Goal: Task Accomplishment & Management: Use online tool/utility

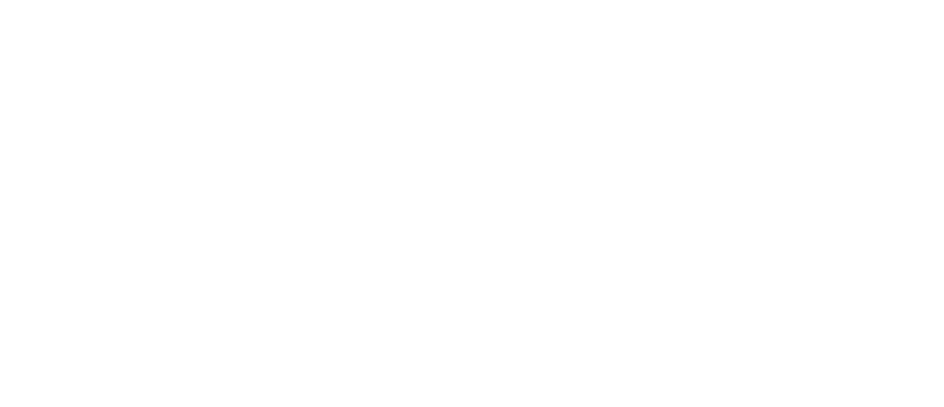
select select "*"
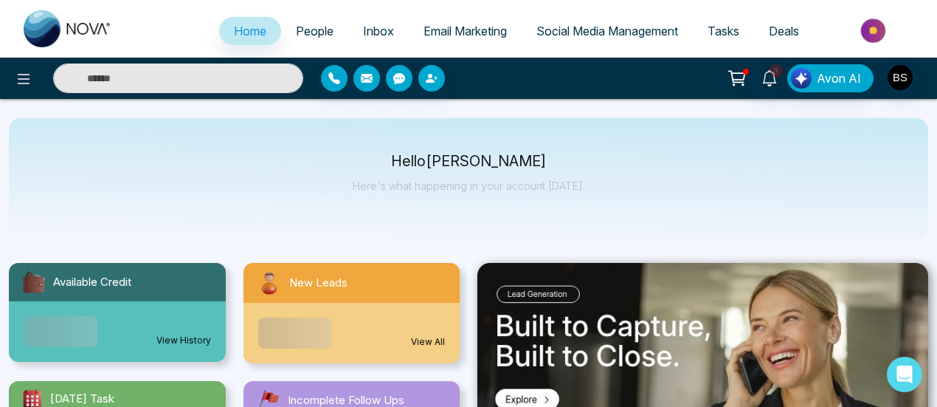
scroll to position [148, 0]
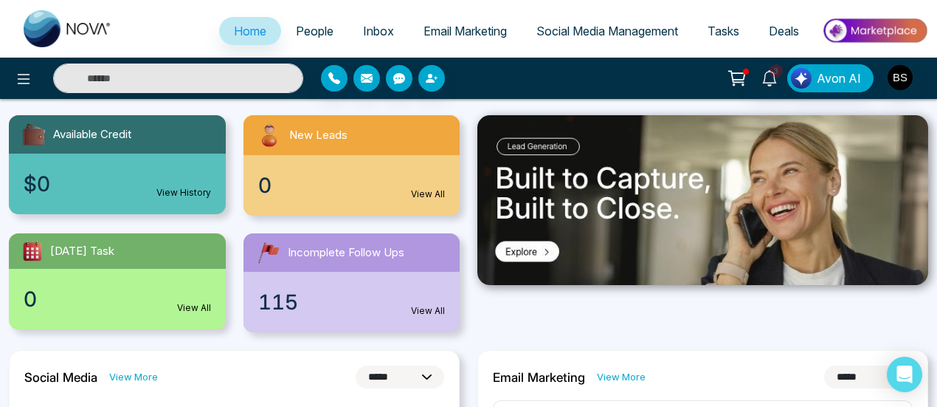
click at [308, 35] on span "People" at bounding box center [315, 31] width 38 height 15
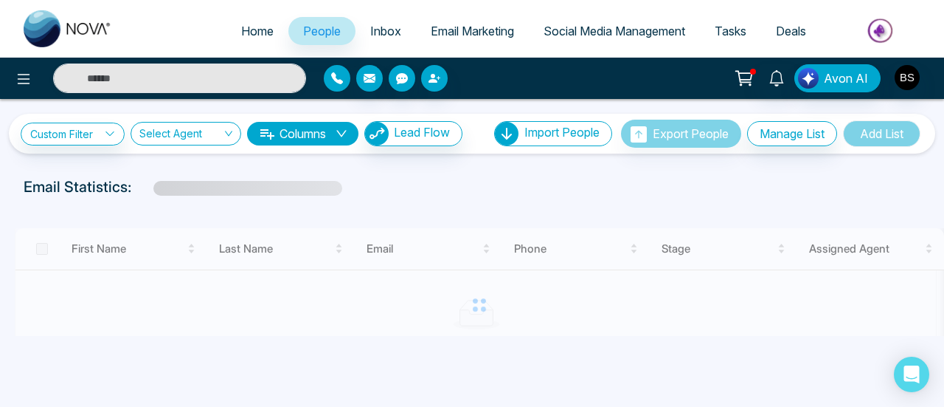
click at [336, 77] on icon "button" at bounding box center [337, 78] width 12 height 12
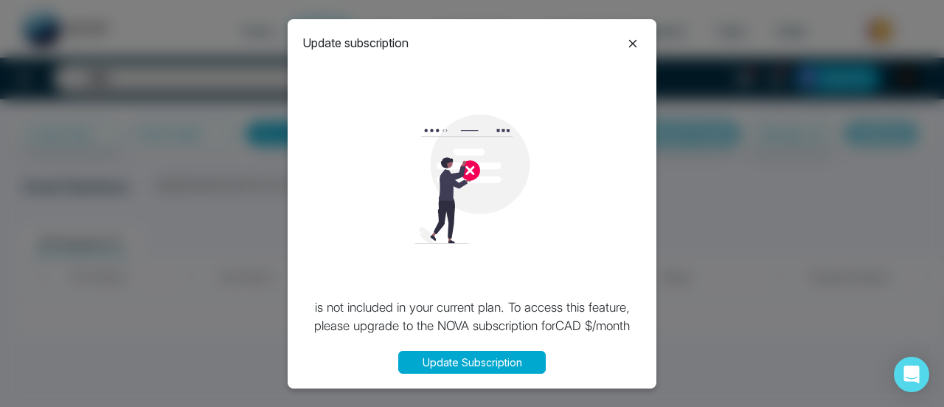
click at [441, 358] on button "Update Subscription" at bounding box center [472, 361] width 148 height 23
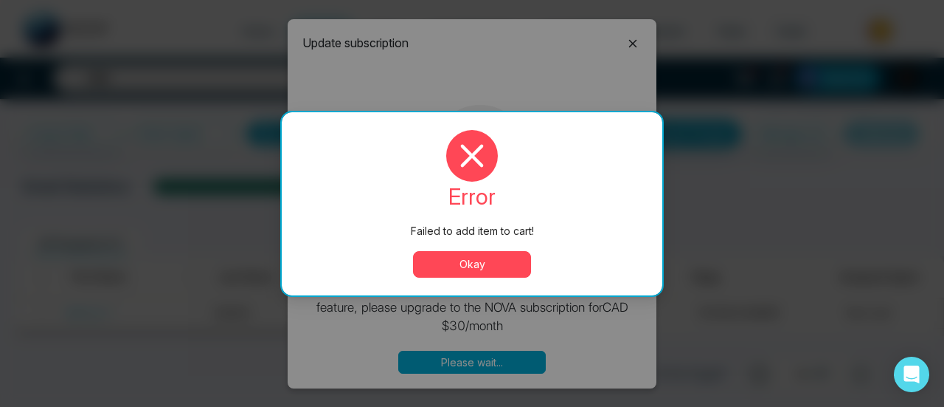
click at [501, 262] on button "Okay" at bounding box center [472, 264] width 118 height 27
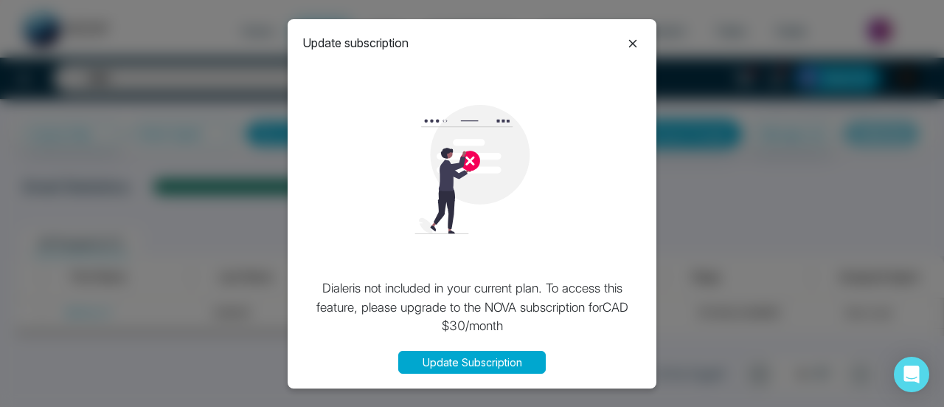
click at [629, 44] on icon at bounding box center [633, 44] width 18 height 18
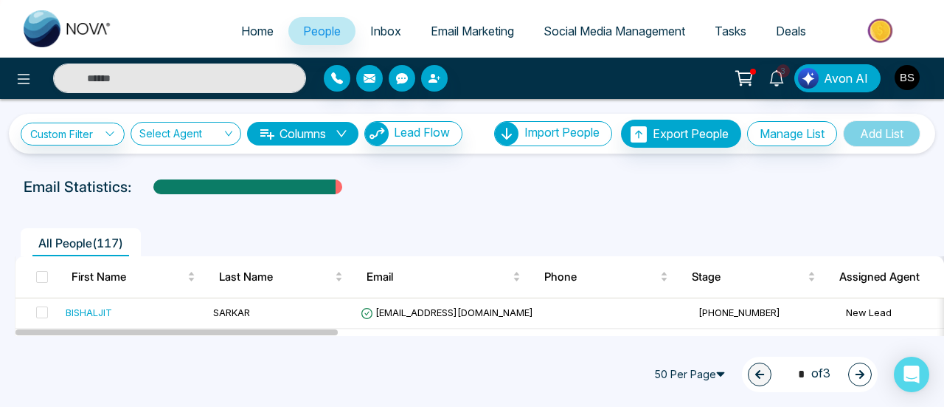
click at [879, 32] on img at bounding box center [882, 30] width 107 height 33
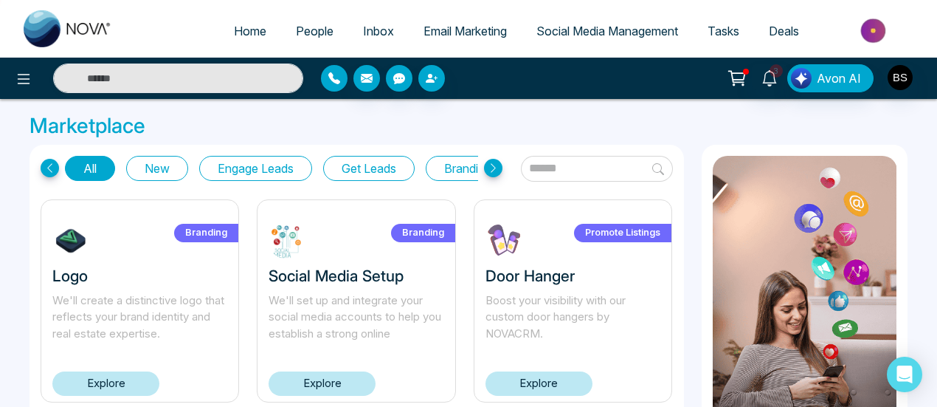
click at [332, 77] on icon "button" at bounding box center [334, 78] width 12 height 12
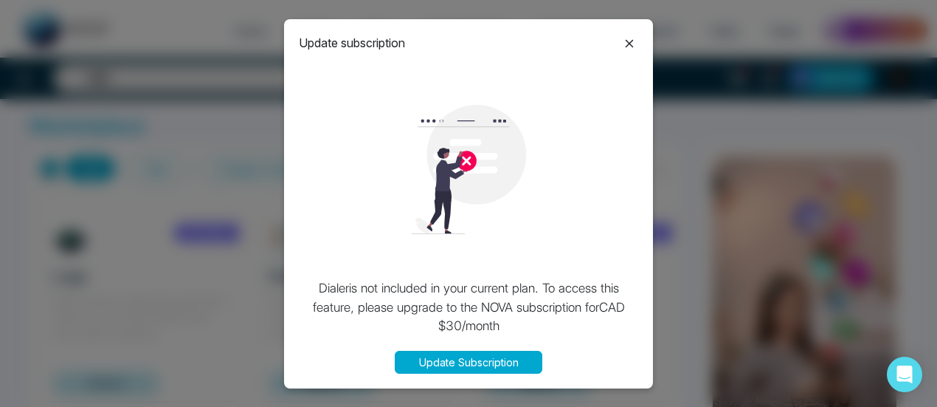
click at [485, 368] on button "Update Subscription" at bounding box center [469, 361] width 148 height 23
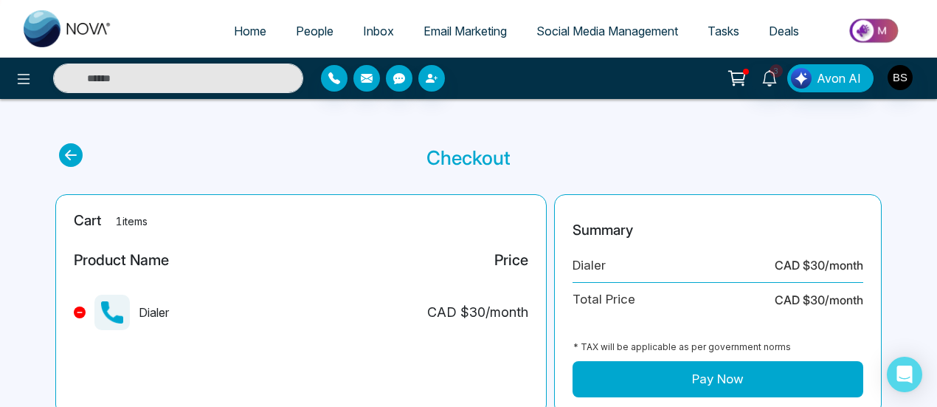
click at [262, 27] on link "Home" at bounding box center [250, 31] width 62 height 28
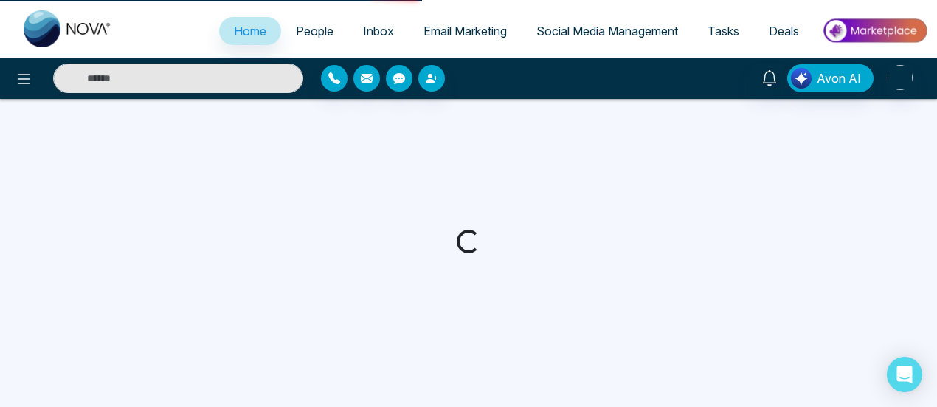
select select "*"
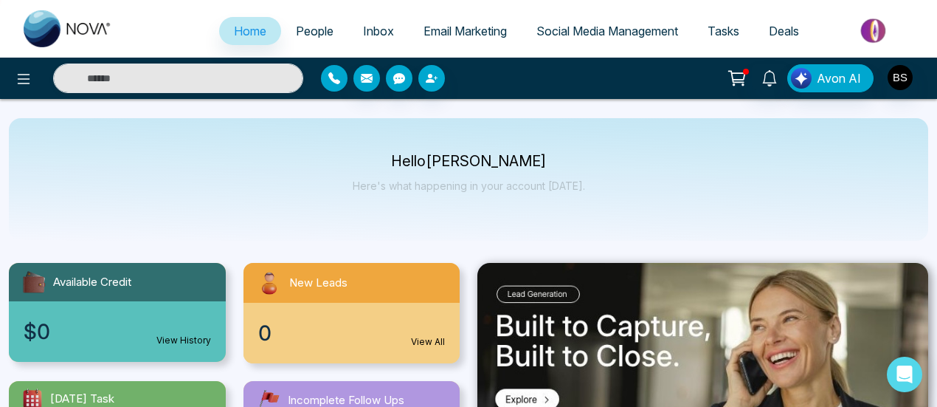
click at [333, 76] on icon "button" at bounding box center [334, 78] width 12 height 12
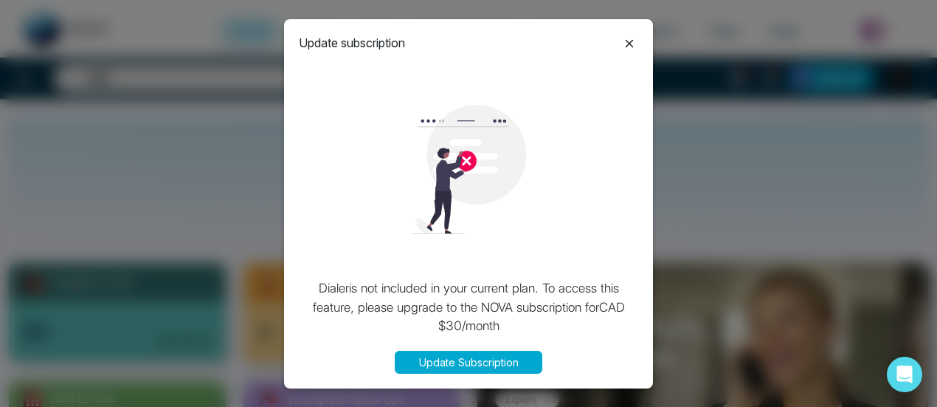
click at [471, 362] on button "Update Subscription" at bounding box center [469, 361] width 148 height 23
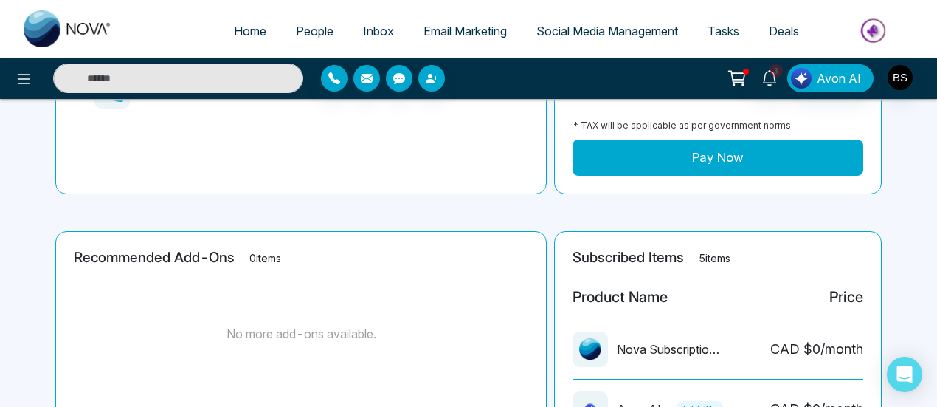
scroll to position [148, 0]
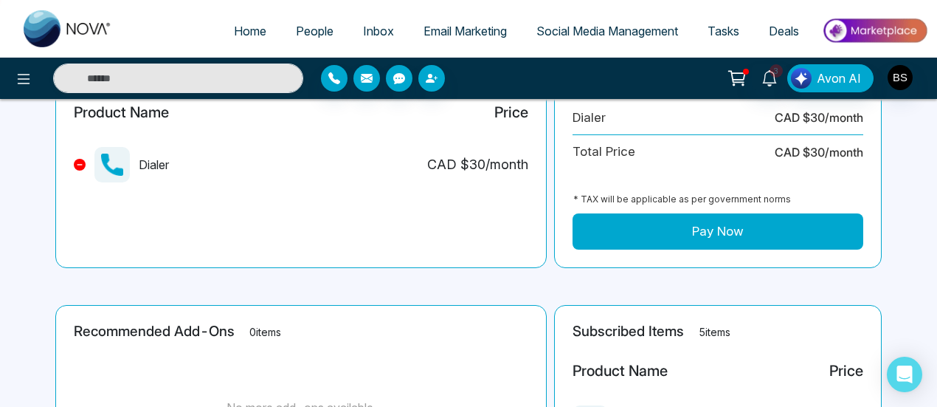
click at [755, 232] on button "Pay Now" at bounding box center [718, 231] width 291 height 37
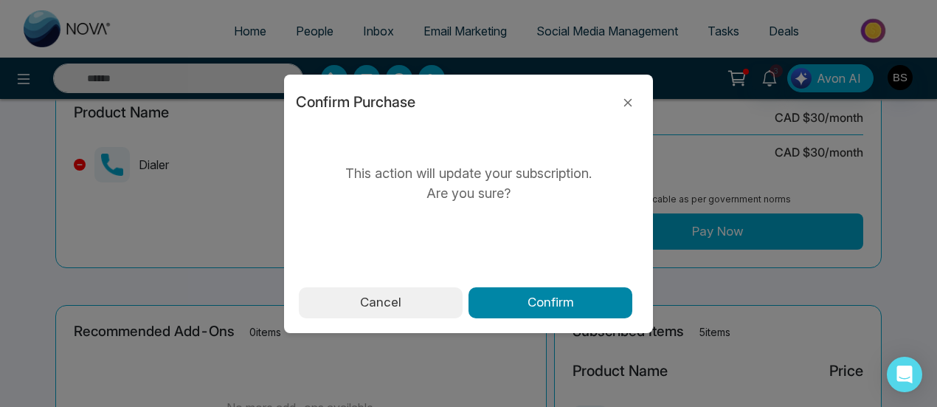
click at [513, 305] on button "Confirm" at bounding box center [550, 302] width 164 height 31
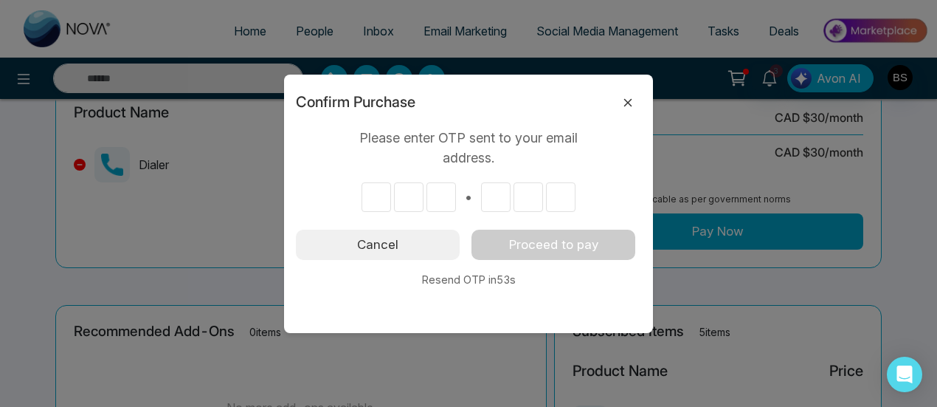
click at [636, 97] on icon at bounding box center [628, 103] width 18 height 18
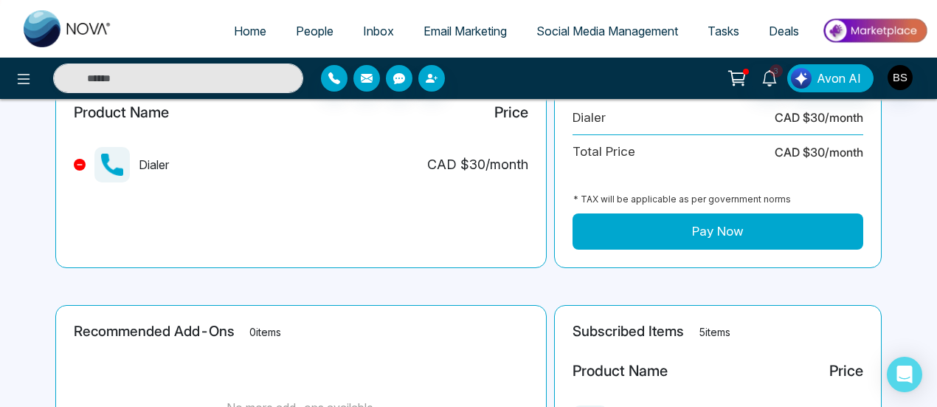
scroll to position [74, 0]
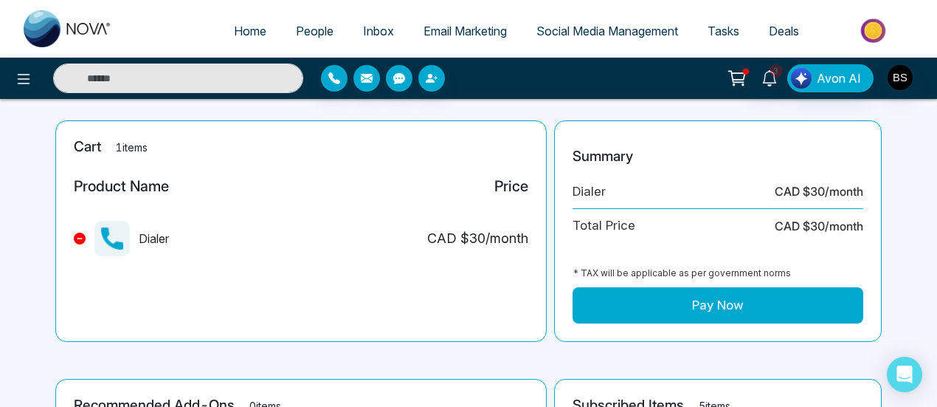
click at [772, 31] on span "Deals" at bounding box center [784, 31] width 30 height 15
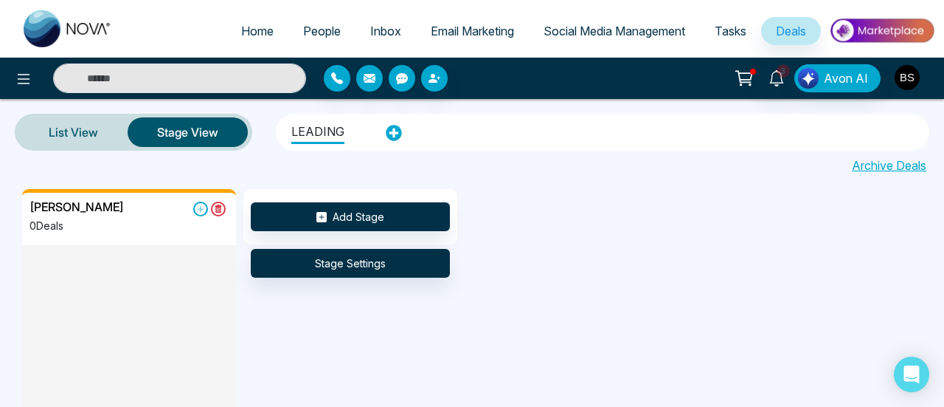
click at [906, 78] on img "button" at bounding box center [907, 77] width 25 height 25
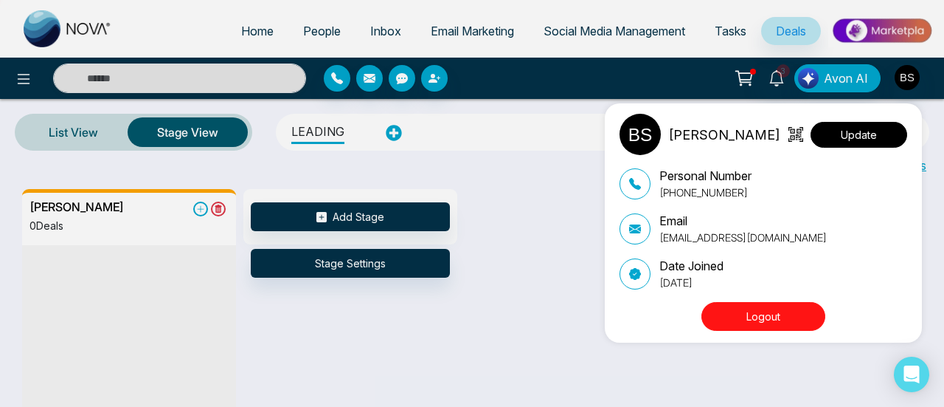
click at [890, 136] on button "Update" at bounding box center [859, 135] width 97 height 26
select select "***"
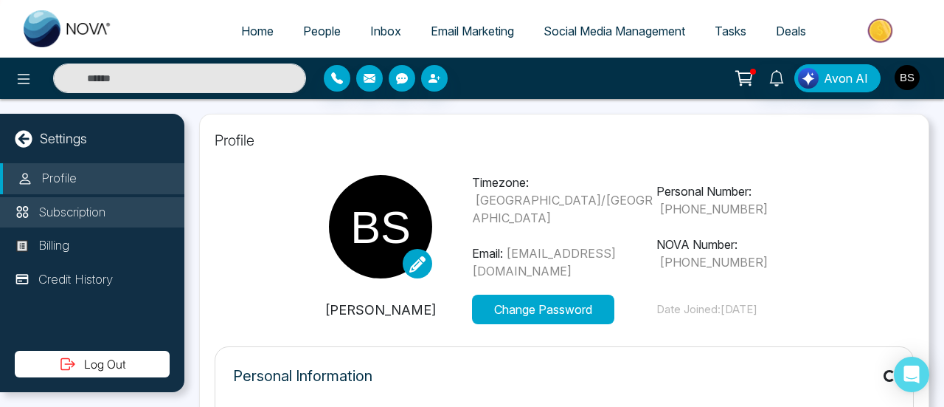
click at [40, 207] on p "Subscription" at bounding box center [71, 212] width 67 height 19
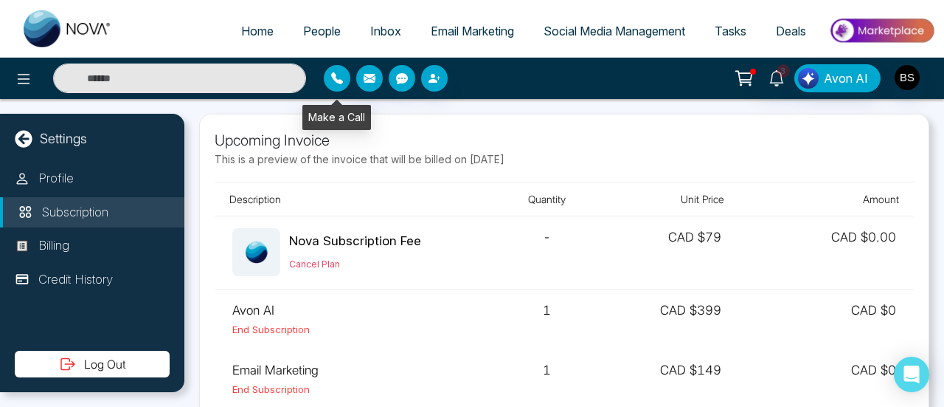
click at [345, 77] on button "button" at bounding box center [337, 78] width 27 height 27
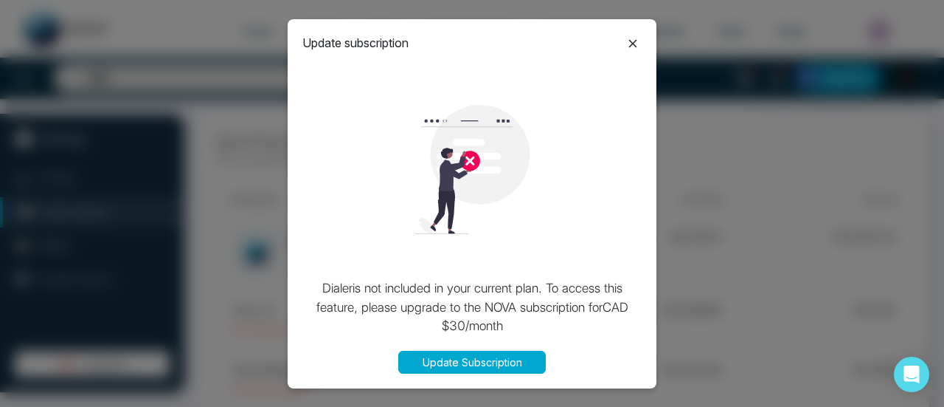
click at [504, 359] on button "Update Subscription" at bounding box center [472, 361] width 148 height 23
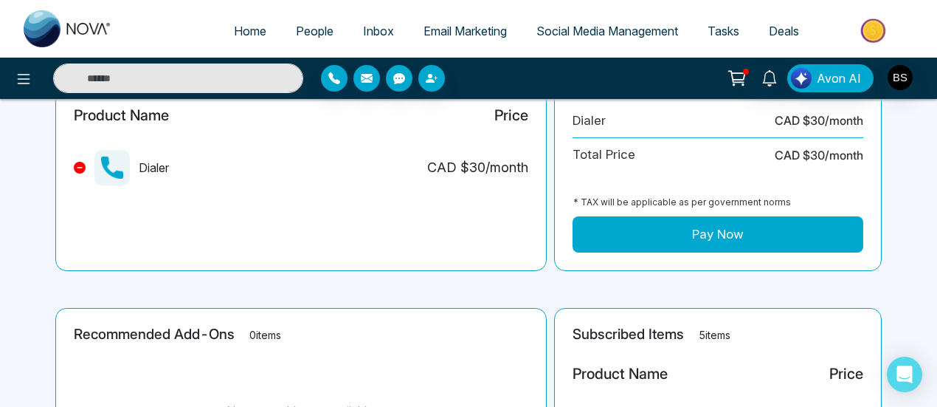
scroll to position [148, 0]
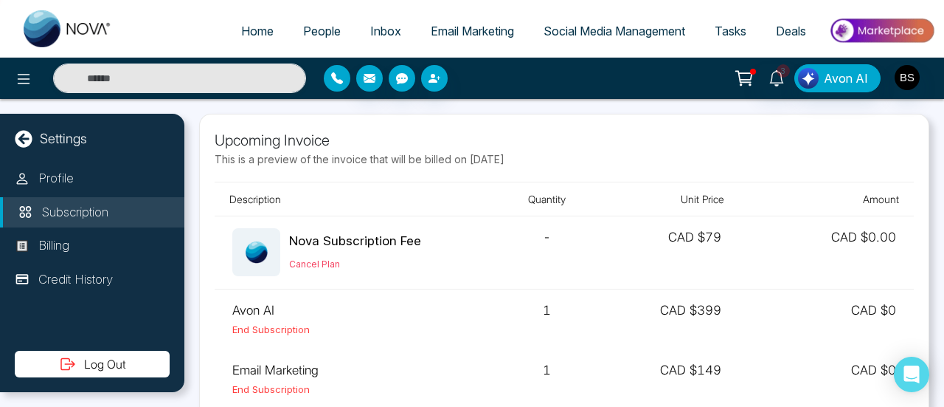
click at [347, 83] on button "button" at bounding box center [337, 78] width 27 height 27
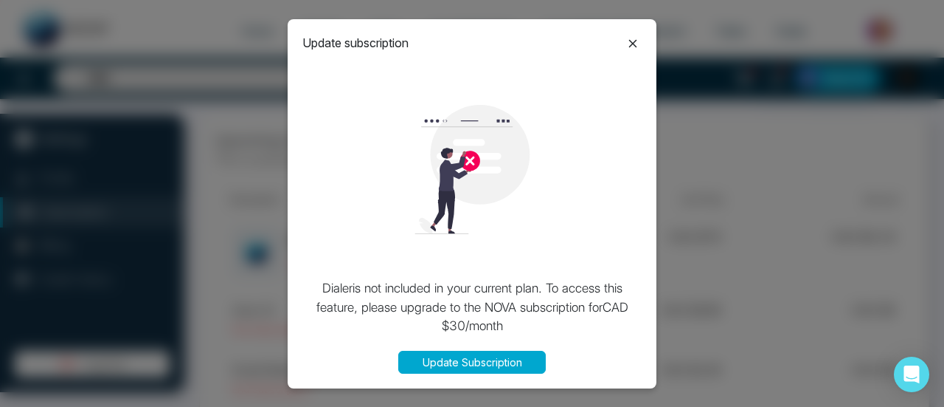
click at [628, 51] on icon at bounding box center [633, 44] width 18 height 18
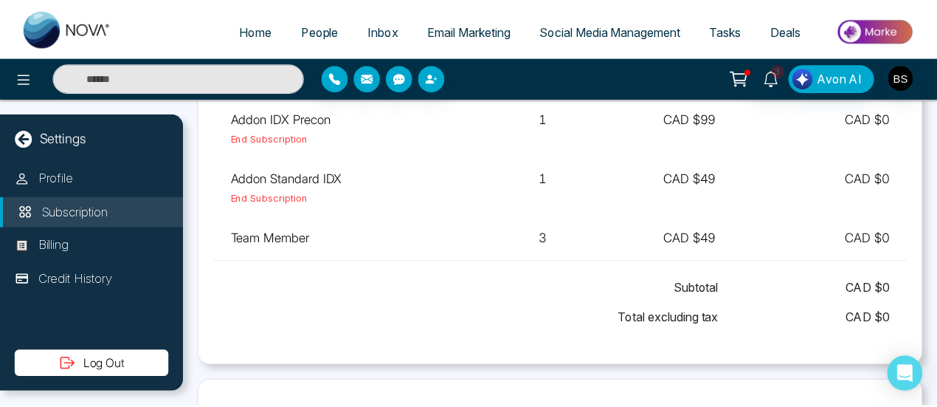
scroll to position [282, 0]
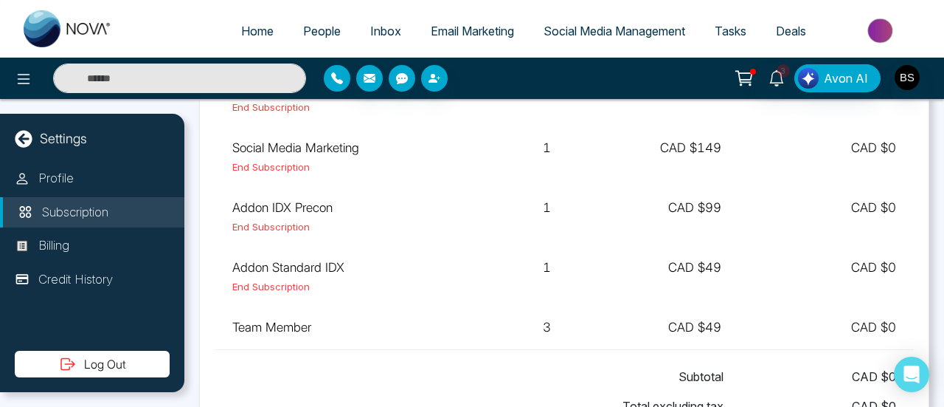
click at [339, 86] on button "button" at bounding box center [337, 78] width 27 height 27
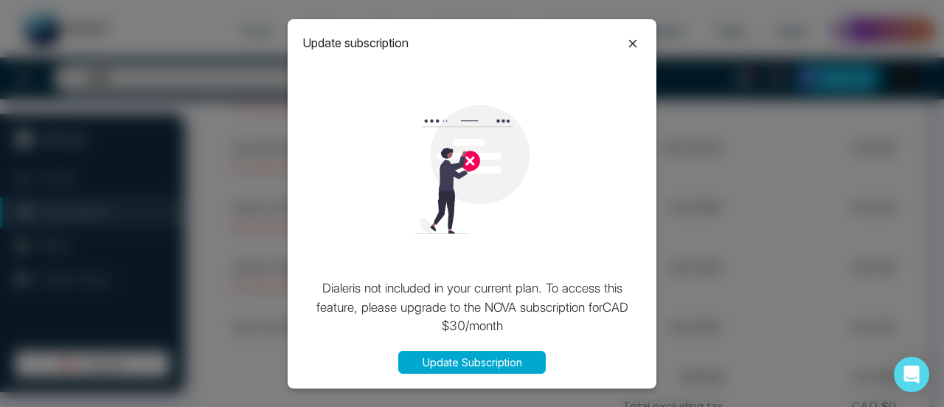
click at [470, 353] on button "Update Subscription" at bounding box center [472, 361] width 148 height 23
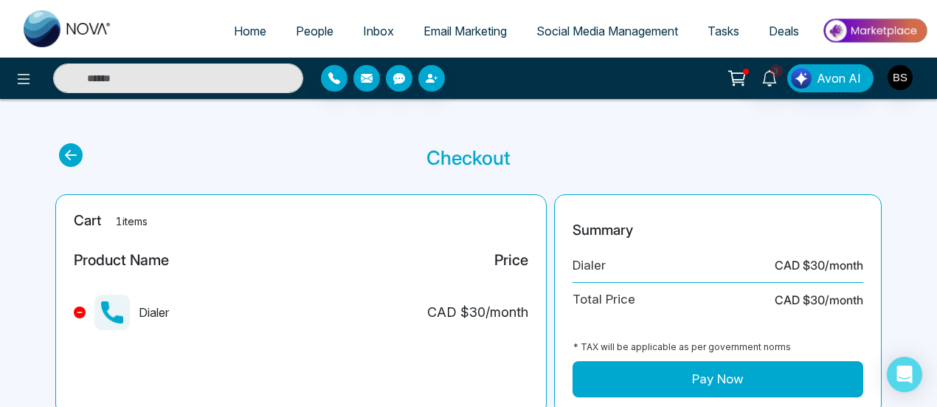
click at [236, 32] on span "Home" at bounding box center [250, 31] width 32 height 15
select select "*"
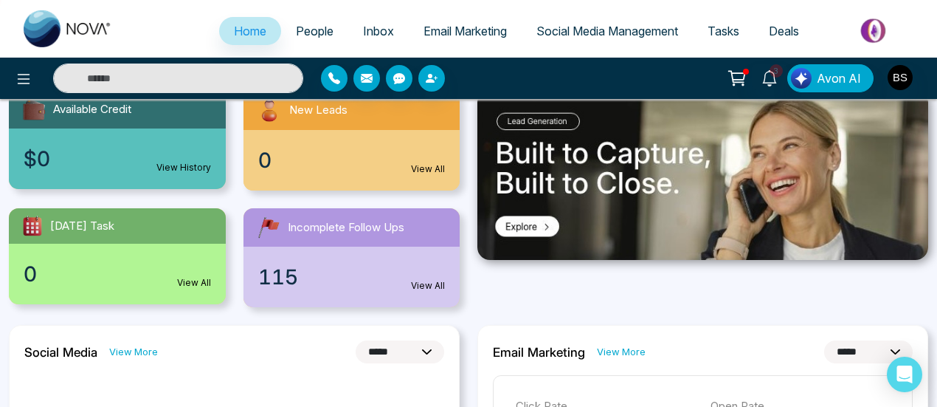
scroll to position [221, 0]
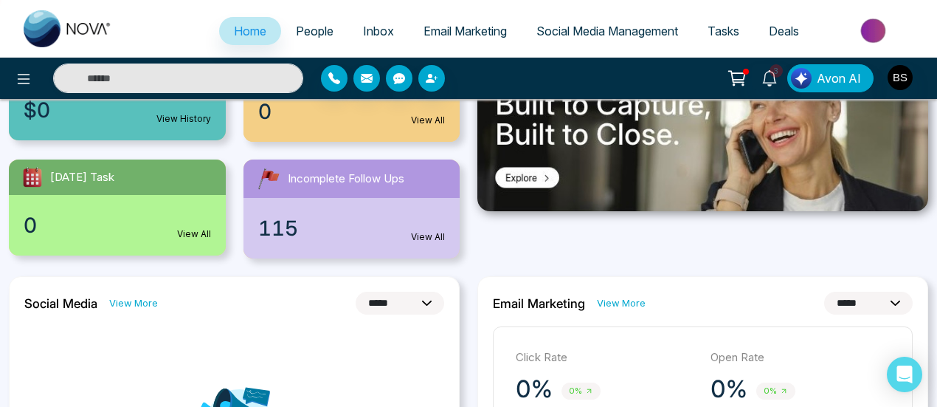
click at [626, 299] on link "View More" at bounding box center [621, 303] width 49 height 14
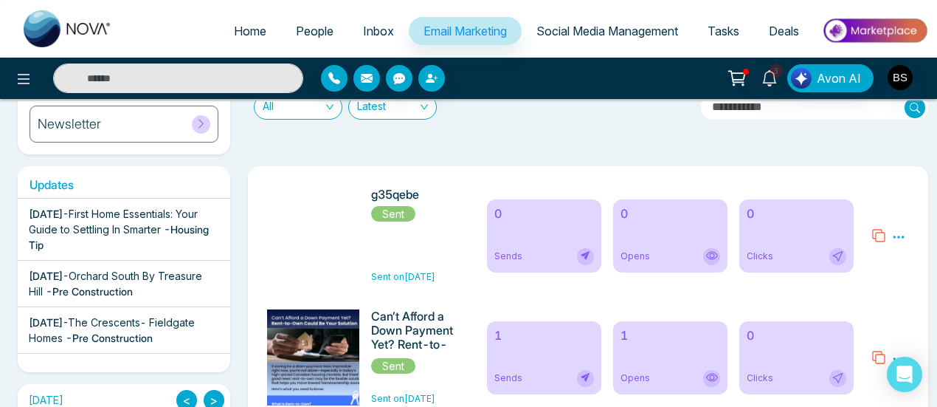
scroll to position [178, 0]
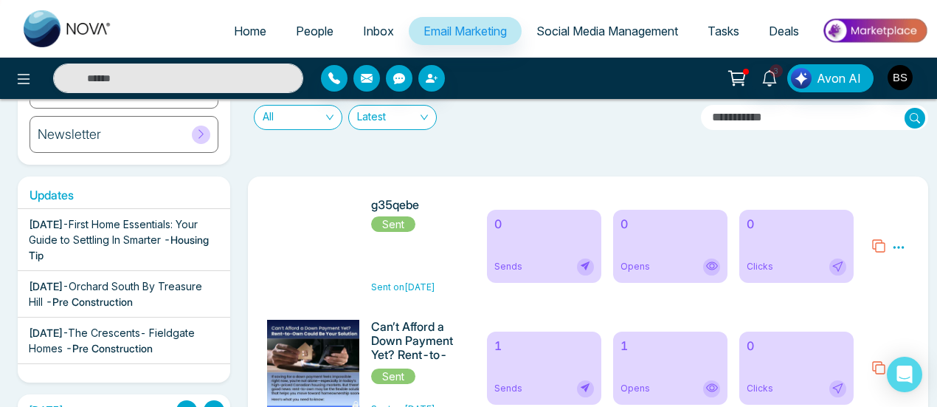
click at [302, 38] on link "People" at bounding box center [314, 31] width 67 height 28
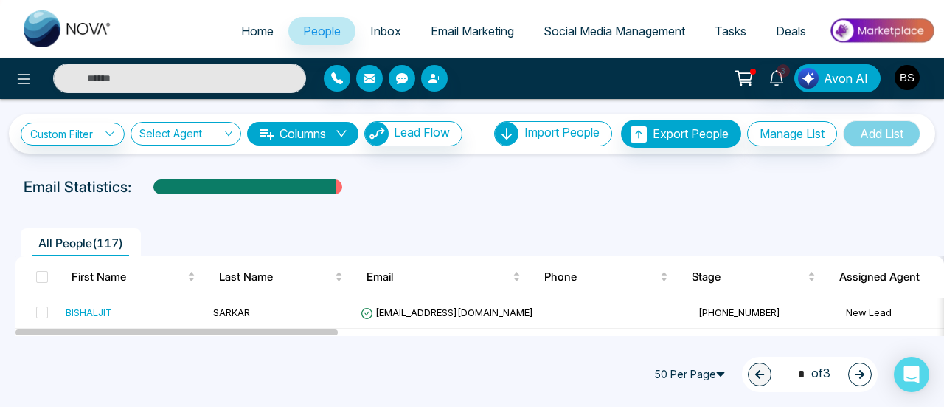
click at [314, 39] on link "People" at bounding box center [321, 31] width 67 height 28
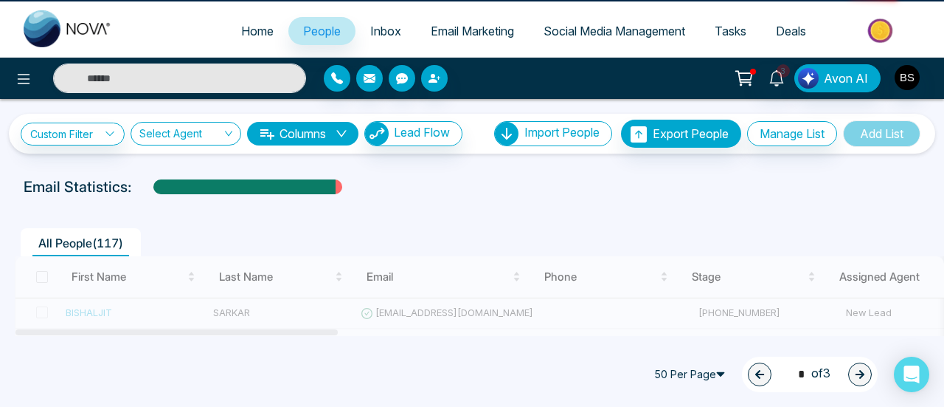
click at [374, 35] on span "Inbox" at bounding box center [385, 31] width 31 height 15
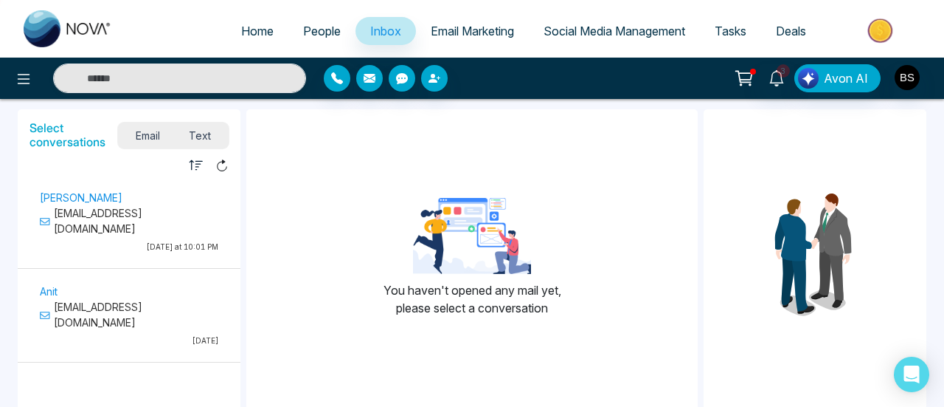
click at [453, 38] on span "Email Marketing" at bounding box center [472, 31] width 83 height 15
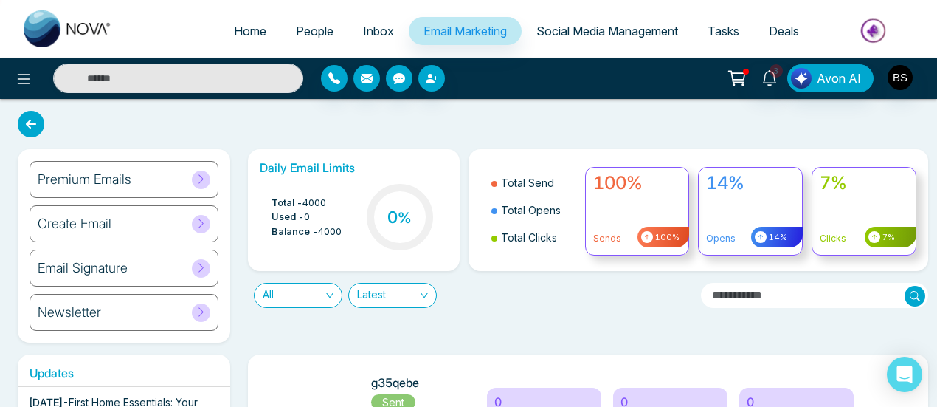
click at [736, 26] on span "Tasks" at bounding box center [724, 31] width 32 height 15
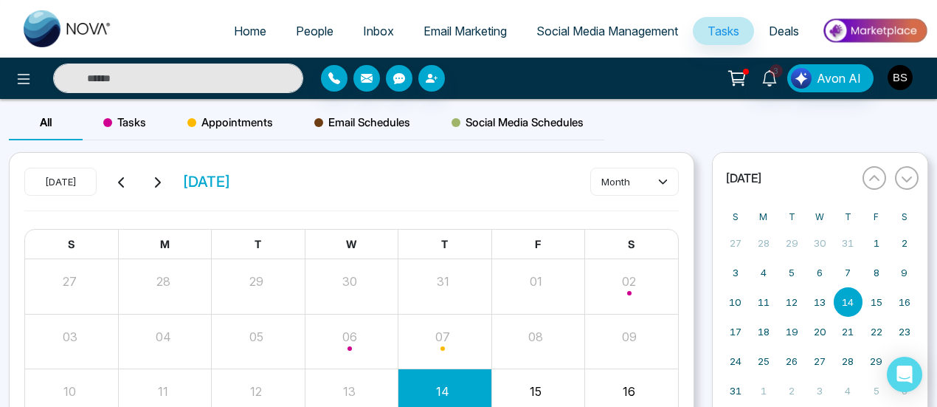
click at [898, 68] on img "button" at bounding box center [900, 77] width 25 height 25
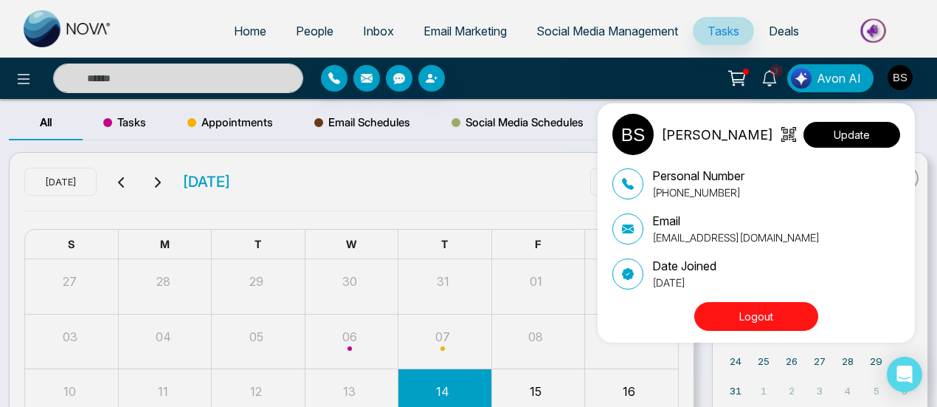
click at [870, 133] on button "Update" at bounding box center [851, 135] width 97 height 26
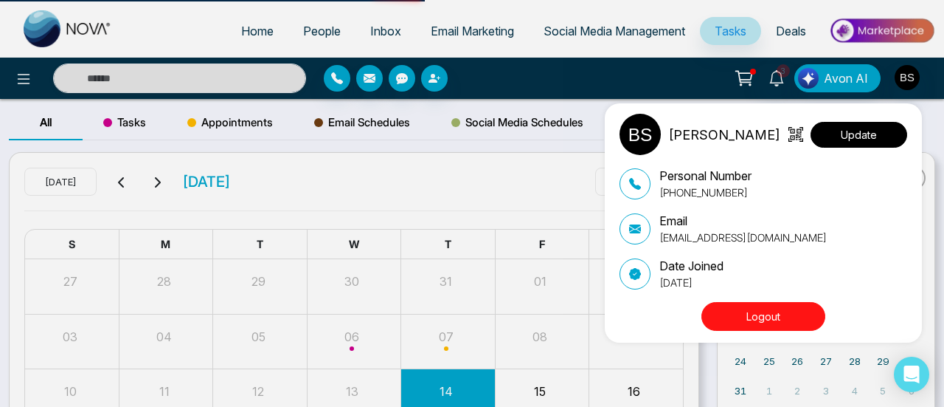
select select
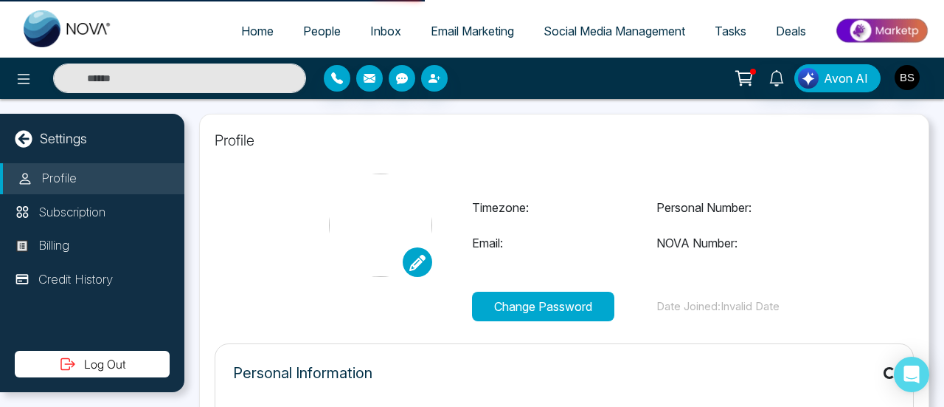
type input "**********"
select select "***"
type input "**********"
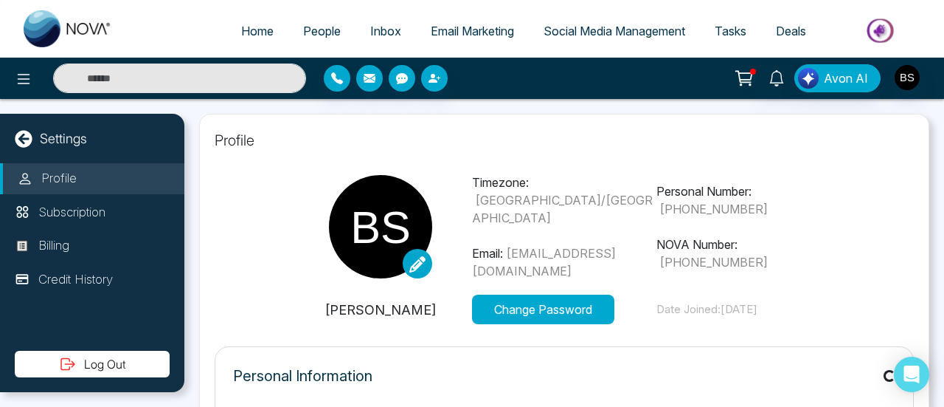
type input "***"
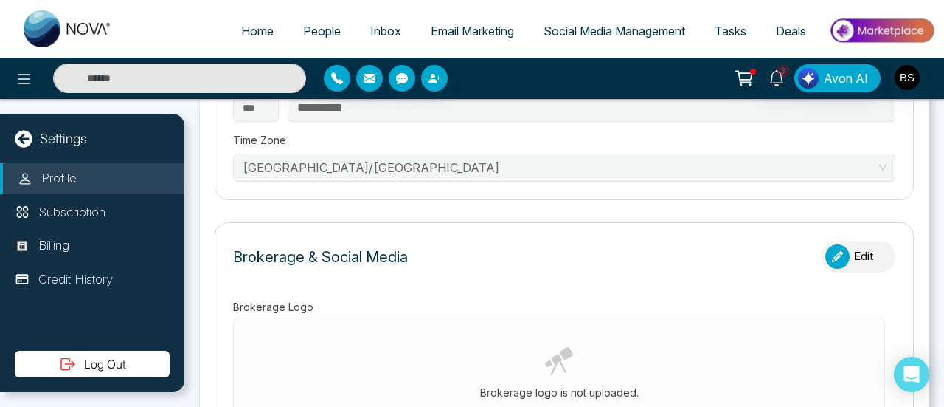
scroll to position [369, 0]
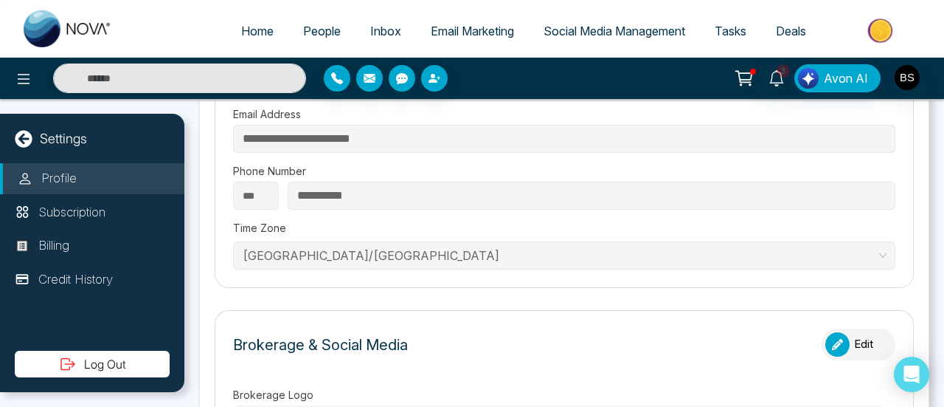
click at [833, 332] on div "button" at bounding box center [838, 344] width 24 height 24
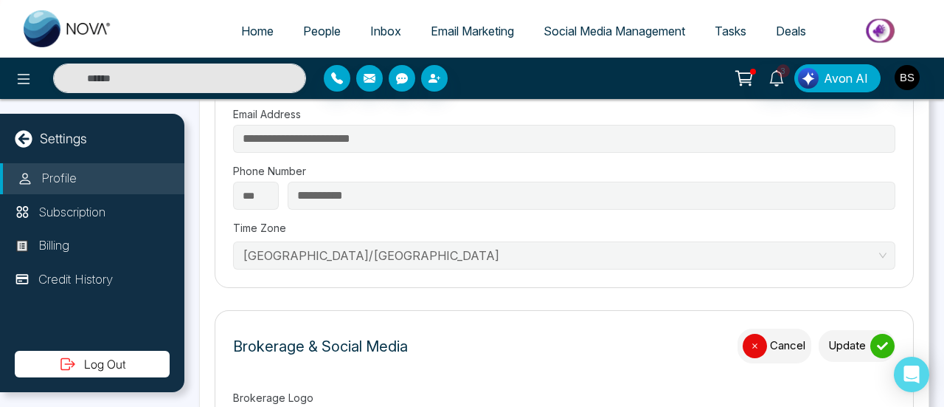
scroll to position [516, 0]
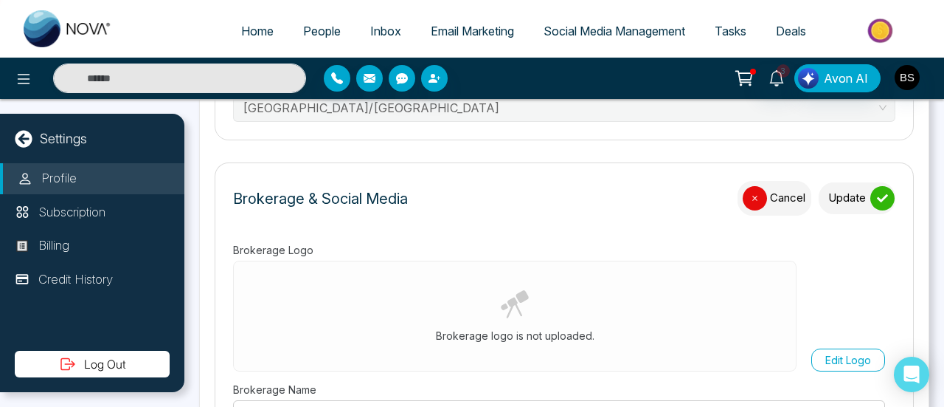
click at [761, 193] on button "Cancel" at bounding box center [775, 198] width 74 height 35
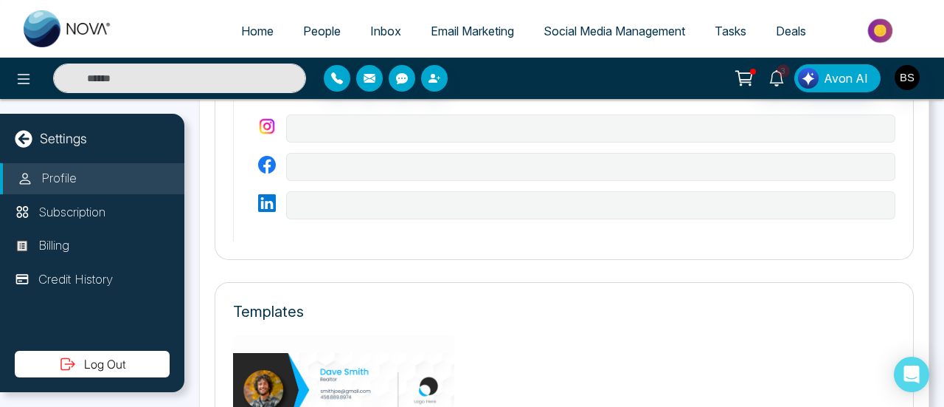
scroll to position [1107, 0]
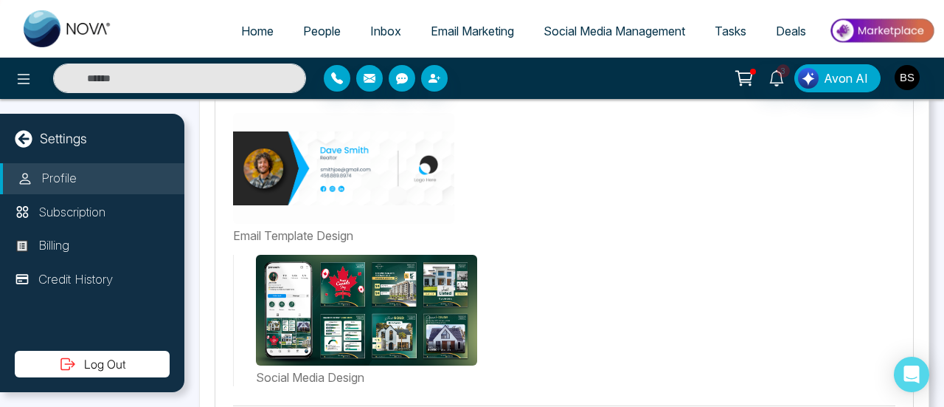
click at [276, 184] on img at bounding box center [343, 168] width 221 height 111
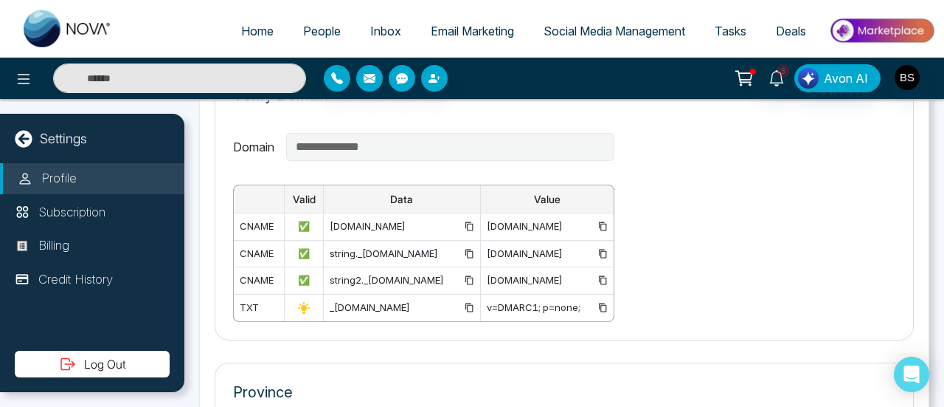
scroll to position [1476, 0]
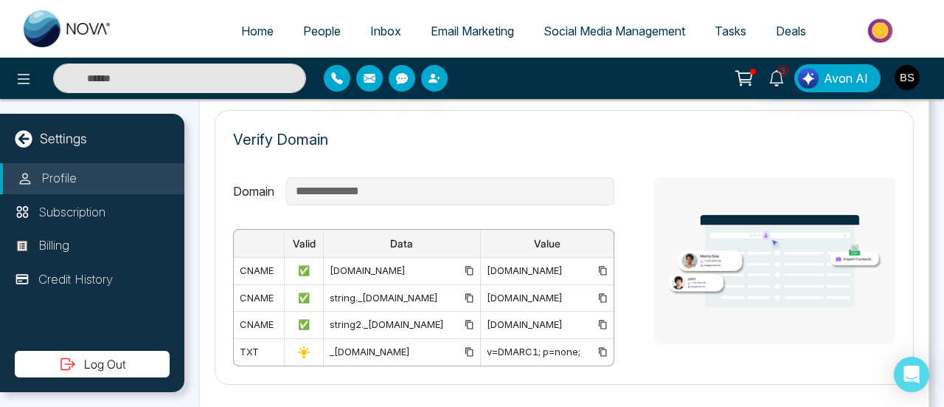
click at [429, 167] on div "**********" at bounding box center [564, 247] width 699 height 274
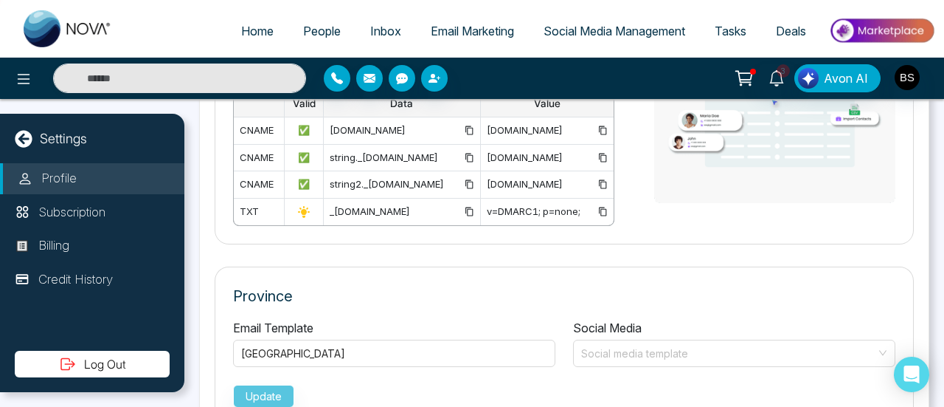
scroll to position [1659, 0]
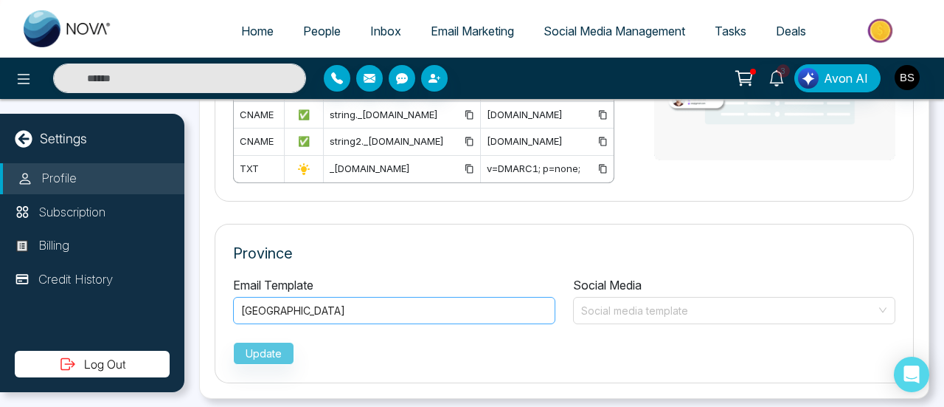
click at [375, 297] on div "Ontario" at bounding box center [394, 310] width 322 height 27
click at [617, 297] on input "search" at bounding box center [729, 308] width 294 height 22
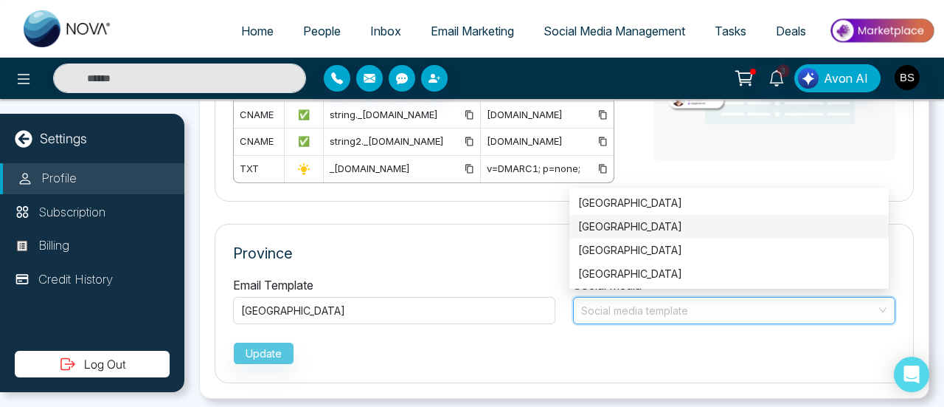
click at [549, 231] on div "Province Email Template Ontario Ontario British Columbia Alberta Manitoba Socia…" at bounding box center [564, 303] width 699 height 159
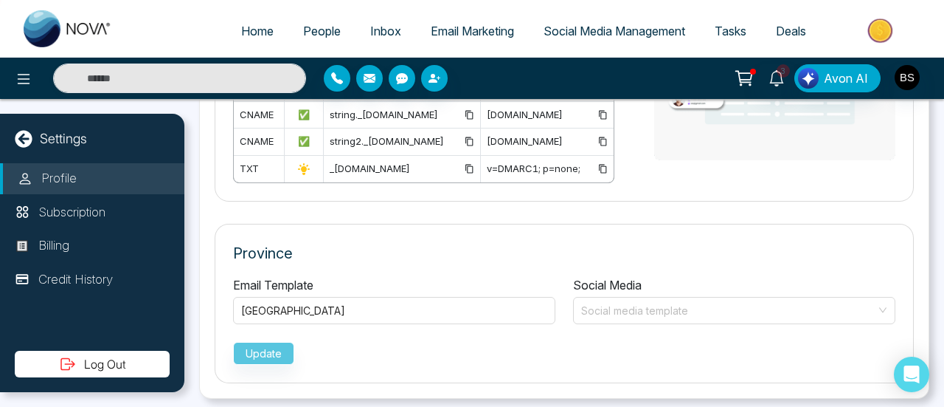
drag, startPoint x: 210, startPoint y: 104, endPoint x: 894, endPoint y: 356, distance: 728.7
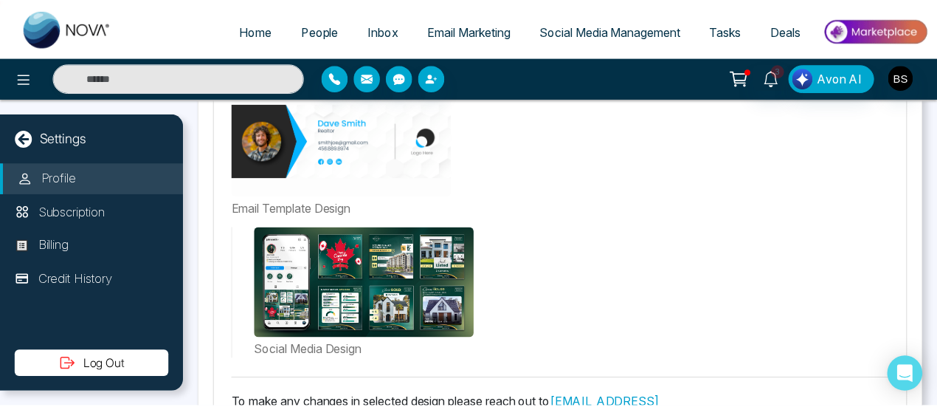
scroll to position [921, 0]
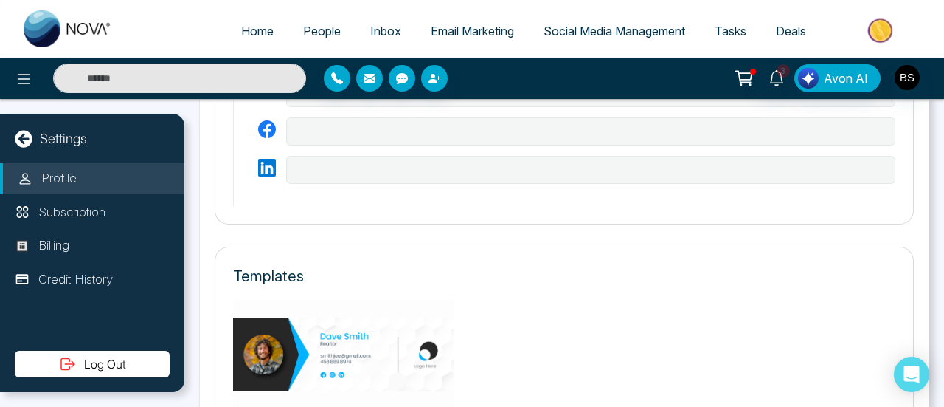
click at [248, 20] on link "Home" at bounding box center [257, 31] width 62 height 28
select select "*"
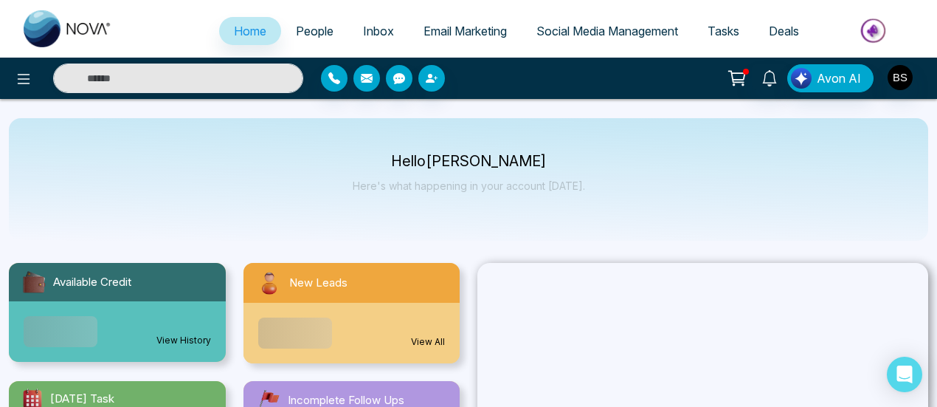
click at [296, 27] on span "People" at bounding box center [315, 31] width 38 height 15
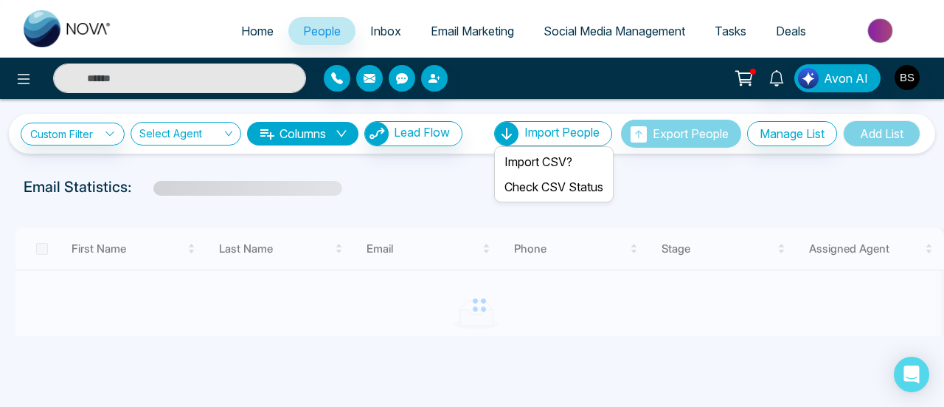
click at [565, 131] on span "Import People" at bounding box center [562, 132] width 75 height 15
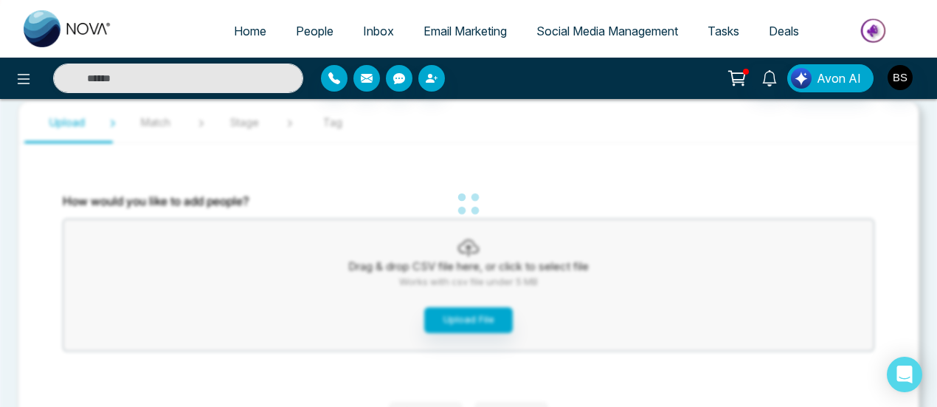
scroll to position [74, 0]
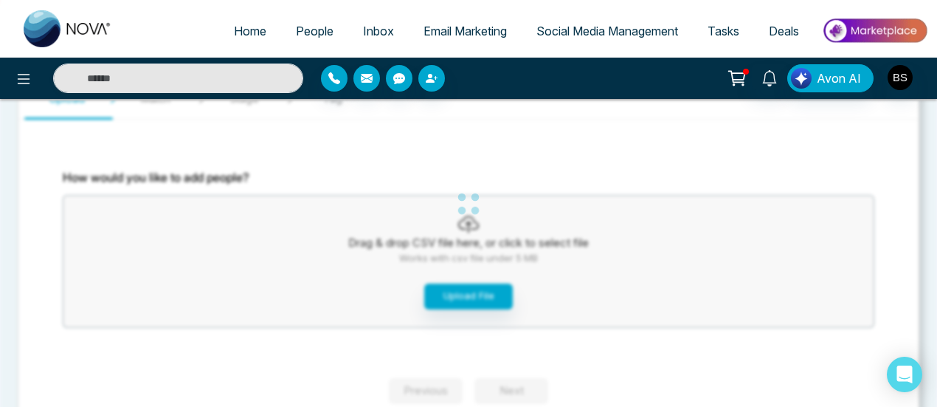
click at [493, 288] on div "Home People Inbox Email Marketing Social Media Management Tasks Deals Avon AI I…" at bounding box center [468, 182] width 937 height 513
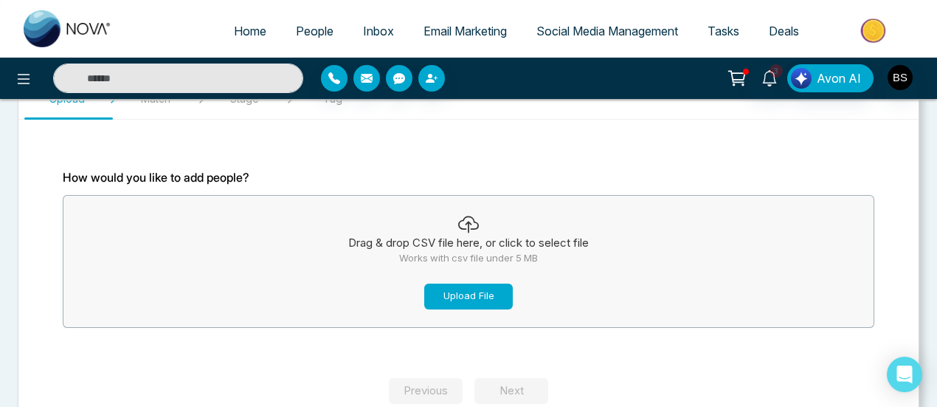
click at [495, 297] on button "Upload File" at bounding box center [468, 296] width 89 height 26
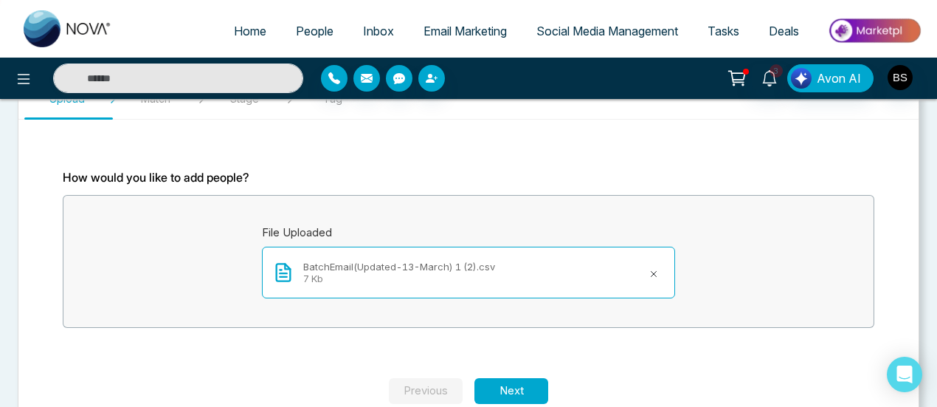
scroll to position [106, 0]
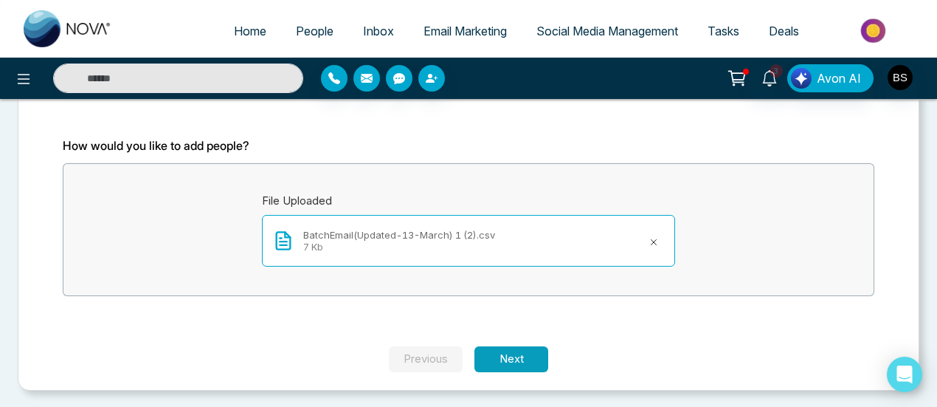
click at [511, 358] on button "Next" at bounding box center [511, 359] width 74 height 26
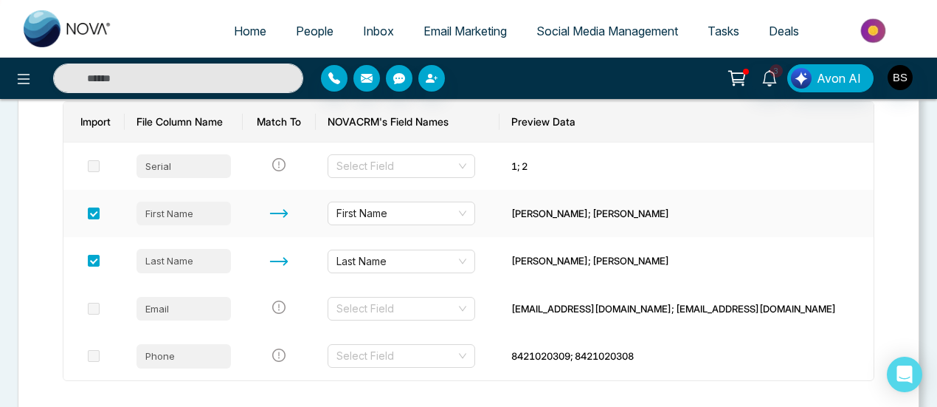
scroll to position [302, 0]
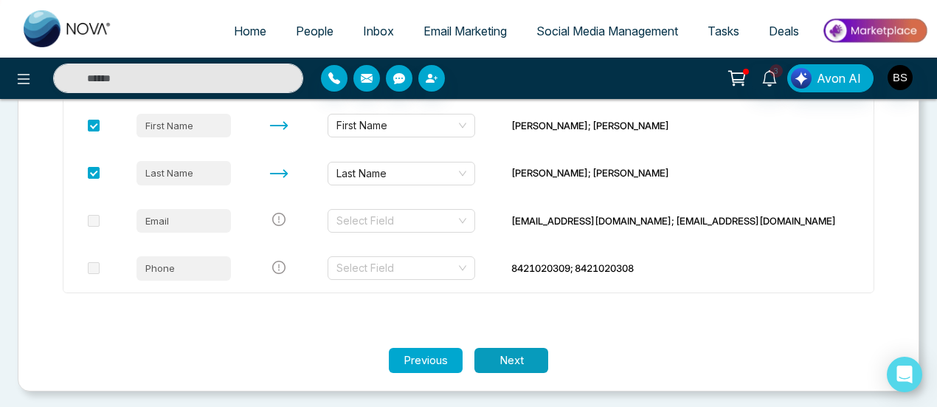
click at [533, 362] on button "Next" at bounding box center [511, 360] width 74 height 26
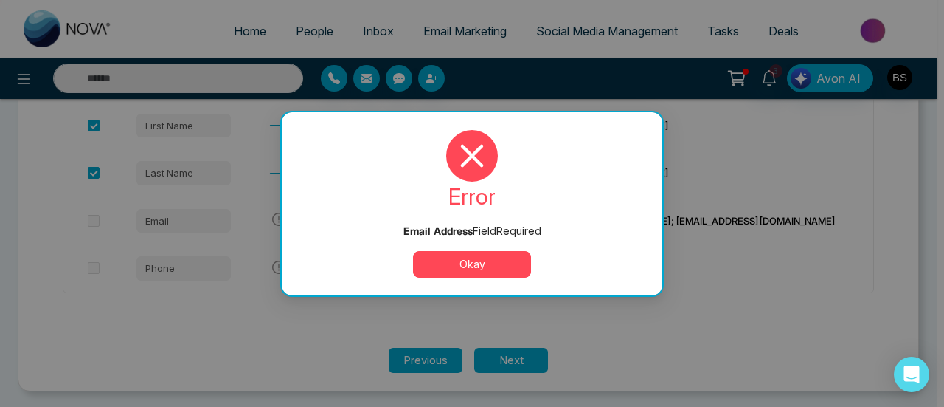
click at [502, 262] on button "Okay" at bounding box center [472, 264] width 118 height 27
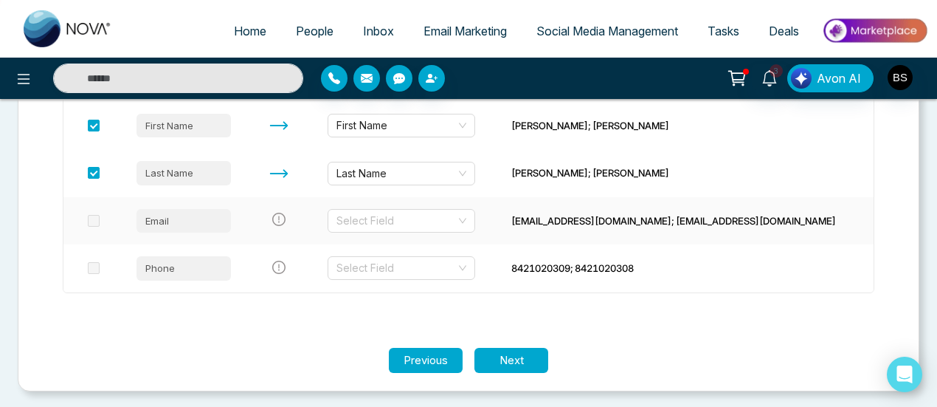
click at [94, 222] on span at bounding box center [94, 221] width 12 height 12
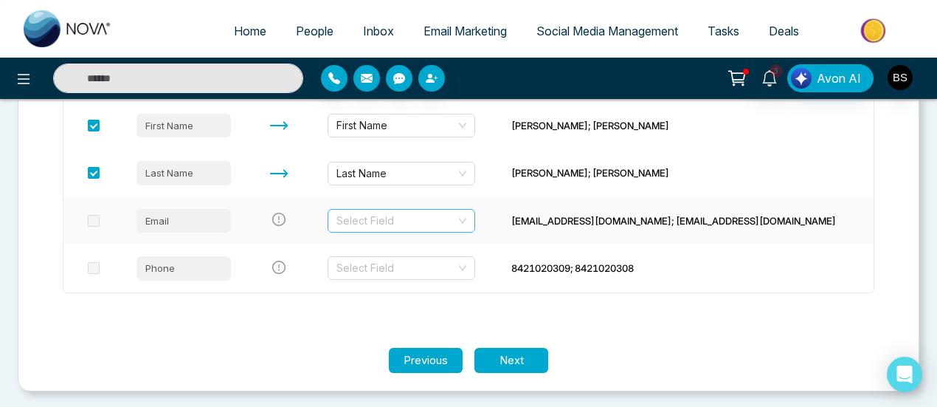
click at [439, 226] on input "search" at bounding box center [396, 221] width 120 height 22
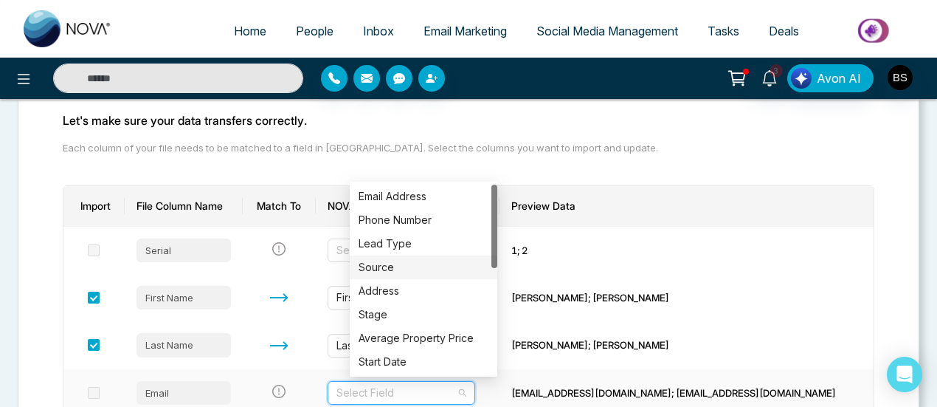
scroll to position [81, 0]
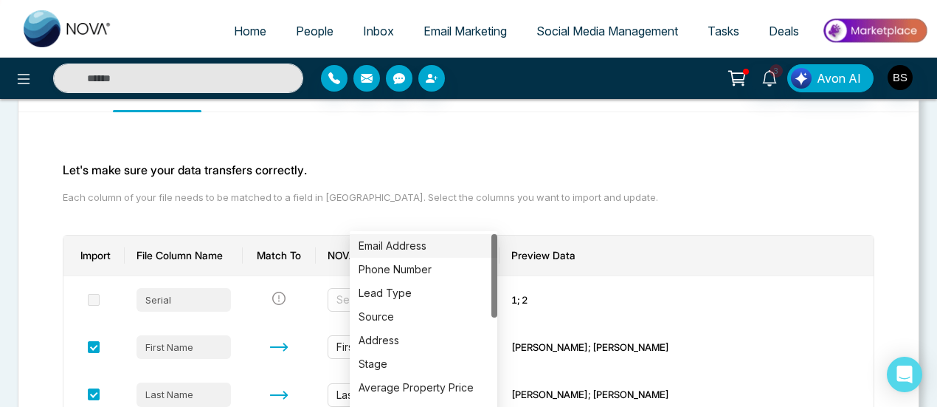
click at [428, 242] on div "Email Address" at bounding box center [424, 246] width 130 height 16
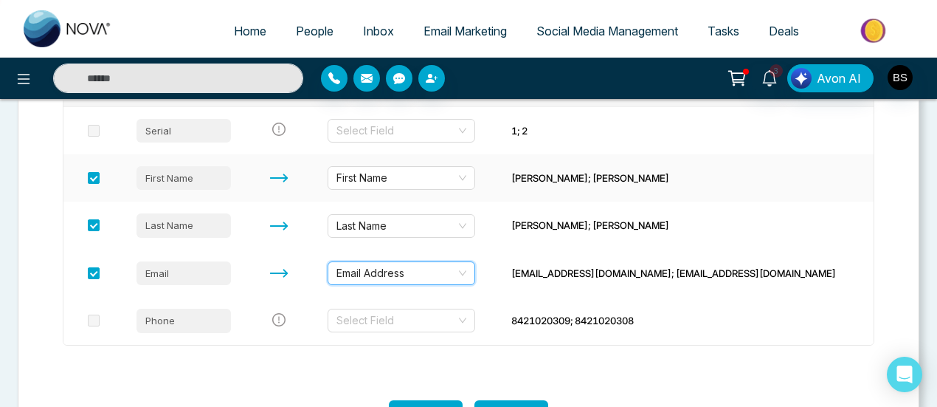
scroll to position [302, 0]
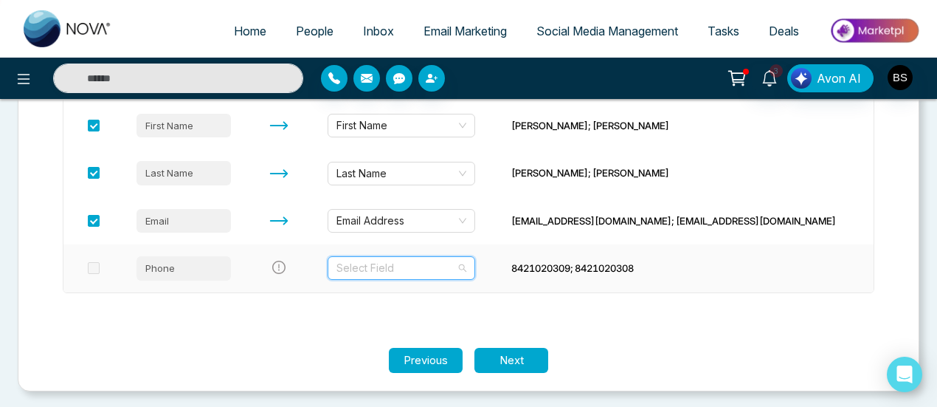
click at [409, 262] on input "search" at bounding box center [396, 268] width 120 height 22
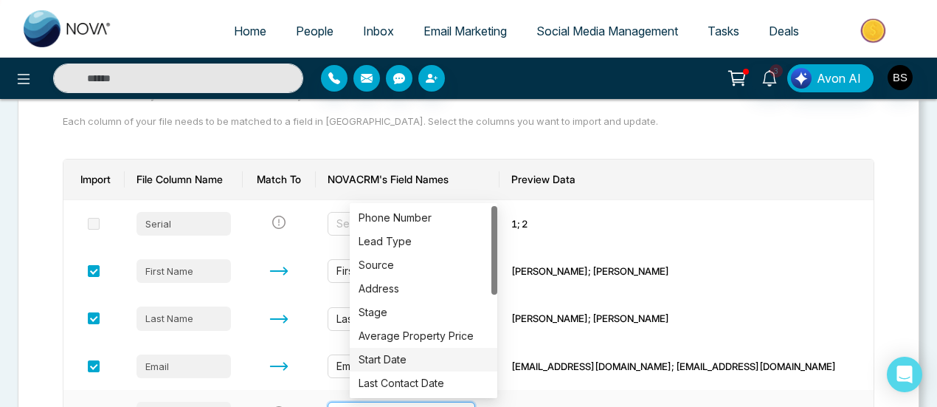
scroll to position [155, 0]
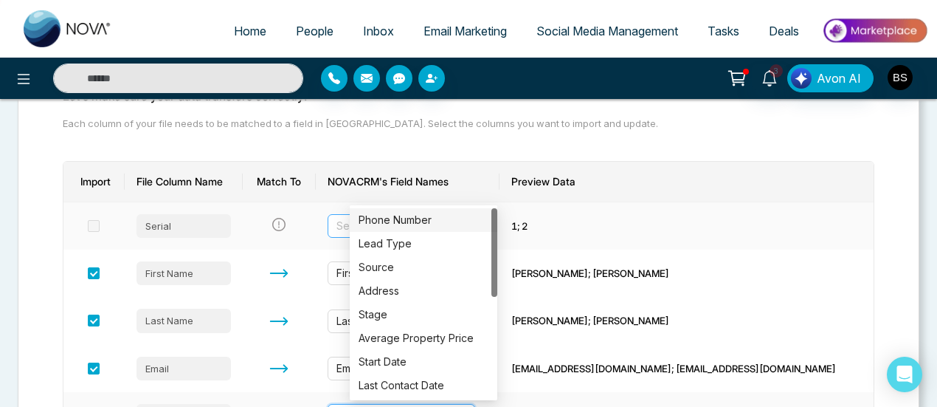
click at [421, 221] on div "Phone Number" at bounding box center [424, 220] width 130 height 16
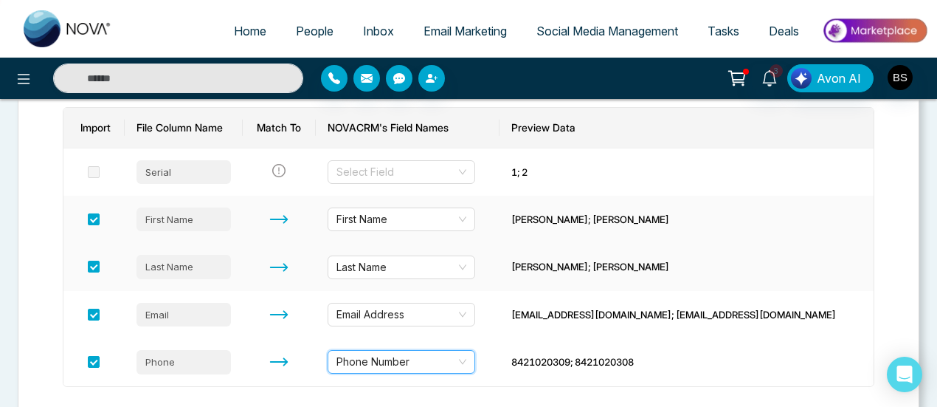
scroll to position [302, 0]
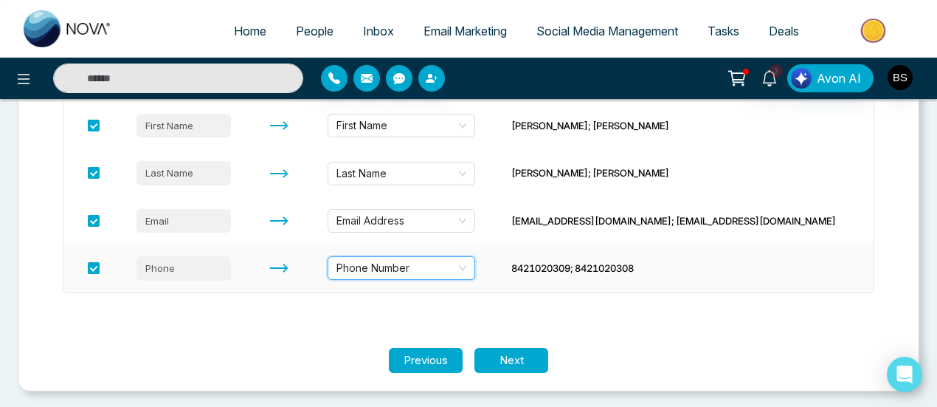
click at [109, 269] on td at bounding box center [93, 267] width 61 height 47
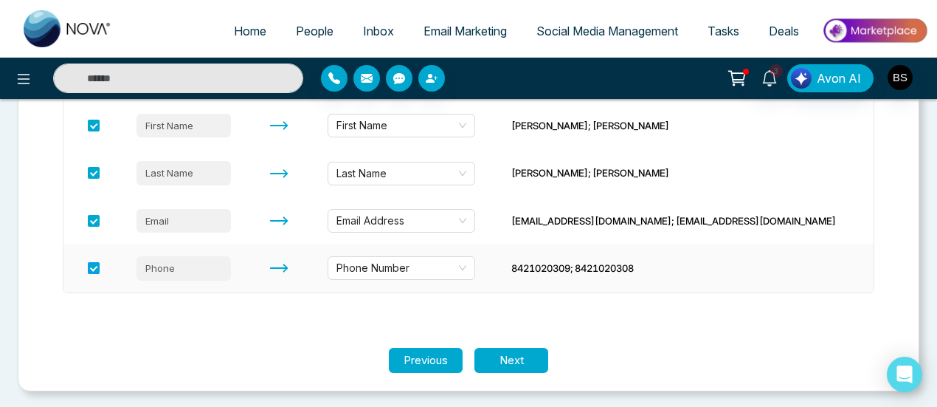
click at [97, 263] on span at bounding box center [94, 268] width 12 height 12
click at [511, 371] on section "Upload Match Stage Tag Let's make sure your data transfers correctly. Each colu…" at bounding box center [469, 119] width 902 height 543
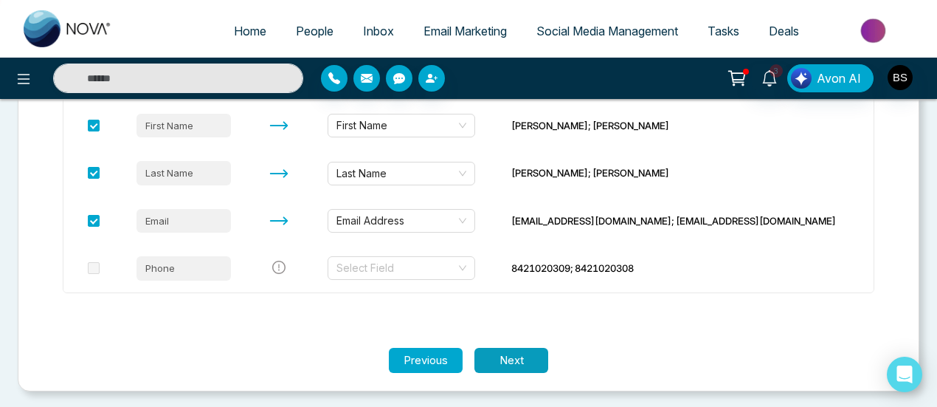
click at [504, 355] on button "Next" at bounding box center [511, 360] width 74 height 26
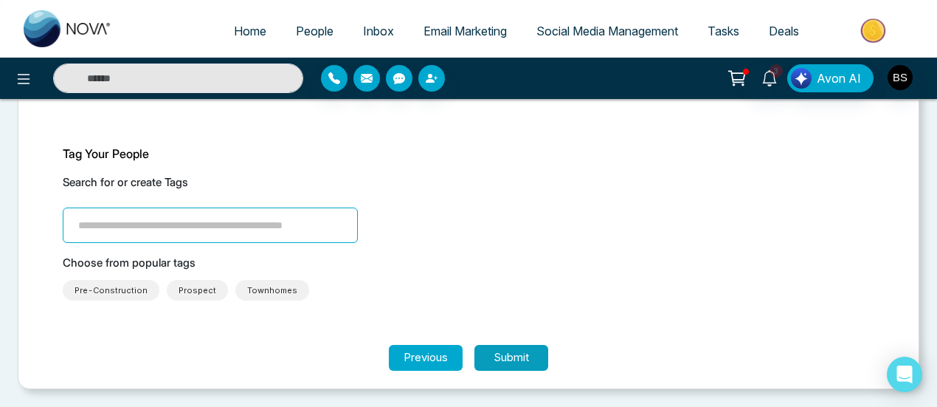
scroll to position [95, 0]
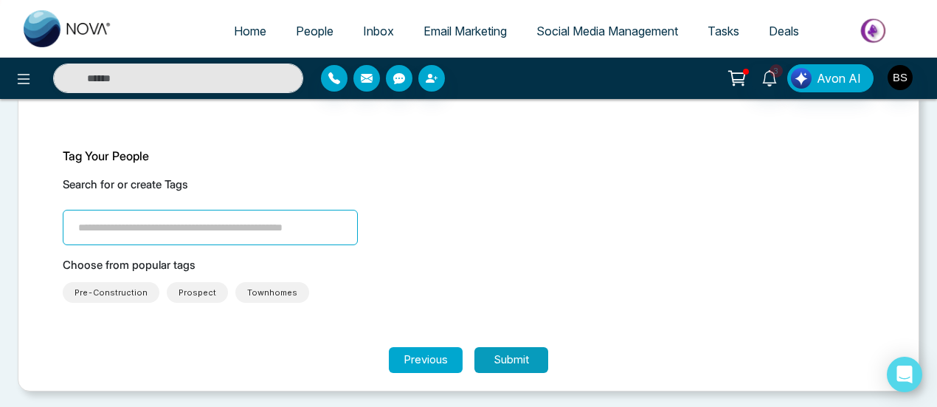
click at [499, 367] on button "Submit" at bounding box center [511, 360] width 74 height 26
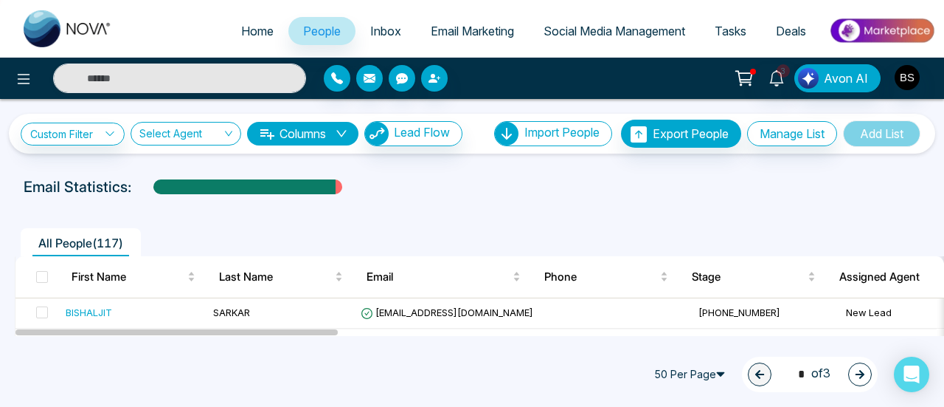
click at [316, 30] on span "People" at bounding box center [322, 31] width 38 height 15
click at [900, 364] on div "Open Intercom Messenger" at bounding box center [912, 374] width 39 height 39
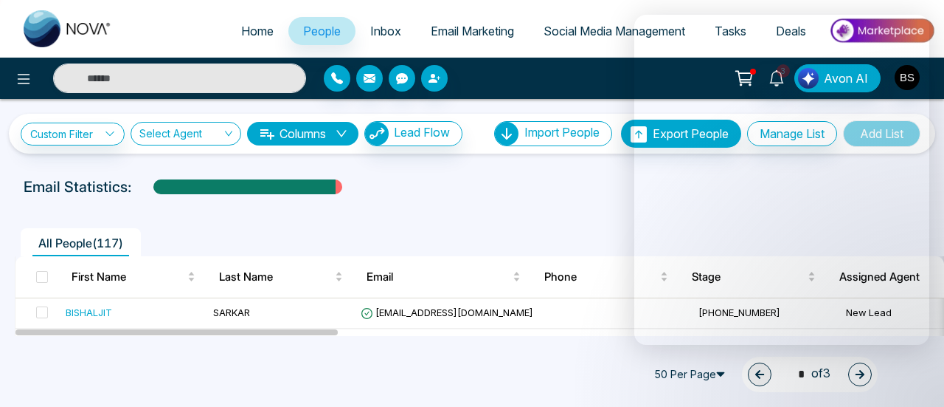
click at [536, 200] on div at bounding box center [472, 201] width 927 height 6
click at [604, 191] on div "Email Statistics:" at bounding box center [472, 187] width 897 height 22
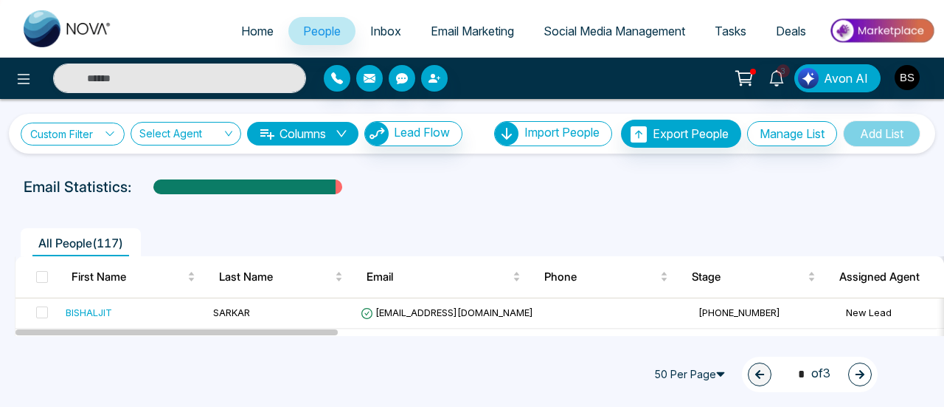
click at [86, 138] on link "Custom Filter" at bounding box center [73, 133] width 104 height 23
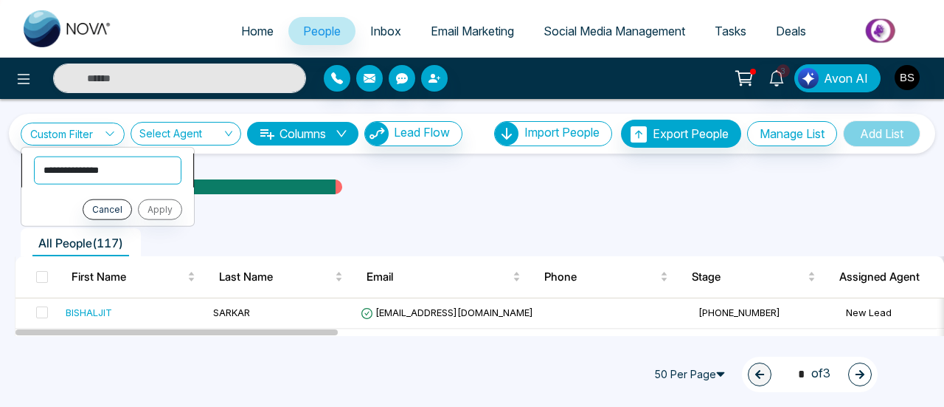
click at [111, 174] on select "**********" at bounding box center [108, 170] width 148 height 28
click at [79, 171] on select "**********" at bounding box center [108, 170] width 148 height 28
select select "**********"
click at [34, 156] on select "**********" at bounding box center [108, 170] width 148 height 28
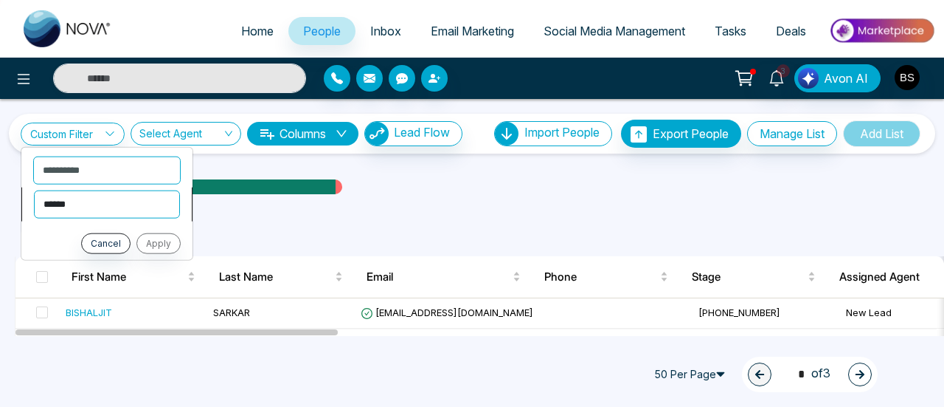
click at [107, 204] on select "**********" at bounding box center [107, 204] width 146 height 28
select select "**********"
click at [34, 190] on select "**********" at bounding box center [107, 204] width 146 height 28
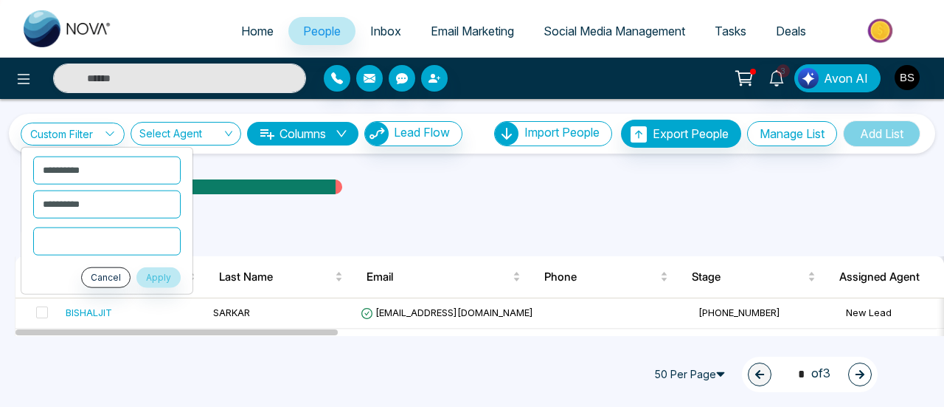
click at [119, 245] on input "text" at bounding box center [107, 240] width 148 height 28
click at [95, 134] on link "Custom Filter" at bounding box center [73, 133] width 104 height 23
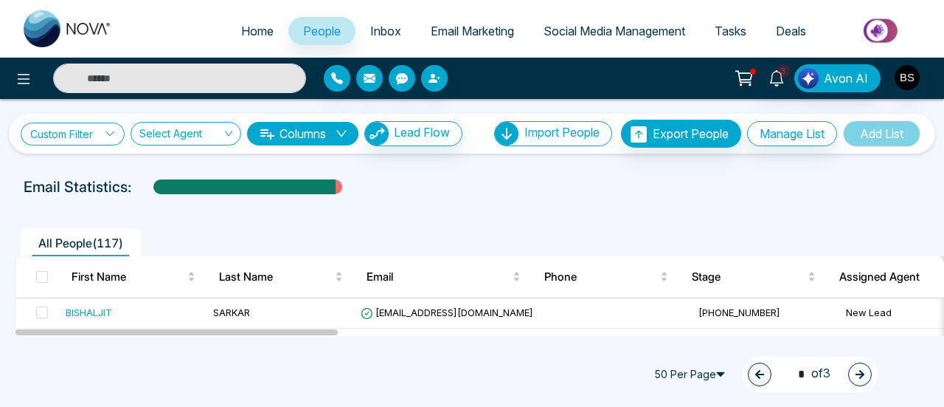
click at [111, 124] on link "Custom Filter" at bounding box center [73, 133] width 104 height 23
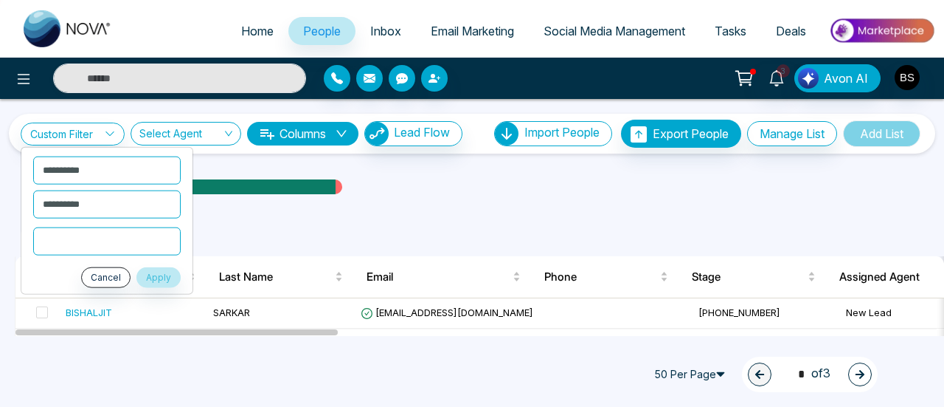
click at [395, 179] on div "Email Statistics:" at bounding box center [472, 187] width 897 height 22
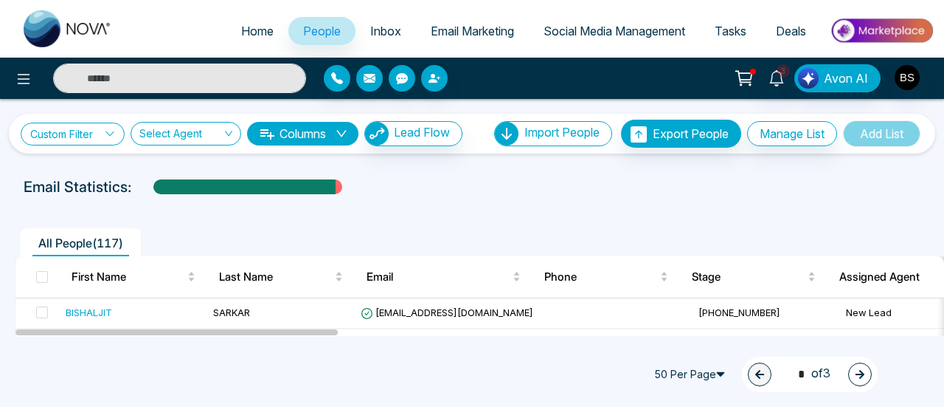
click at [92, 139] on link "Custom Filter" at bounding box center [73, 133] width 104 height 23
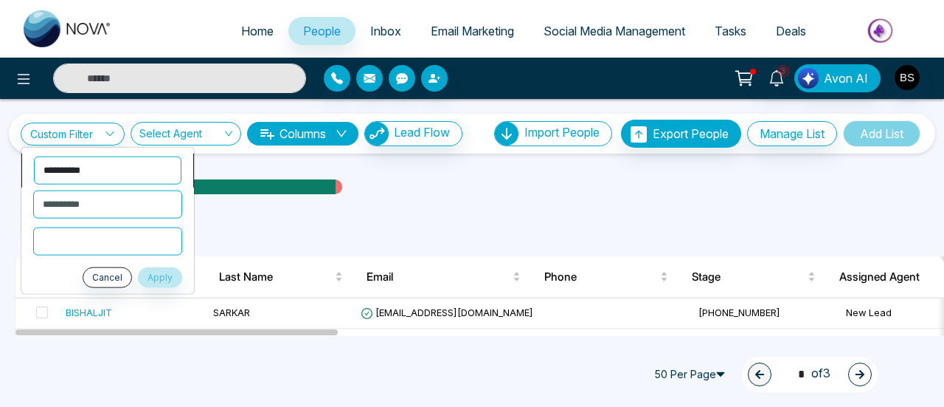
click at [99, 173] on select "**********" at bounding box center [108, 170] width 148 height 28
select select "*********"
click at [34, 156] on select "**********" at bounding box center [108, 170] width 148 height 28
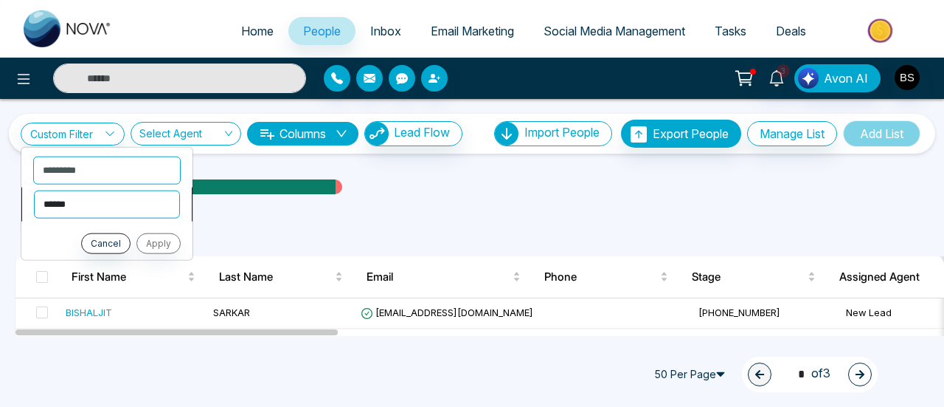
click at [109, 207] on select "**********" at bounding box center [107, 204] width 146 height 28
select select "********"
click at [34, 190] on select "**********" at bounding box center [107, 204] width 146 height 28
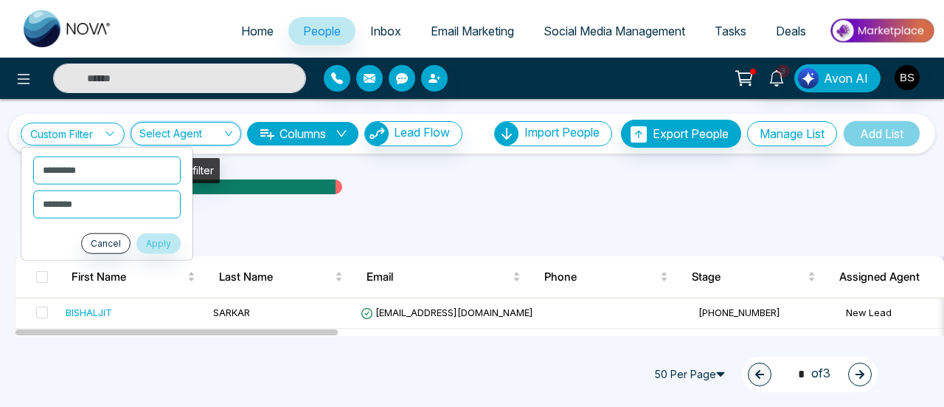
click at [178, 132] on input "search" at bounding box center [180, 136] width 83 height 28
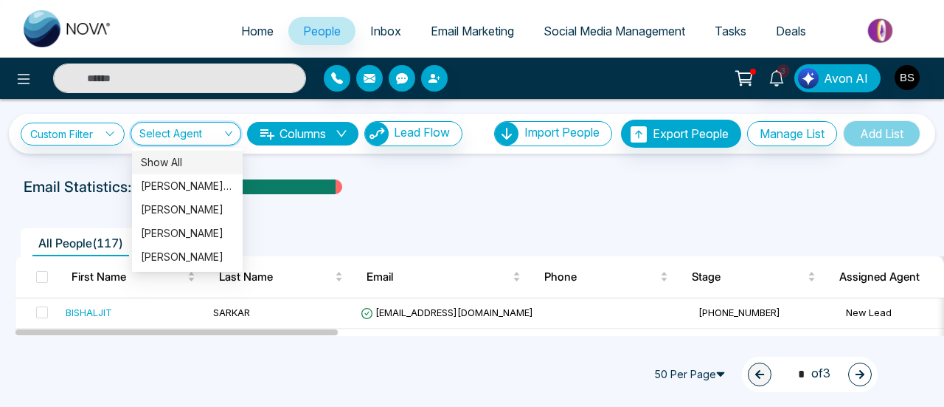
click at [428, 228] on ul "All People ( 117 )" at bounding box center [439, 242] width 848 height 28
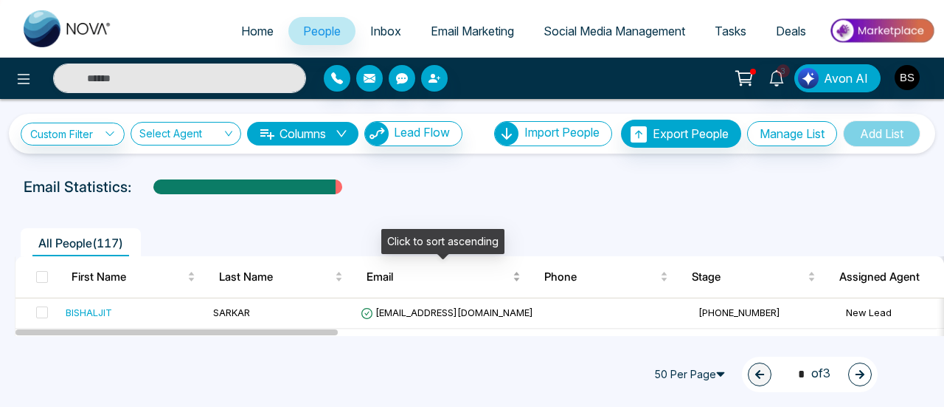
click at [376, 269] on span "Email" at bounding box center [438, 277] width 143 height 18
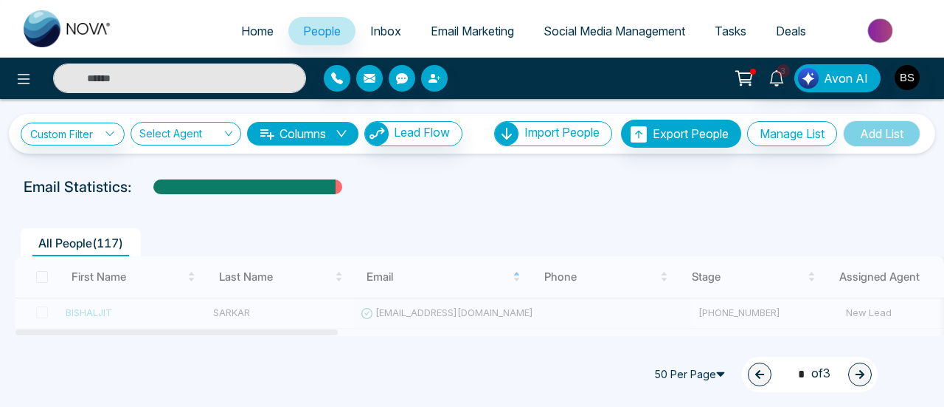
scroll to position [74, 0]
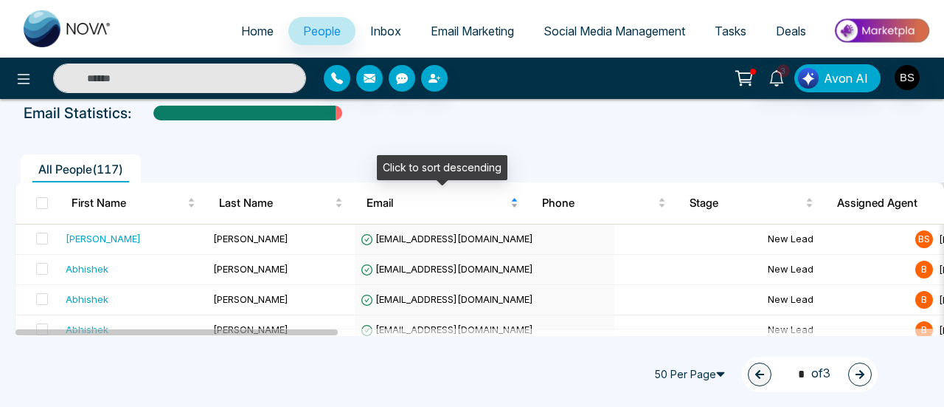
drag, startPoint x: 475, startPoint y: 190, endPoint x: 434, endPoint y: 206, distance: 44.4
click at [434, 206] on span "Email" at bounding box center [437, 203] width 141 height 18
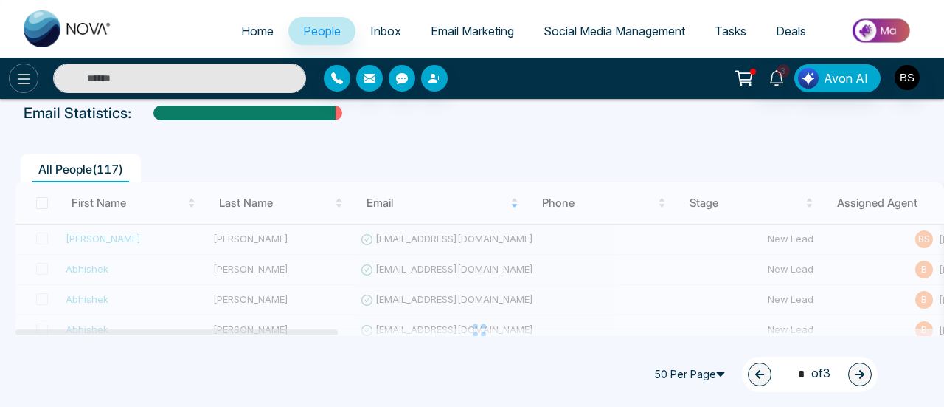
click at [18, 77] on icon at bounding box center [24, 79] width 18 height 18
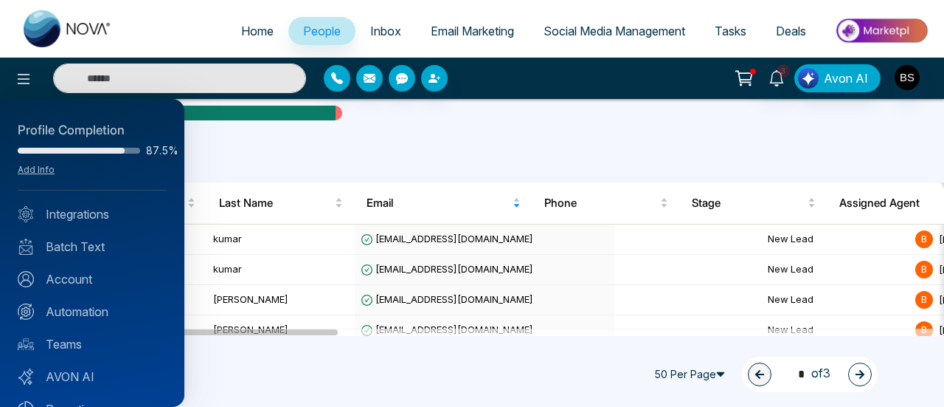
click at [304, 130] on div at bounding box center [472, 203] width 944 height 407
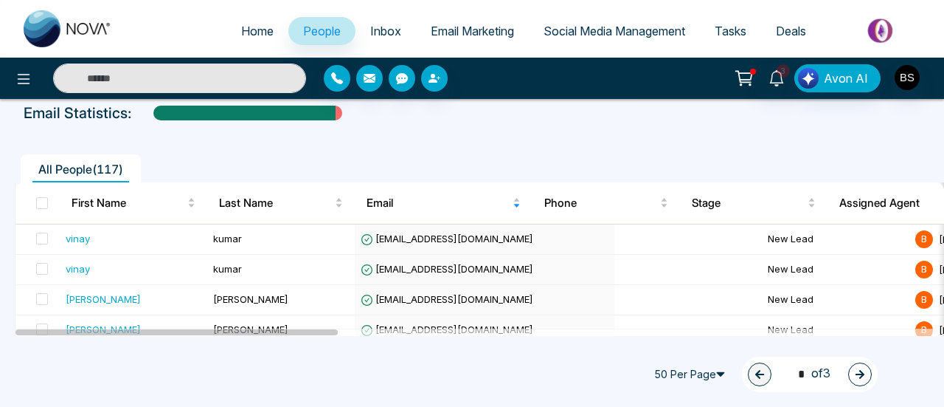
scroll to position [0, 0]
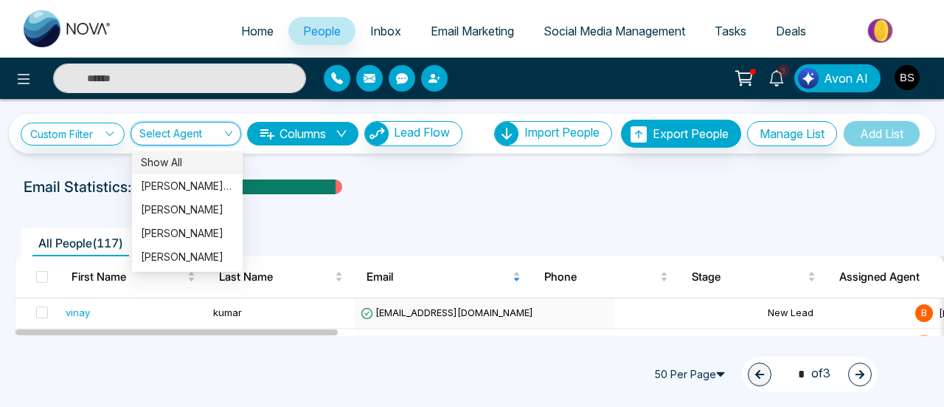
click at [197, 135] on input "search" at bounding box center [180, 136] width 83 height 28
click at [84, 134] on link "Custom Filter" at bounding box center [73, 133] width 104 height 23
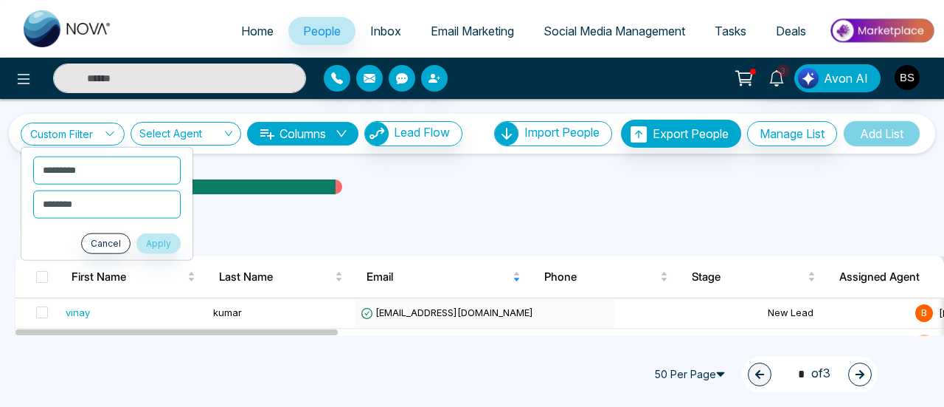
click at [409, 170] on div "**********" at bounding box center [472, 217] width 944 height 237
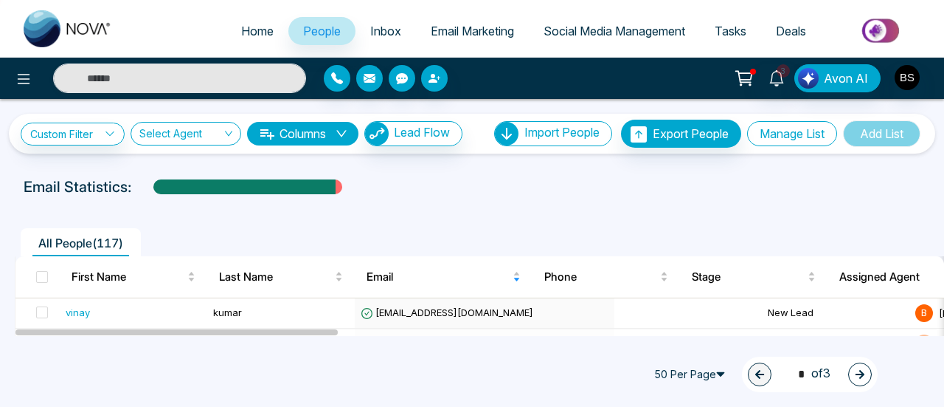
click at [783, 144] on button "Manage List" at bounding box center [792, 133] width 90 height 25
click at [783, 139] on button "Manage List" at bounding box center [792, 133] width 90 height 25
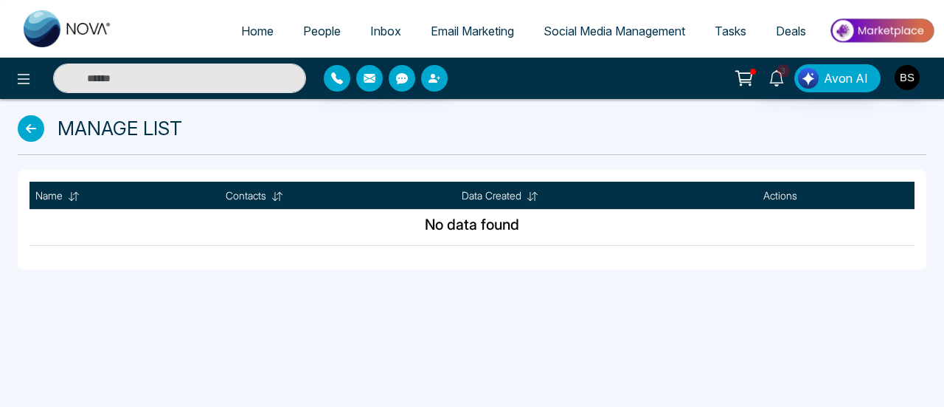
click at [27, 120] on icon at bounding box center [31, 128] width 27 height 27
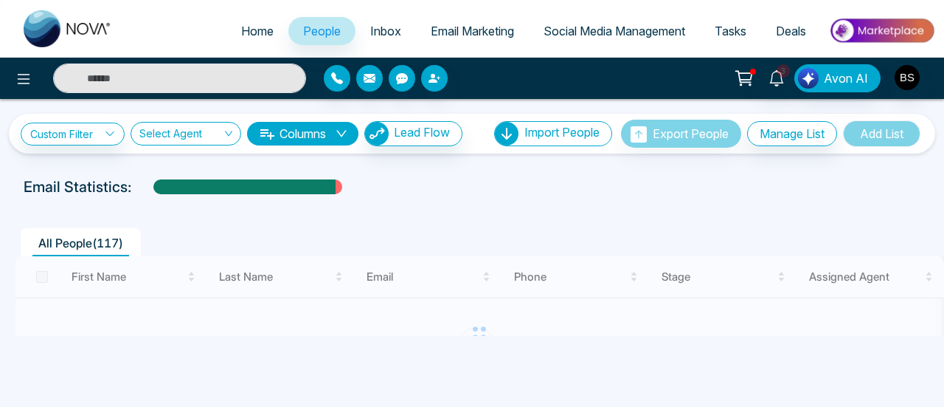
click at [887, 135] on span "Add List" at bounding box center [881, 133] width 77 height 27
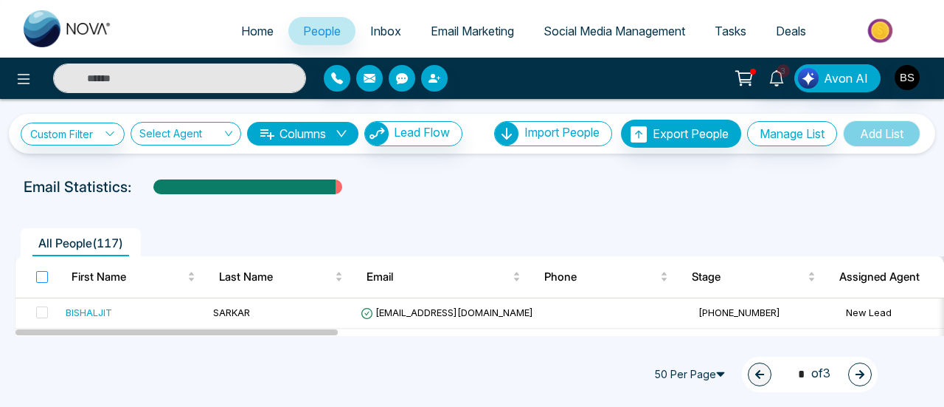
click at [41, 282] on label at bounding box center [42, 277] width 12 height 16
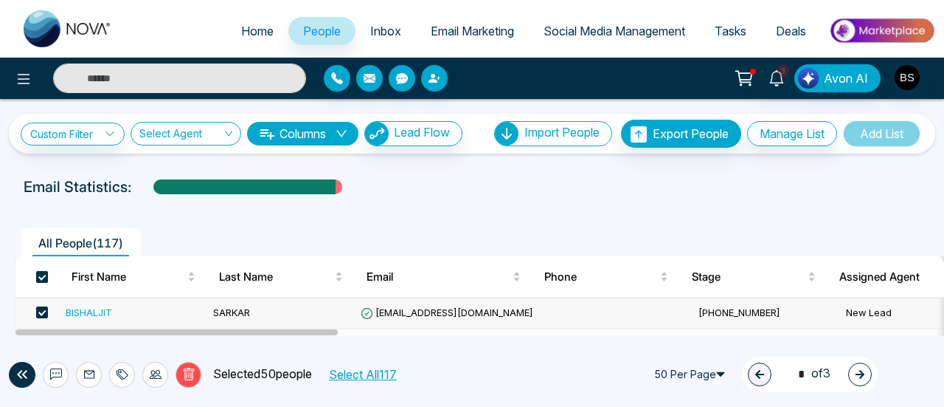
click at [38, 280] on span at bounding box center [42, 277] width 12 height 12
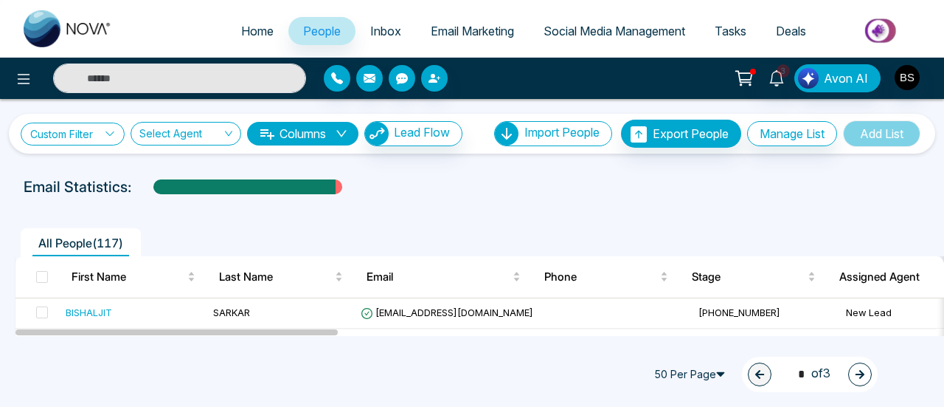
click at [114, 136] on icon at bounding box center [110, 133] width 10 height 10
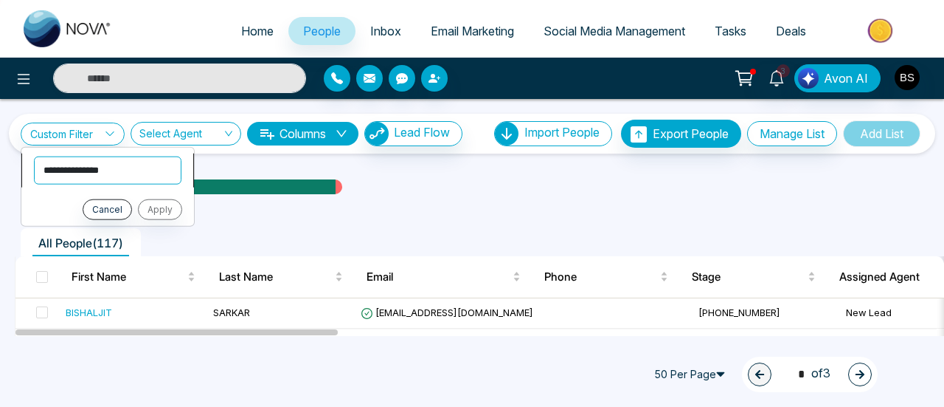
click at [108, 179] on select "**********" at bounding box center [108, 170] width 148 height 28
select select "**********"
click at [34, 156] on select "**********" at bounding box center [108, 170] width 148 height 28
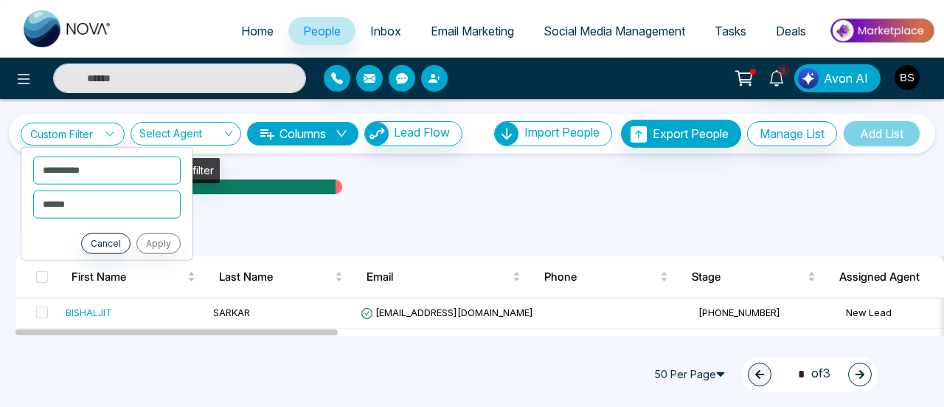
click at [184, 132] on input "search" at bounding box center [180, 136] width 83 height 28
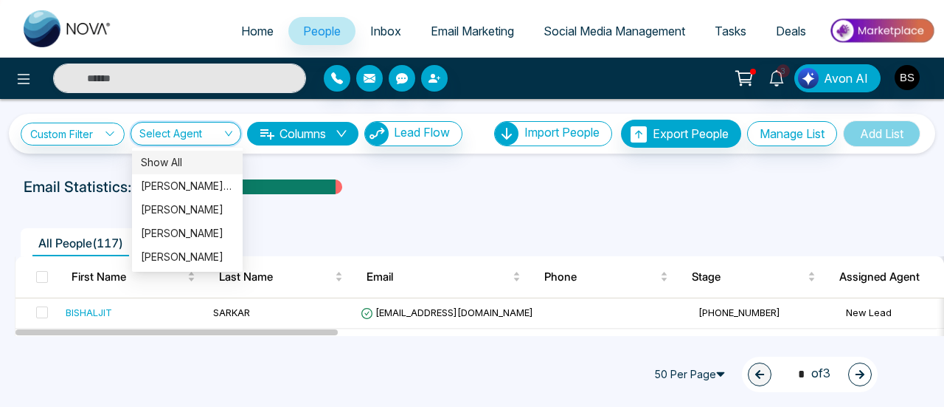
click at [192, 167] on div "Show All" at bounding box center [187, 162] width 93 height 16
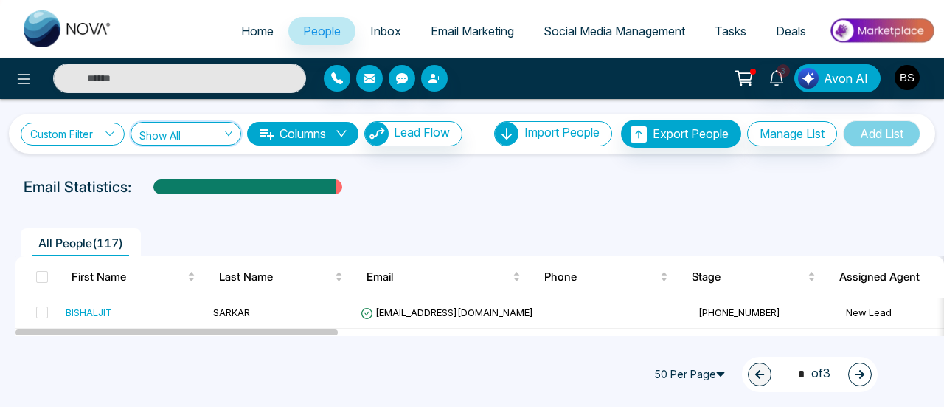
click at [102, 130] on link "Custom Filter" at bounding box center [73, 133] width 104 height 23
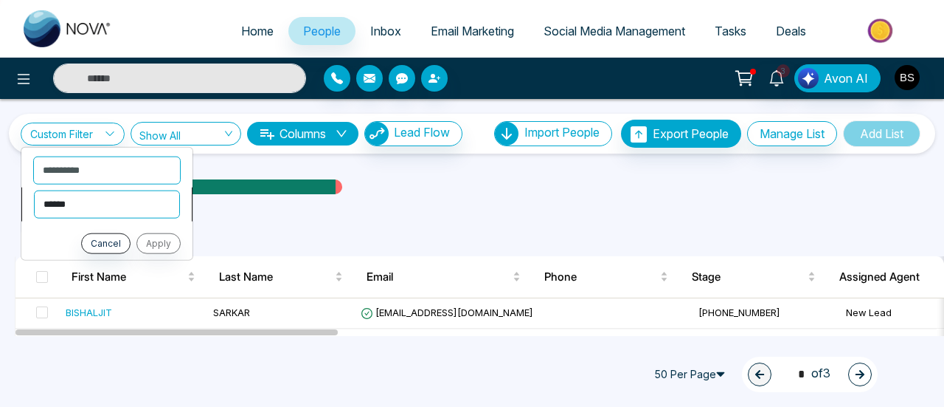
click at [89, 194] on select "**********" at bounding box center [107, 204] width 146 height 28
select select "**********"
click at [34, 190] on select "**********" at bounding box center [107, 204] width 146 height 28
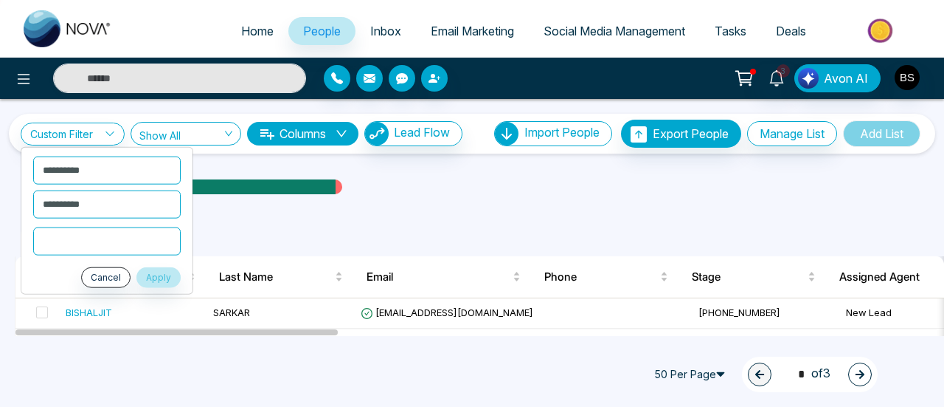
click at [109, 235] on input "text" at bounding box center [107, 240] width 148 height 28
click at [164, 276] on button "Apply" at bounding box center [158, 276] width 44 height 21
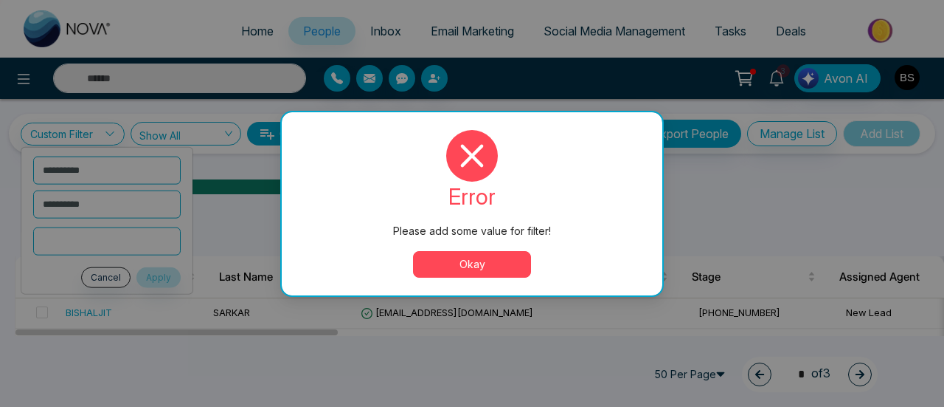
click at [505, 257] on button "Okay" at bounding box center [472, 264] width 118 height 27
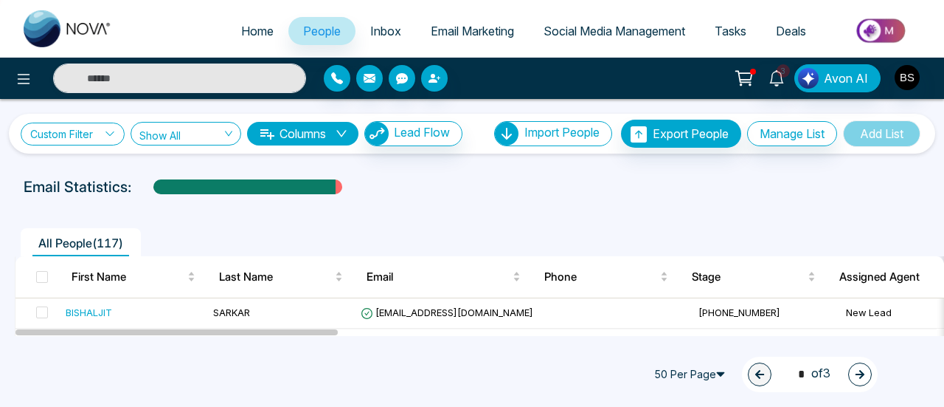
click at [85, 136] on link "Custom Filter" at bounding box center [73, 133] width 104 height 23
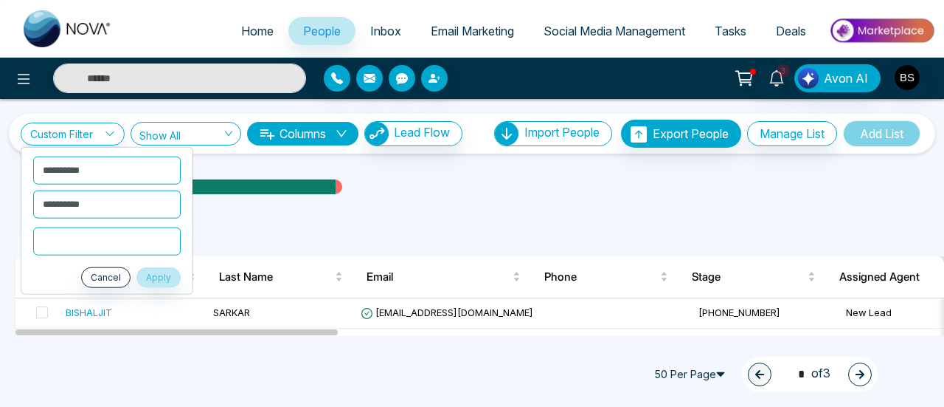
click at [542, 169] on div "**********" at bounding box center [472, 217] width 944 height 237
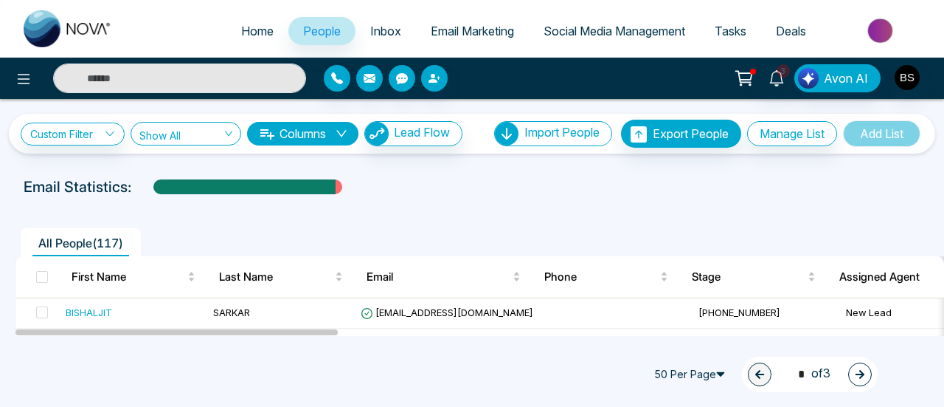
click at [38, 267] on th at bounding box center [37, 276] width 44 height 41
click at [44, 277] on span at bounding box center [42, 277] width 12 height 12
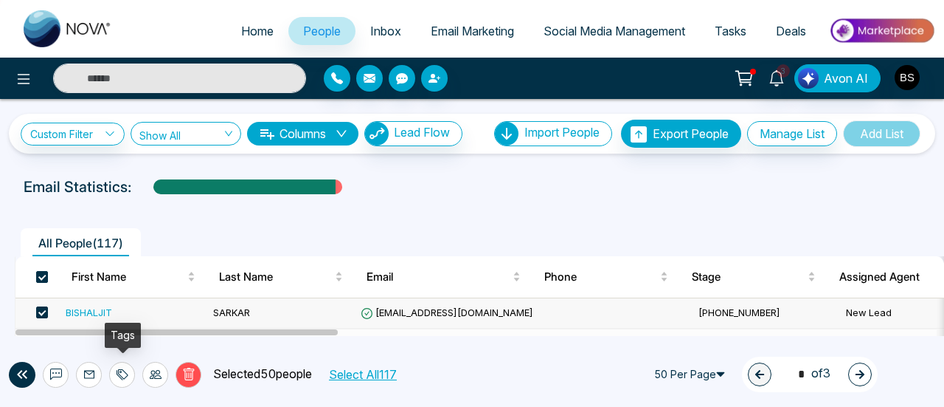
click at [122, 371] on icon at bounding box center [123, 374] width 12 height 12
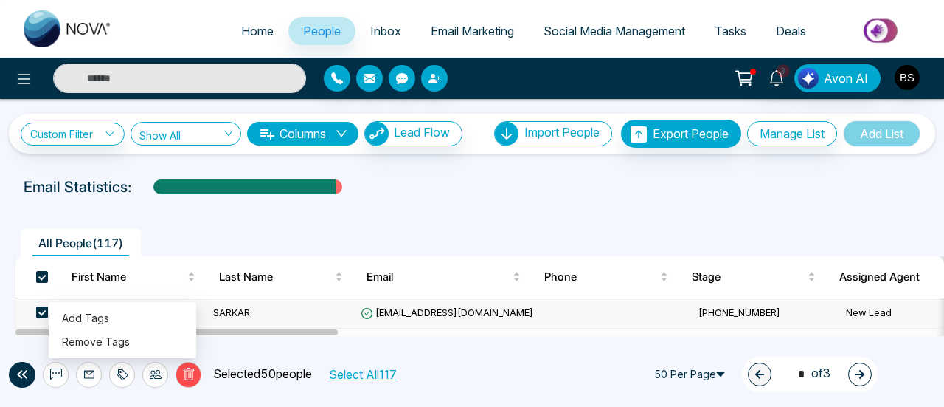
click at [360, 19] on link "Inbox" at bounding box center [386, 31] width 60 height 28
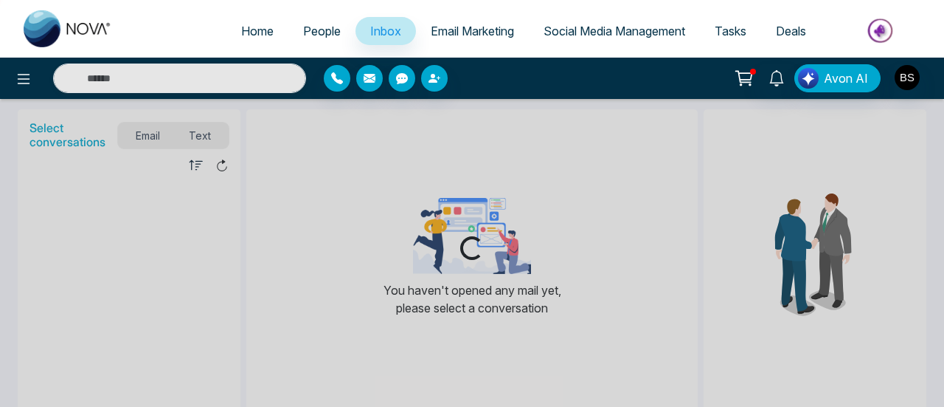
click at [437, 29] on span "Email Marketing" at bounding box center [472, 31] width 83 height 15
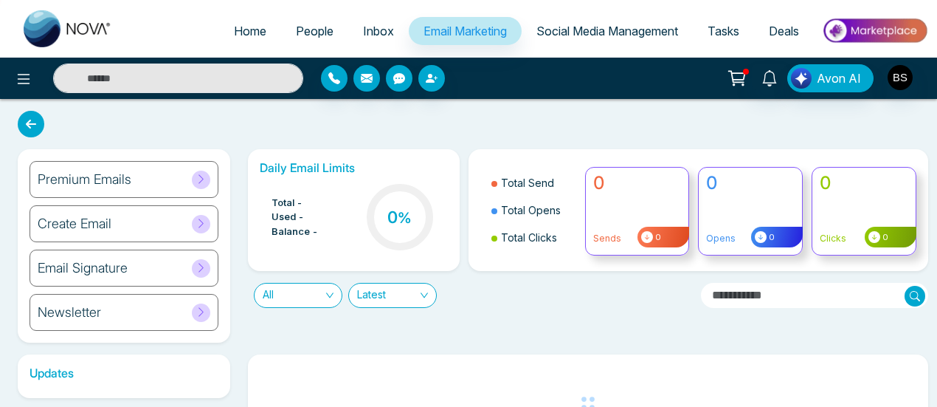
click at [639, 26] on span "Social Media Management" at bounding box center [607, 31] width 142 height 15
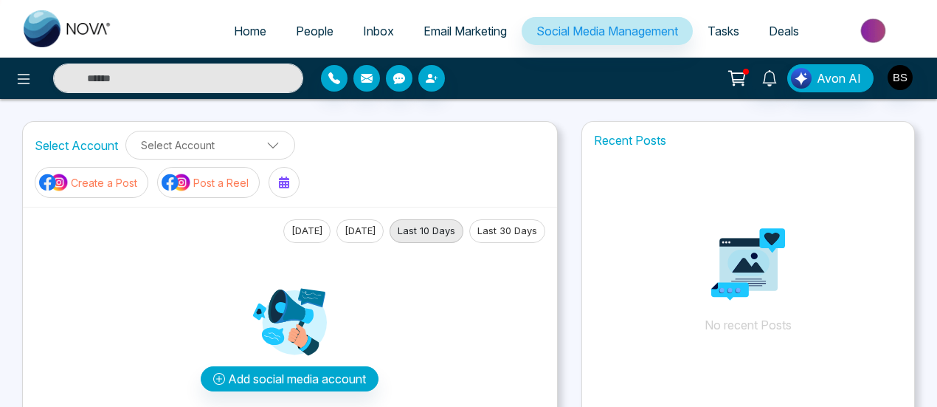
click at [705, 27] on link "Tasks" at bounding box center [723, 31] width 61 height 28
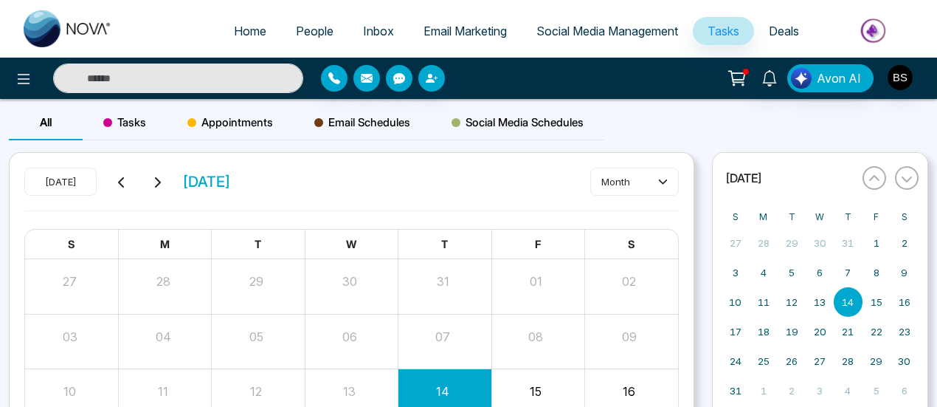
click at [801, 33] on link "Deals" at bounding box center [784, 31] width 60 height 28
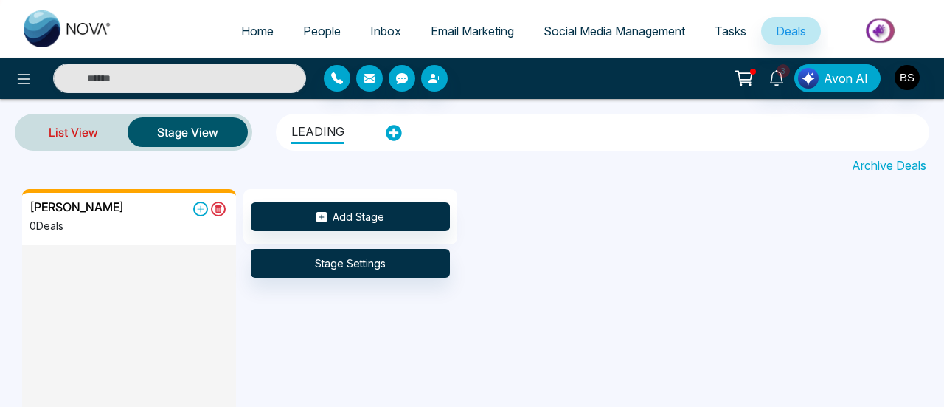
click at [90, 134] on link "List View" at bounding box center [73, 131] width 108 height 35
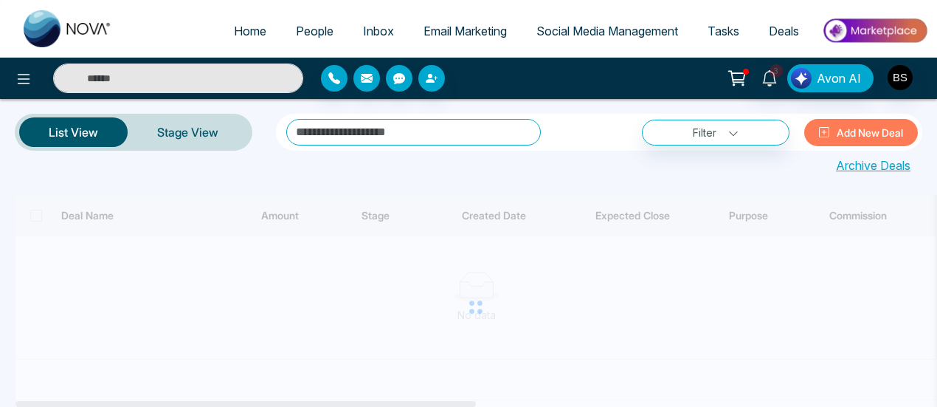
click at [246, 38] on link "Home" at bounding box center [250, 31] width 62 height 28
select select "*"
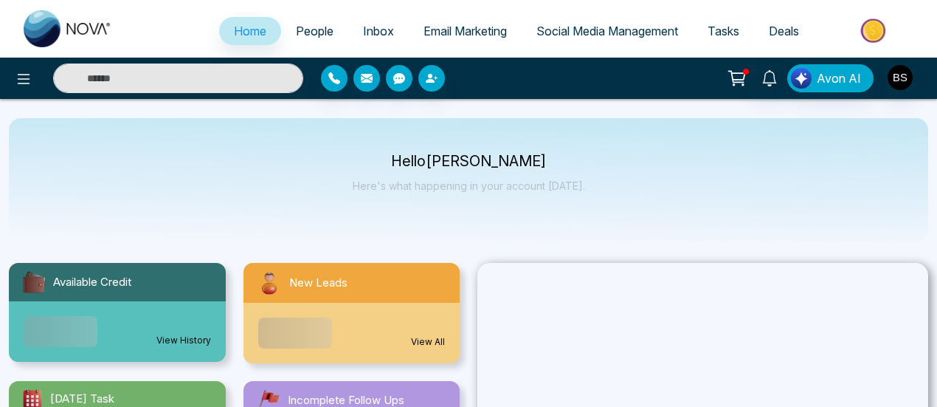
click at [311, 26] on span "People" at bounding box center [315, 31] width 38 height 15
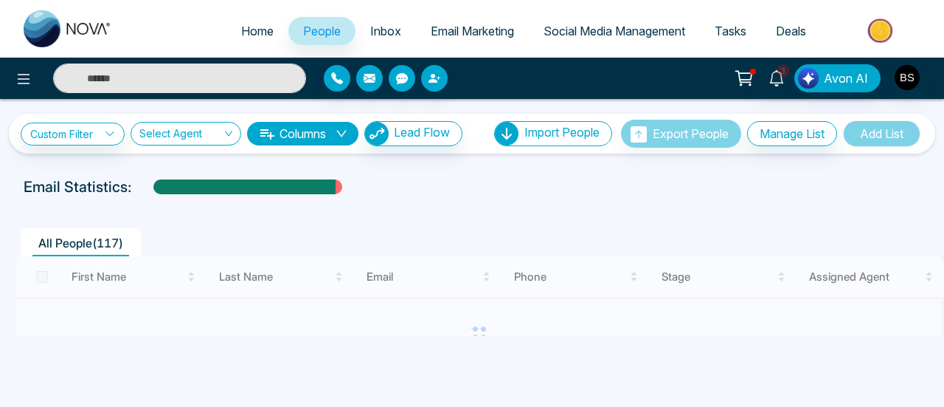
click at [46, 274] on div at bounding box center [480, 333] width 930 height 154
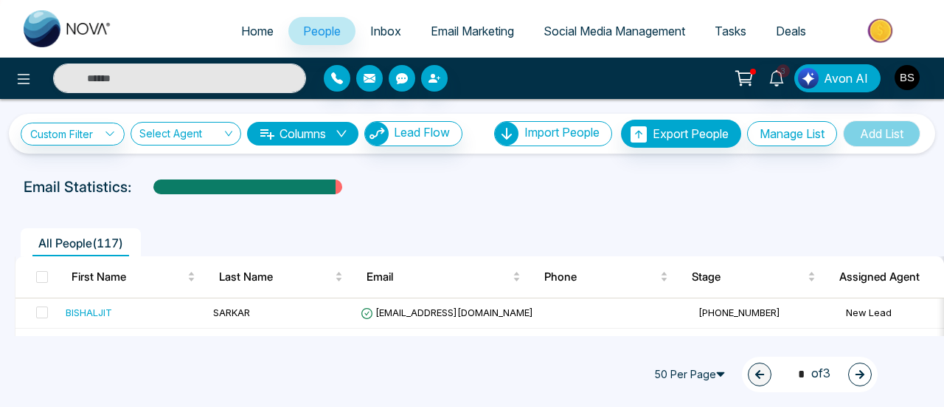
click at [46, 274] on span at bounding box center [42, 277] width 12 height 12
click at [111, 378] on div "50 Per Page 1 * of 3" at bounding box center [472, 374] width 944 height 65
click at [40, 271] on span at bounding box center [42, 277] width 12 height 12
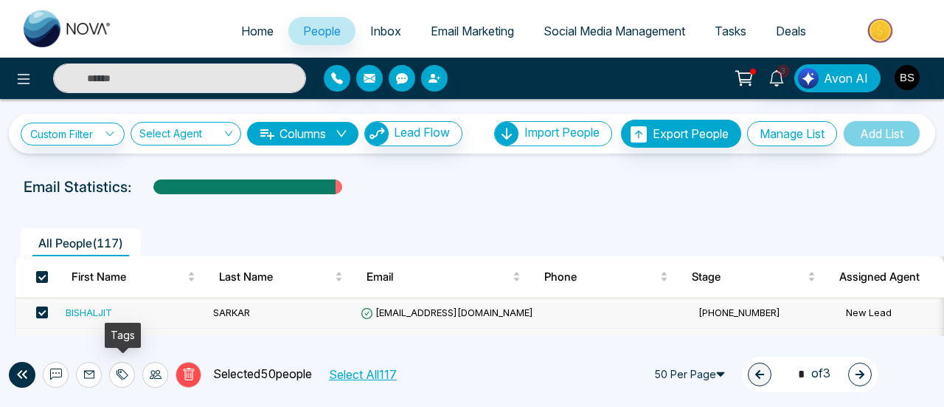
click at [131, 372] on div at bounding box center [122, 375] width 26 height 26
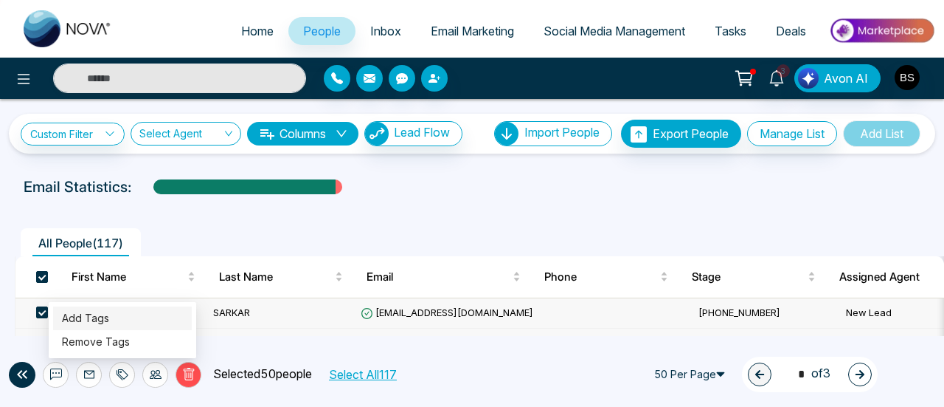
click at [109, 324] on link "Add Tags" at bounding box center [85, 317] width 47 height 13
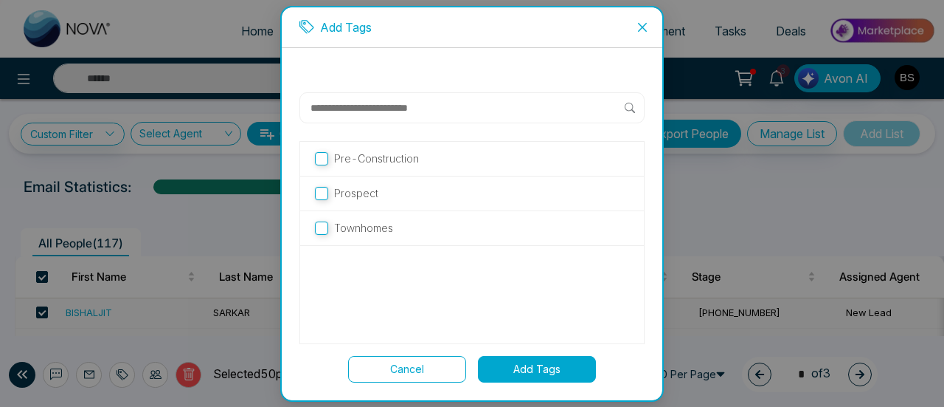
click at [646, 28] on icon "close" at bounding box center [643, 27] width 12 height 12
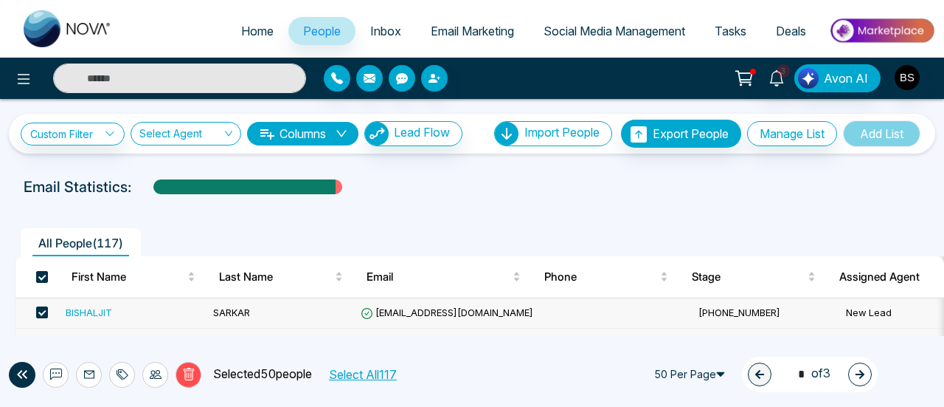
click at [114, 377] on div at bounding box center [122, 375] width 26 height 26
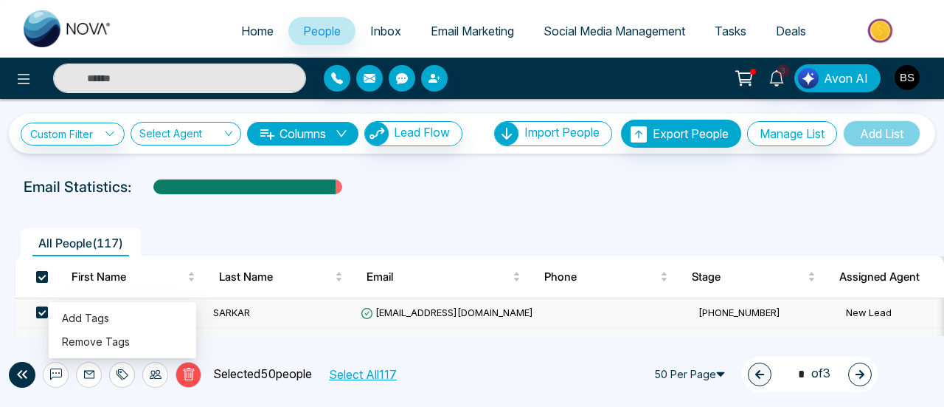
click at [443, 184] on div "Email Statistics:" at bounding box center [472, 187] width 897 height 22
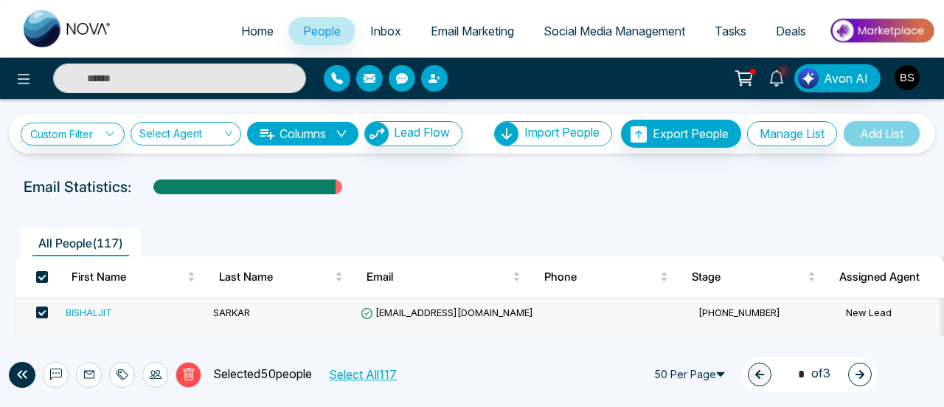
click at [387, 35] on span "Inbox" at bounding box center [385, 31] width 31 height 15
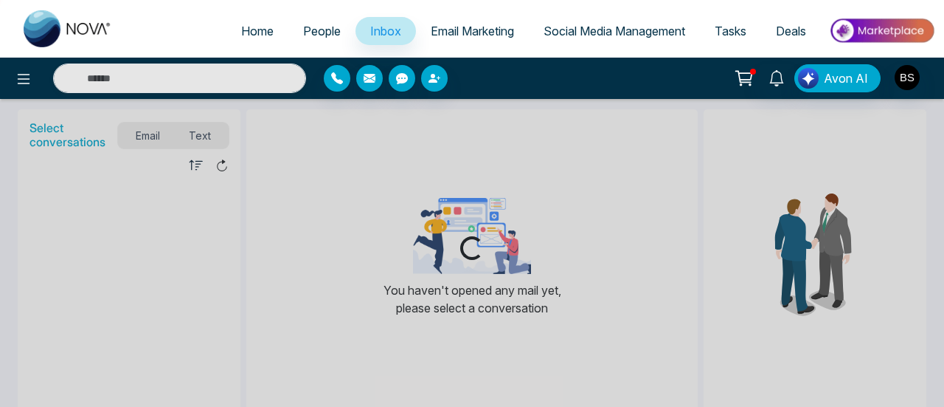
click at [491, 26] on span "Email Marketing" at bounding box center [472, 31] width 83 height 15
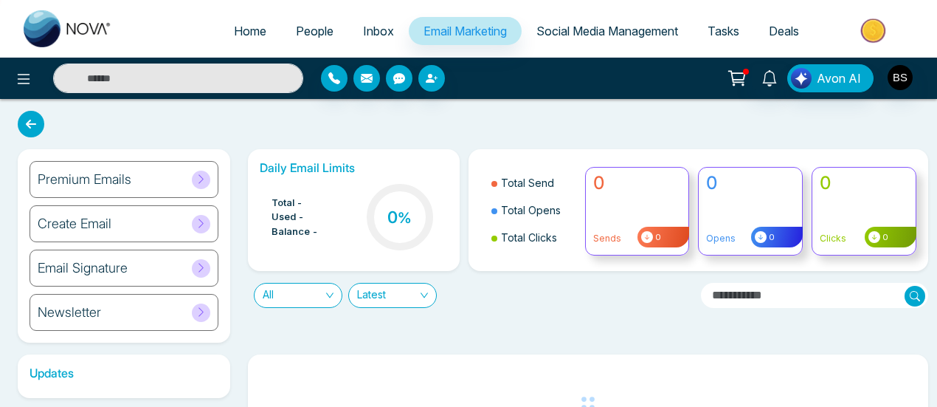
click at [589, 23] on link "Social Media Management" at bounding box center [607, 31] width 171 height 28
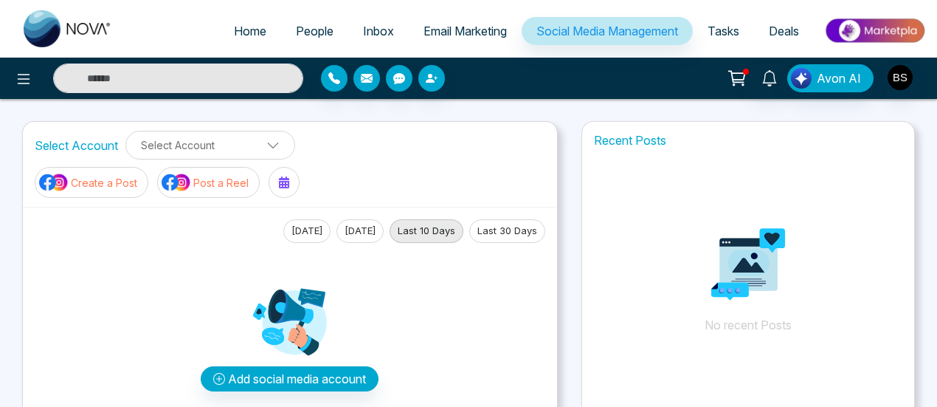
click at [727, 28] on span "Tasks" at bounding box center [724, 31] width 32 height 15
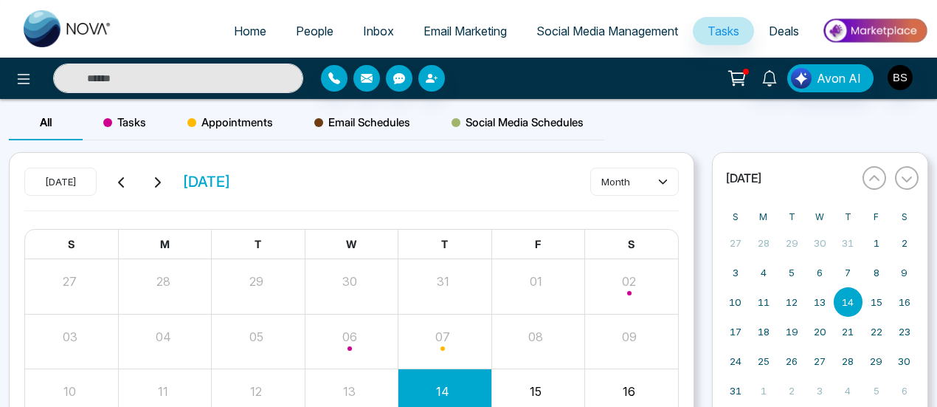
click at [775, 24] on span "Deals" at bounding box center [784, 31] width 30 height 15
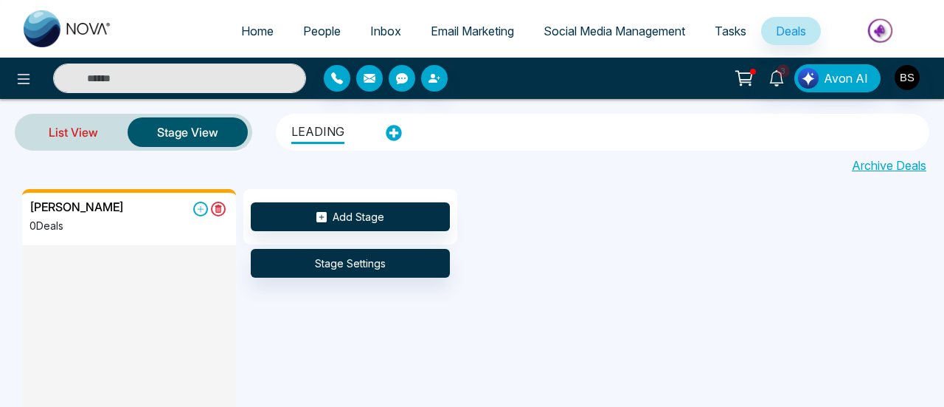
click at [50, 132] on link "List View" at bounding box center [73, 131] width 108 height 35
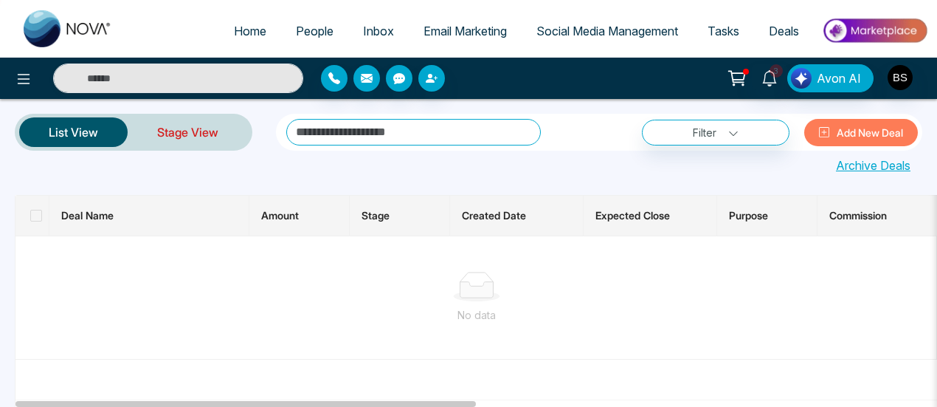
click at [204, 131] on link "Stage View" at bounding box center [188, 131] width 120 height 35
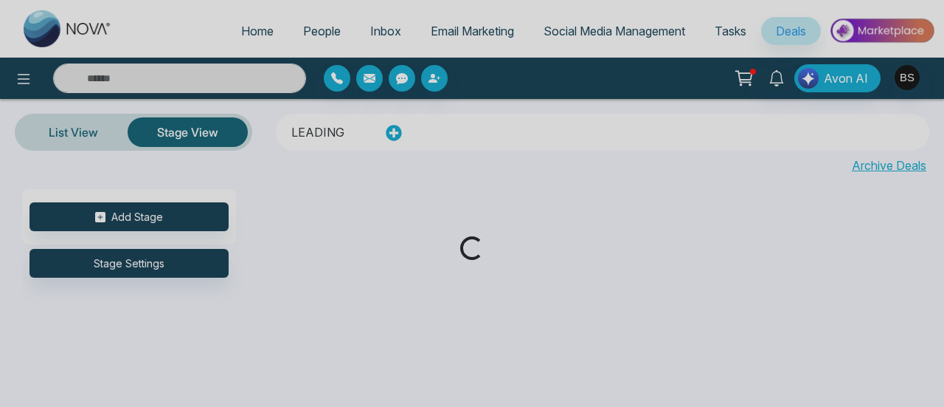
click at [26, 82] on div "Loading..." at bounding box center [472, 203] width 944 height 407
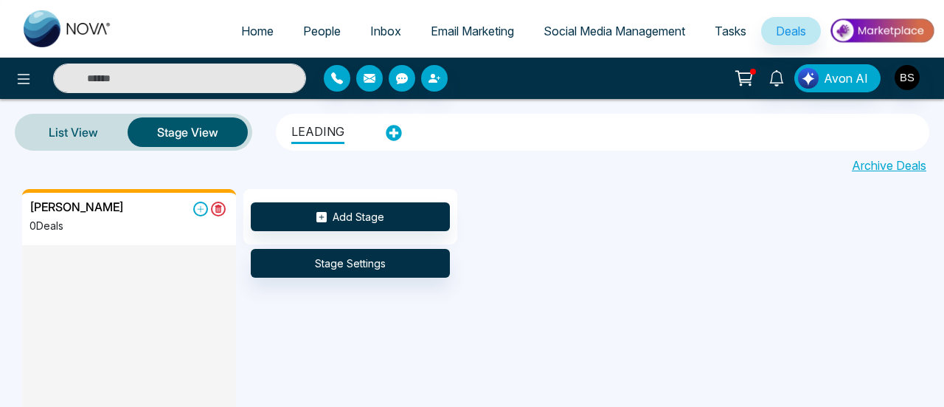
click at [26, 82] on icon at bounding box center [24, 79] width 18 height 18
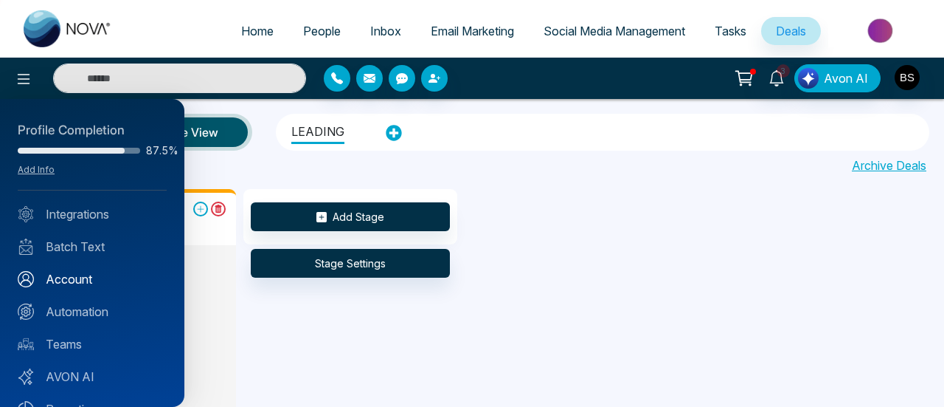
click at [98, 277] on link "Account" at bounding box center [92, 279] width 149 height 18
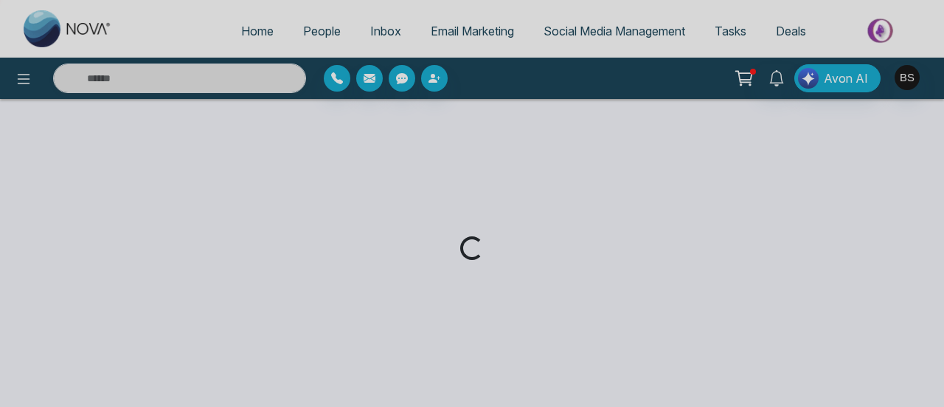
click at [16, 94] on div "Loading..." at bounding box center [472, 203] width 944 height 407
click at [18, 89] on div "Loading..." at bounding box center [472, 203] width 944 height 407
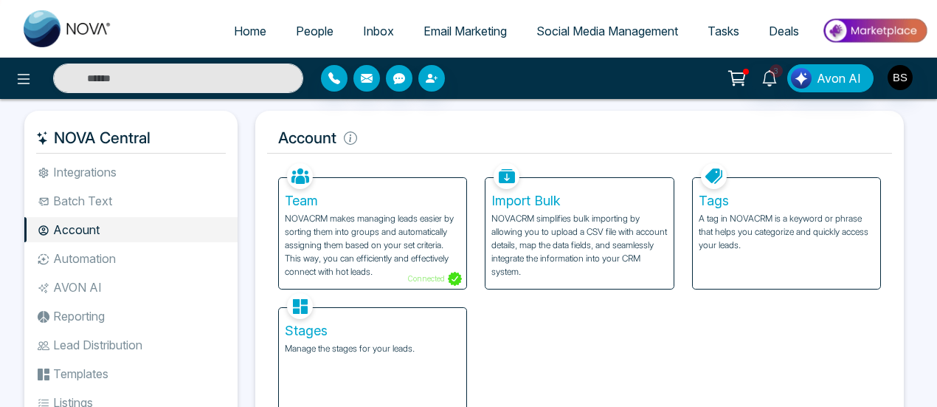
click at [24, 82] on icon at bounding box center [24, 79] width 18 height 18
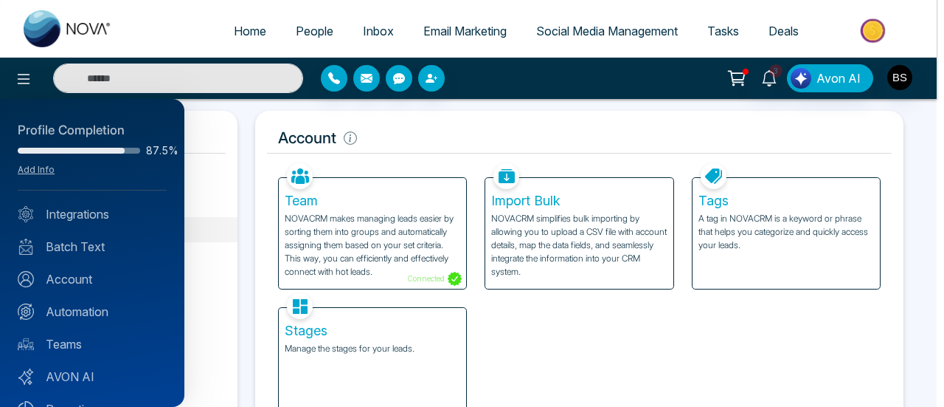
click at [769, 242] on div at bounding box center [472, 203] width 944 height 407
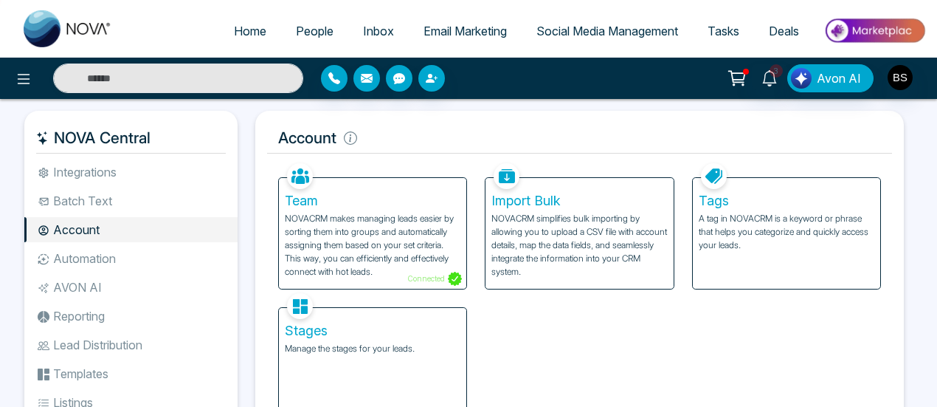
click at [760, 207] on h5 "Tags" at bounding box center [787, 201] width 176 height 16
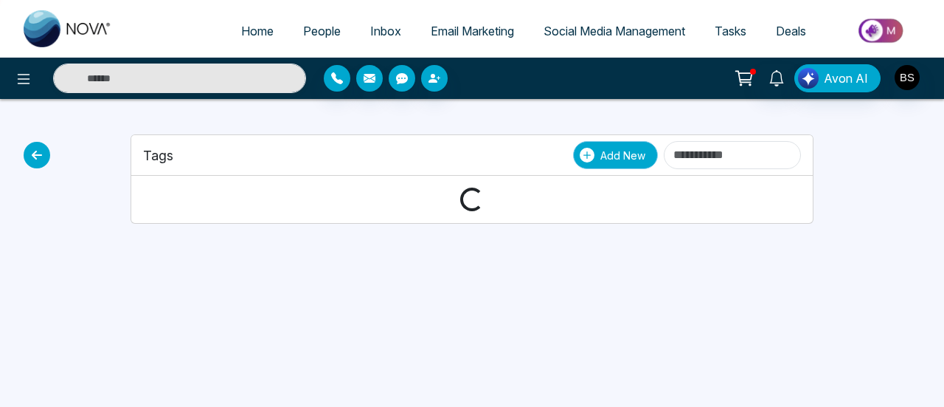
click at [601, 148] on span "Add New" at bounding box center [623, 155] width 45 height 15
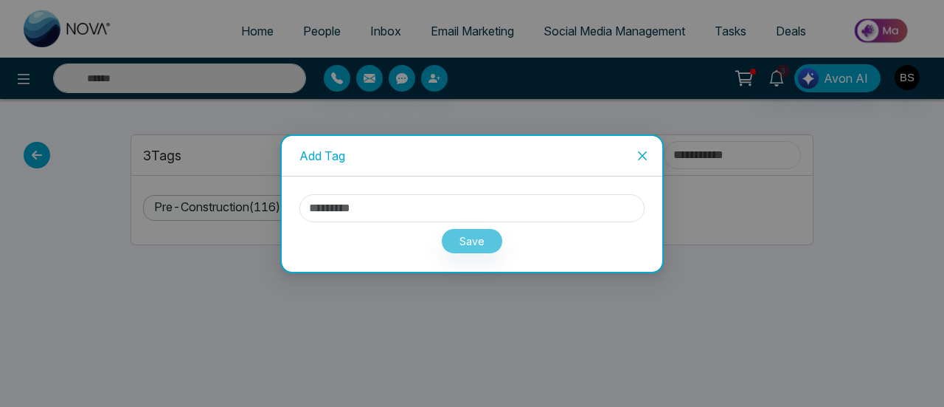
click at [647, 153] on icon "close" at bounding box center [643, 156] width 12 height 12
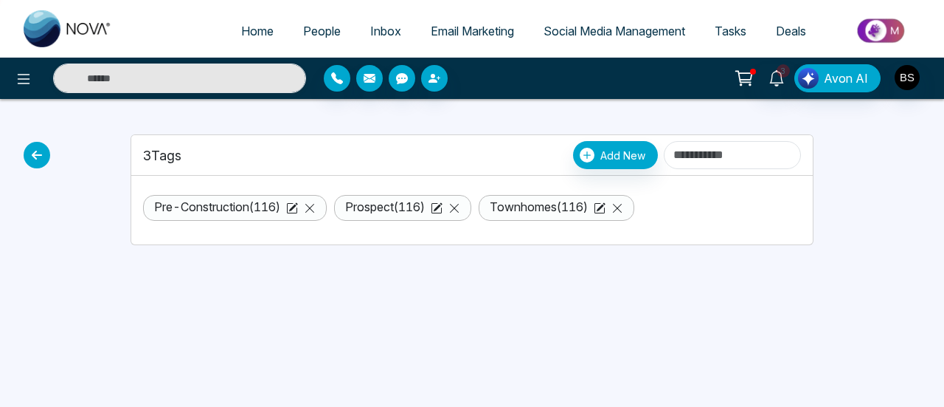
click at [303, 34] on span "People" at bounding box center [322, 31] width 38 height 15
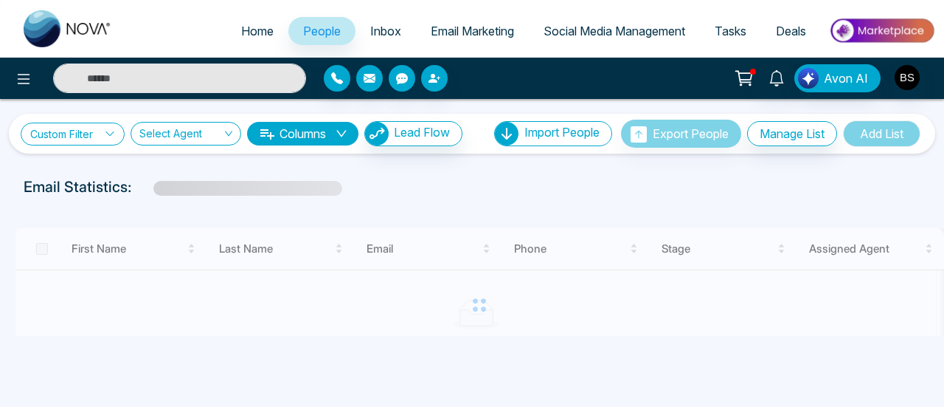
click at [83, 136] on link "Custom Filter" at bounding box center [73, 133] width 104 height 23
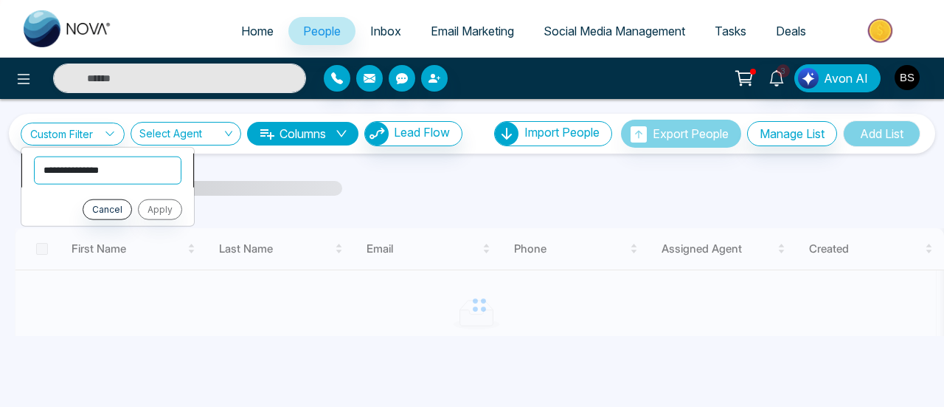
click at [114, 173] on select "**********" at bounding box center [108, 170] width 148 height 28
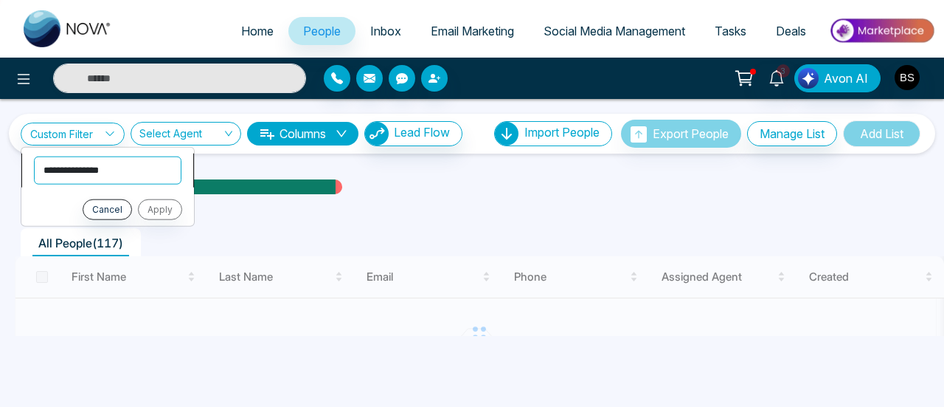
select select "****"
click at [34, 156] on select "**********" at bounding box center [108, 170] width 148 height 28
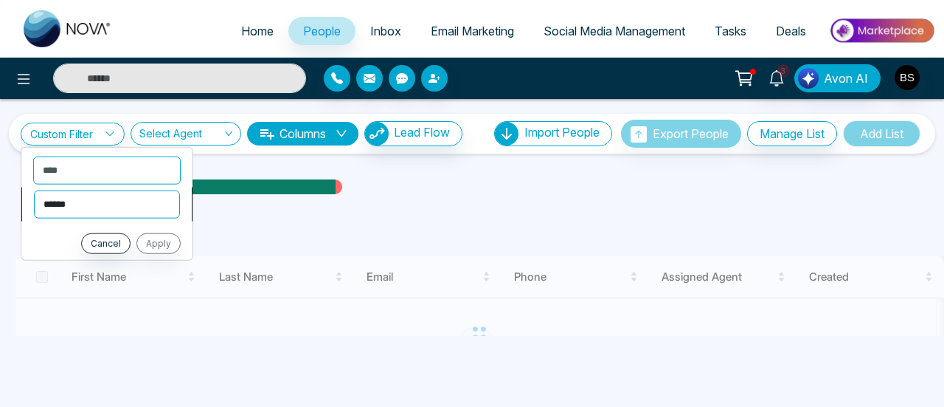
click at [90, 210] on select "**********" at bounding box center [107, 204] width 146 height 28
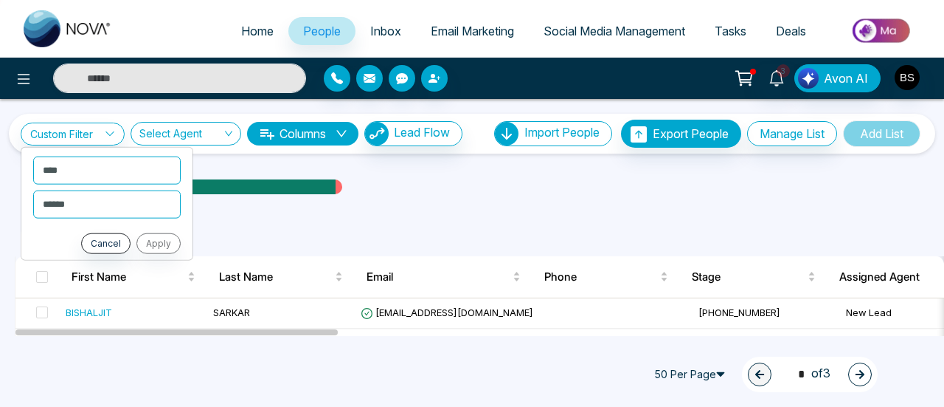
click at [525, 85] on div at bounding box center [433, 78] width 218 height 27
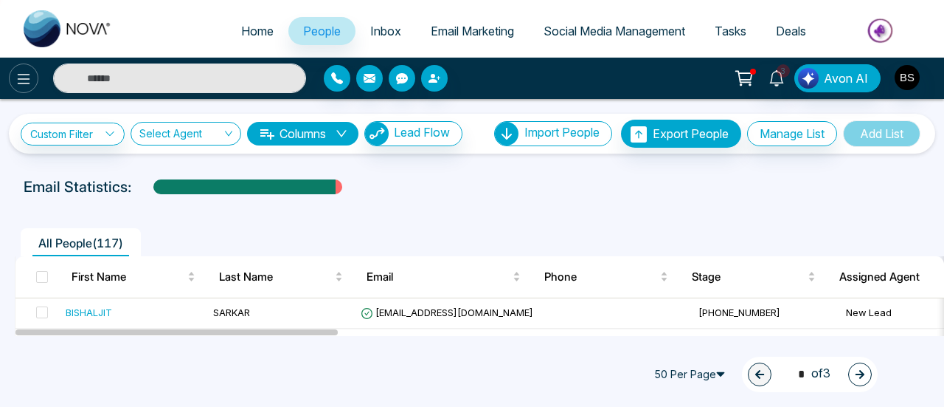
click at [31, 80] on icon at bounding box center [24, 79] width 18 height 18
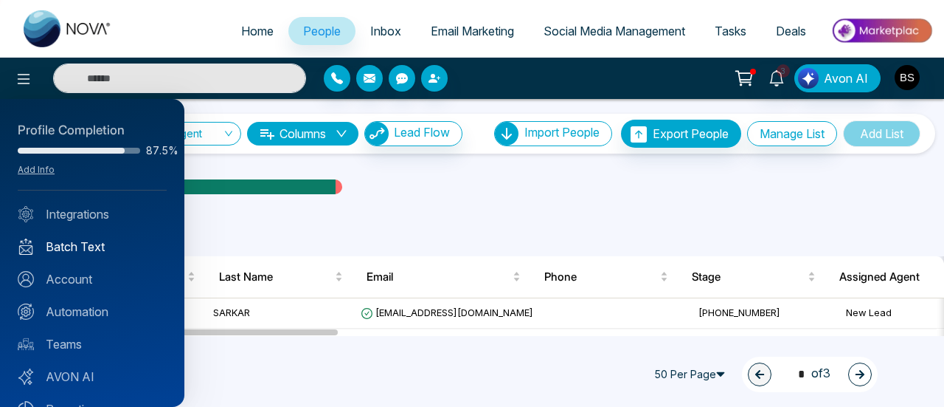
click at [65, 252] on link "Batch Text" at bounding box center [92, 247] width 149 height 18
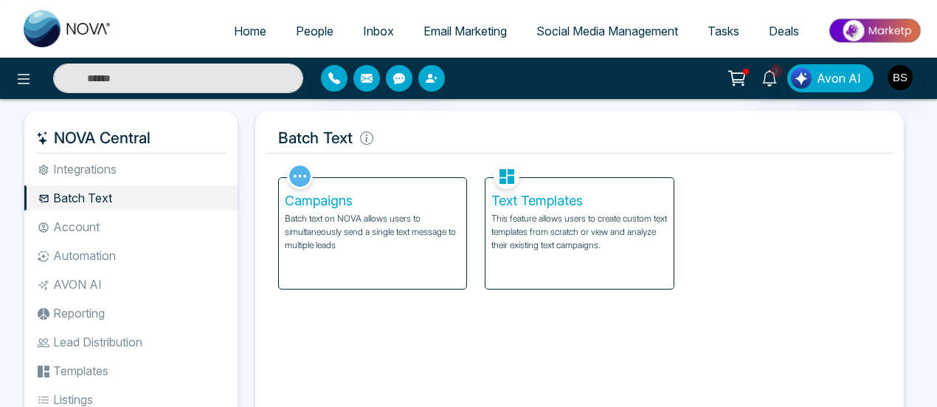
click at [478, 27] on span "Email Marketing" at bounding box center [464, 31] width 83 height 15
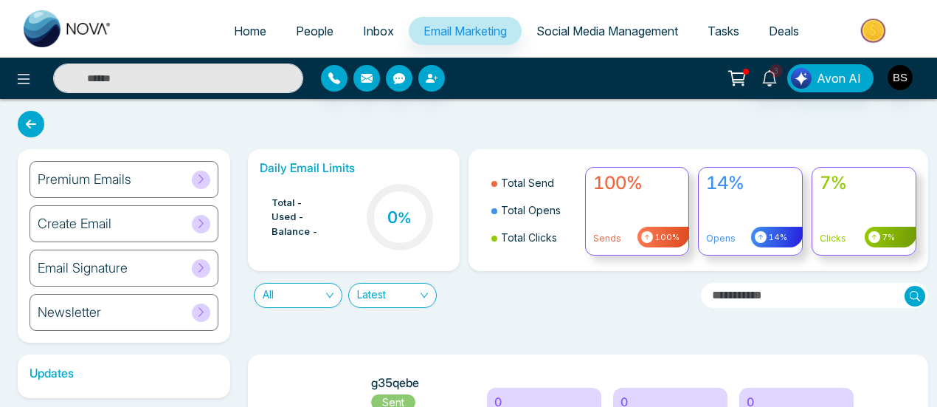
click at [313, 29] on span "People" at bounding box center [315, 31] width 38 height 15
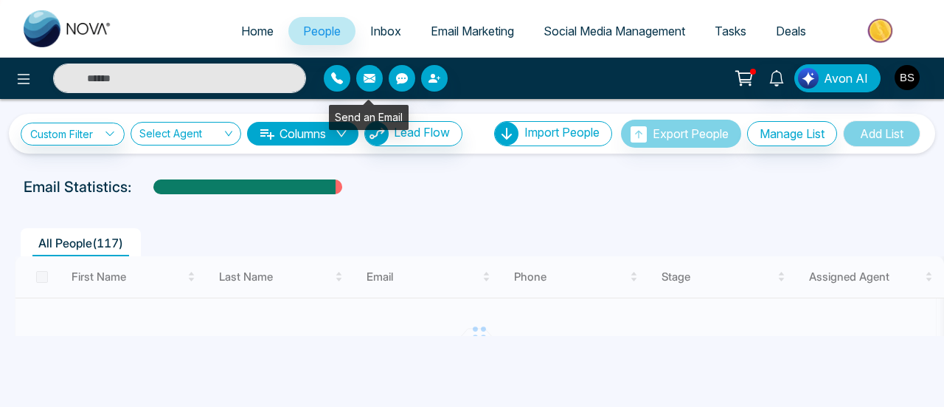
click at [366, 80] on icon "button" at bounding box center [370, 78] width 12 height 9
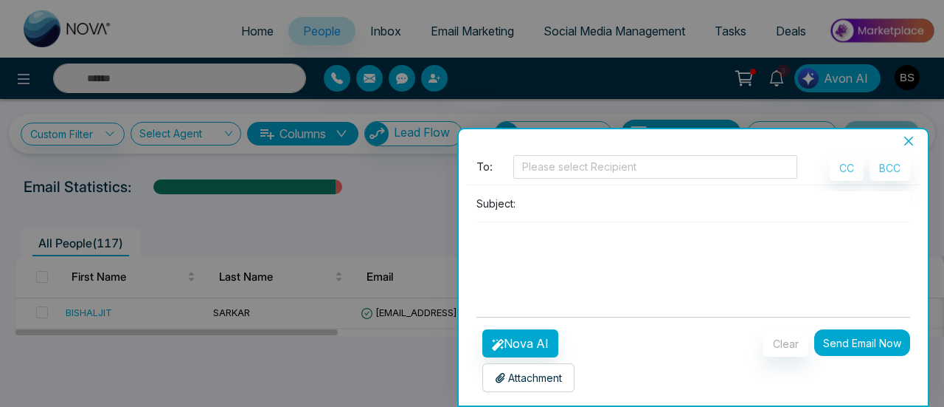
click at [906, 144] on icon "close" at bounding box center [909, 140] width 9 height 9
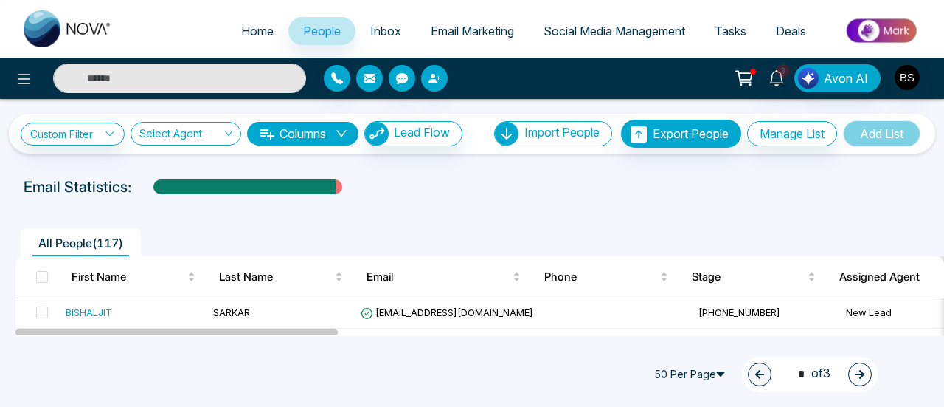
scroll to position [74, 0]
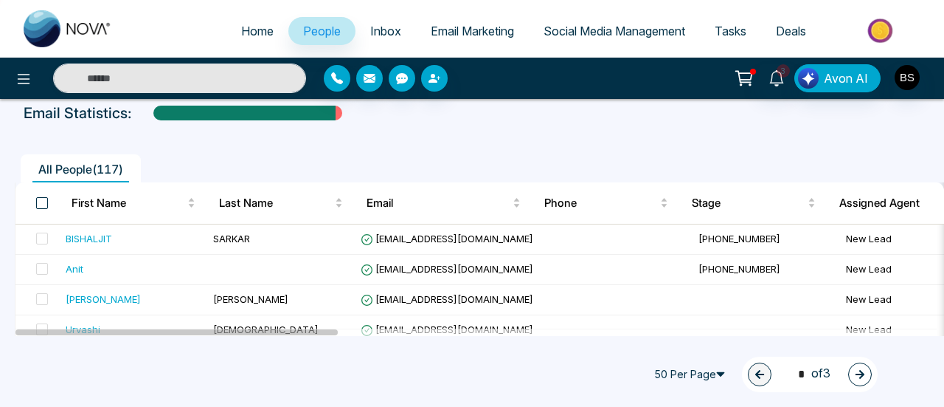
click at [36, 201] on span at bounding box center [42, 203] width 12 height 12
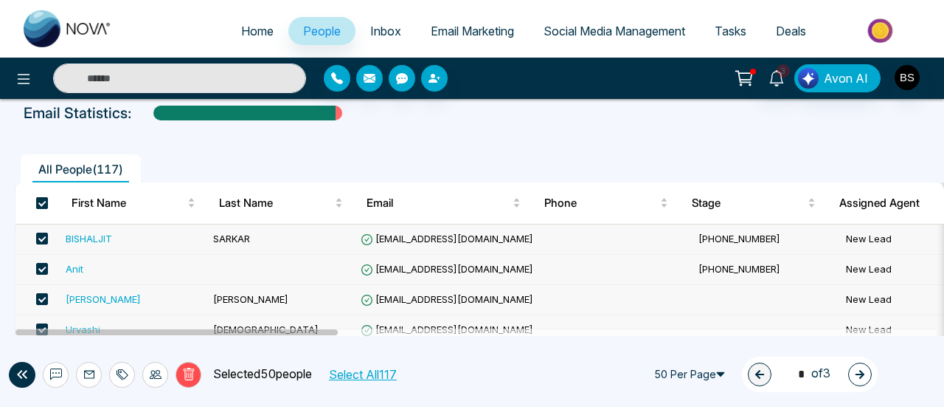
click at [36, 201] on span at bounding box center [42, 203] width 12 height 12
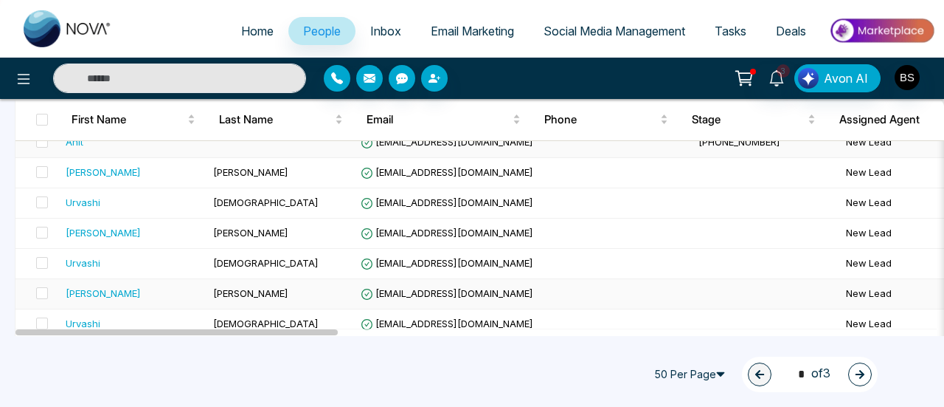
scroll to position [148, 0]
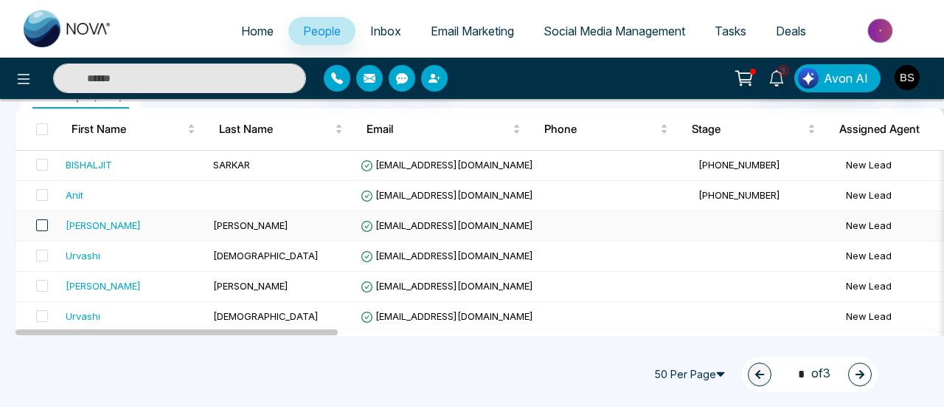
click at [41, 225] on span at bounding box center [42, 225] width 12 height 12
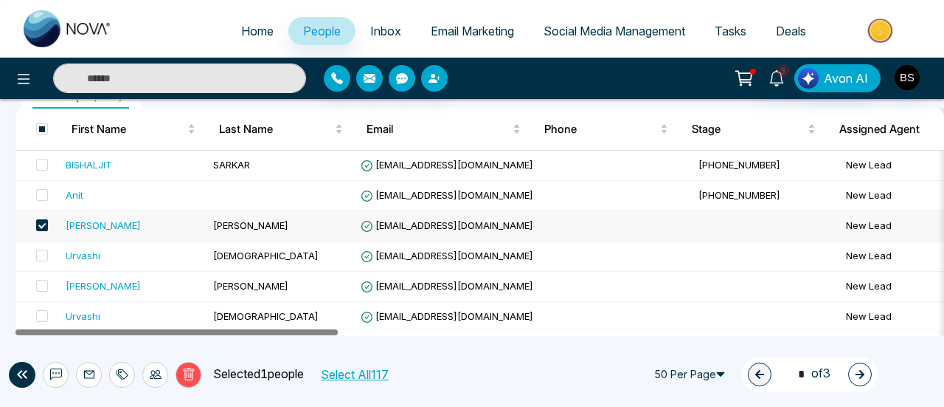
drag, startPoint x: 308, startPoint y: 333, endPoint x: 226, endPoint y: 350, distance: 82.9
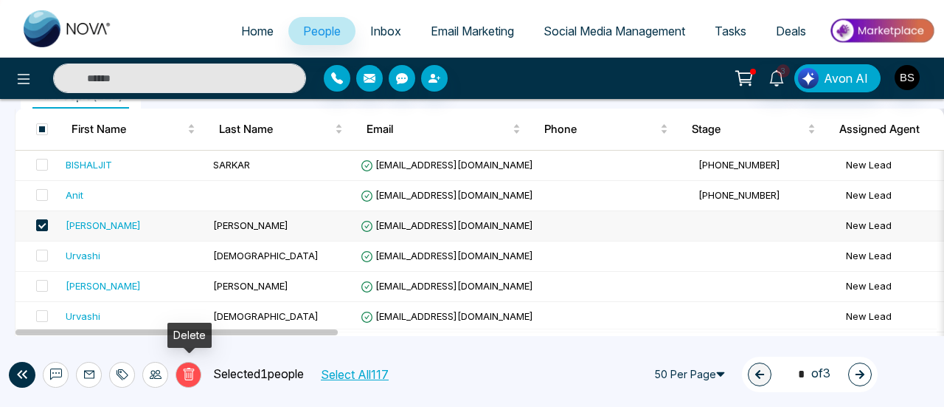
click at [183, 381] on button "Delete" at bounding box center [189, 375] width 26 height 26
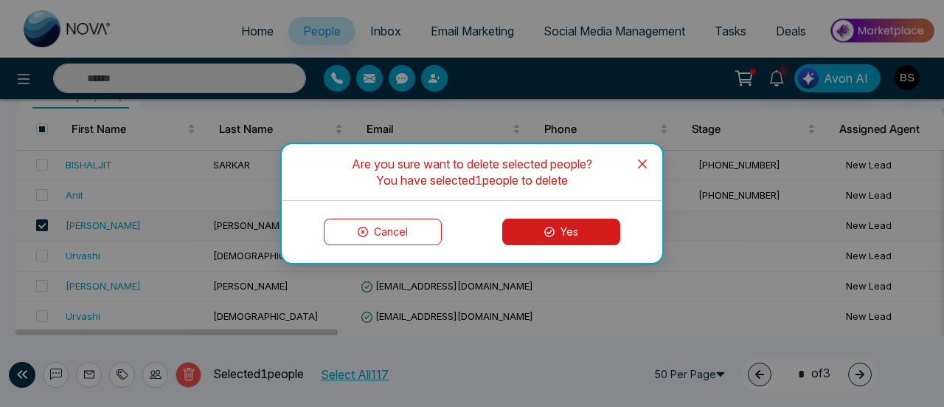
click at [575, 233] on button "Yes" at bounding box center [561, 231] width 118 height 27
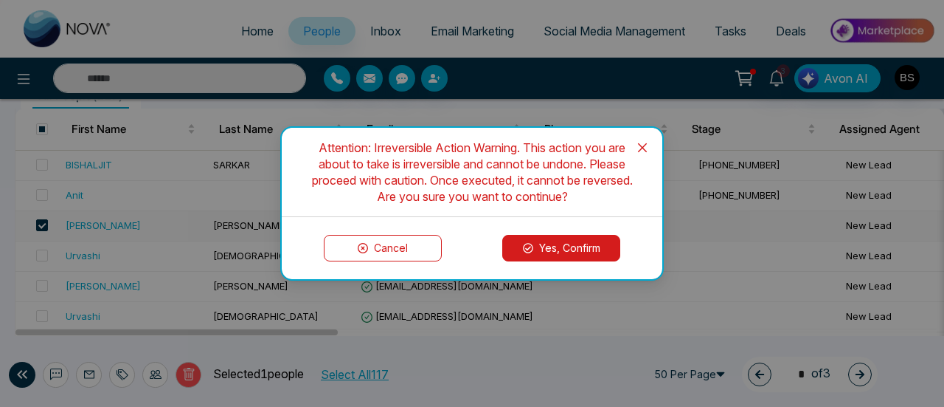
click at [578, 254] on button "Yes, Confirm" at bounding box center [561, 248] width 118 height 27
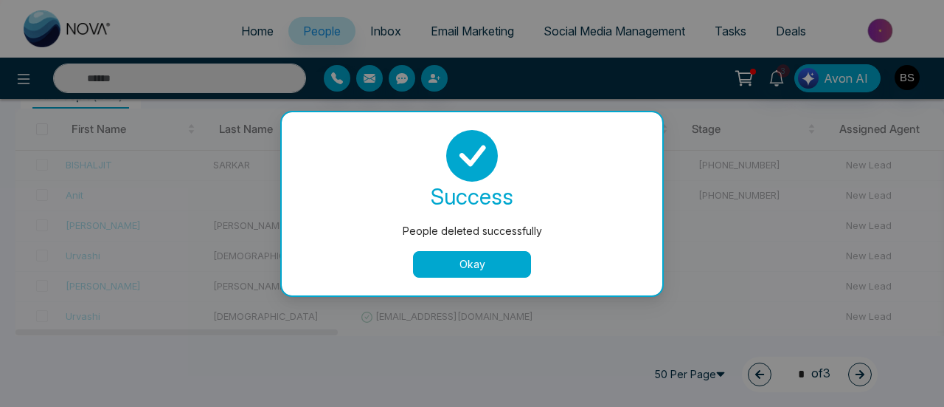
click at [485, 260] on button "Okay" at bounding box center [472, 264] width 118 height 27
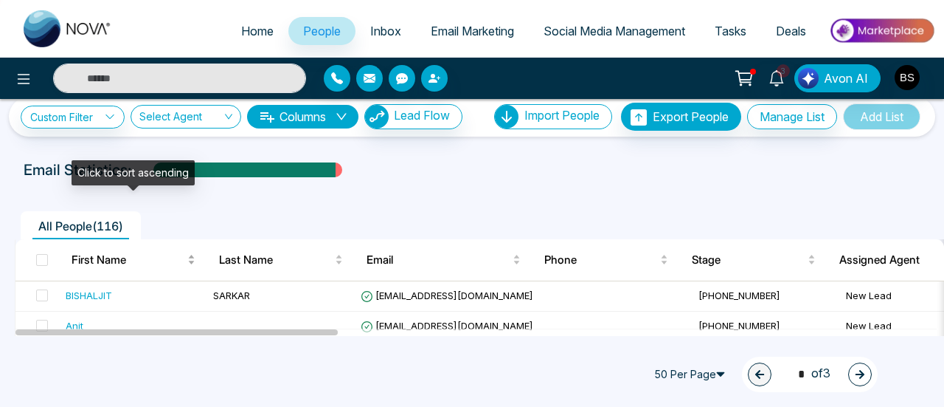
scroll to position [0, 0]
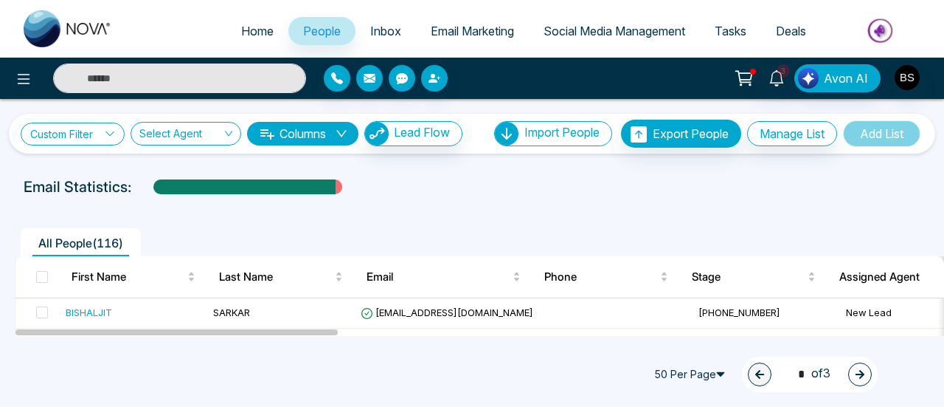
click at [67, 135] on link "Custom Filter" at bounding box center [73, 133] width 104 height 23
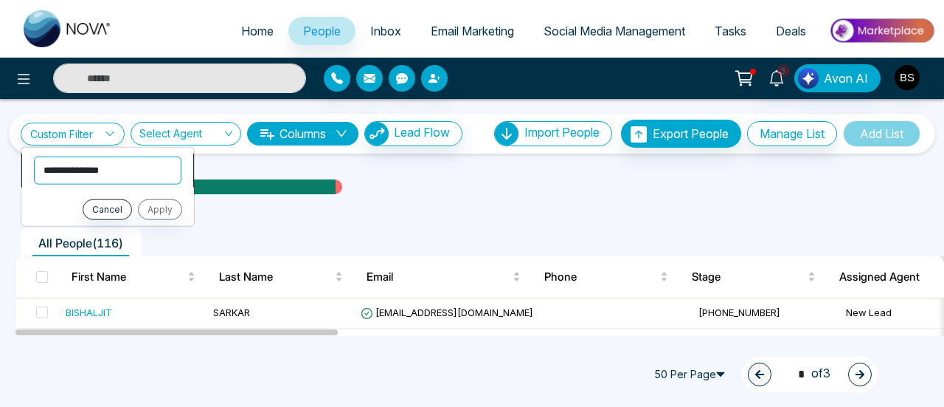
click at [78, 173] on select "**********" at bounding box center [108, 170] width 148 height 28
select select "*****"
click at [34, 156] on select "**********" at bounding box center [108, 170] width 148 height 28
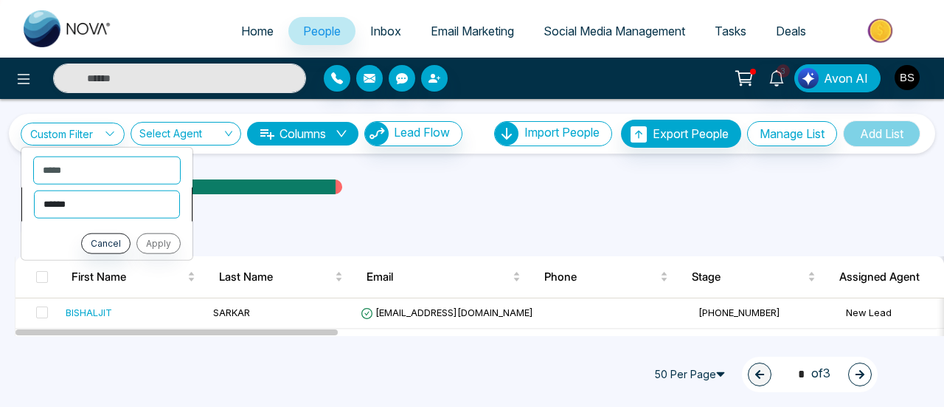
click at [115, 216] on select "**********" at bounding box center [107, 204] width 146 height 28
select select "********"
click at [34, 190] on select "**********" at bounding box center [107, 204] width 146 height 28
click at [153, 234] on button "Apply" at bounding box center [158, 242] width 44 height 21
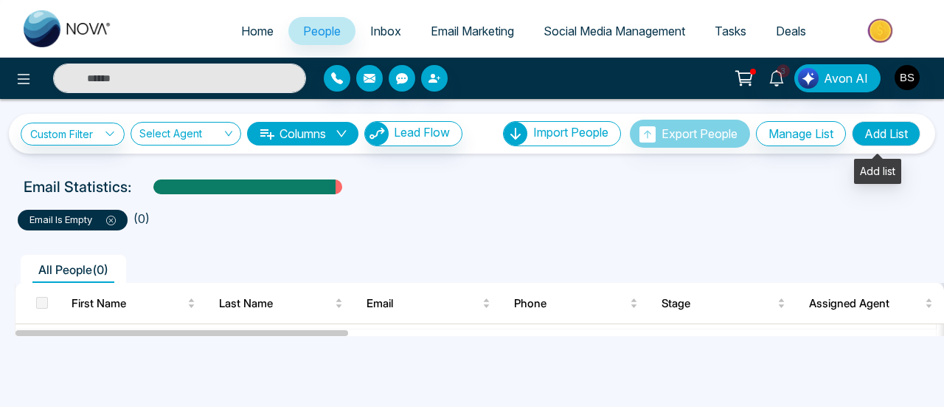
click at [871, 130] on button "Add List" at bounding box center [886, 133] width 69 height 25
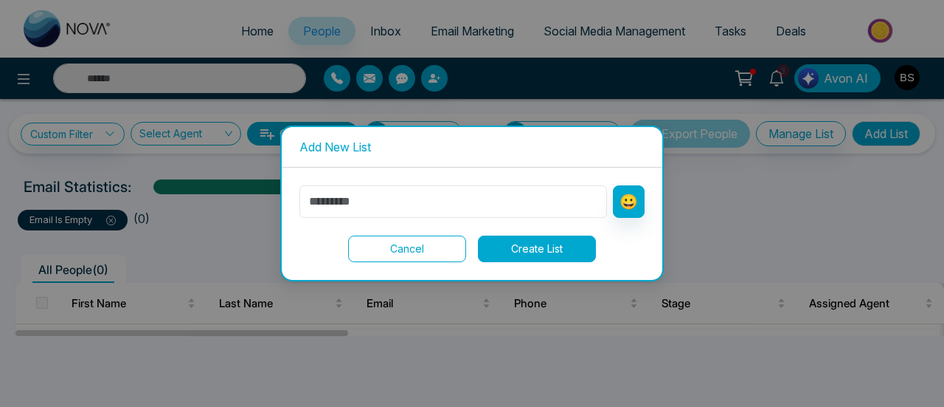
click at [487, 201] on input "text" at bounding box center [454, 201] width 308 height 32
type input "*"
type input "*********"
click at [566, 247] on button "Create List" at bounding box center [537, 248] width 118 height 27
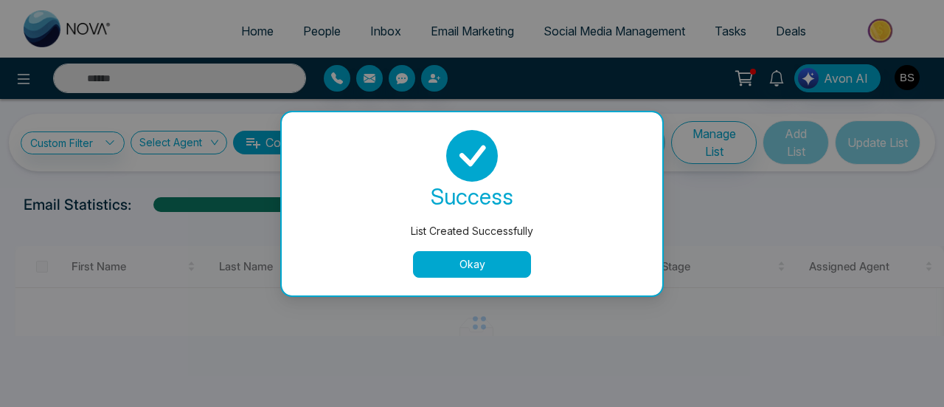
click at [477, 257] on button "Okay" at bounding box center [472, 264] width 118 height 27
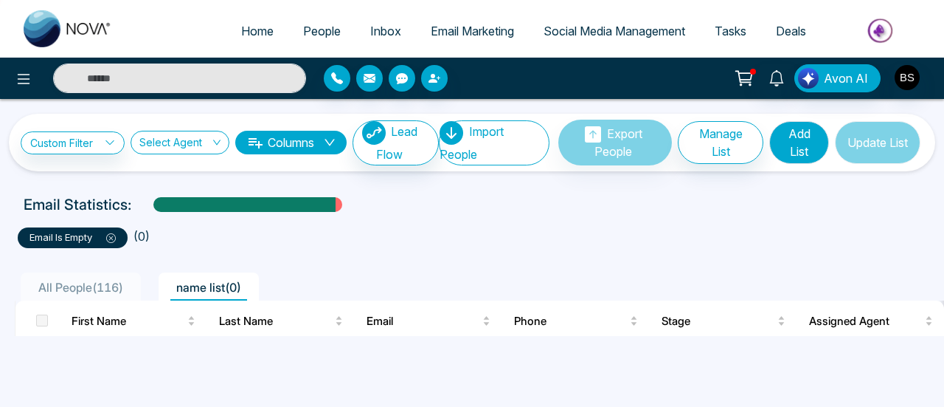
click at [875, 136] on button "Update List" at bounding box center [878, 142] width 86 height 43
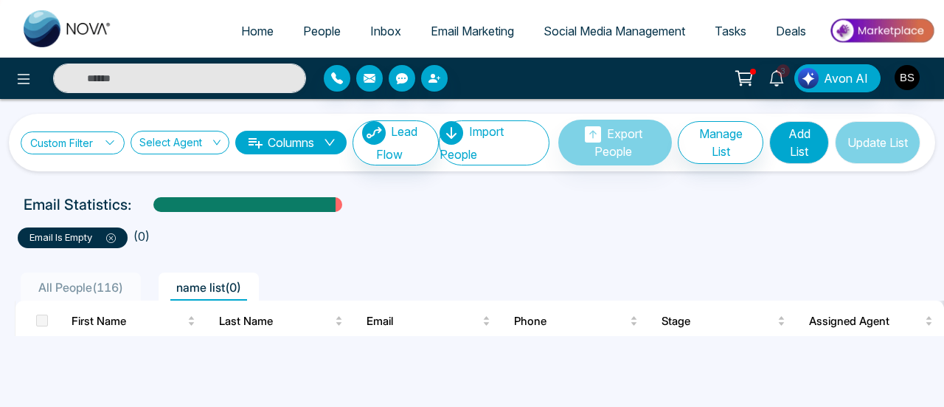
click at [103, 145] on link "Custom Filter" at bounding box center [73, 142] width 104 height 23
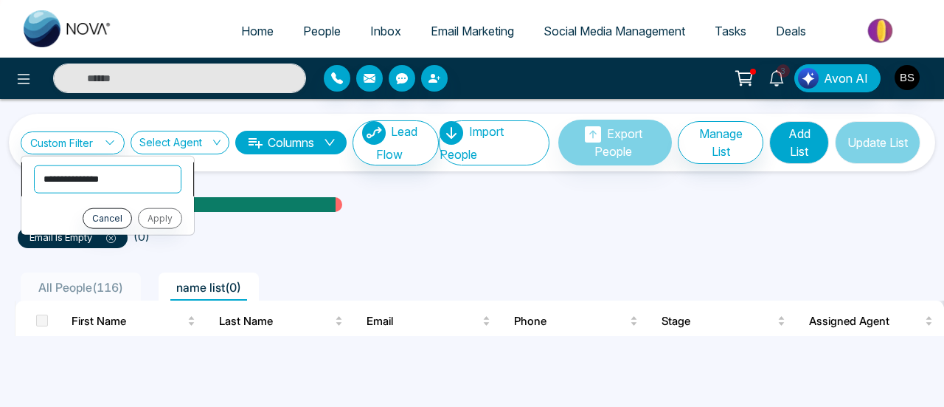
click at [91, 181] on select "**********" at bounding box center [108, 179] width 148 height 28
select select "*********"
click at [34, 165] on select "**********" at bounding box center [108, 179] width 148 height 28
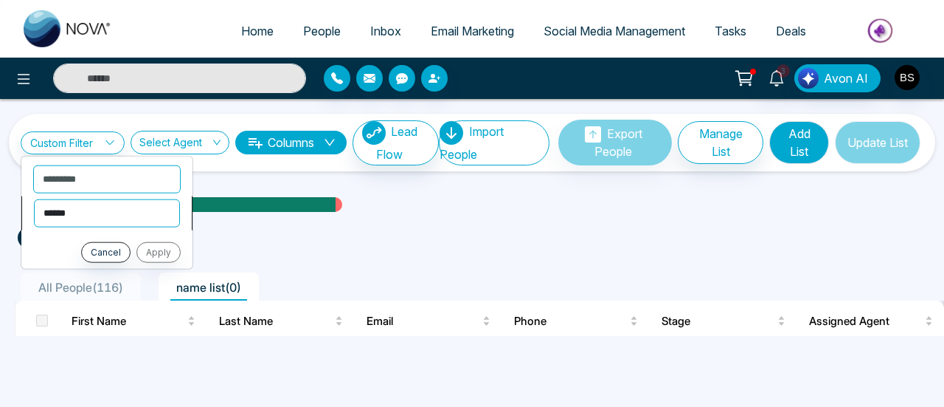
click at [151, 203] on select "**********" at bounding box center [107, 212] width 146 height 28
select select "**********"
click at [34, 198] on select "**********" at bounding box center [107, 212] width 146 height 28
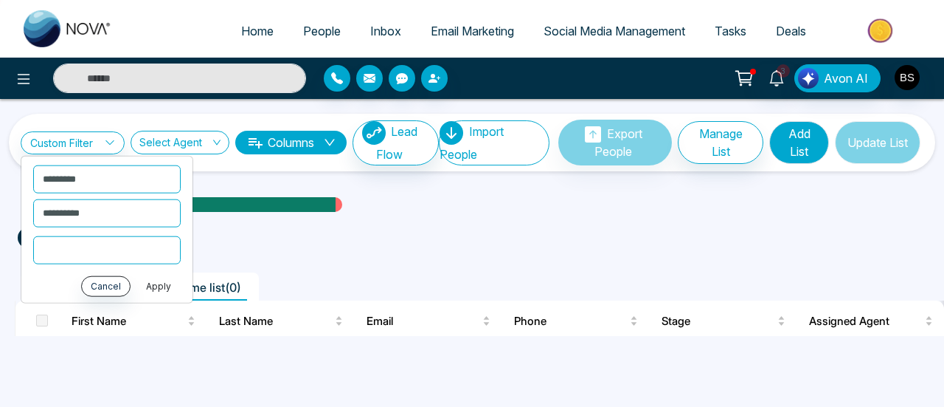
click at [165, 283] on button "Apply" at bounding box center [158, 285] width 44 height 21
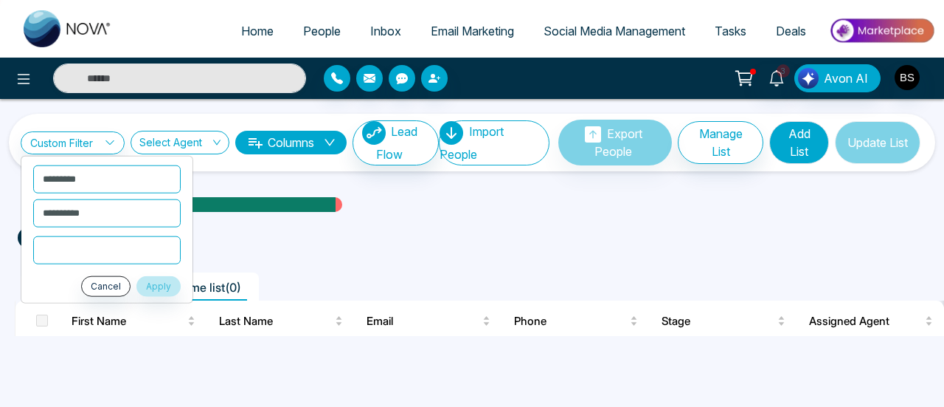
click at [114, 249] on input "text" at bounding box center [107, 249] width 148 height 28
click at [100, 228] on li "**********" at bounding box center [106, 213] width 171 height 34
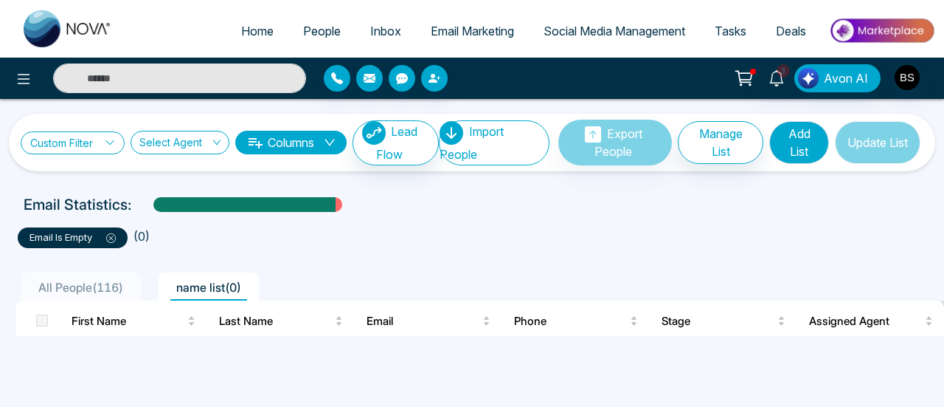
click at [88, 139] on link "Custom Filter" at bounding box center [73, 142] width 104 height 23
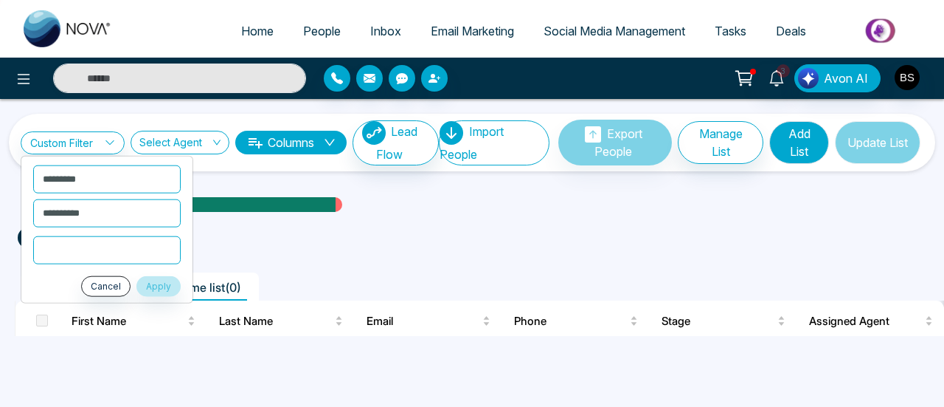
drag, startPoint x: 378, startPoint y: 226, endPoint x: 329, endPoint y: 232, distance: 49.8
click at [378, 226] on ul "email is empty ( 0 )" at bounding box center [472, 234] width 909 height 27
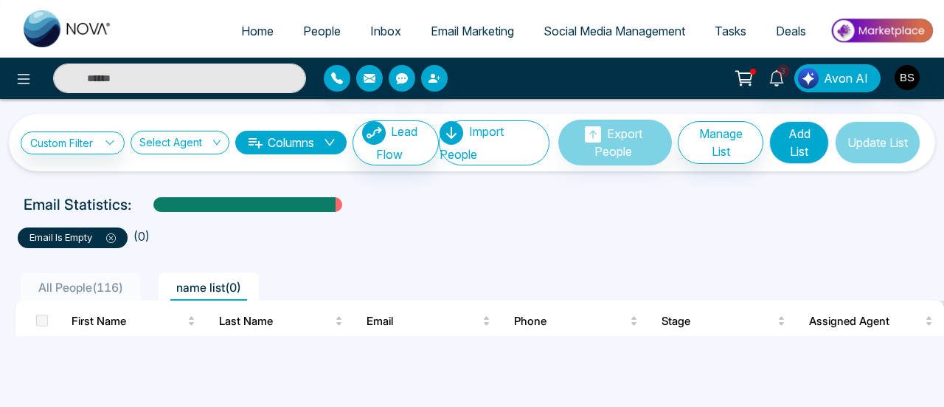
click at [49, 322] on th at bounding box center [37, 320] width 44 height 41
click at [41, 319] on span at bounding box center [42, 320] width 12 height 12
click at [49, 151] on link "Custom Filter" at bounding box center [73, 142] width 104 height 23
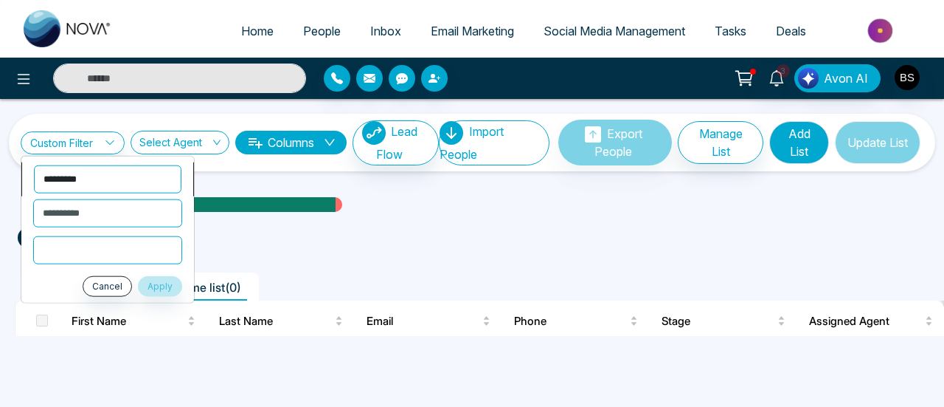
click at [87, 178] on select "**********" at bounding box center [108, 179] width 148 height 28
select select "**********"
click at [34, 165] on select "**********" at bounding box center [108, 179] width 148 height 28
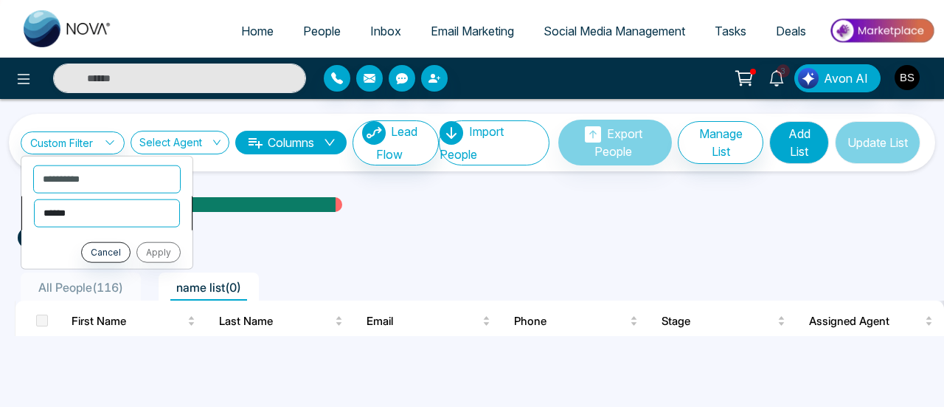
click at [100, 211] on select "**********" at bounding box center [107, 212] width 146 height 28
select select "********"
click at [34, 198] on select "**********" at bounding box center [107, 212] width 146 height 28
click at [163, 251] on button "Apply" at bounding box center [158, 251] width 44 height 21
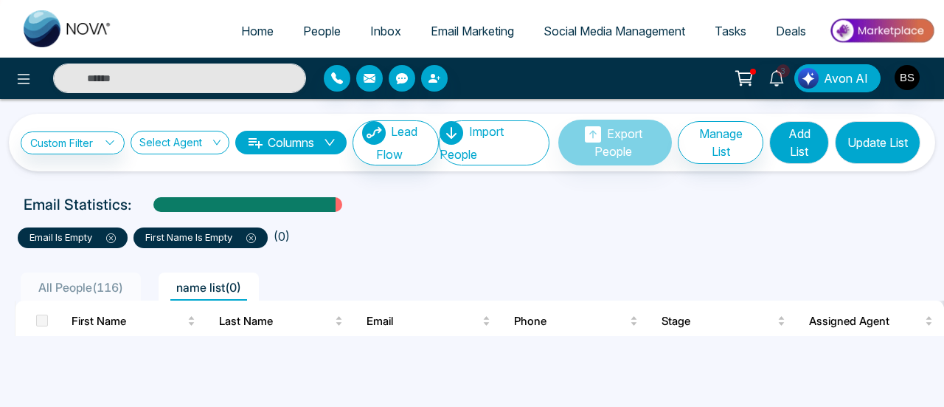
click at [893, 141] on button "Update List" at bounding box center [878, 142] width 86 height 43
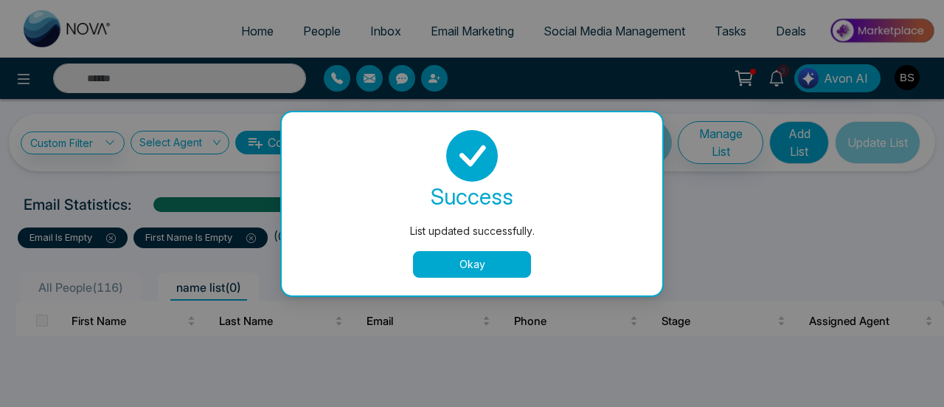
click at [429, 260] on button "Okay" at bounding box center [472, 264] width 118 height 27
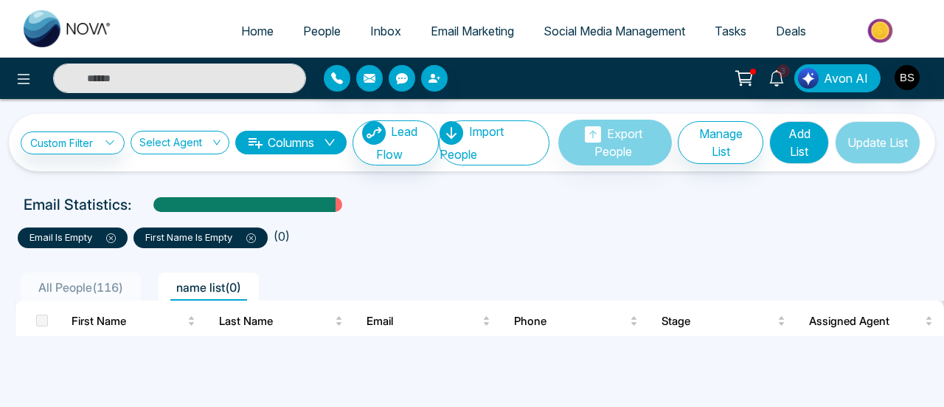
click at [72, 123] on div "**********" at bounding box center [230, 142] width 418 height 45
click at [72, 153] on link "Custom Filter" at bounding box center [73, 142] width 104 height 23
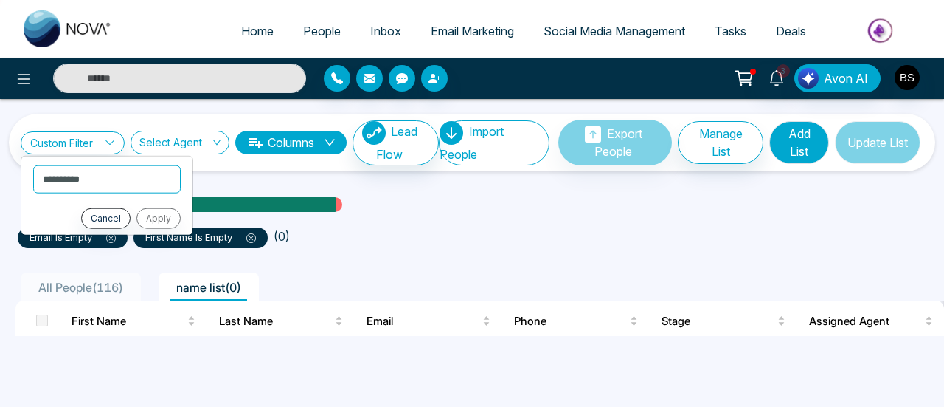
click at [561, 288] on ul "All People ( 116 ) name list ( 0 )" at bounding box center [439, 286] width 848 height 28
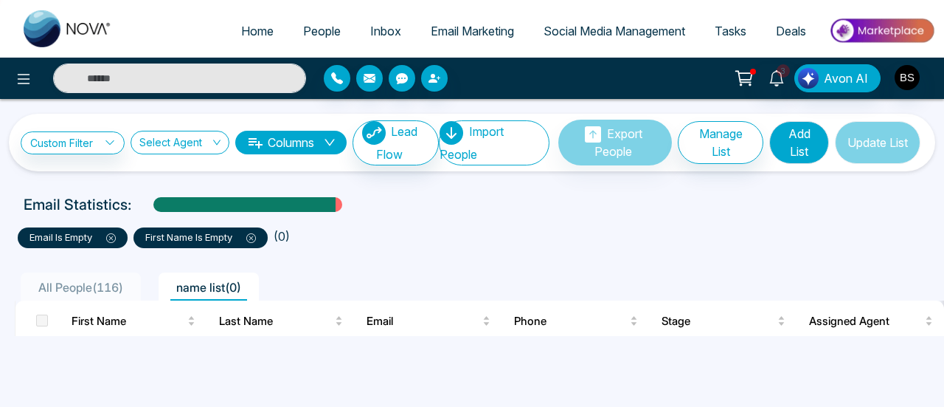
click at [252, 243] on p "first name is empty" at bounding box center [200, 237] width 111 height 15
click at [255, 241] on icon at bounding box center [251, 238] width 10 height 10
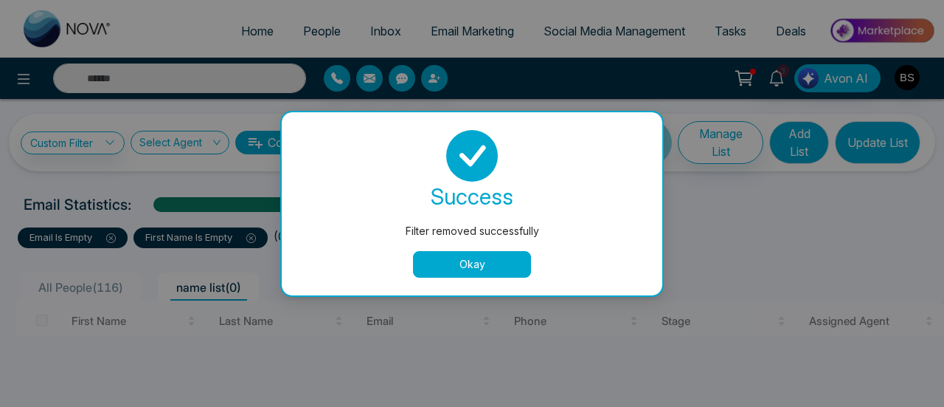
click at [118, 238] on div "Filter removed successfully success Filter removed successfully Okay" at bounding box center [472, 203] width 944 height 407
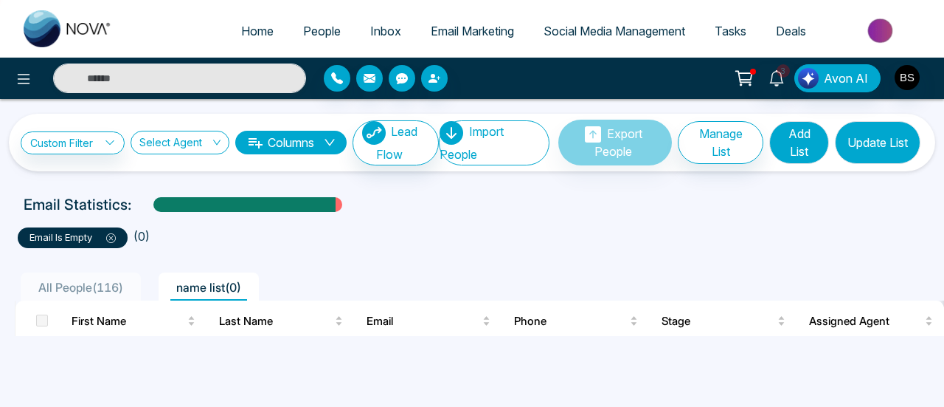
click at [111, 240] on icon at bounding box center [111, 238] width 10 height 10
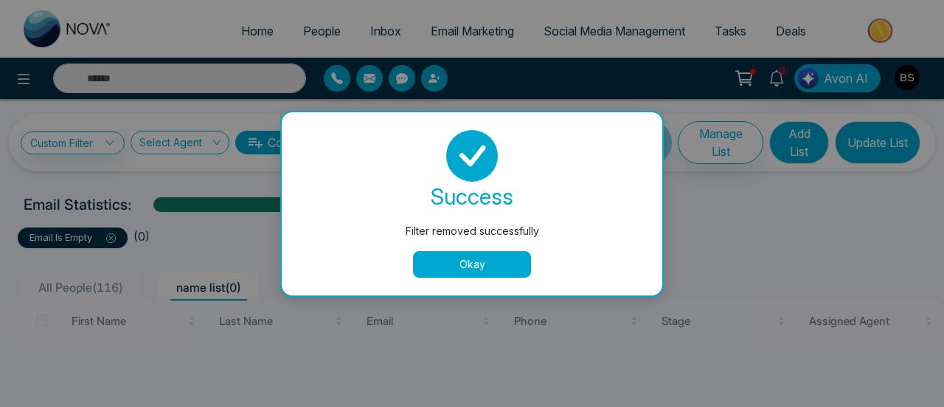
click at [493, 271] on button "Okay" at bounding box center [472, 264] width 118 height 27
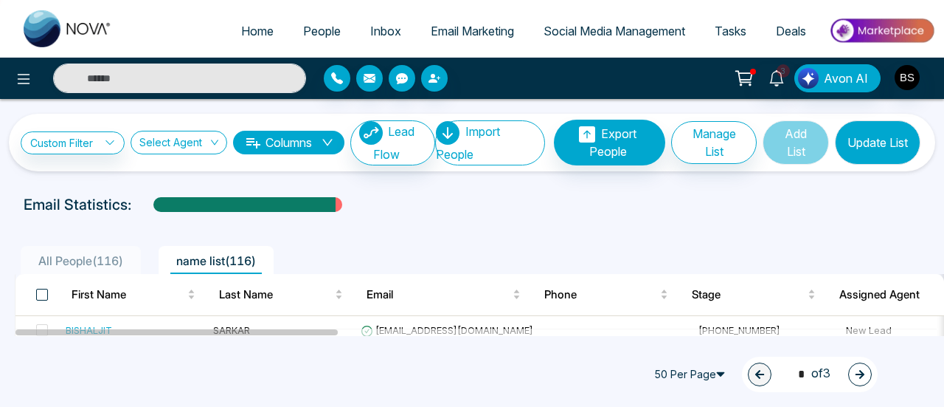
click at [45, 291] on span at bounding box center [42, 294] width 12 height 12
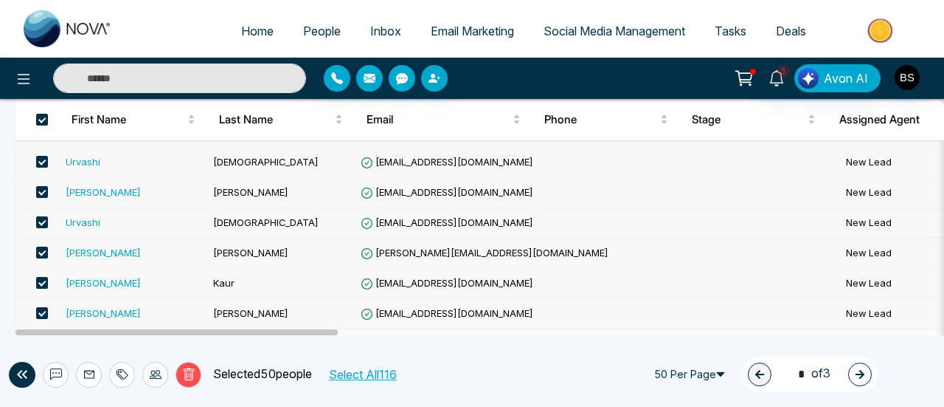
scroll to position [443, 0]
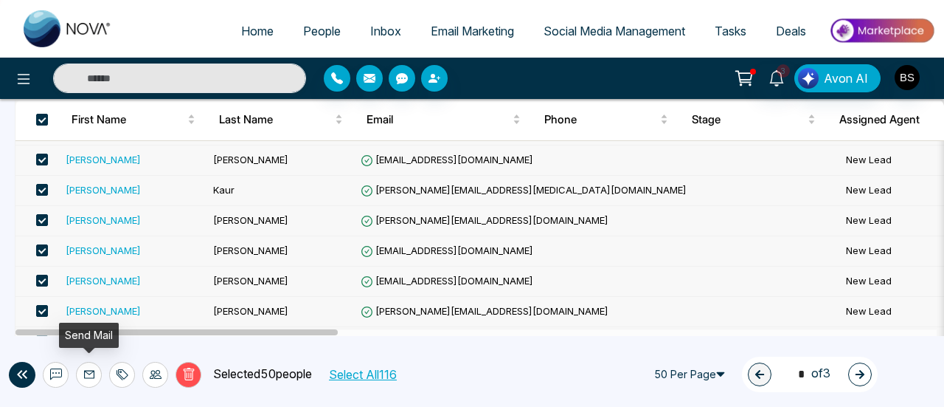
click at [91, 376] on icon at bounding box center [89, 374] width 12 height 12
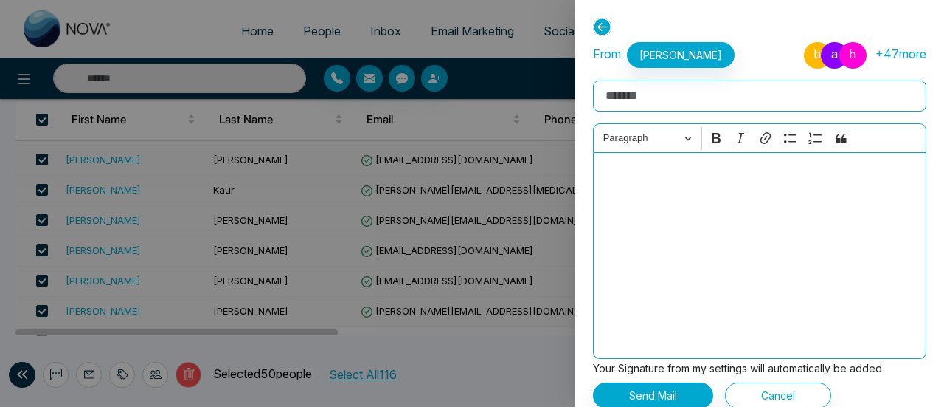
click at [595, 29] on icon at bounding box center [602, 27] width 18 height 18
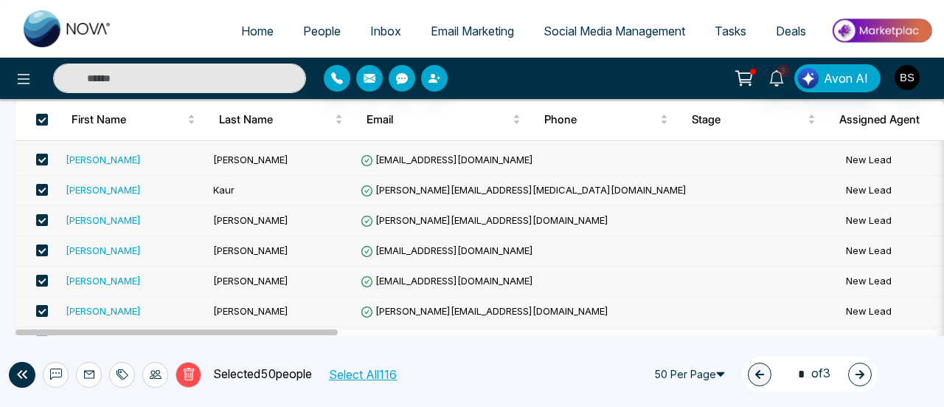
click at [598, 29] on span "Social Media Management" at bounding box center [615, 31] width 142 height 15
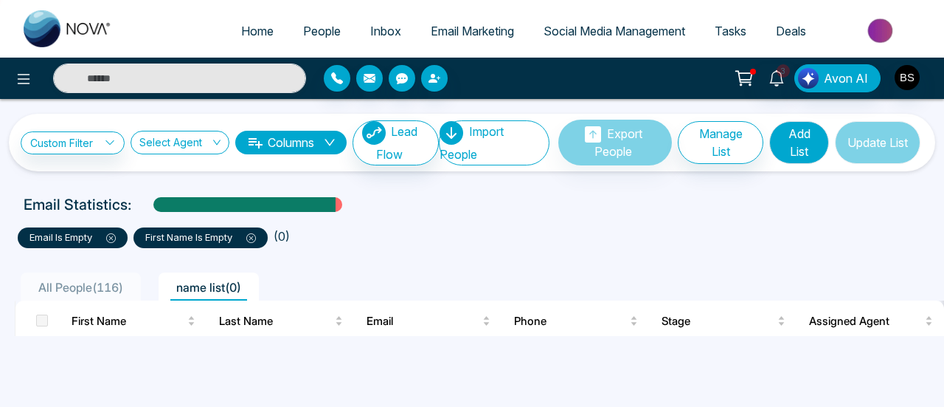
click at [112, 236] on icon at bounding box center [111, 238] width 10 height 10
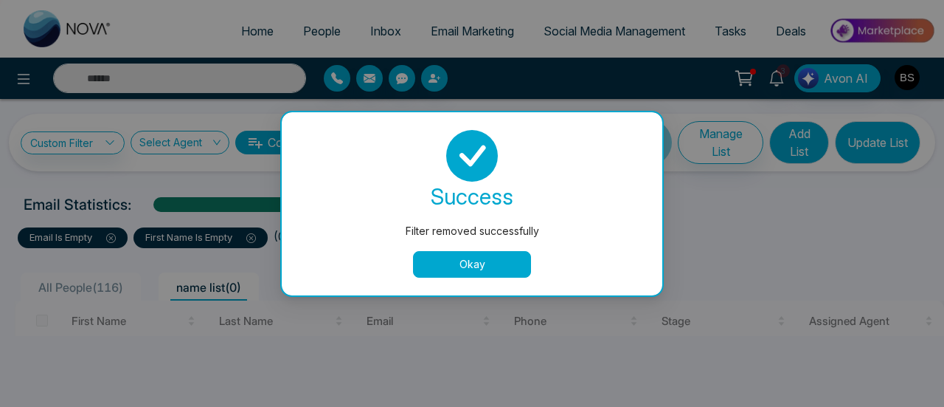
click at [114, 236] on div "Filter removed successfully success Filter removed successfully Okay" at bounding box center [472, 203] width 944 height 407
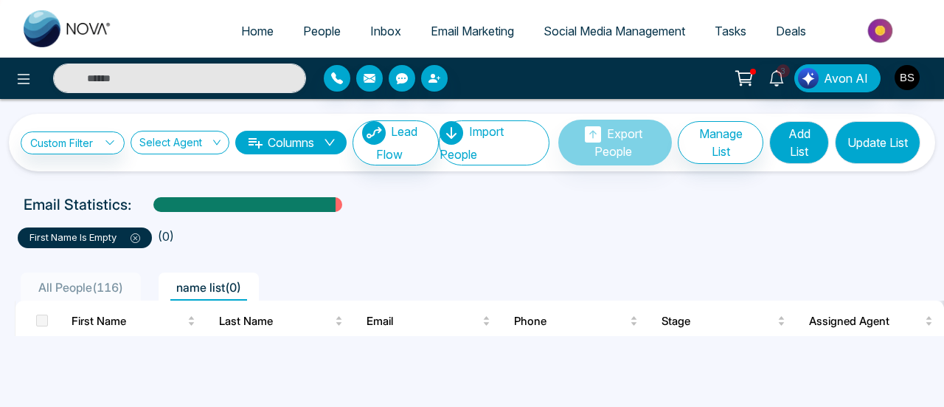
click at [140, 235] on icon at bounding box center [136, 238] width 10 height 10
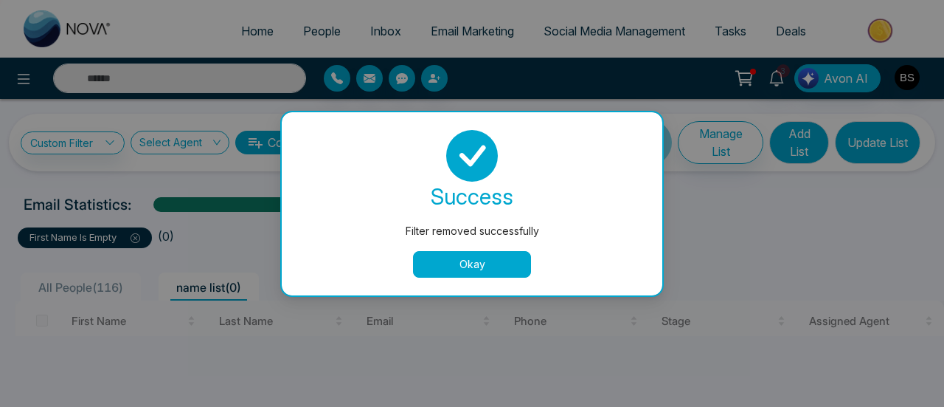
click at [432, 272] on button "Okay" at bounding box center [472, 264] width 118 height 27
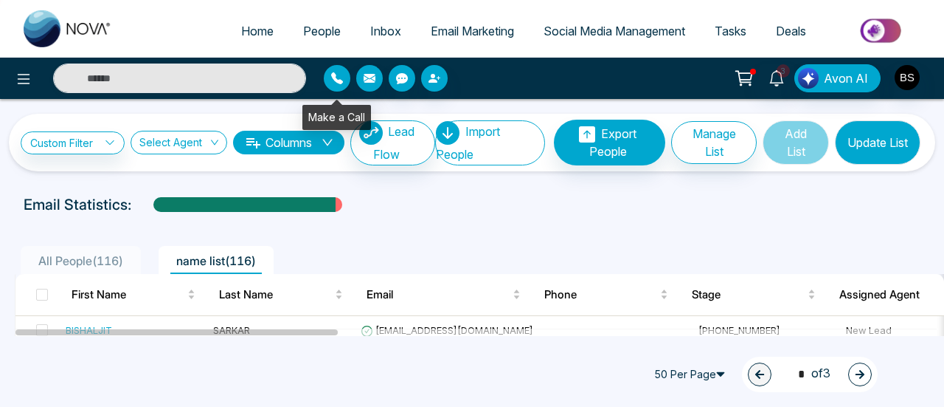
click at [332, 80] on icon "button" at bounding box center [337, 78] width 12 height 12
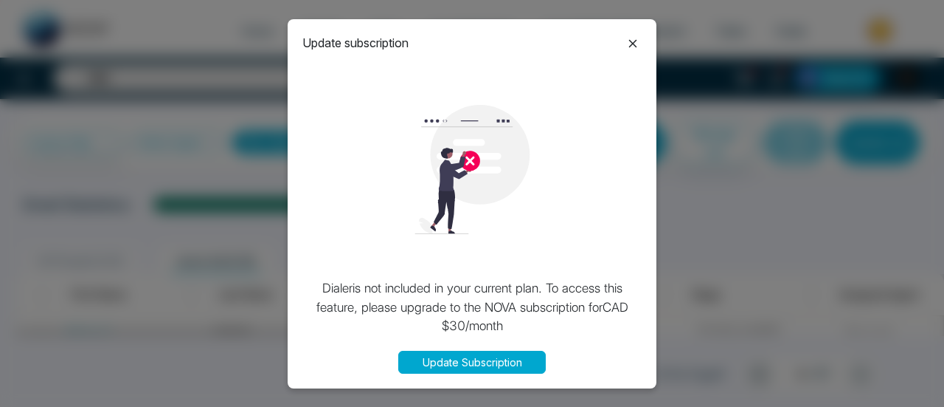
click at [629, 42] on icon at bounding box center [633, 44] width 18 height 18
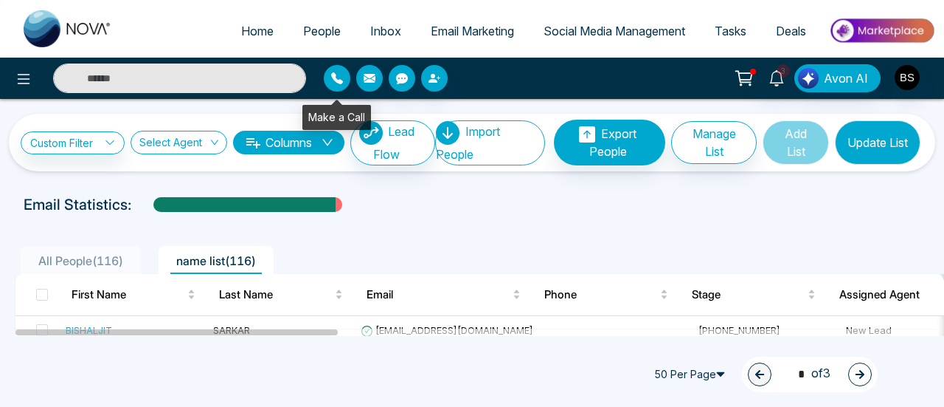
click at [343, 89] on button "button" at bounding box center [337, 78] width 27 height 27
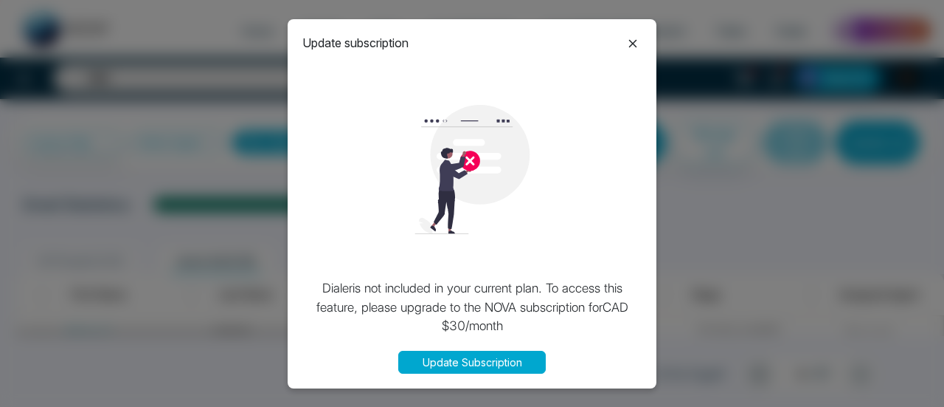
click at [632, 44] on icon at bounding box center [633, 44] width 8 height 8
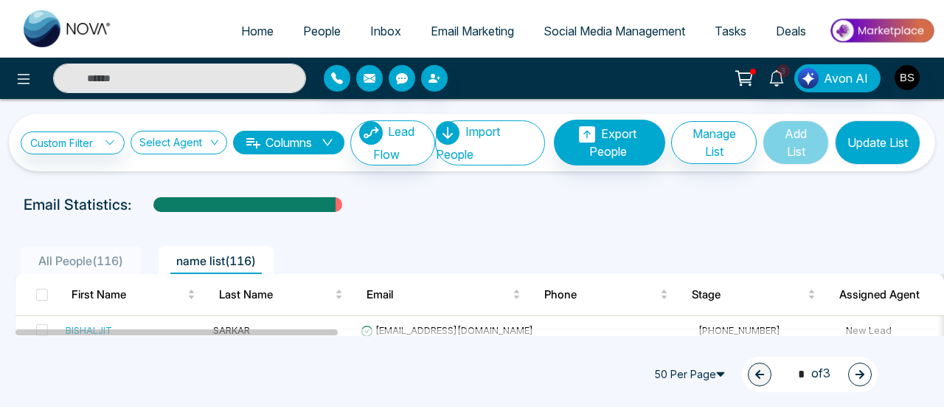
click at [477, 29] on span "Email Marketing" at bounding box center [472, 31] width 83 height 15
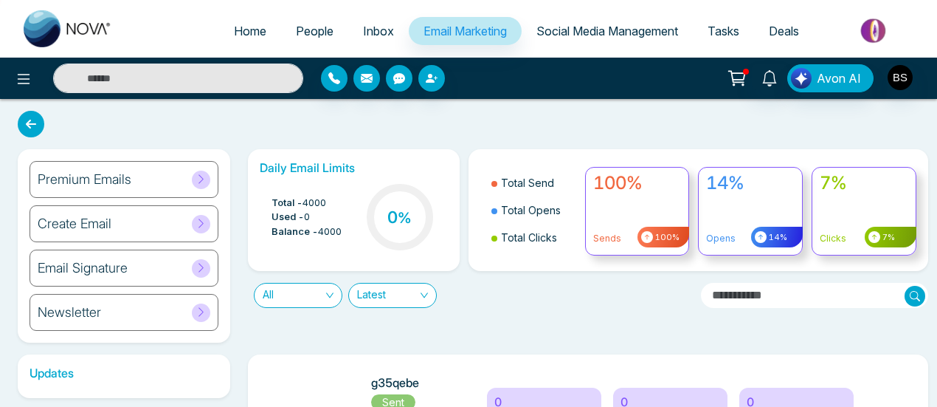
click at [319, 31] on span "People" at bounding box center [315, 31] width 38 height 15
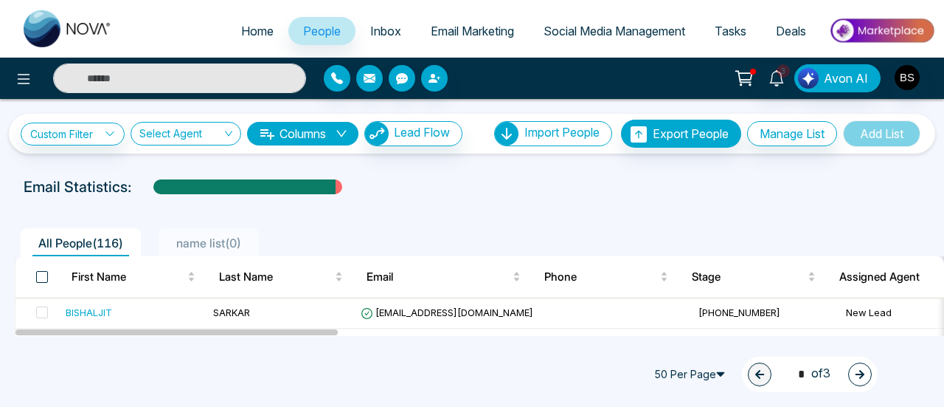
click at [38, 280] on span at bounding box center [42, 277] width 12 height 12
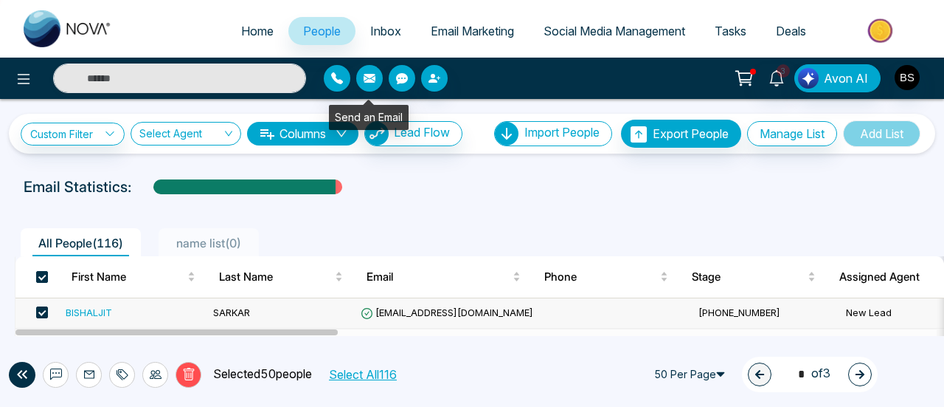
click at [378, 86] on button "button" at bounding box center [369, 78] width 27 height 27
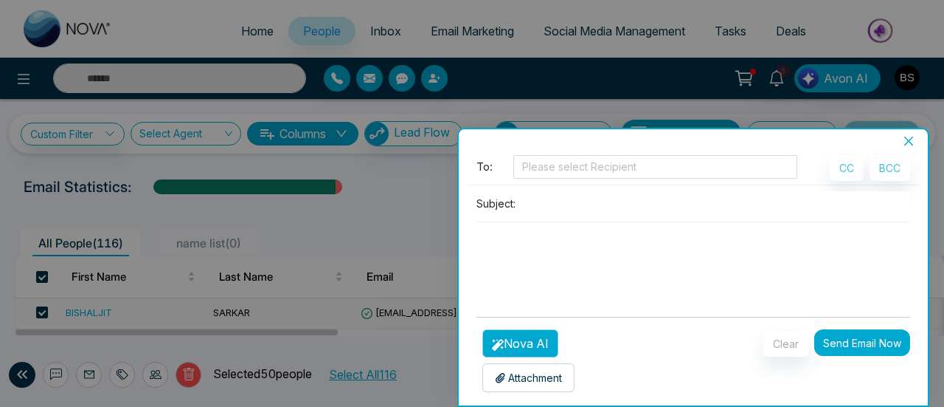
click at [515, 346] on button "Nova AI" at bounding box center [520, 343] width 76 height 28
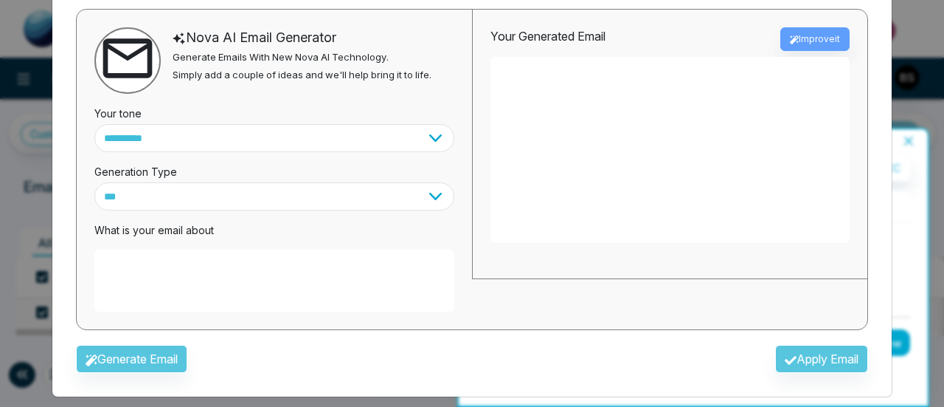
scroll to position [102, 0]
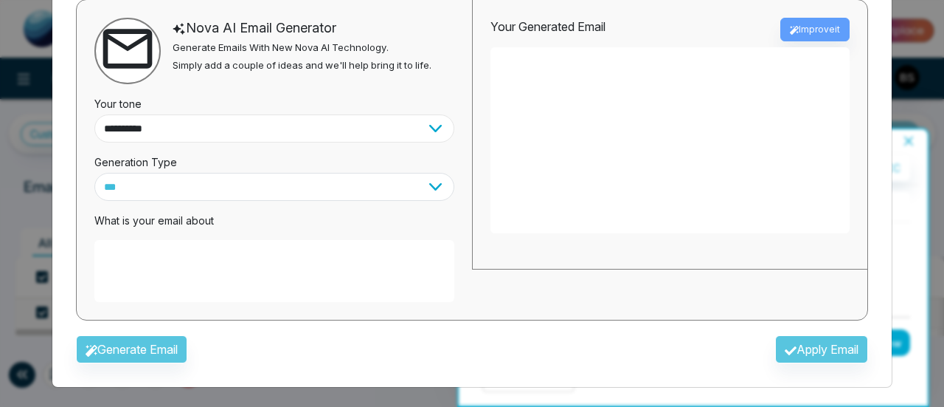
click at [317, 121] on select "**********" at bounding box center [274, 128] width 360 height 28
select select "*******"
click at [94, 114] on select "**********" at bounding box center [274, 128] width 360 height 28
click at [240, 196] on select "*** ***** ******* ******* ********" at bounding box center [274, 187] width 360 height 28
select select "*****"
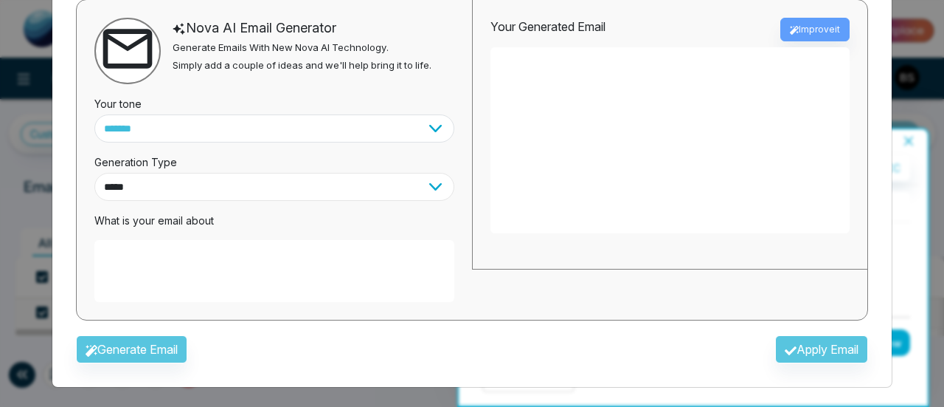
click at [94, 173] on select "*** ***** ******* ******* ********" at bounding box center [274, 187] width 360 height 28
click at [202, 255] on textarea at bounding box center [274, 271] width 360 height 62
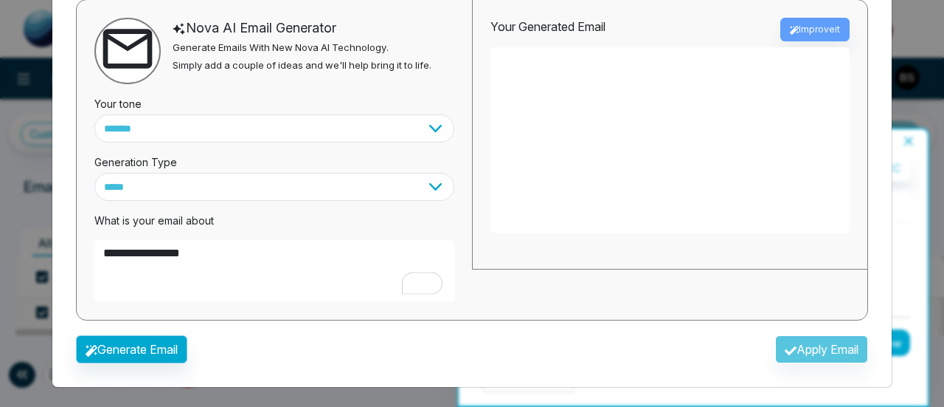
type textarea "**********"
click at [100, 347] on button "Generate Email" at bounding box center [131, 349] width 111 height 28
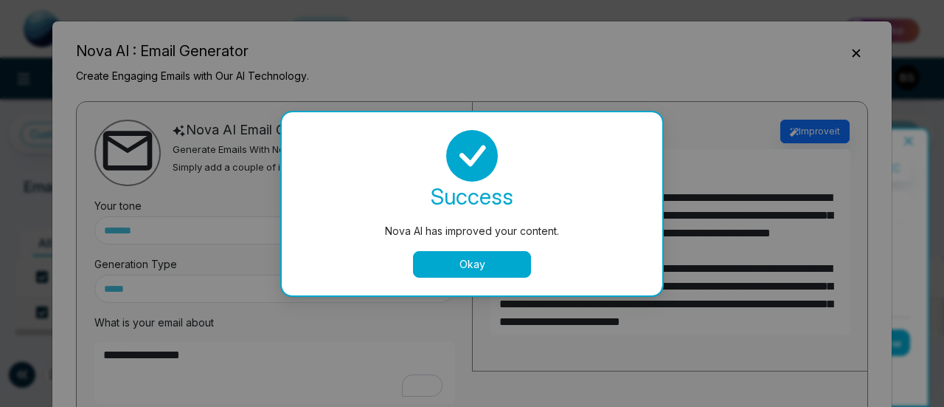
click at [505, 270] on button "Okay" at bounding box center [472, 264] width 118 height 27
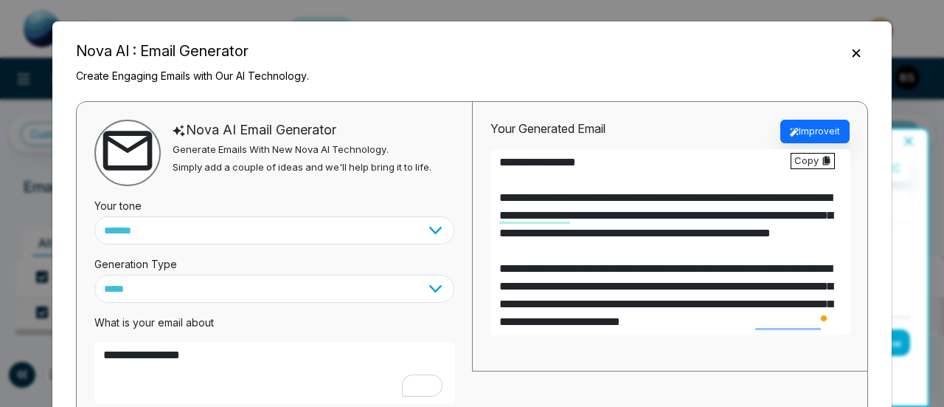
drag, startPoint x: 509, startPoint y: 156, endPoint x: 558, endPoint y: 180, distance: 54.4
click at [558, 180] on textarea "**********" at bounding box center [671, 242] width 360 height 186
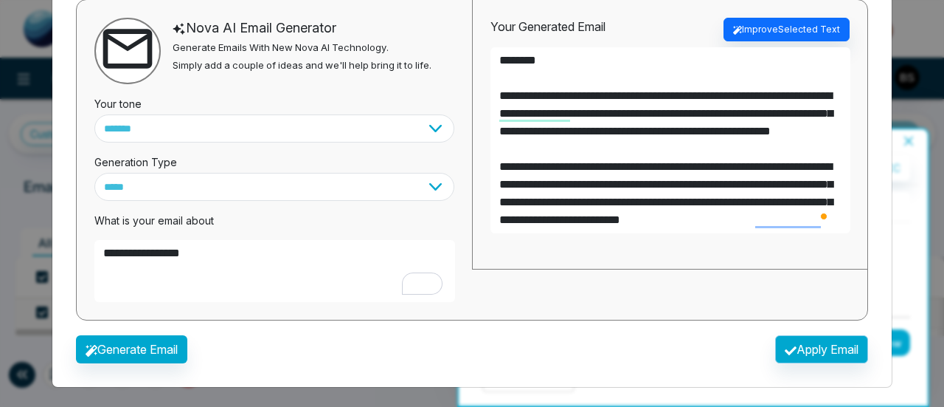
type textarea "**********"
click at [812, 348] on button "Apply Email" at bounding box center [821, 349] width 93 height 28
type textarea "**********"
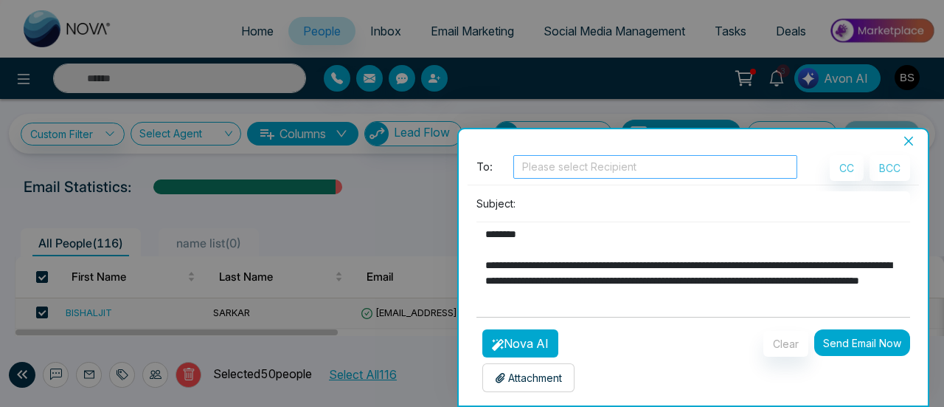
click at [552, 174] on div at bounding box center [655, 167] width 277 height 18
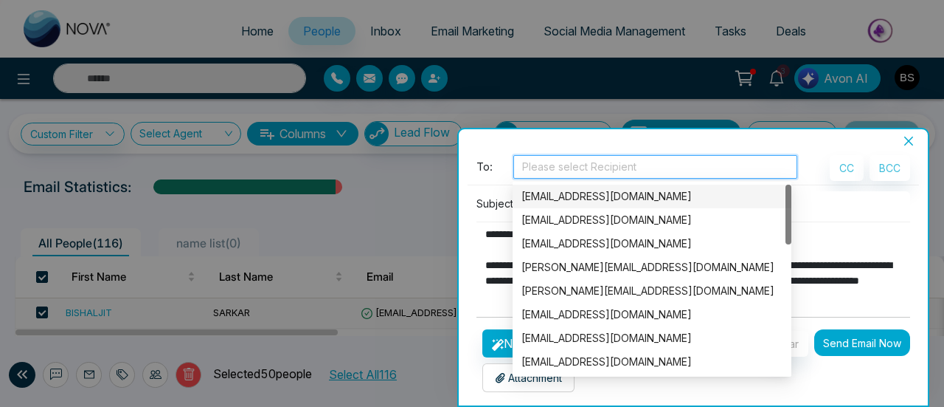
type input "*"
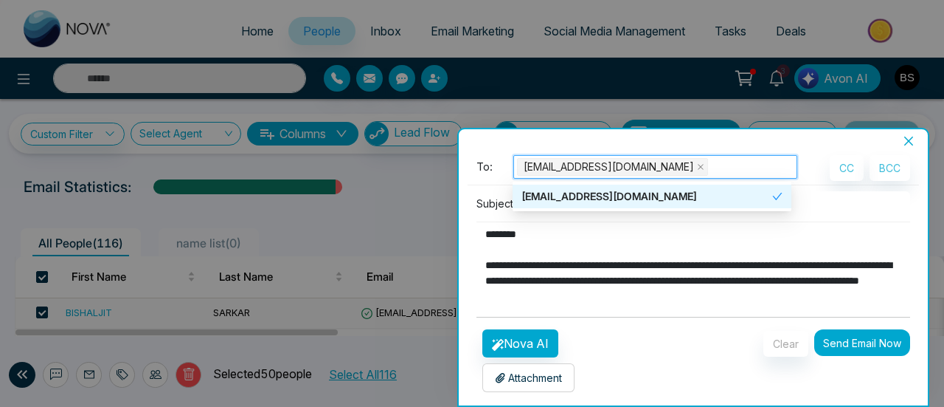
click at [835, 347] on button "Send Email Now" at bounding box center [862, 342] width 96 height 27
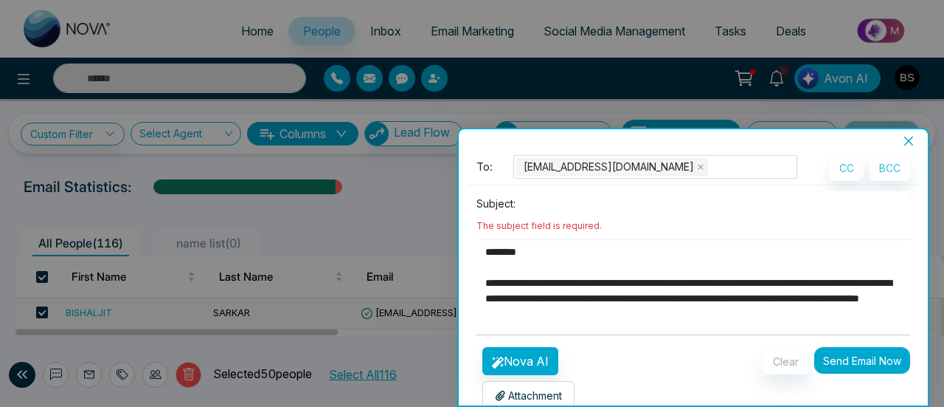
click at [615, 217] on div "**********" at bounding box center [694, 256] width 452 height 131
click at [523, 200] on input at bounding box center [716, 203] width 389 height 24
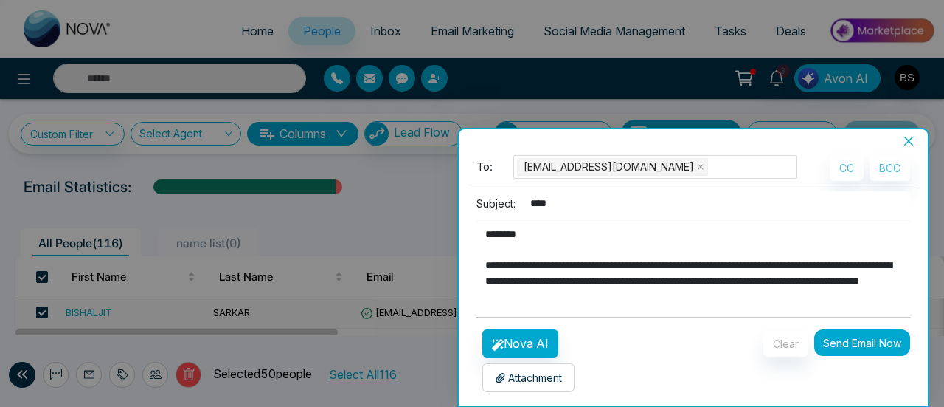
type input "****"
click at [871, 350] on button "Send Email Now" at bounding box center [862, 342] width 96 height 27
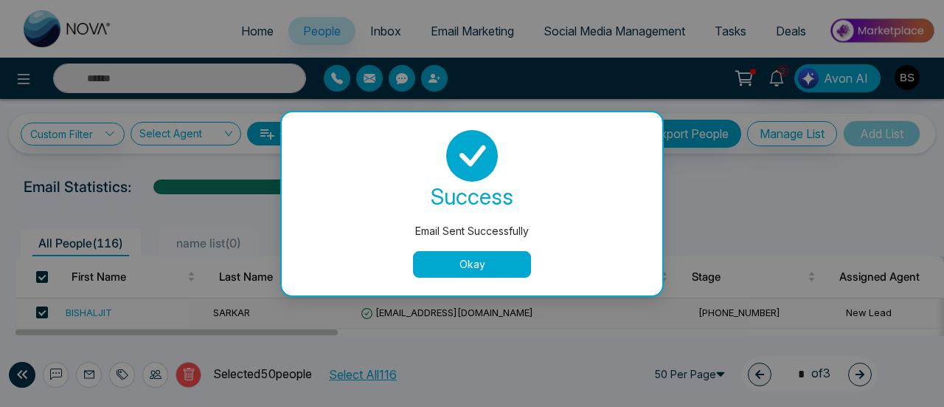
click at [480, 255] on button "Okay" at bounding box center [472, 264] width 118 height 27
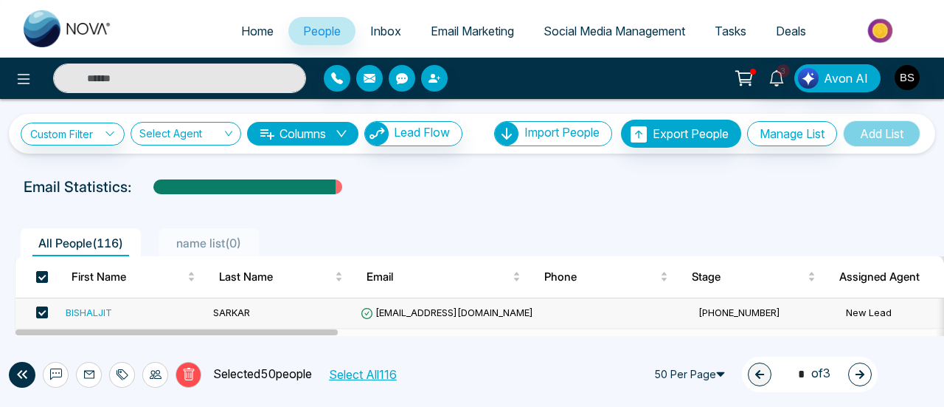
click at [543, 200] on div at bounding box center [472, 201] width 927 height 6
click at [102, 14] on img at bounding box center [68, 28] width 89 height 37
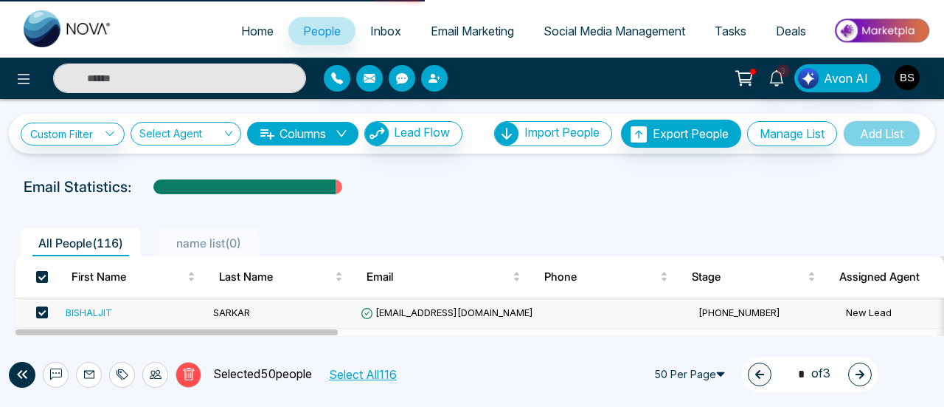
select select "*"
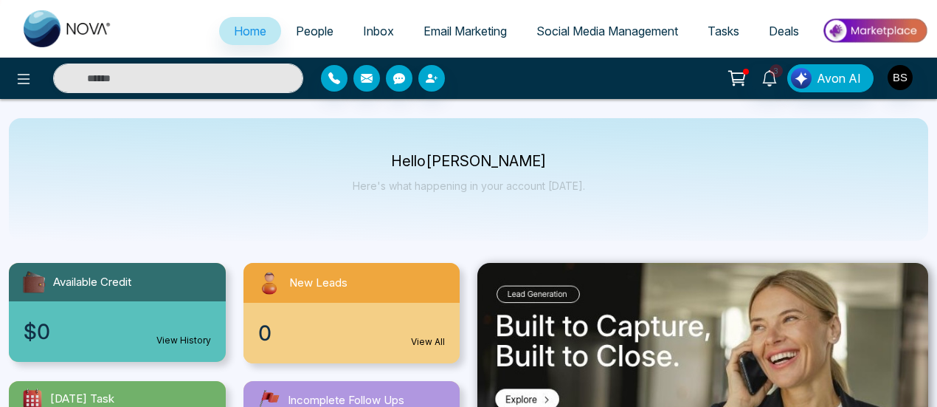
click at [296, 35] on span "People" at bounding box center [315, 31] width 38 height 15
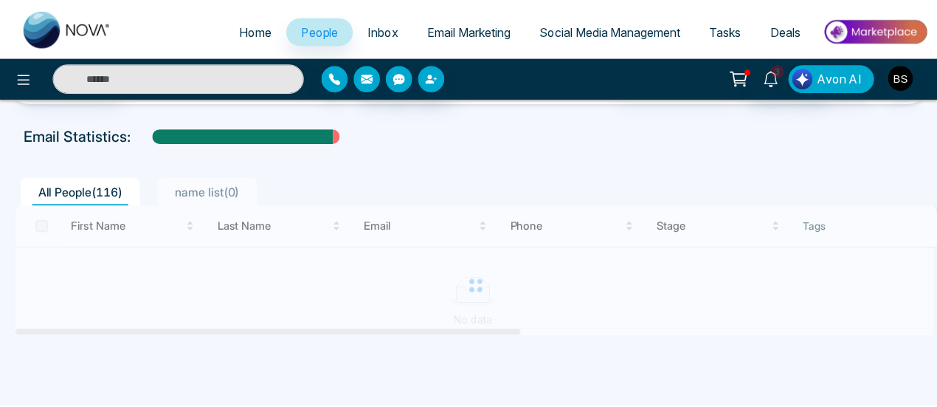
scroll to position [74, 0]
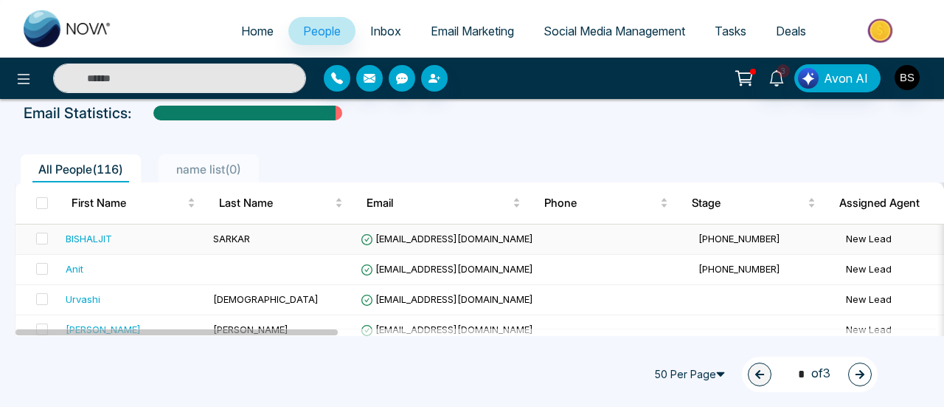
click at [89, 241] on div "BISHALJIT" at bounding box center [89, 238] width 46 height 15
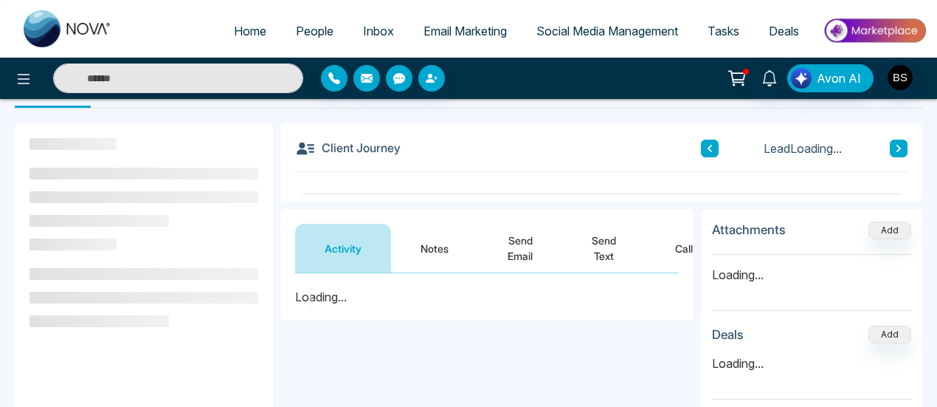
scroll to position [148, 0]
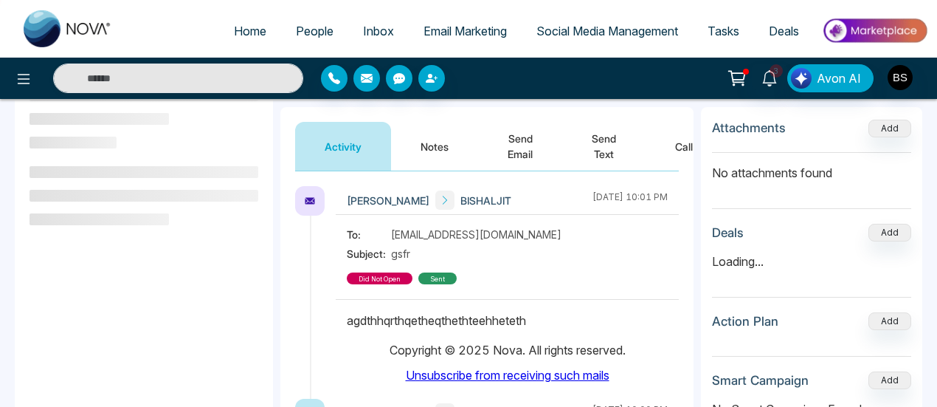
click at [413, 136] on button "Notes" at bounding box center [434, 146] width 87 height 49
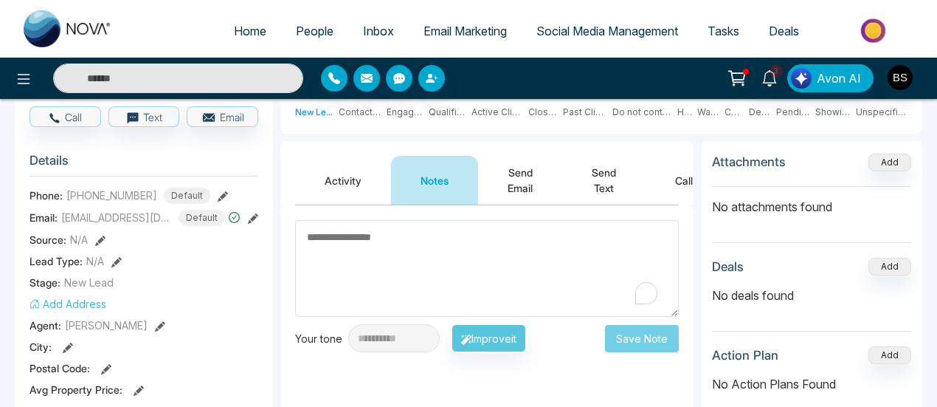
click at [441, 231] on textarea "To enrich screen reader interactions, please activate Accessibility in Grammarl…" at bounding box center [487, 268] width 384 height 97
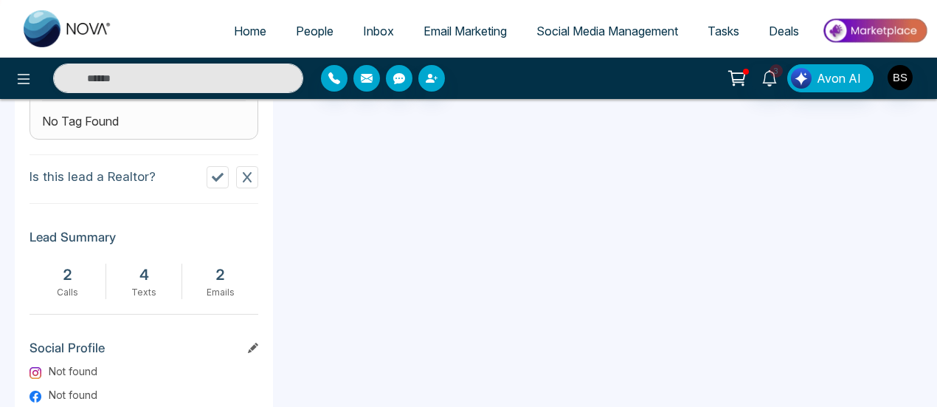
scroll to position [590, 0]
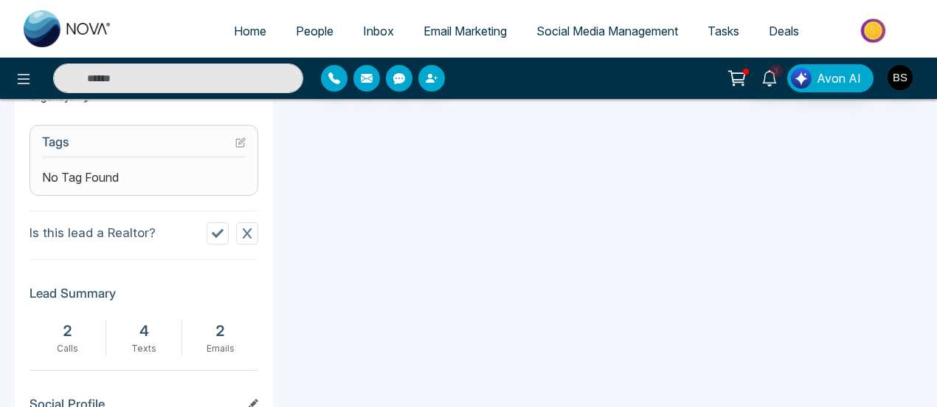
click at [236, 146] on h3 "Tags" at bounding box center [144, 145] width 204 height 23
click at [240, 139] on icon at bounding box center [240, 142] width 10 height 10
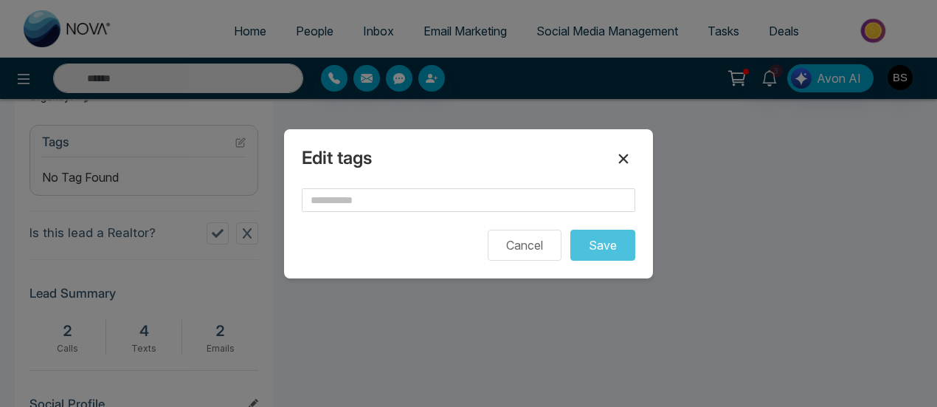
click at [621, 159] on icon at bounding box center [624, 159] width 18 height 18
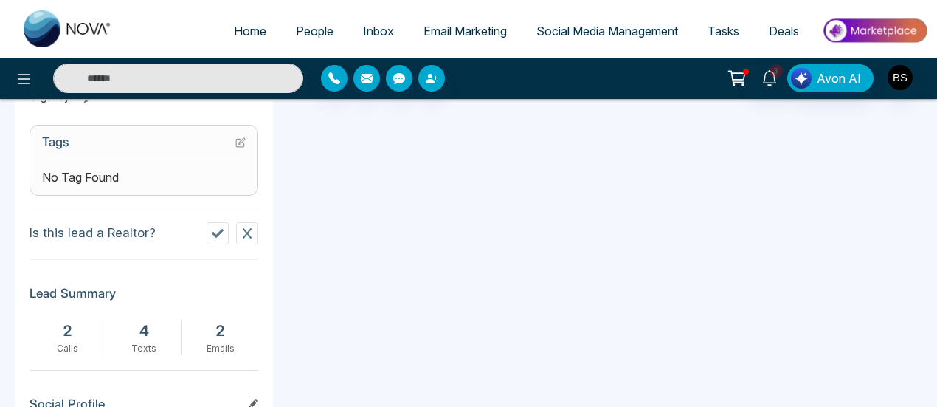
click at [232, 43] on link "Home" at bounding box center [250, 31] width 62 height 28
select select "*"
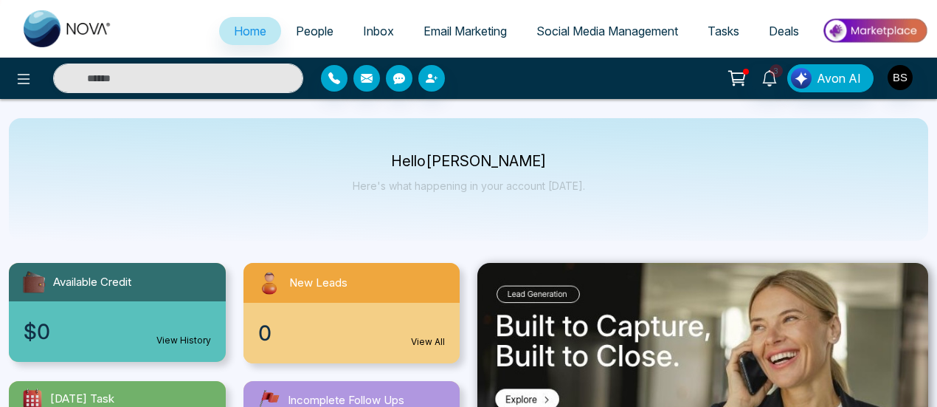
click at [302, 32] on span "People" at bounding box center [315, 31] width 38 height 15
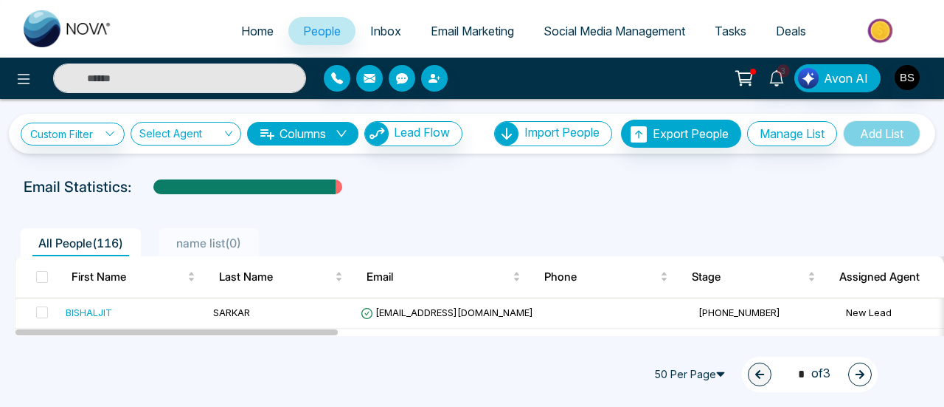
click at [375, 35] on span "Inbox" at bounding box center [385, 31] width 31 height 15
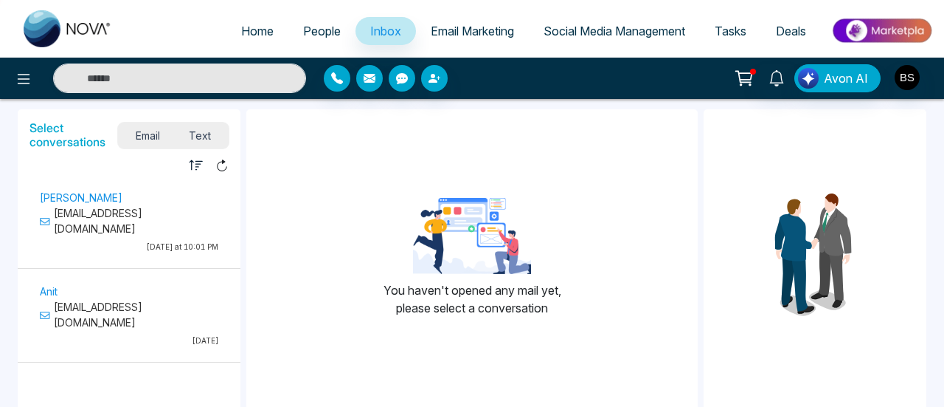
click at [727, 24] on span "Tasks" at bounding box center [731, 31] width 32 height 15
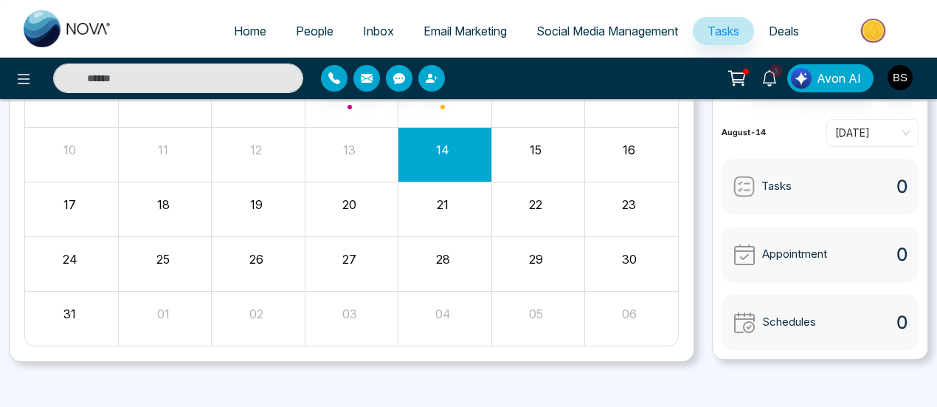
scroll to position [247, 0]
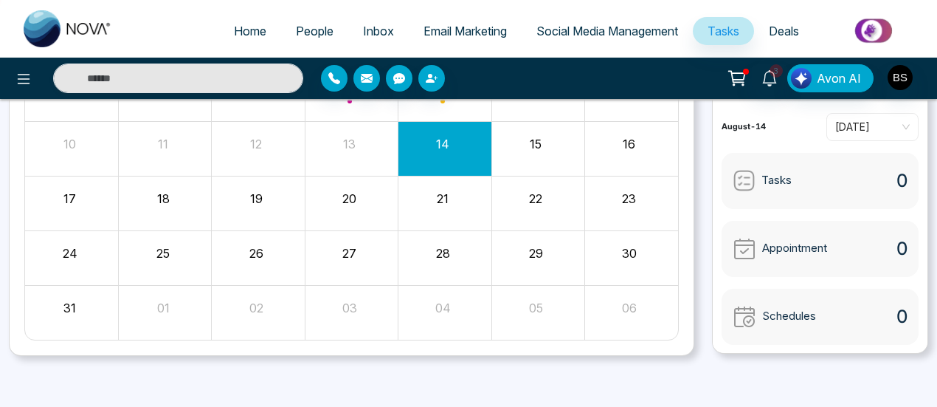
click at [296, 29] on span "People" at bounding box center [315, 31] width 38 height 15
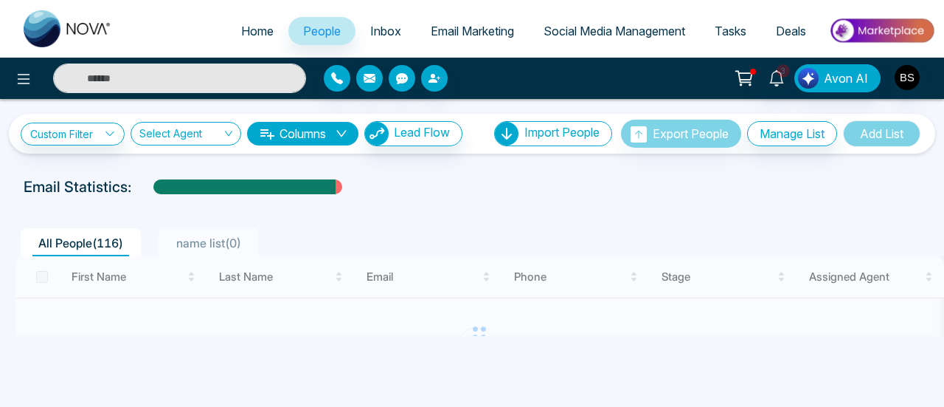
click at [370, 30] on span "Inbox" at bounding box center [385, 31] width 31 height 15
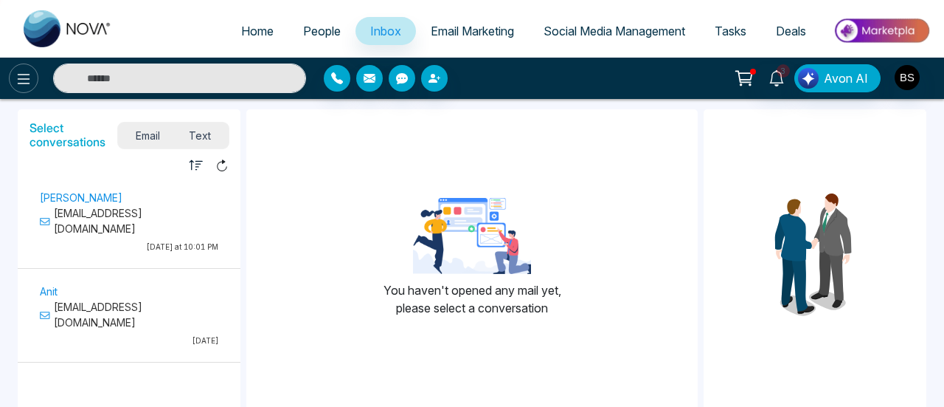
click at [12, 79] on button at bounding box center [24, 78] width 30 height 30
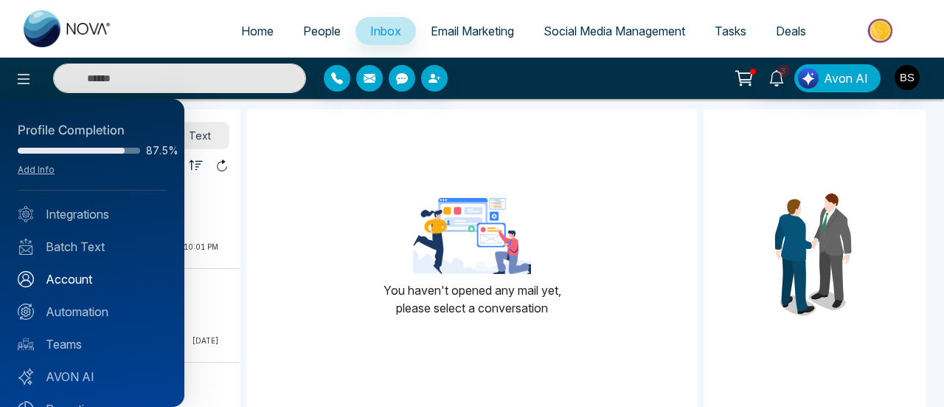
click at [104, 282] on link "Account" at bounding box center [92, 279] width 149 height 18
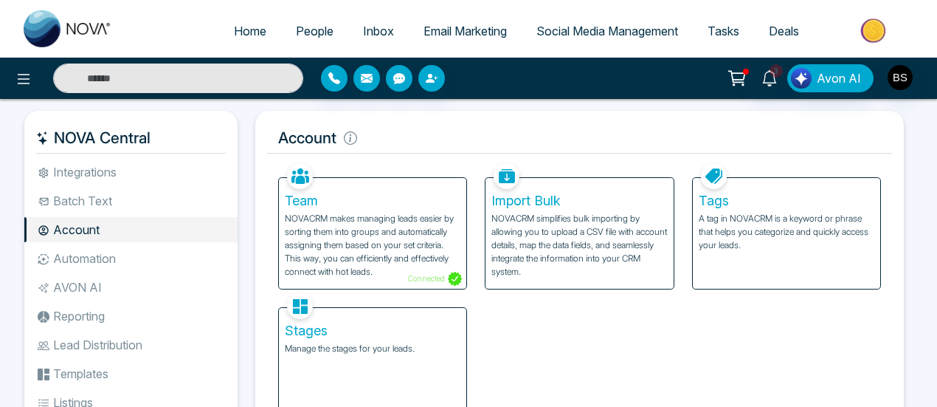
click at [314, 39] on link "People" at bounding box center [314, 31] width 67 height 28
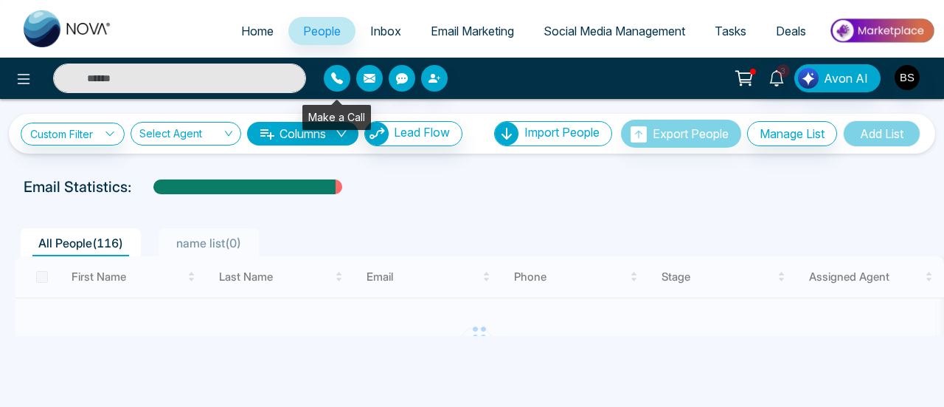
click at [347, 73] on button "button" at bounding box center [337, 78] width 27 height 27
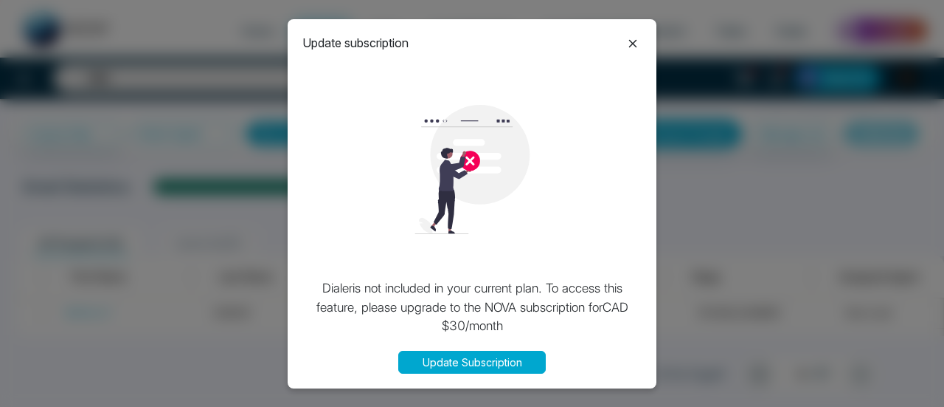
click at [629, 41] on icon at bounding box center [633, 44] width 18 height 18
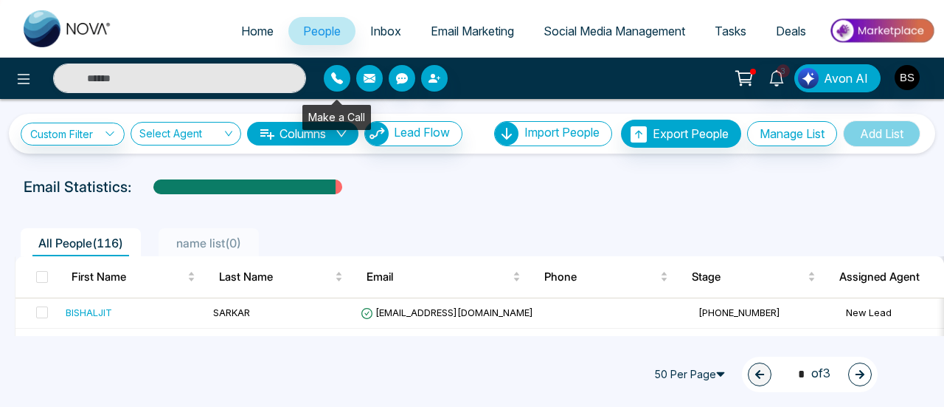
click at [332, 79] on icon "button" at bounding box center [337, 78] width 12 height 12
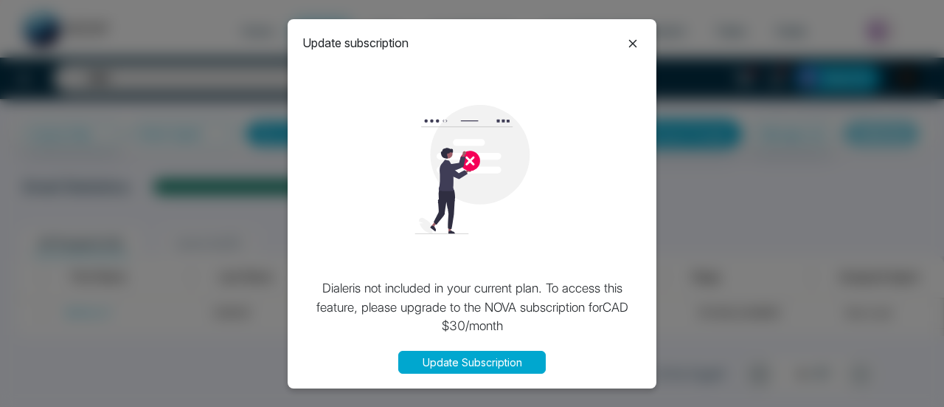
click at [505, 361] on button "Update Subscription" at bounding box center [472, 361] width 148 height 23
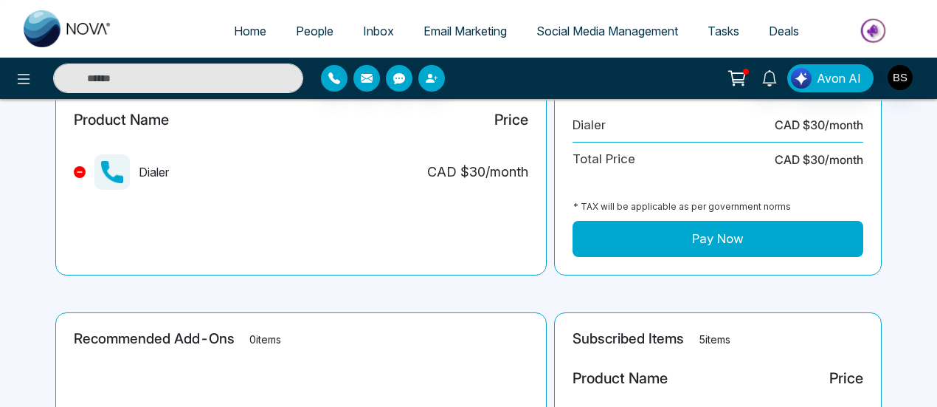
scroll to position [74, 0]
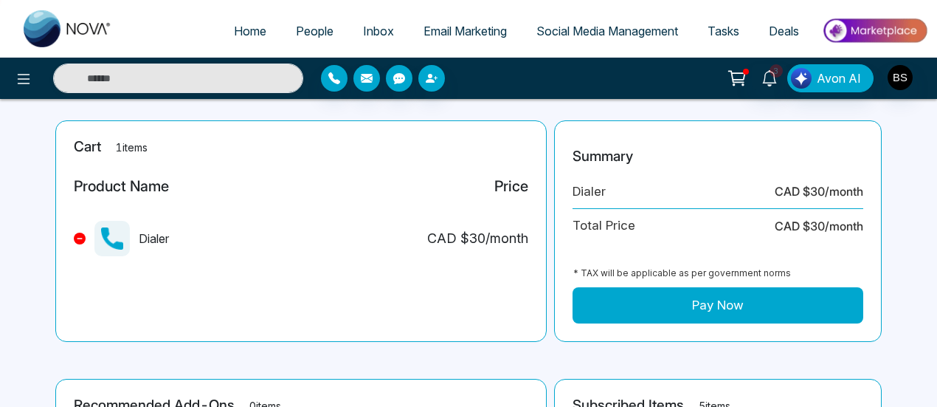
click at [726, 296] on button "Pay Now" at bounding box center [718, 305] width 291 height 37
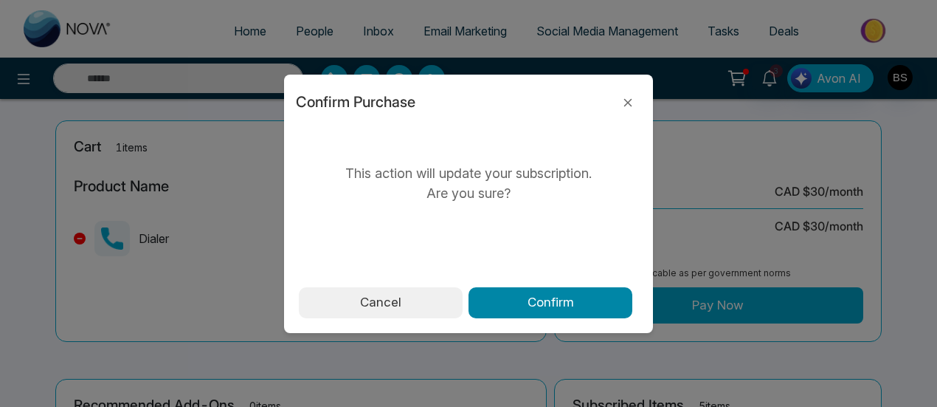
click at [569, 308] on button "Confirm" at bounding box center [550, 302] width 164 height 31
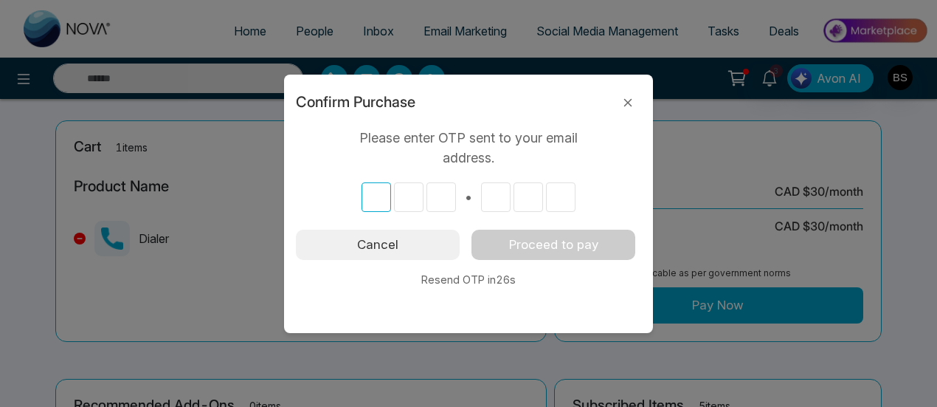
paste input "*"
type input "*"
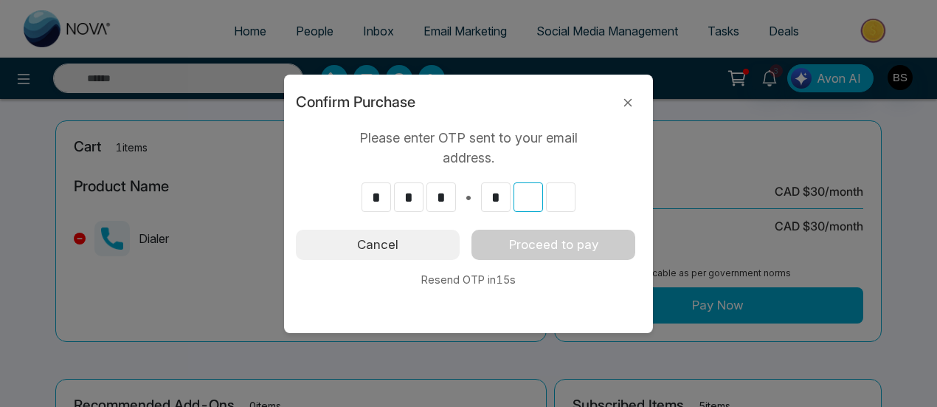
type input "*"
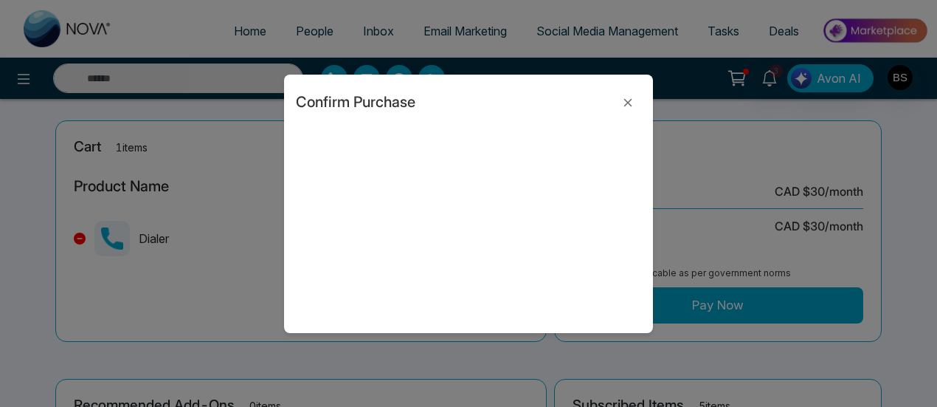
type input "*"
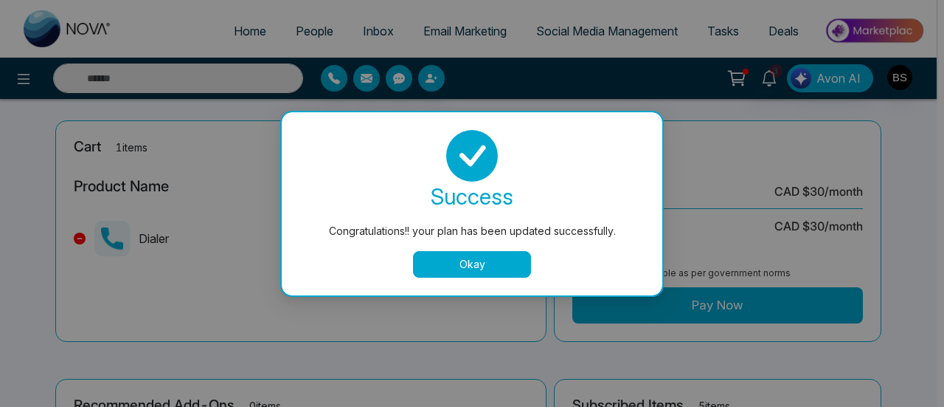
click at [448, 265] on button "Okay" at bounding box center [472, 264] width 118 height 27
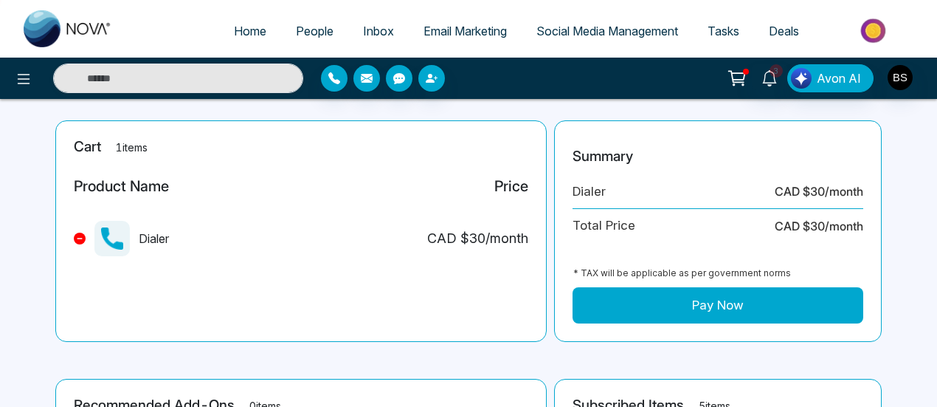
click at [624, 302] on button "Pay Now" at bounding box center [718, 305] width 291 height 37
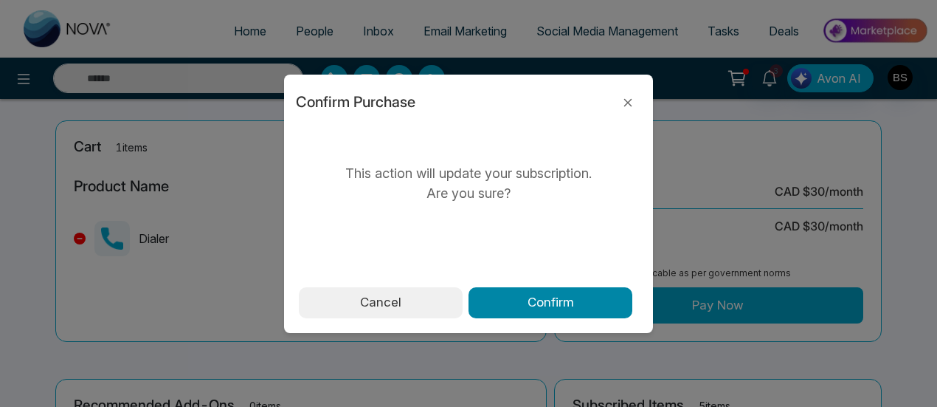
click at [581, 308] on button "Confirm" at bounding box center [550, 302] width 164 height 31
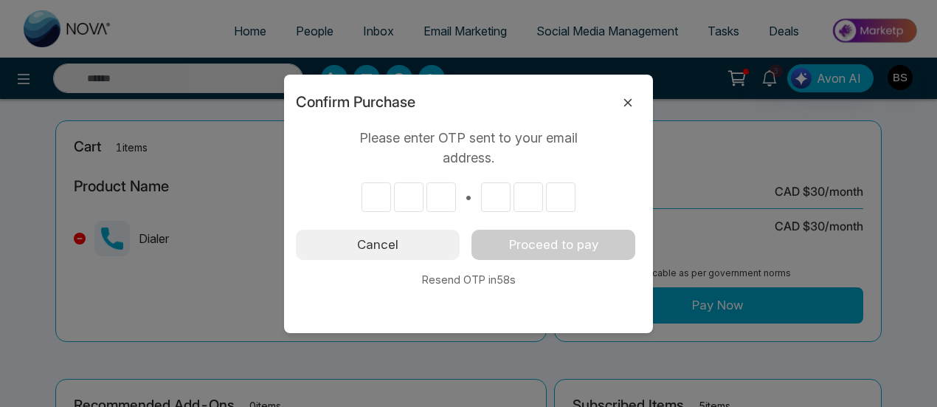
click at [632, 104] on icon at bounding box center [628, 103] width 18 height 18
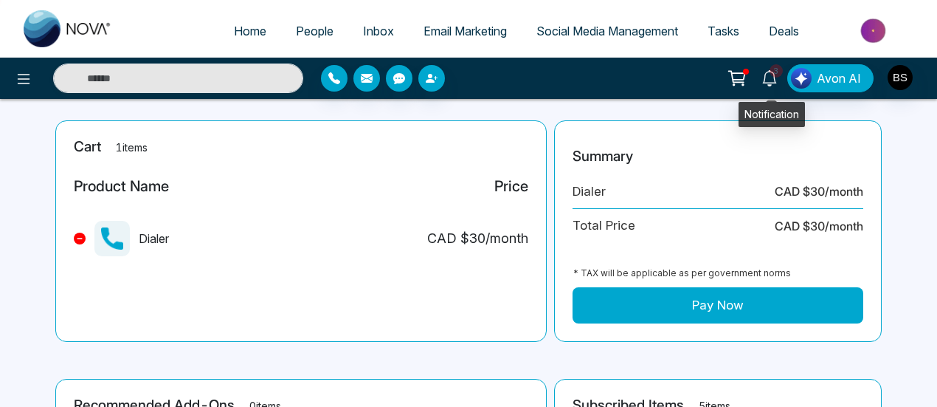
click at [773, 76] on icon at bounding box center [769, 78] width 16 height 16
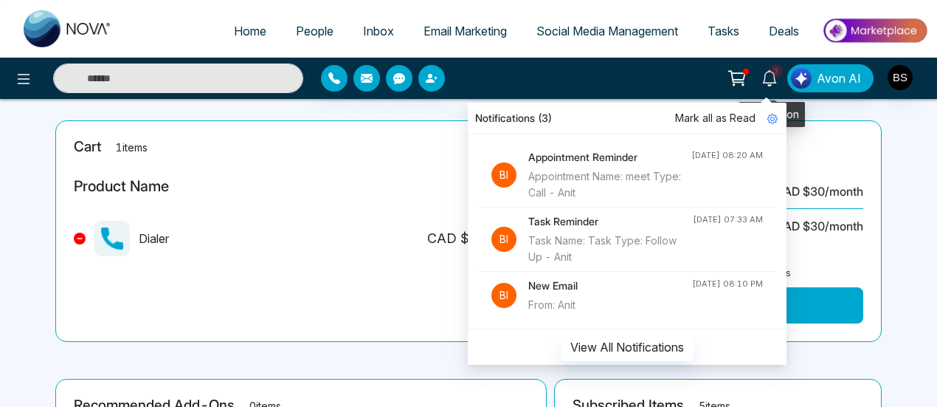
click at [773, 76] on icon at bounding box center [769, 78] width 16 height 16
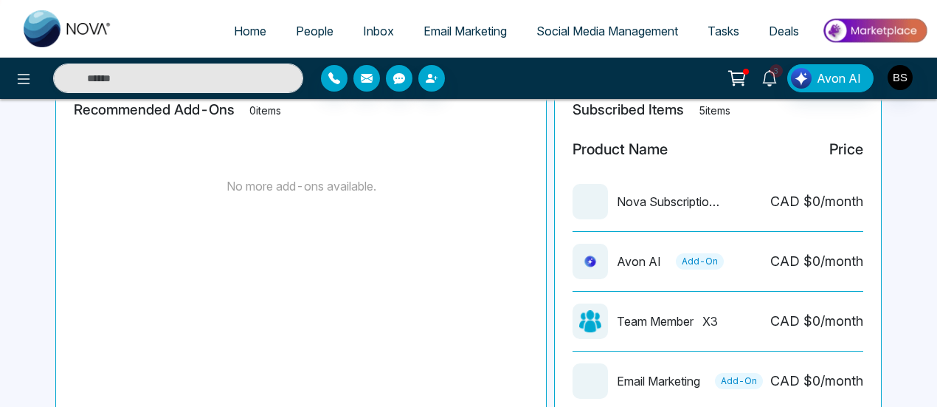
scroll to position [295, 0]
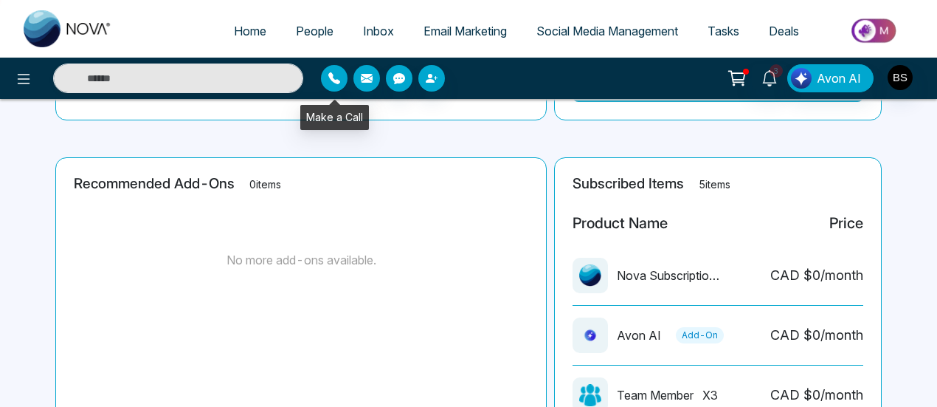
click at [329, 69] on button "button" at bounding box center [334, 78] width 27 height 27
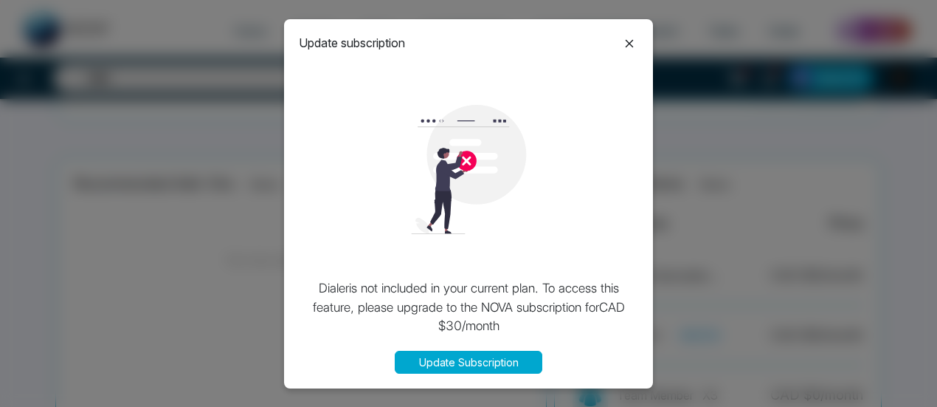
click at [461, 358] on button "Update Subscription" at bounding box center [469, 361] width 148 height 23
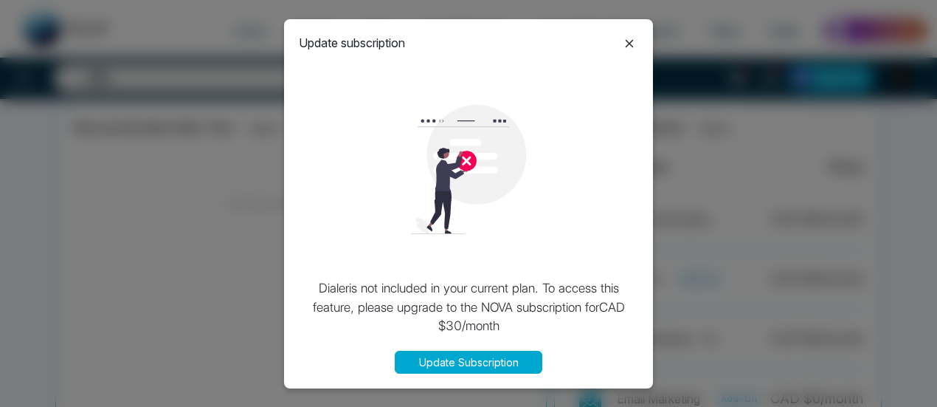
click at [481, 359] on button "Update Subscription" at bounding box center [469, 361] width 148 height 23
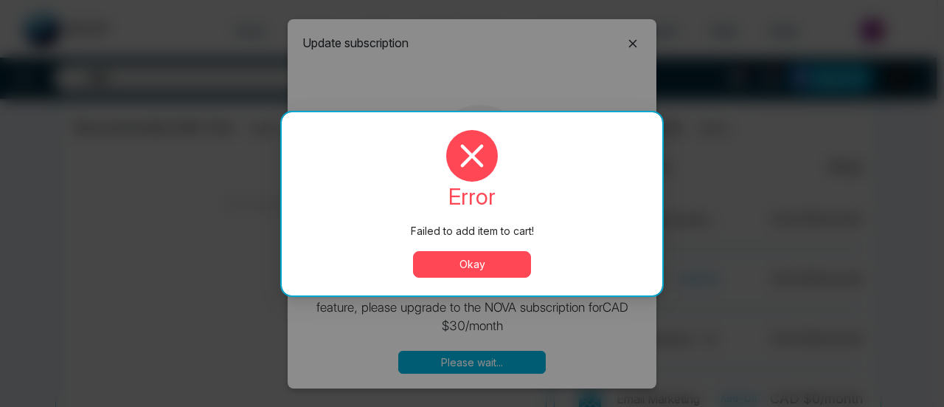
click at [468, 264] on button "Okay" at bounding box center [472, 264] width 118 height 27
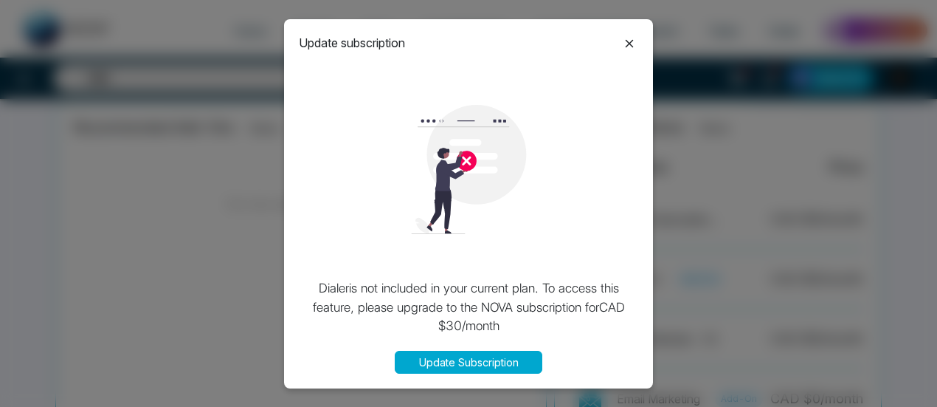
click at [626, 46] on icon at bounding box center [630, 44] width 8 height 8
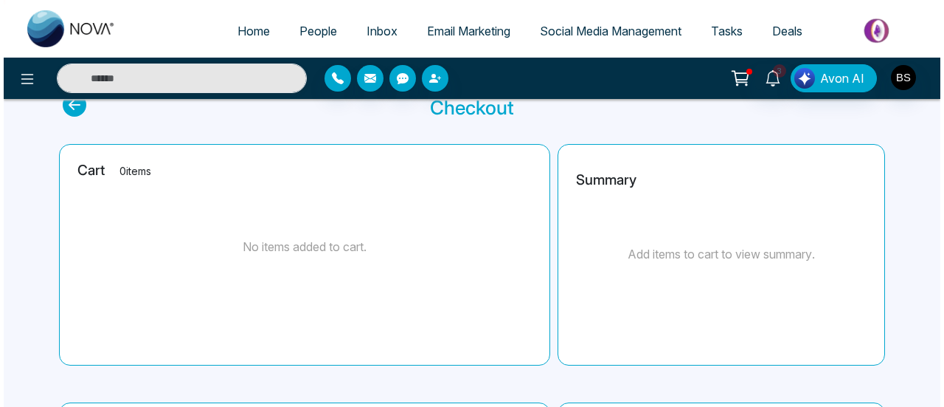
scroll to position [0, 0]
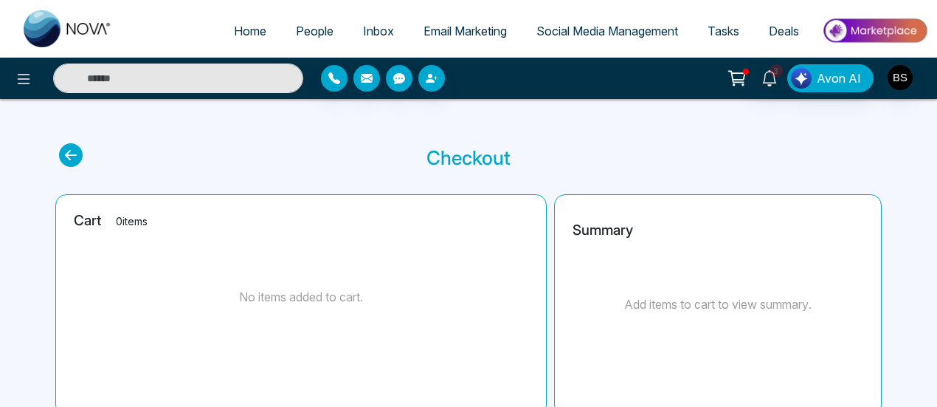
click at [308, 34] on span "People" at bounding box center [315, 31] width 38 height 15
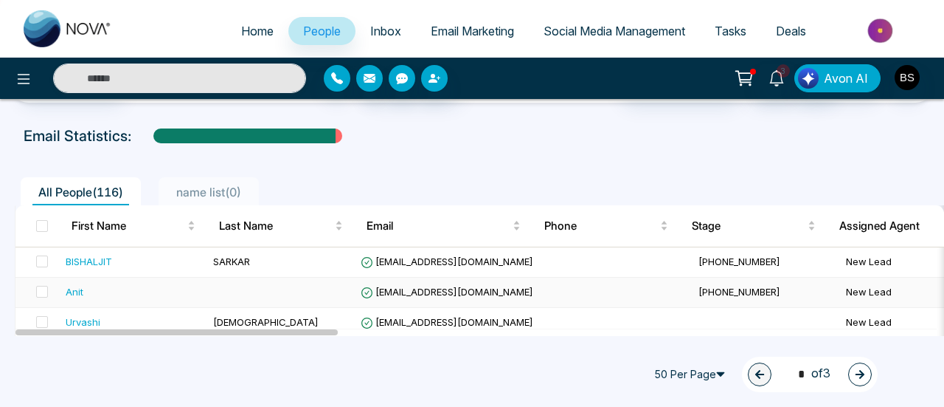
scroll to position [74, 0]
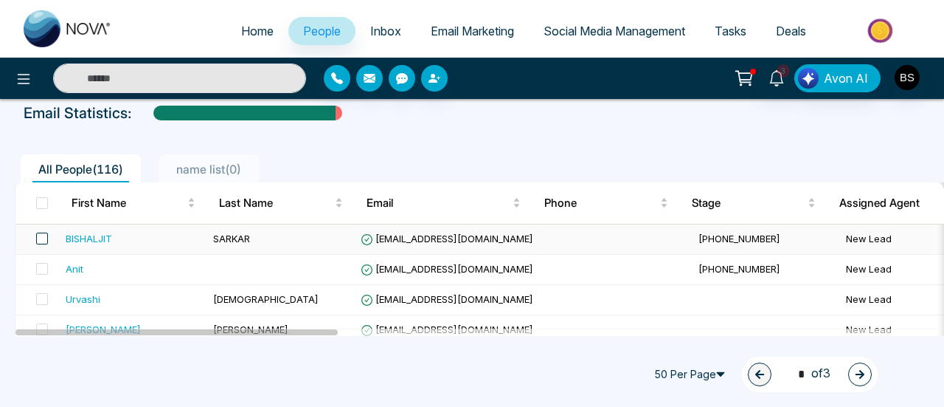
click at [42, 241] on span at bounding box center [42, 238] width 12 height 12
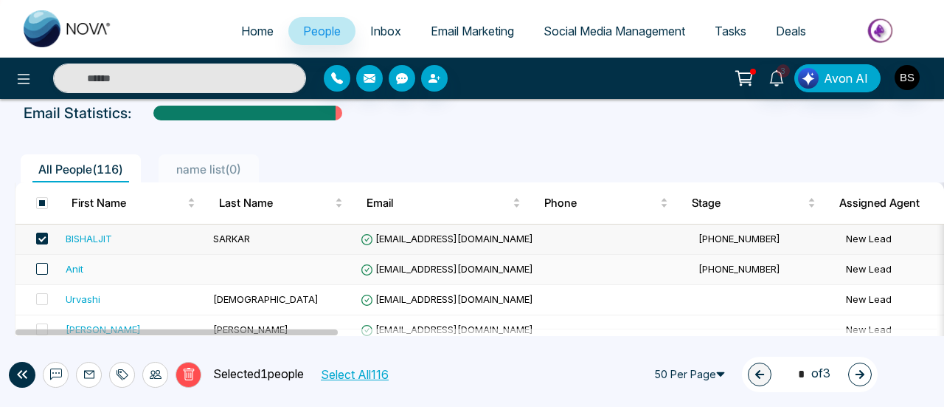
click at [44, 265] on span at bounding box center [42, 269] width 12 height 12
click at [49, 297] on td at bounding box center [37, 300] width 44 height 30
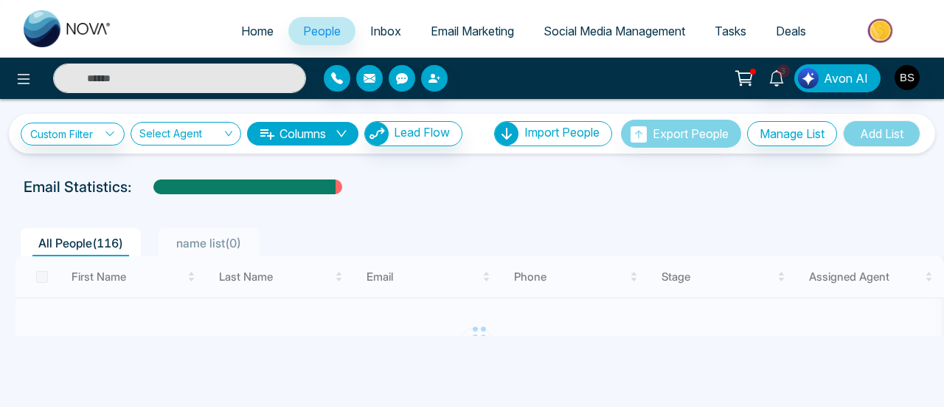
click at [50, 277] on div at bounding box center [480, 333] width 930 height 154
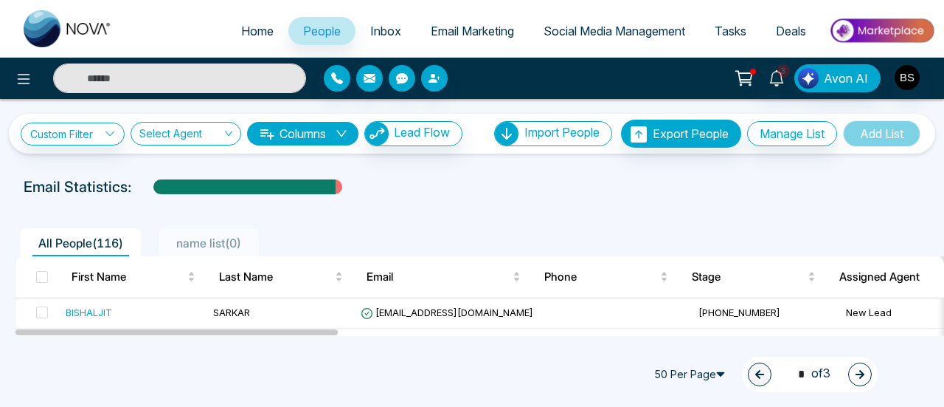
click at [45, 277] on span at bounding box center [42, 277] width 12 height 12
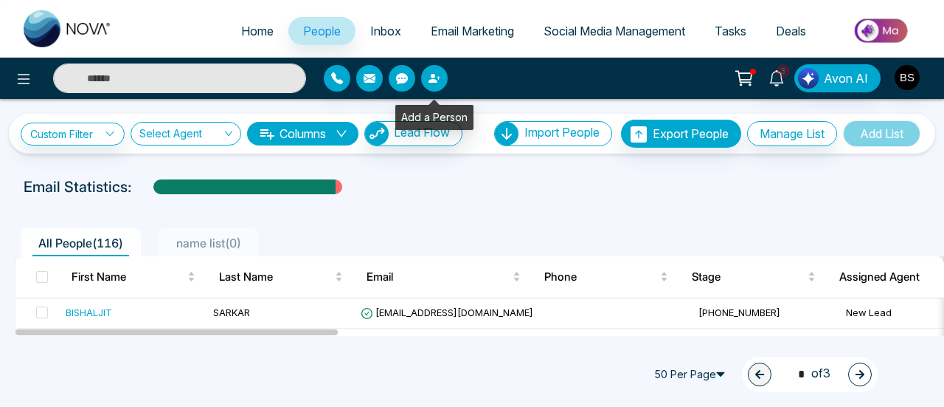
click at [440, 65] on div at bounding box center [433, 78] width 218 height 27
click at [438, 70] on button "button" at bounding box center [434, 78] width 27 height 27
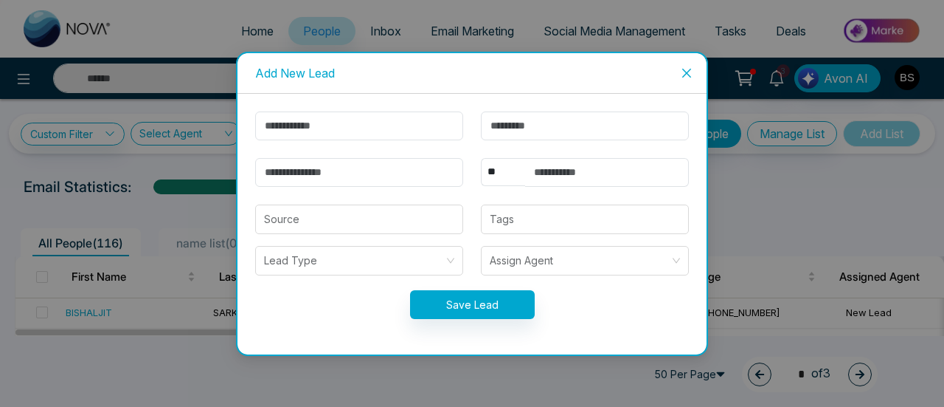
click at [691, 77] on icon "close" at bounding box center [686, 72] width 9 height 9
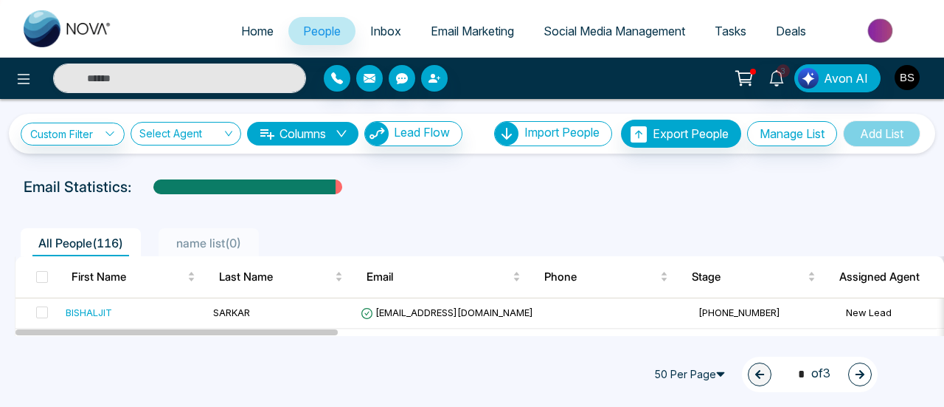
click at [907, 75] on img "button" at bounding box center [907, 77] width 25 height 25
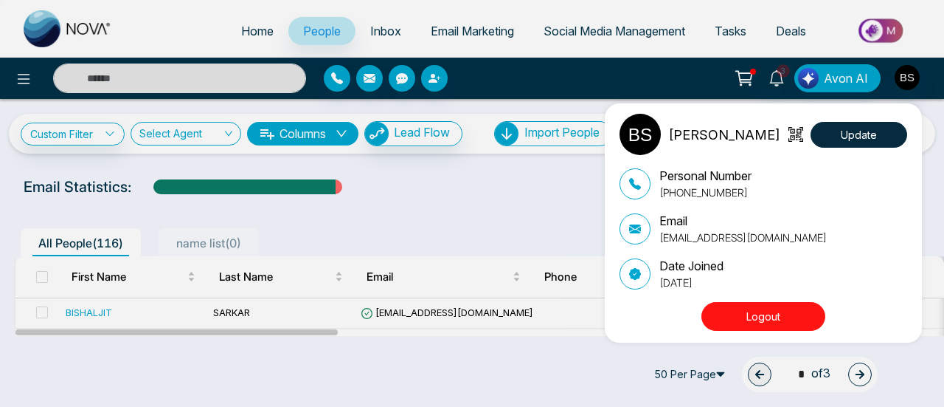
click at [899, 70] on div "[PERSON_NAME] Update Personal Number [PHONE_NUMBER] Email [EMAIL_ADDRESS][DOMAI…" at bounding box center [472, 203] width 944 height 407
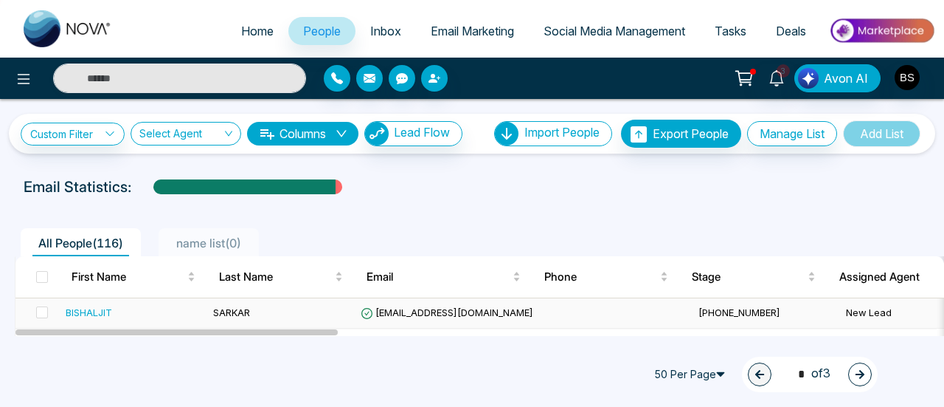
click at [97, 308] on div "BISHALJIT" at bounding box center [89, 312] width 46 height 15
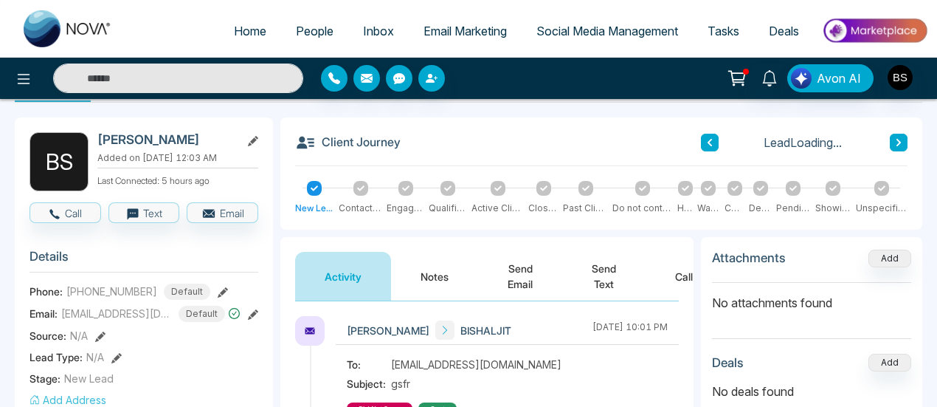
scroll to position [74, 0]
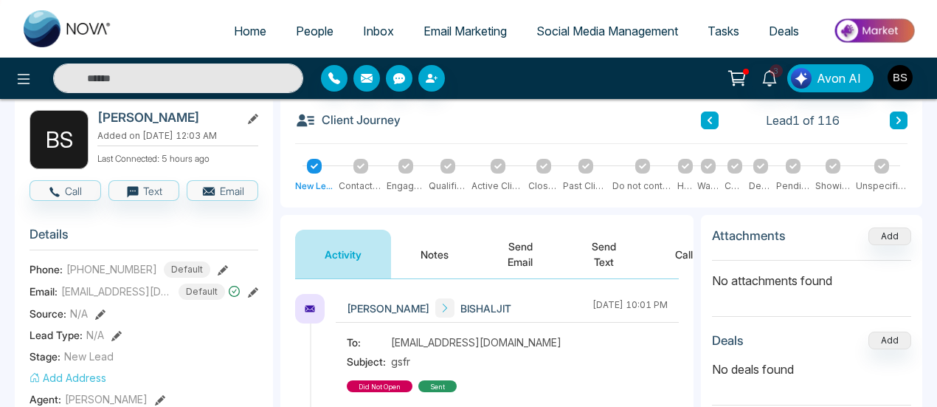
click at [218, 265] on icon at bounding box center [223, 270] width 10 height 10
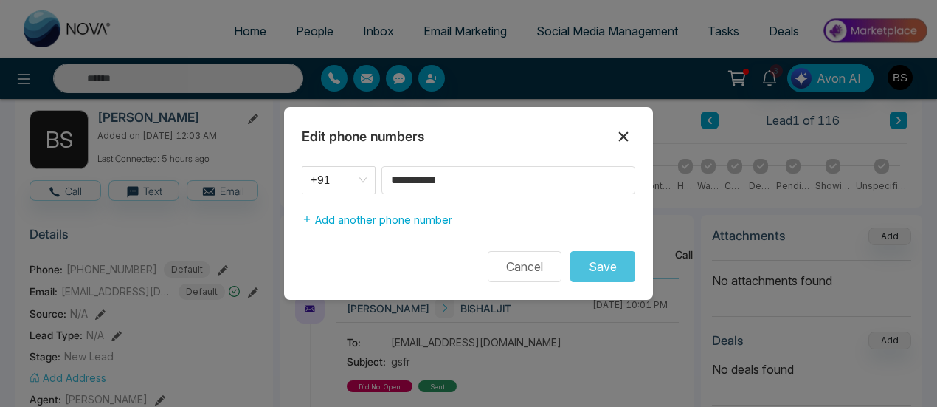
click at [625, 134] on icon at bounding box center [624, 137] width 18 height 18
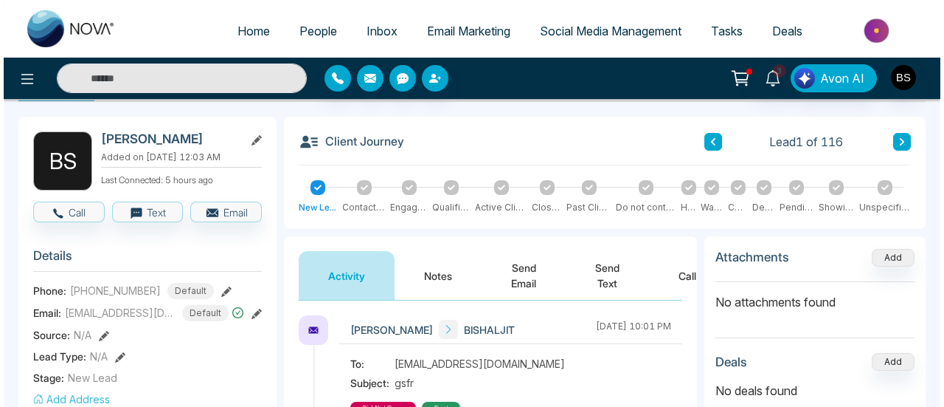
scroll to position [0, 0]
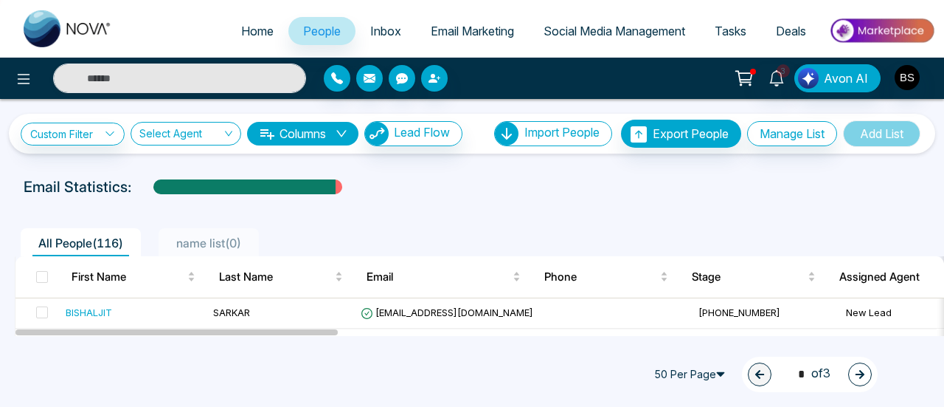
click at [44, 280] on span at bounding box center [42, 277] width 12 height 12
click at [37, 281] on span at bounding box center [42, 277] width 12 height 12
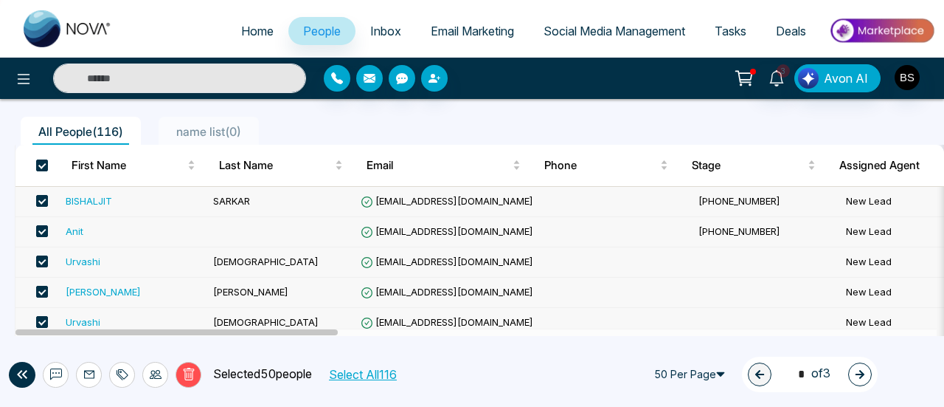
scroll to position [295, 0]
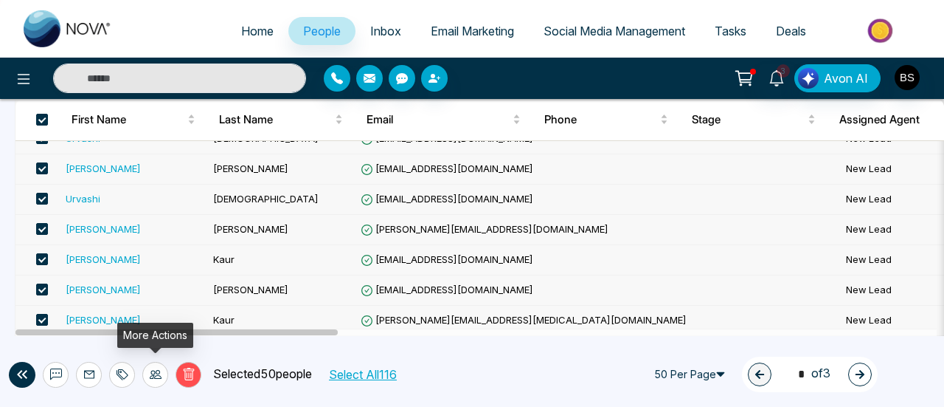
click at [151, 373] on icon at bounding box center [156, 374] width 12 height 12
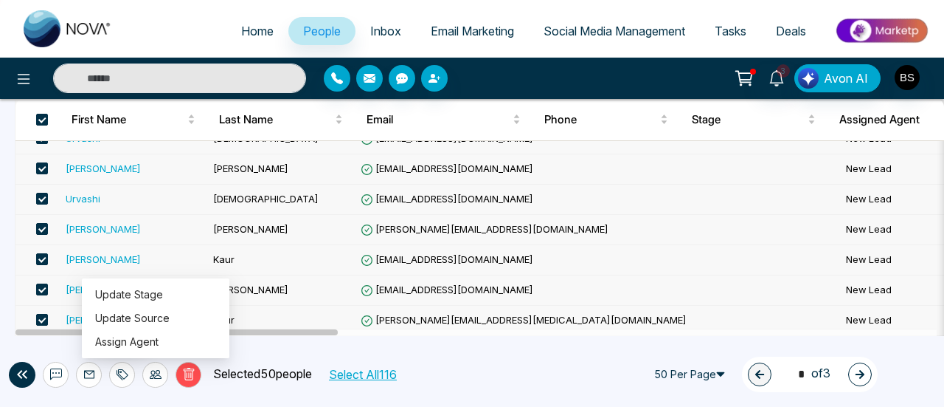
click at [124, 372] on icon at bounding box center [123, 374] width 10 height 10
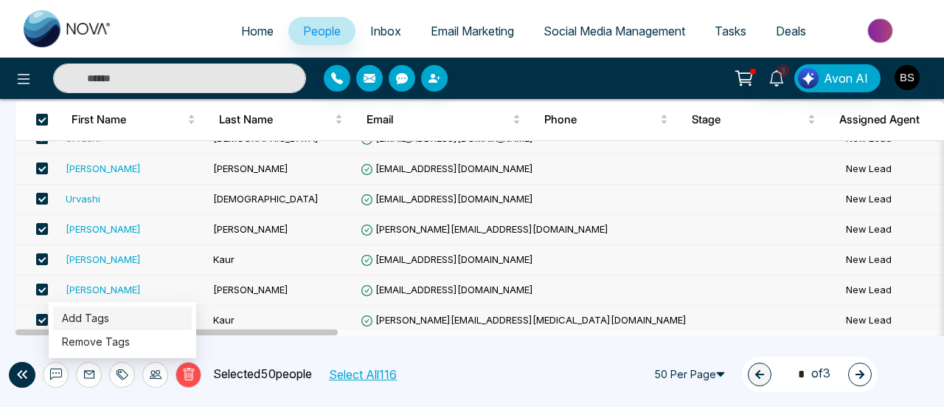
click at [109, 324] on link "Add Tags" at bounding box center [85, 317] width 47 height 13
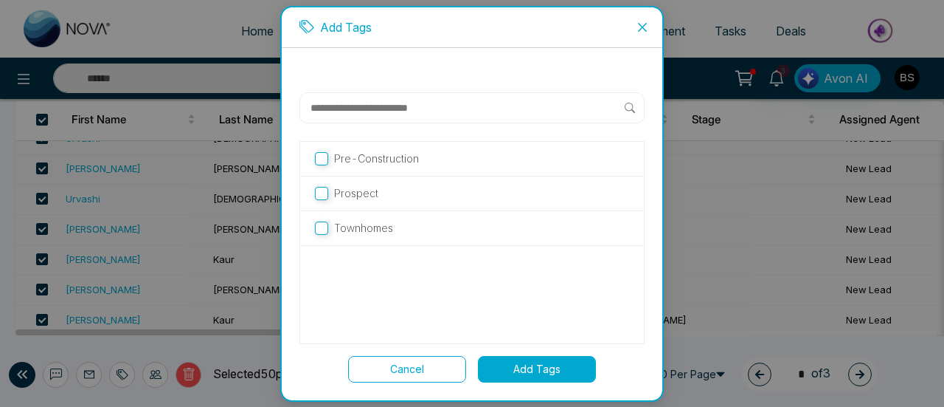
click at [640, 27] on icon "close" at bounding box center [643, 27] width 12 height 12
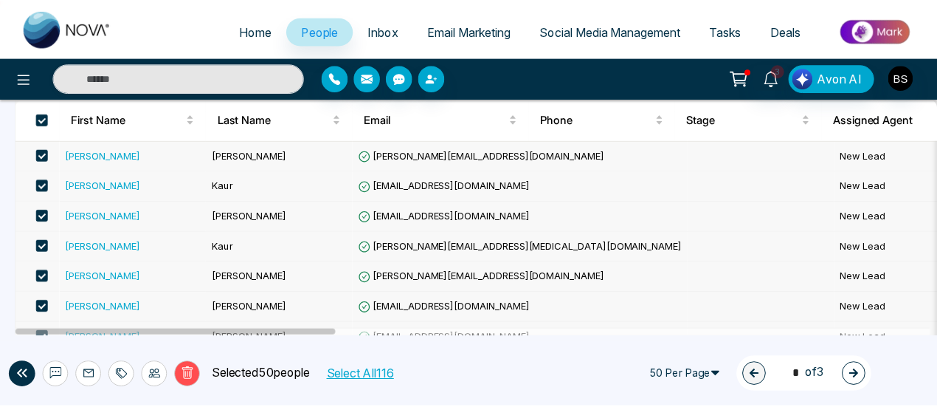
scroll to position [148, 0]
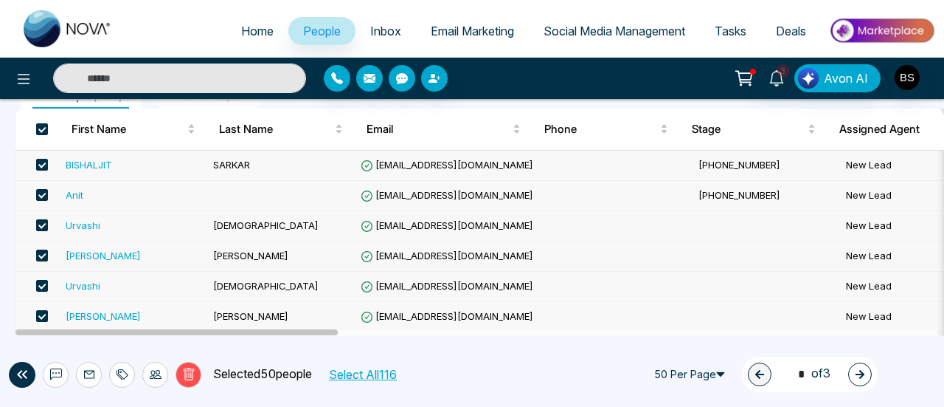
click at [77, 194] on div "Anit" at bounding box center [75, 194] width 18 height 15
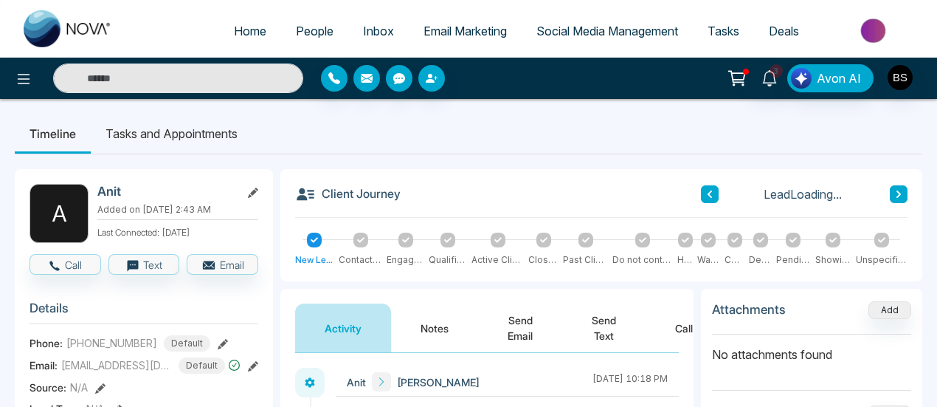
click at [714, 29] on span "Tasks" at bounding box center [724, 31] width 32 height 15
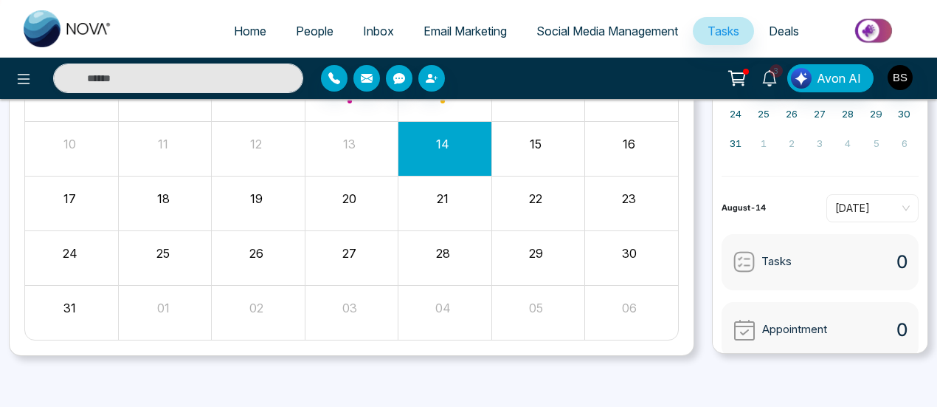
scroll to position [81, 0]
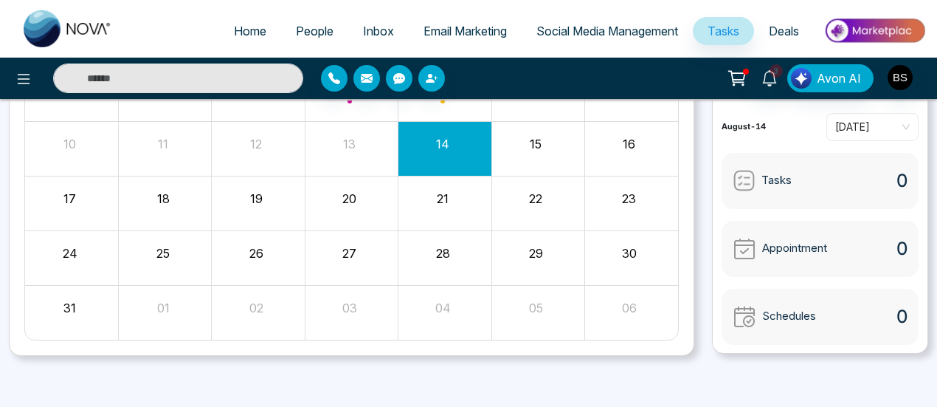
click at [807, 182] on div "Tasks 0" at bounding box center [821, 181] width 198 height 56
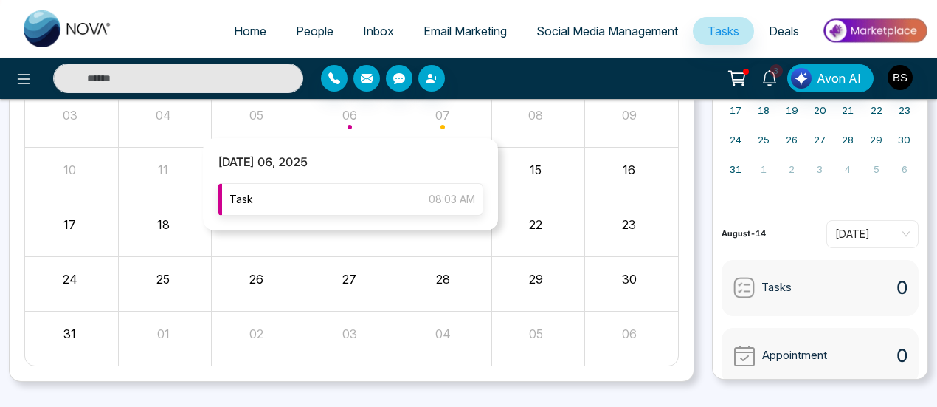
scroll to position [247, 0]
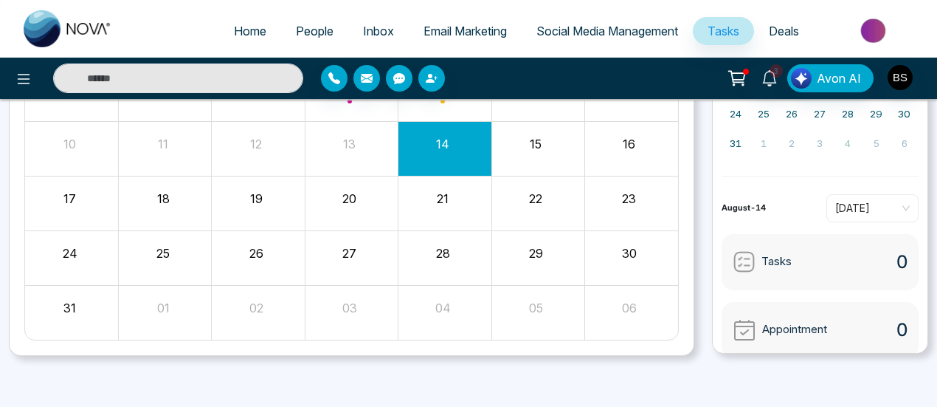
drag, startPoint x: 460, startPoint y: 153, endPoint x: 412, endPoint y: 160, distance: 48.4
click at [412, 160] on div "14" at bounding box center [444, 148] width 93 height 35
click at [522, 146] on div "15" at bounding box center [535, 142] width 89 height 22
click at [258, 27] on link "Home" at bounding box center [250, 31] width 62 height 28
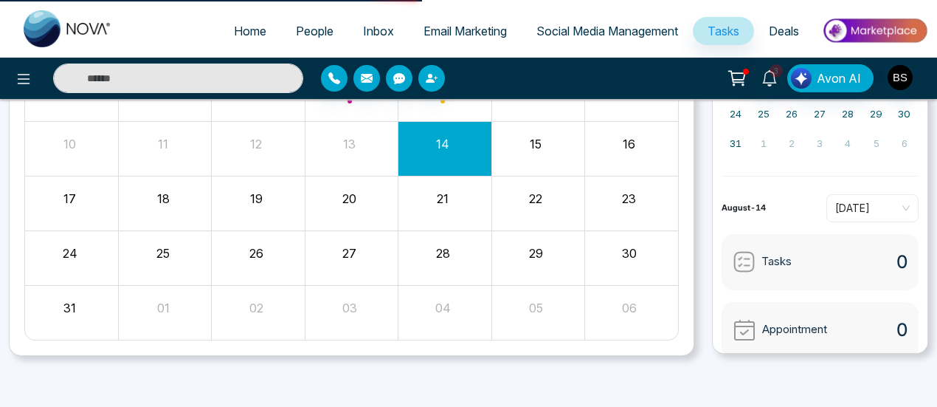
select select "*"
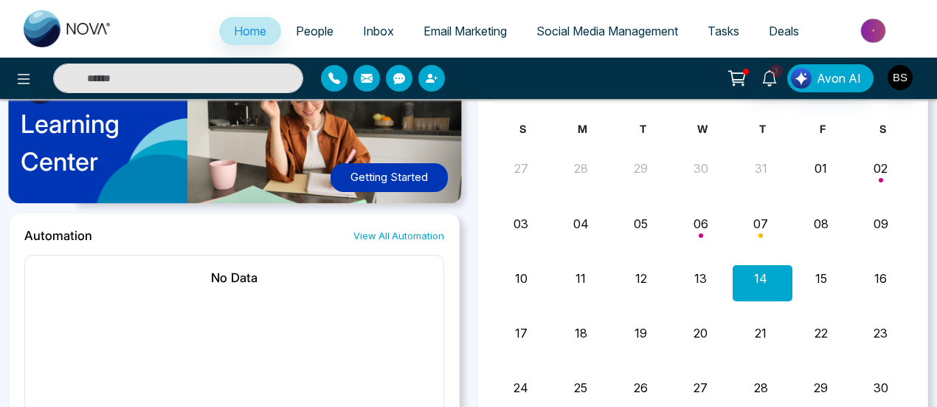
scroll to position [885, 0]
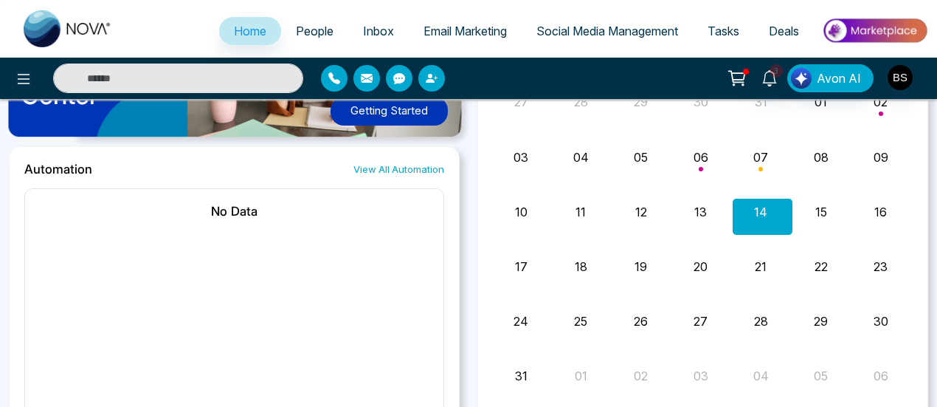
click at [817, 153] on button "08" at bounding box center [821, 157] width 15 height 18
click at [825, 215] on button "15" at bounding box center [821, 212] width 12 height 18
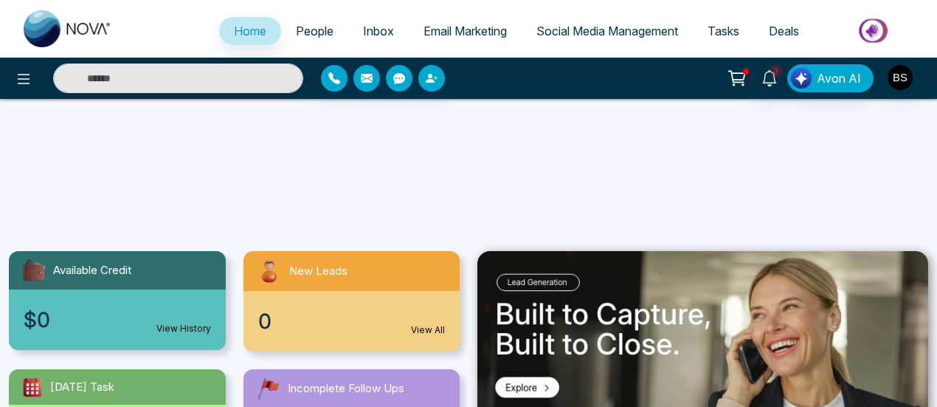
scroll to position [0, 0]
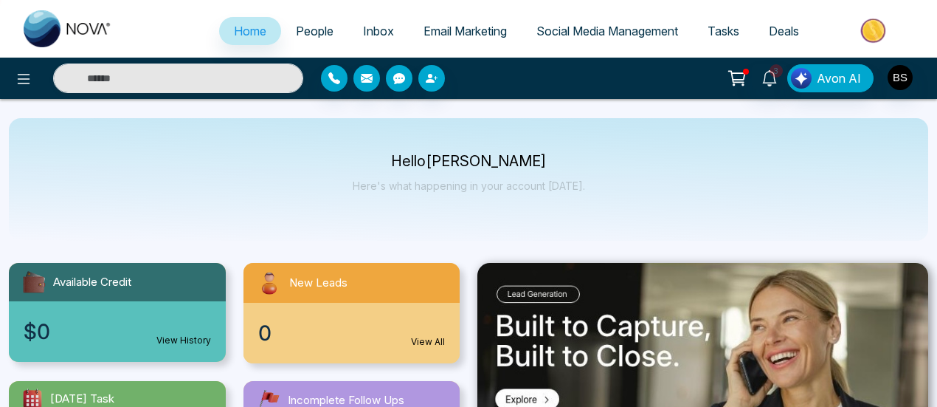
click at [716, 35] on span "Tasks" at bounding box center [724, 31] width 32 height 15
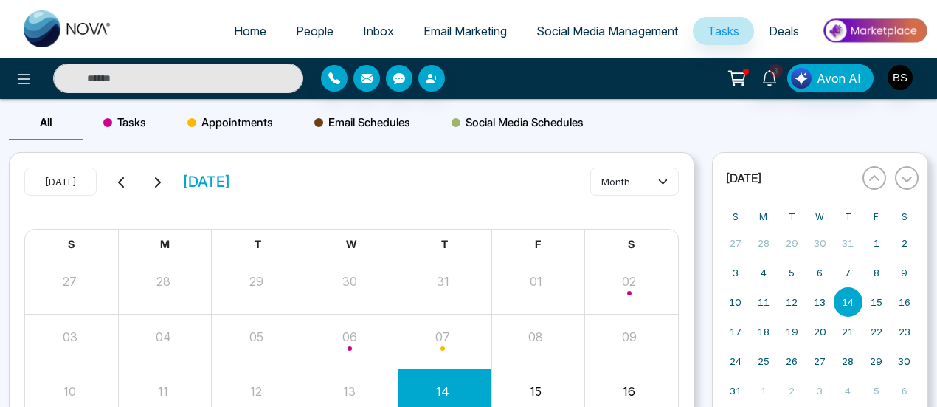
click at [137, 122] on span "Tasks" at bounding box center [124, 123] width 43 height 18
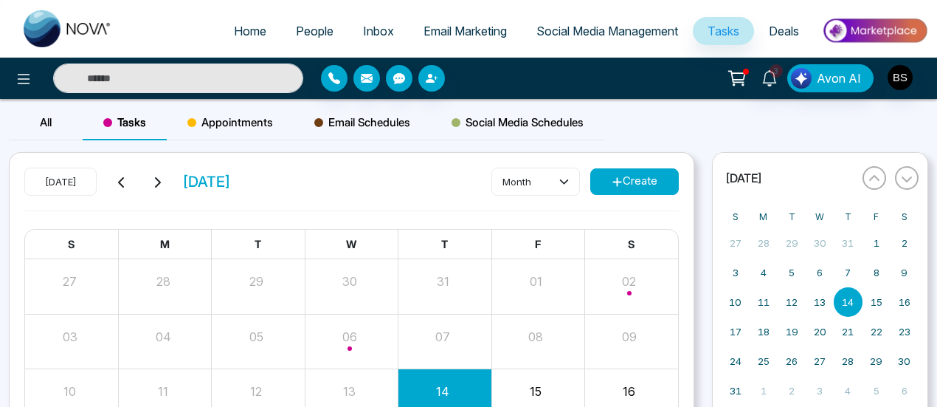
click at [662, 179] on button "Create" at bounding box center [634, 181] width 89 height 27
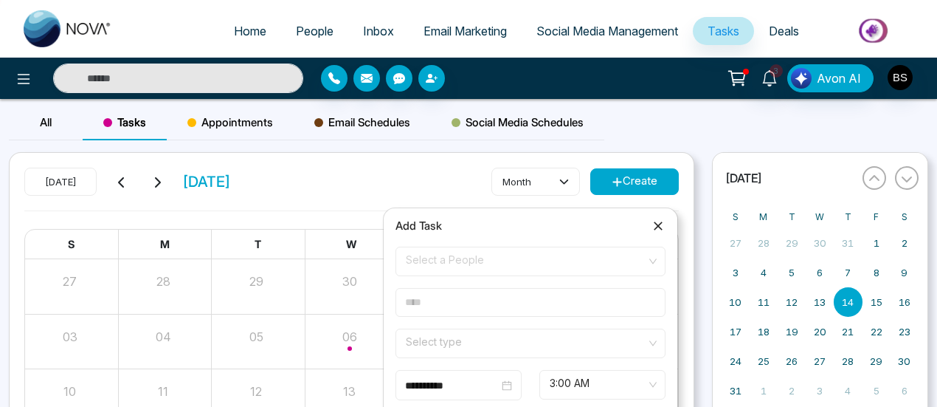
click at [658, 218] on icon at bounding box center [658, 225] width 15 height 15
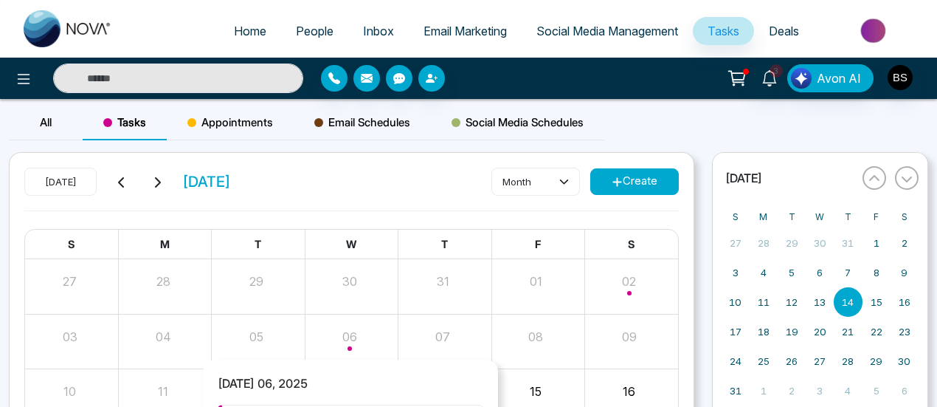
click at [346, 345] on div "Month View" at bounding box center [351, 340] width 93 height 35
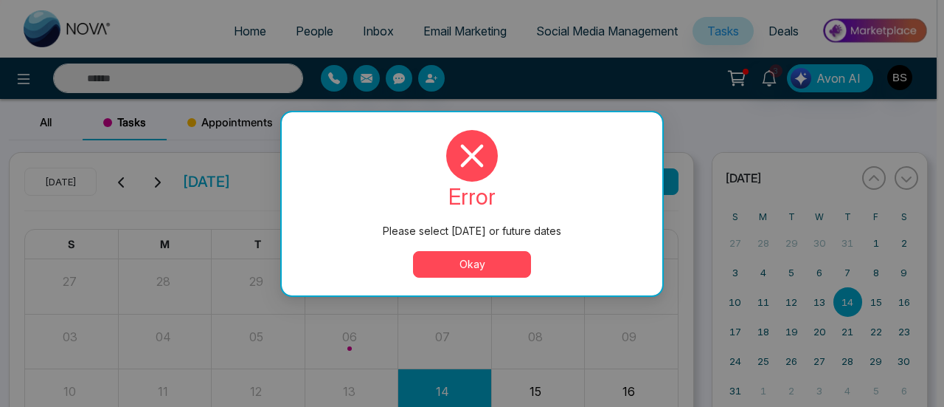
click at [457, 262] on button "Okay" at bounding box center [472, 264] width 118 height 27
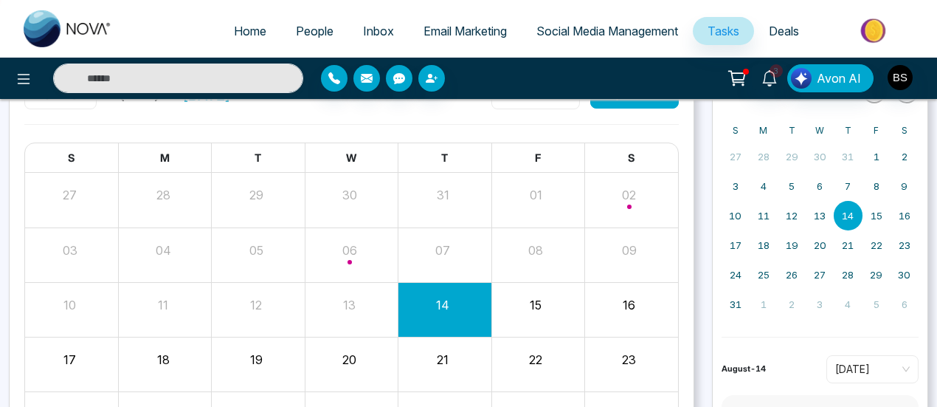
scroll to position [148, 0]
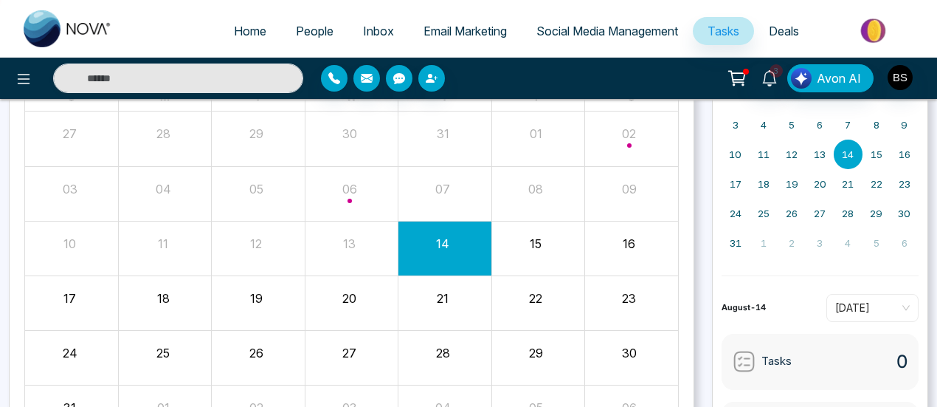
click at [500, 243] on div "15" at bounding box center [535, 241] width 89 height 22
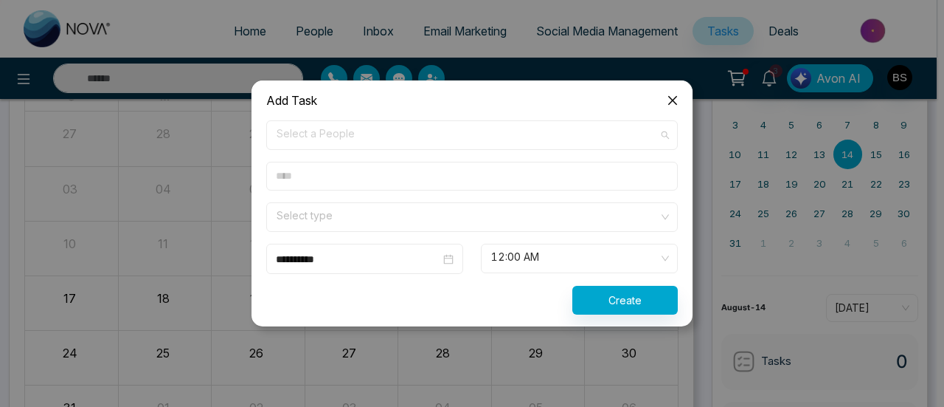
click at [376, 131] on span "Select a People" at bounding box center [472, 134] width 391 height 25
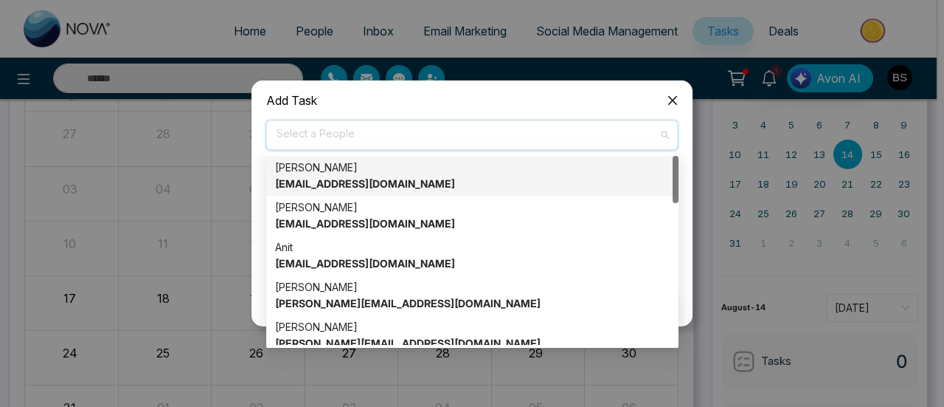
click at [373, 170] on div "[PERSON_NAME] [EMAIL_ADDRESS][DOMAIN_NAME]" at bounding box center [472, 175] width 395 height 32
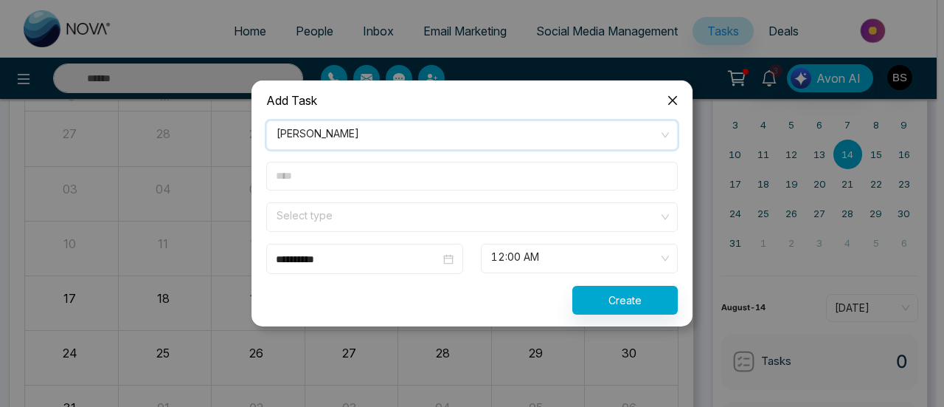
click at [364, 188] on input "text" at bounding box center [472, 176] width 412 height 29
type input "**********"
click at [364, 214] on input "search" at bounding box center [467, 214] width 384 height 22
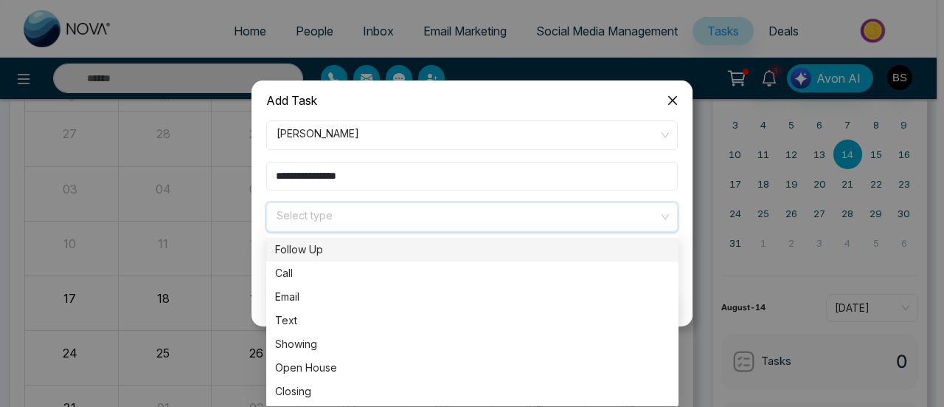
click at [348, 259] on div "Follow Up" at bounding box center [472, 250] width 412 height 24
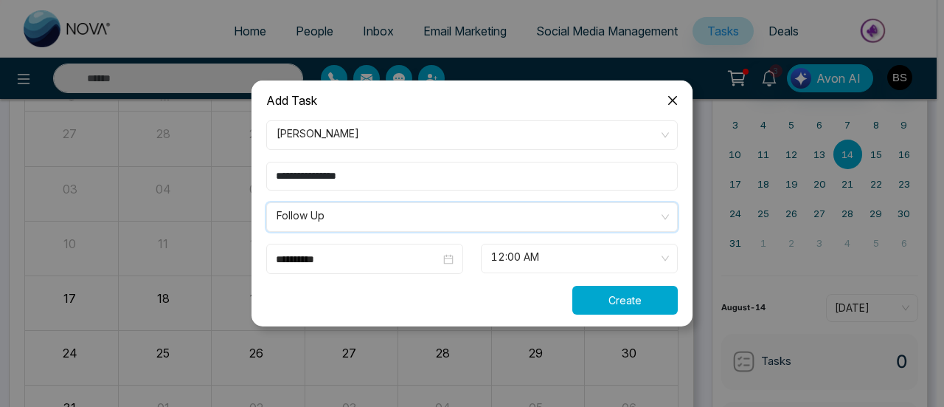
click at [620, 297] on button "Create" at bounding box center [626, 300] width 106 height 29
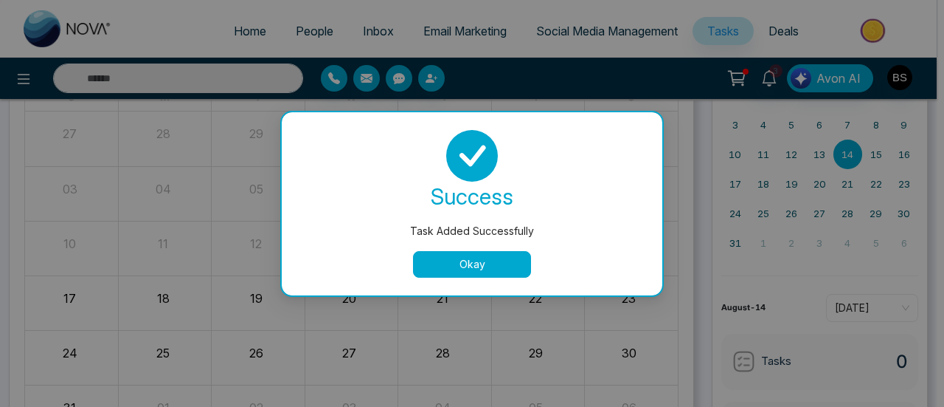
click at [492, 268] on button "Okay" at bounding box center [472, 264] width 118 height 27
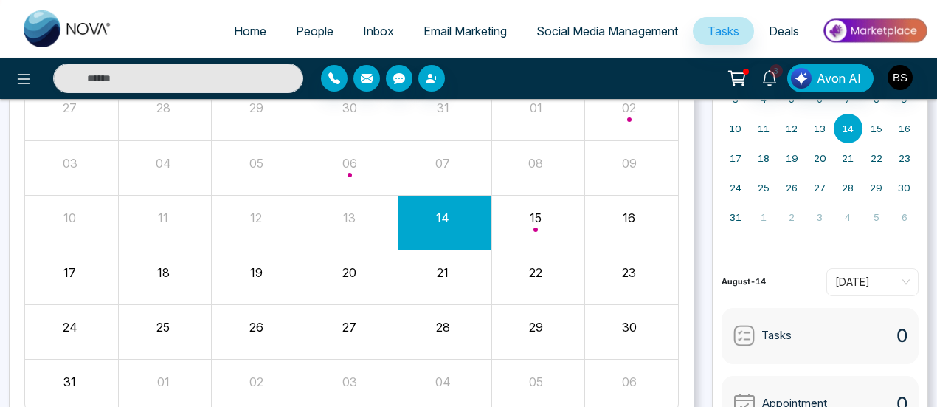
scroll to position [247, 0]
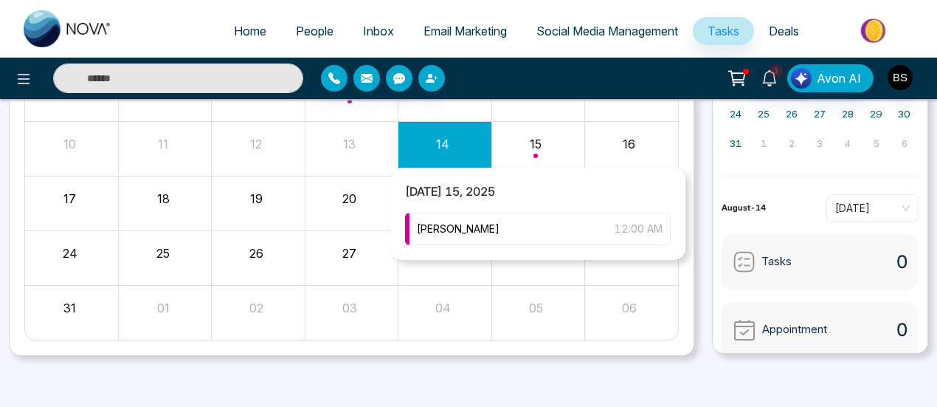
click at [550, 160] on div "Month View" at bounding box center [537, 148] width 93 height 35
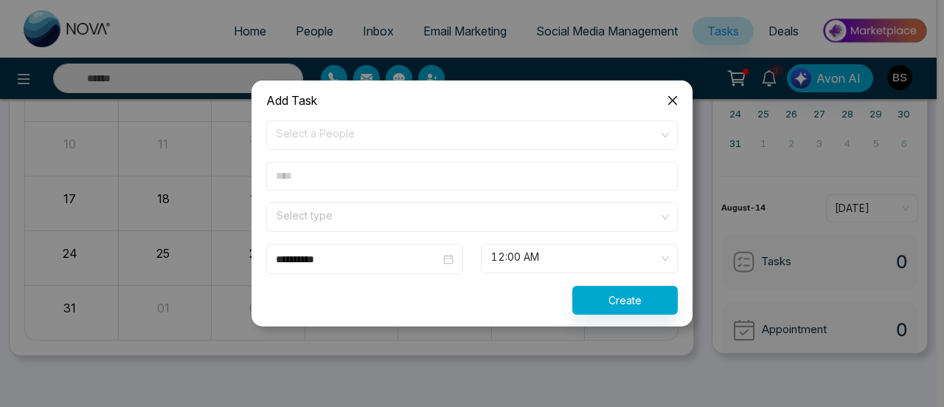
click at [672, 103] on icon "close" at bounding box center [673, 100] width 12 height 12
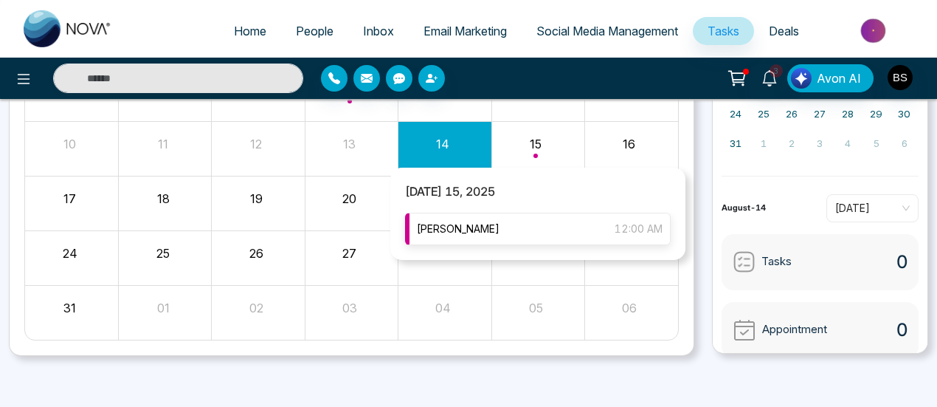
click at [578, 232] on div "[PERSON_NAME] 12:00 AM" at bounding box center [538, 228] width 266 height 32
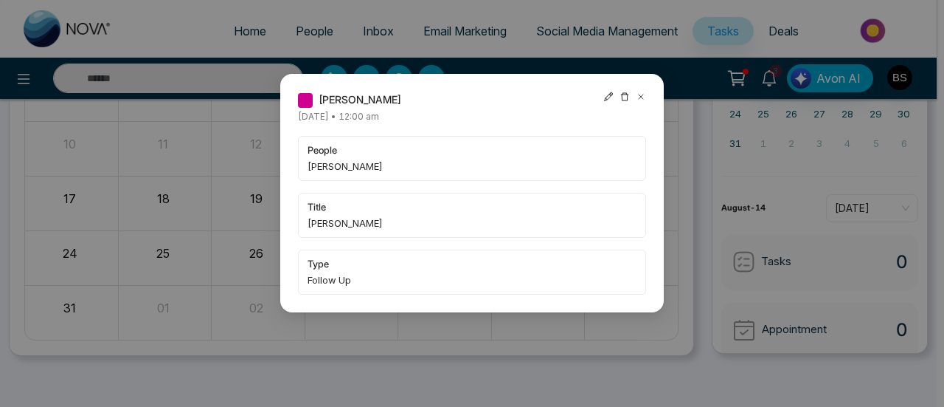
click at [608, 97] on icon at bounding box center [608, 96] width 10 height 10
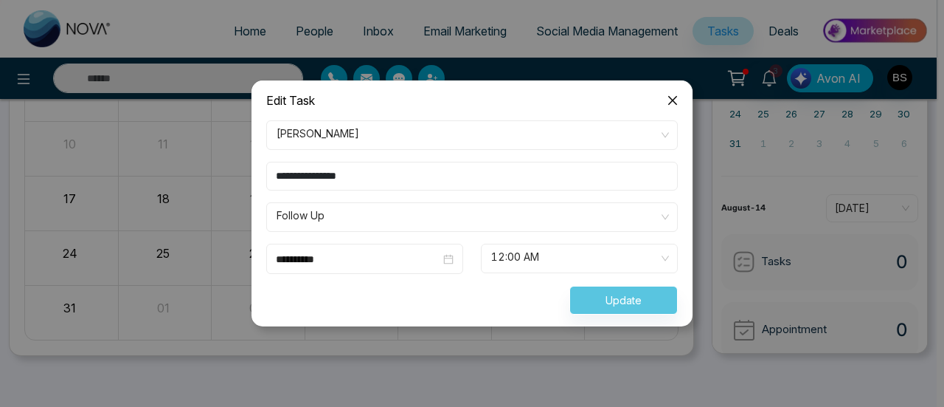
click at [668, 101] on icon "close" at bounding box center [673, 100] width 12 height 12
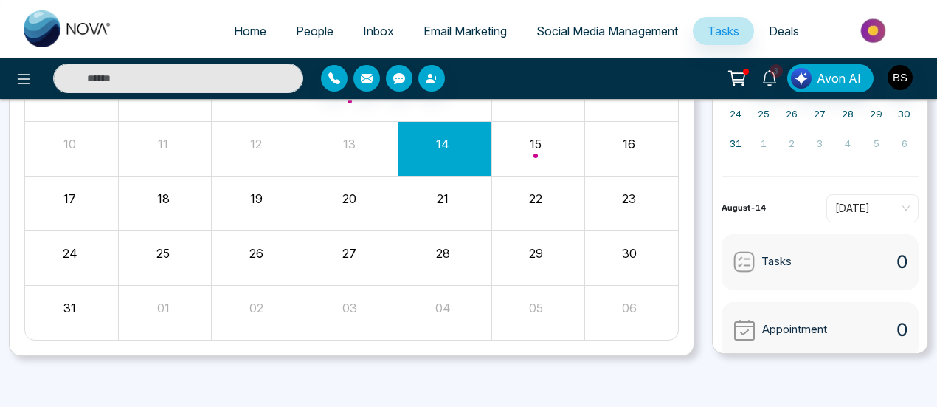
click at [234, 27] on span "Home" at bounding box center [250, 31] width 32 height 15
select select "*"
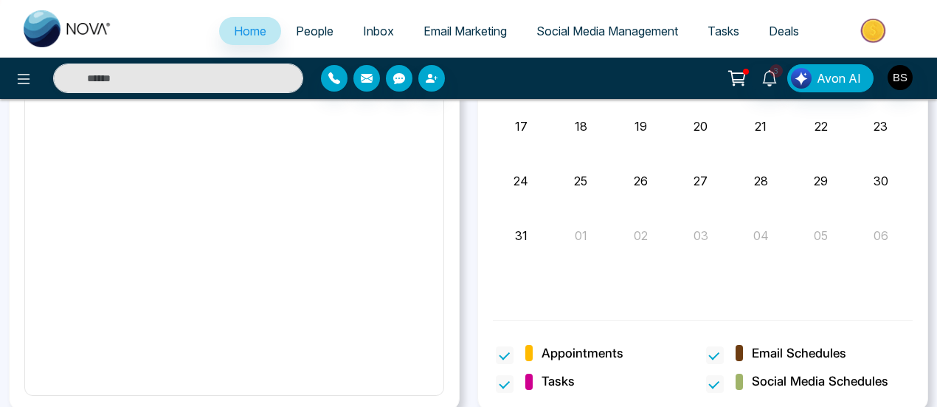
scroll to position [1027, 0]
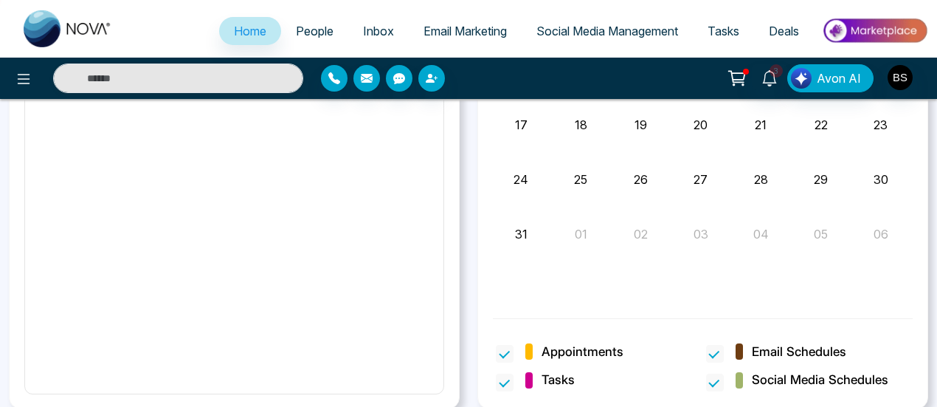
click at [296, 24] on span "People" at bounding box center [315, 31] width 38 height 15
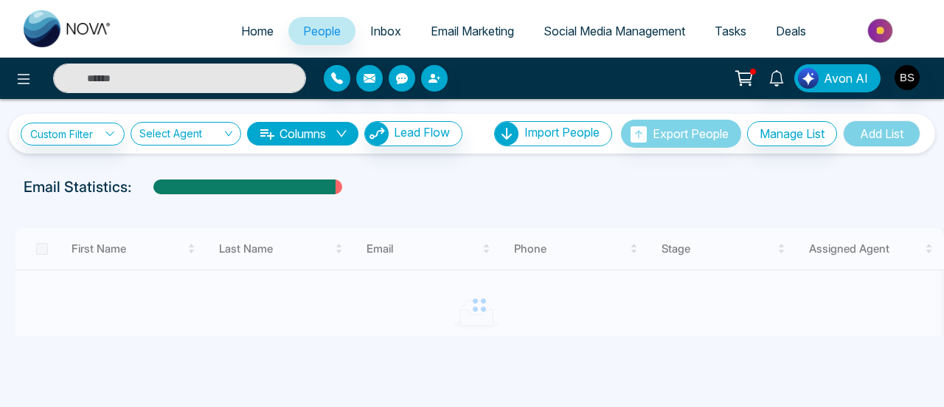
click at [370, 30] on span "Inbox" at bounding box center [385, 31] width 31 height 15
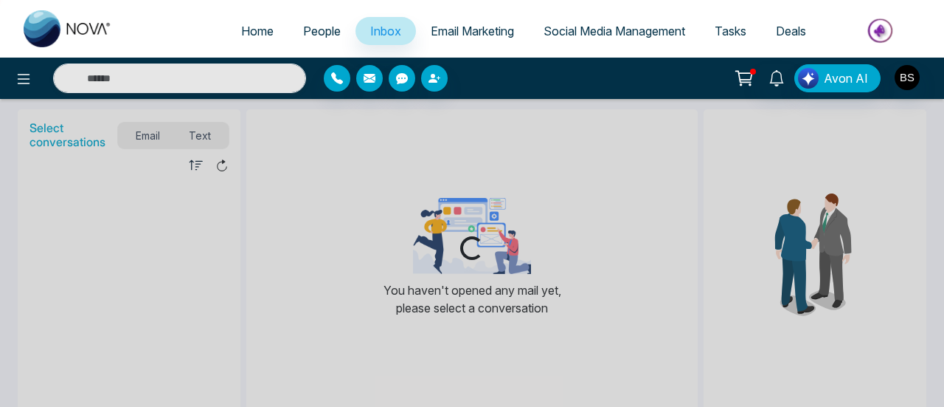
click at [448, 24] on span "Email Marketing" at bounding box center [472, 31] width 83 height 15
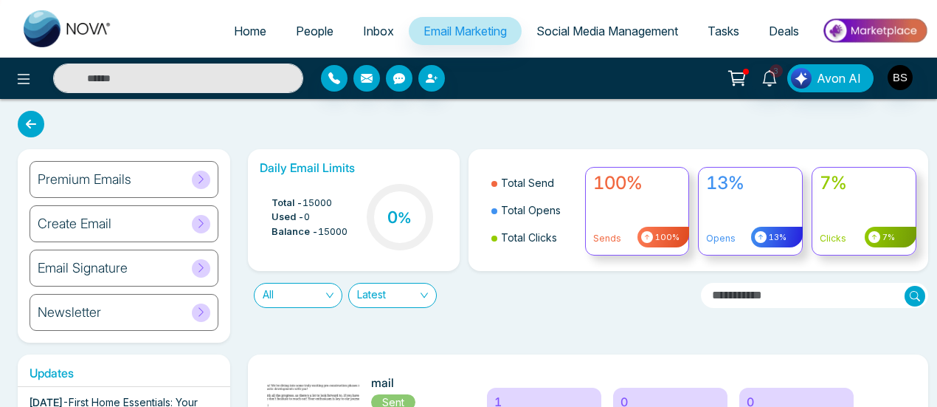
click at [308, 39] on link "People" at bounding box center [314, 31] width 67 height 28
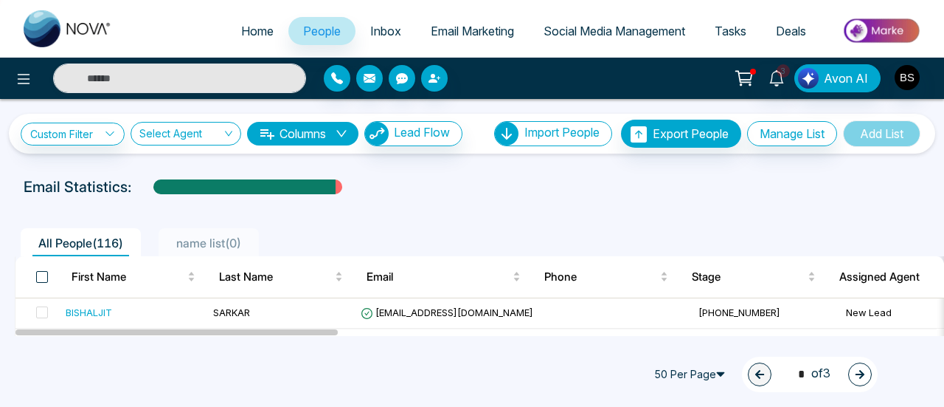
click at [44, 279] on span at bounding box center [42, 277] width 12 height 12
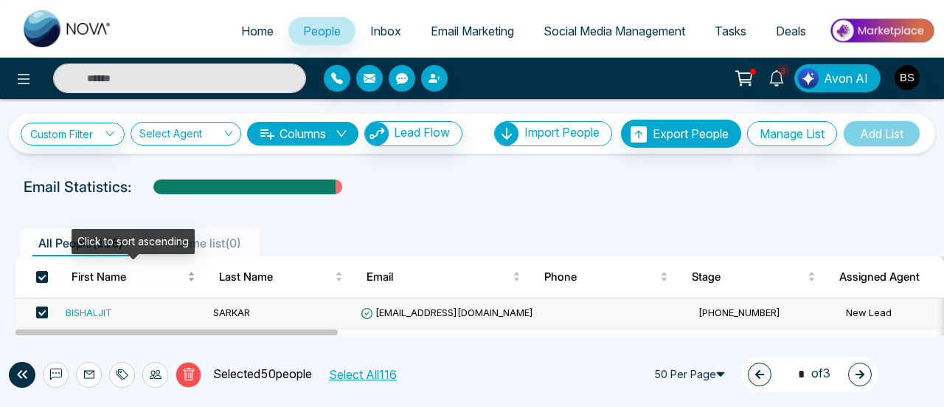
scroll to position [221, 0]
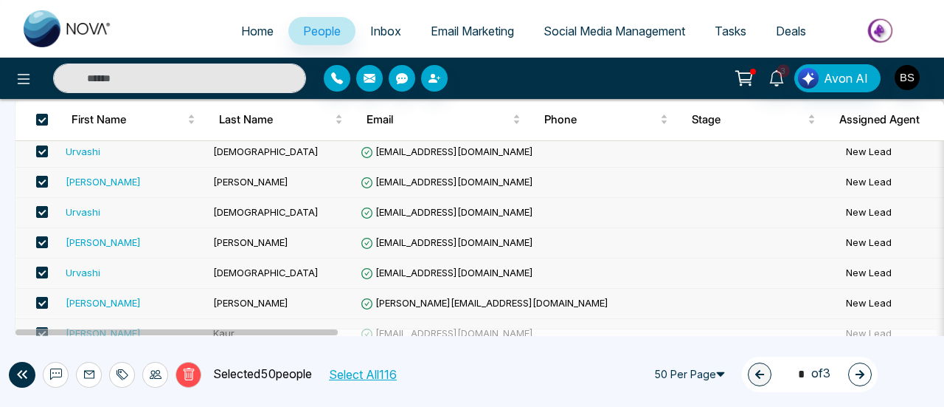
click at [96, 204] on div "Urvashi" at bounding box center [83, 211] width 35 height 15
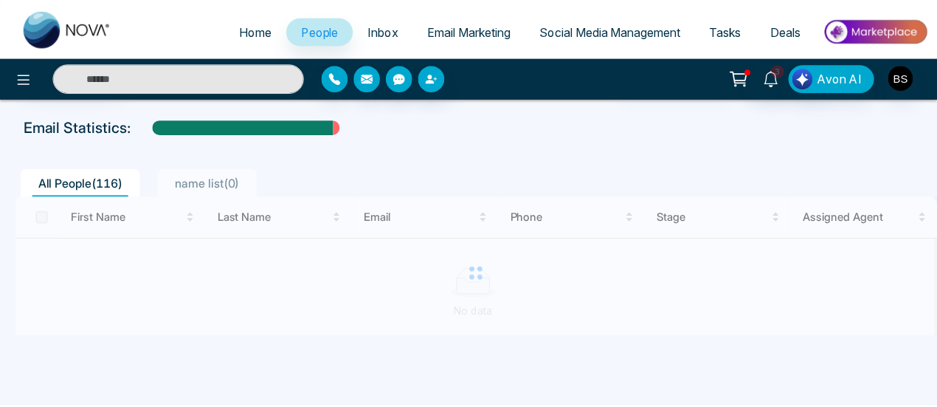
scroll to position [74, 0]
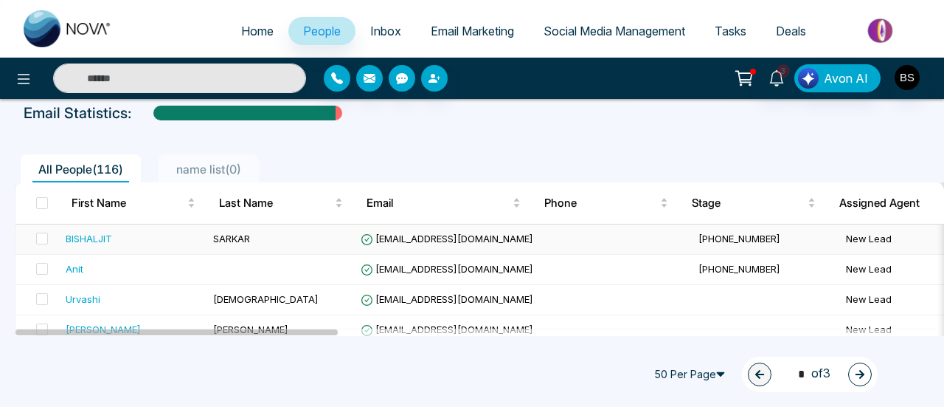
click at [99, 232] on div "BISHALJIT" at bounding box center [89, 238] width 46 height 15
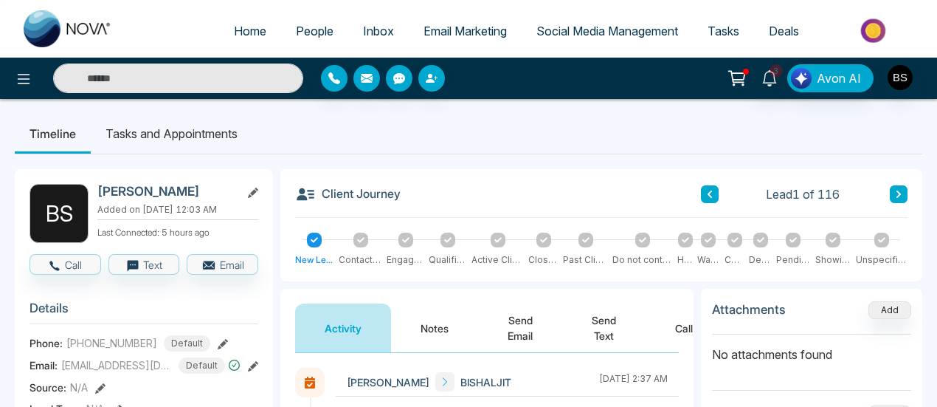
click at [166, 139] on li "Tasks and Appointments" at bounding box center [172, 134] width 162 height 40
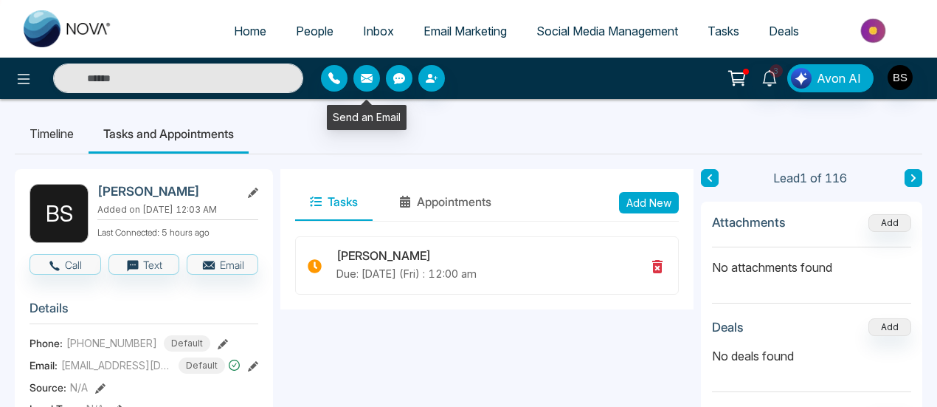
click at [367, 83] on icon "button" at bounding box center [367, 78] width 12 height 12
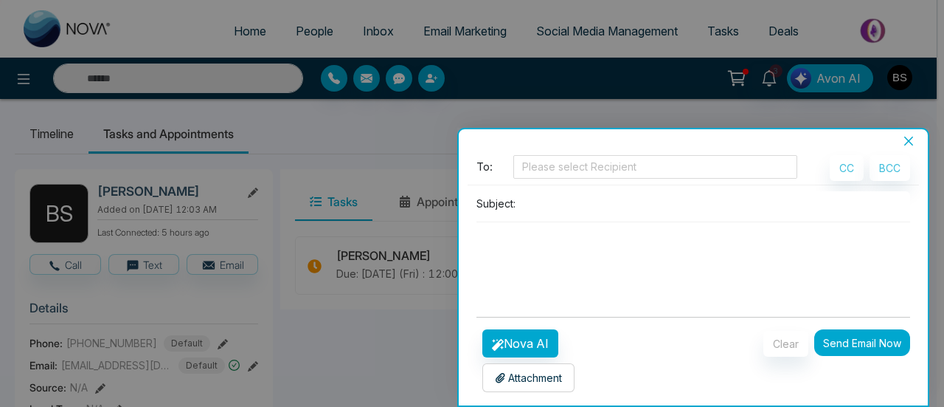
click at [570, 375] on div "Attachment Choose File" at bounding box center [528, 377] width 92 height 29
click at [909, 144] on icon "close" at bounding box center [909, 141] width 12 height 12
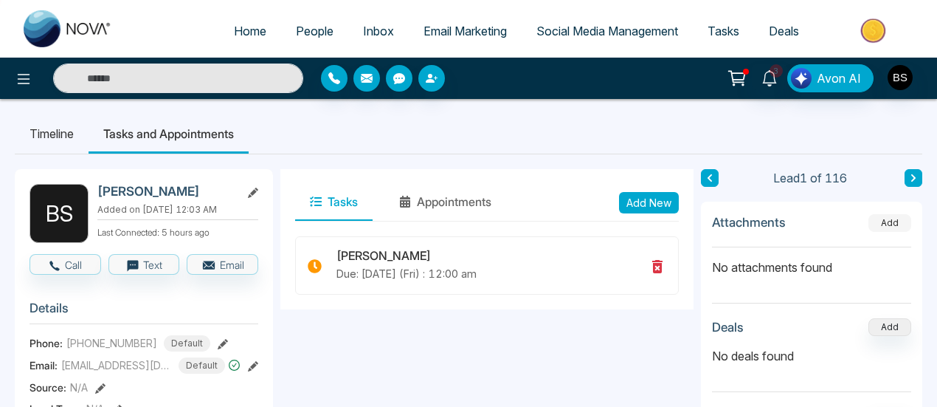
click at [891, 222] on button "Add" at bounding box center [889, 223] width 43 height 18
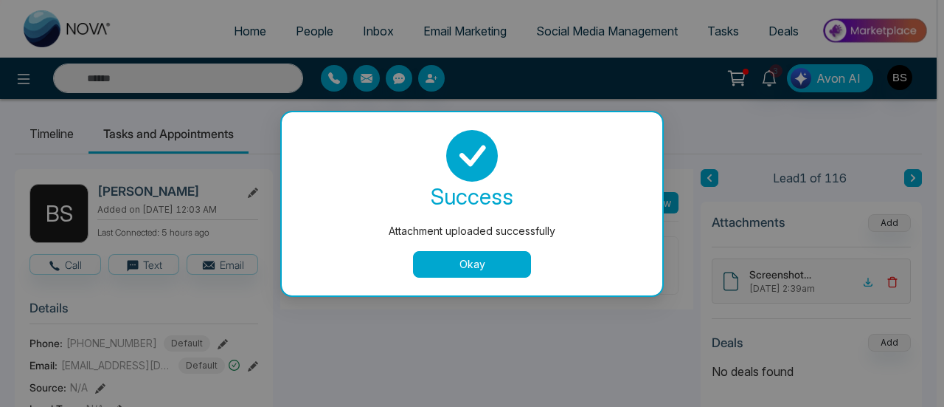
click at [499, 247] on div "success Attachment uploaded successfully Okay" at bounding box center [472, 204] width 345 height 148
click at [495, 262] on button "Okay" at bounding box center [472, 264] width 118 height 27
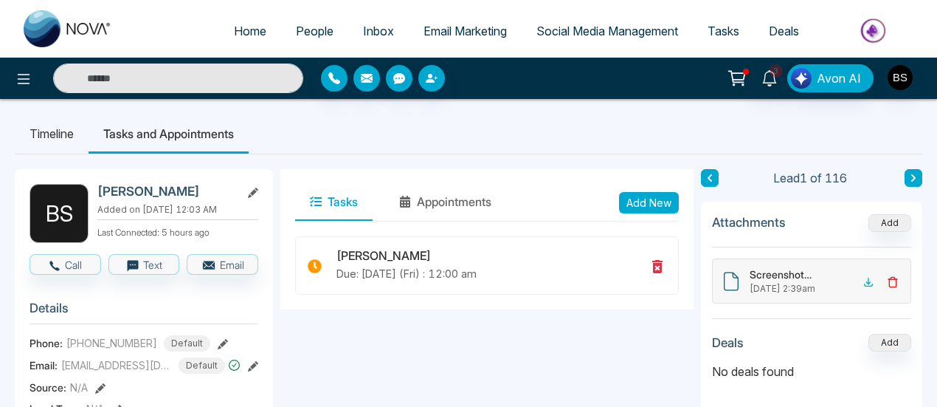
click at [889, 277] on icon at bounding box center [892, 282] width 7 height 10
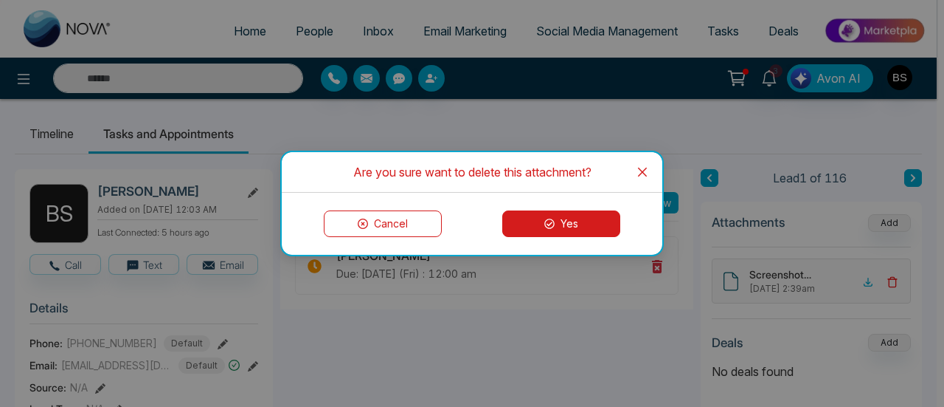
click at [581, 229] on button "Yes" at bounding box center [561, 223] width 118 height 27
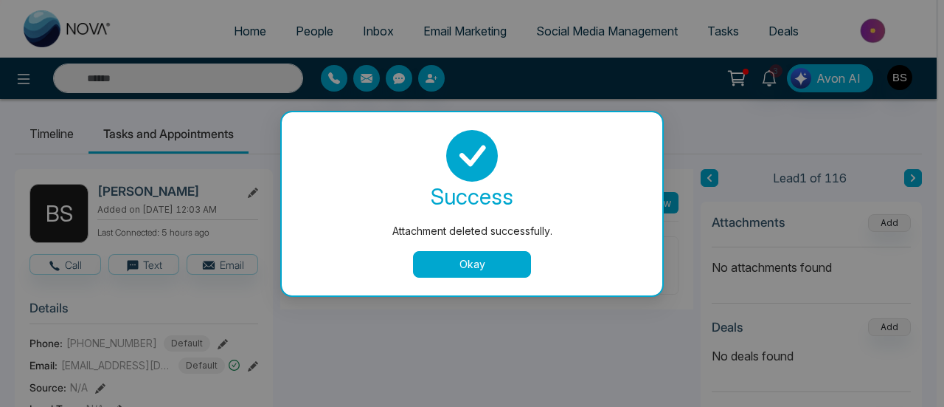
click at [494, 260] on button "Okay" at bounding box center [472, 264] width 118 height 27
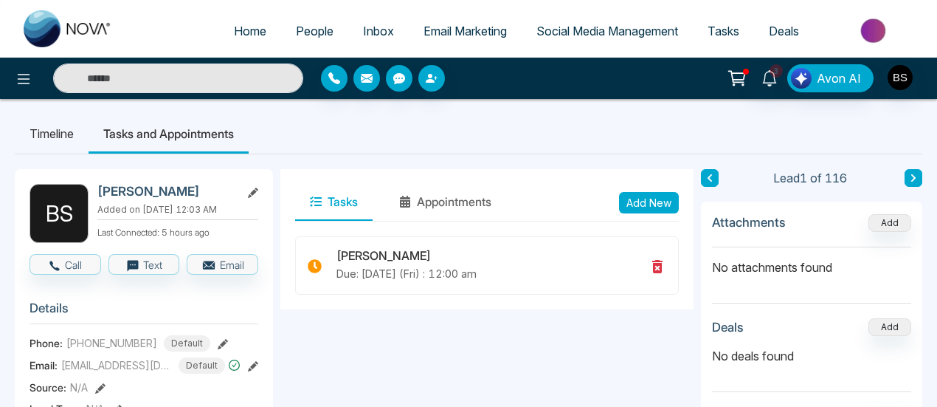
click at [66, 136] on li "Timeline" at bounding box center [52, 134] width 74 height 40
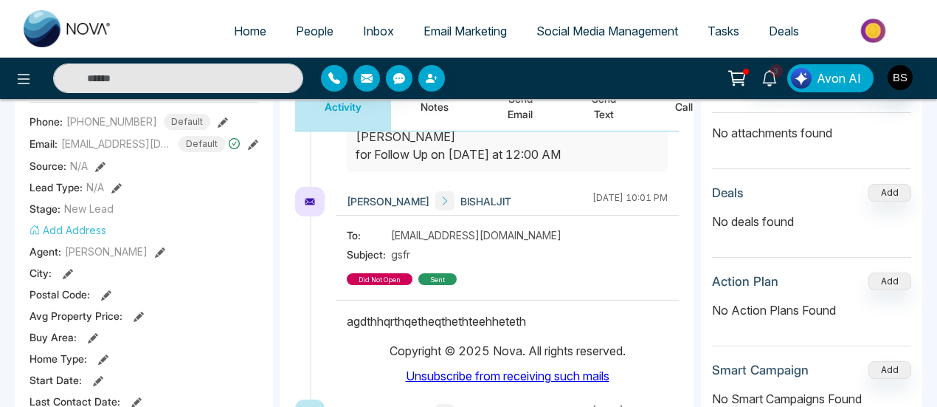
scroll to position [266, 0]
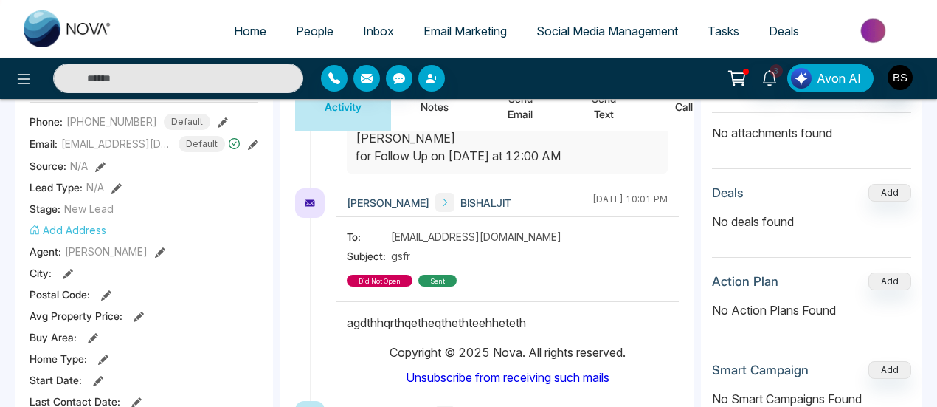
click at [490, 370] on link "Unsubscribe from receiving such mails" at bounding box center [508, 377] width 204 height 15
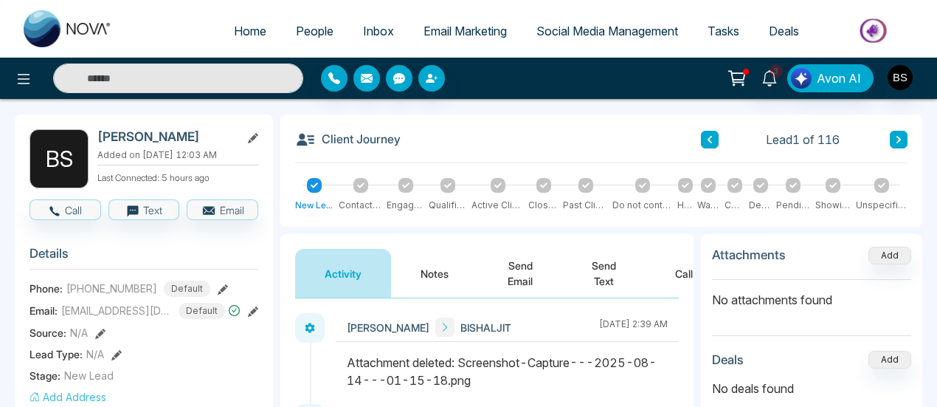
scroll to position [0, 0]
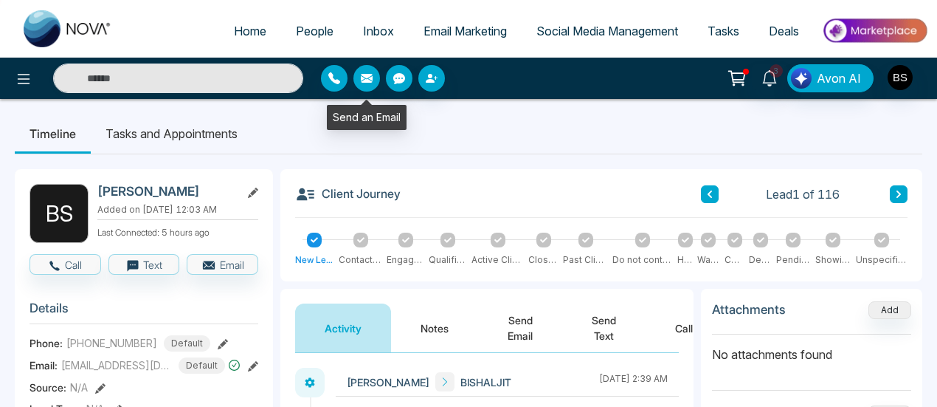
click at [359, 80] on button "button" at bounding box center [366, 78] width 27 height 27
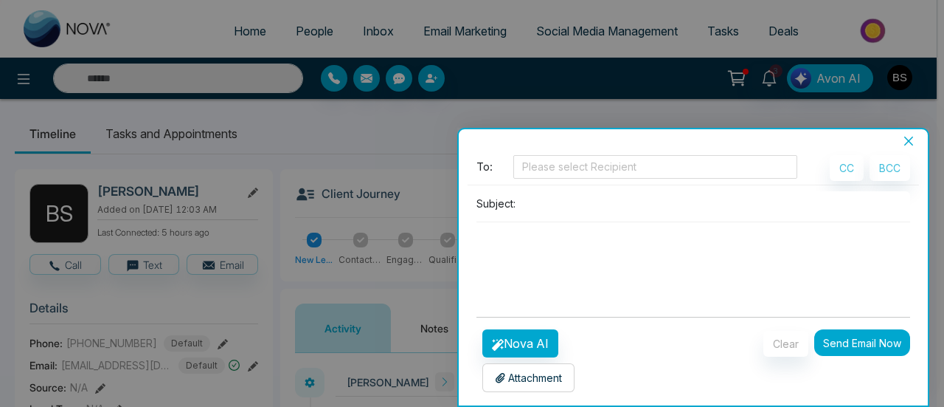
click at [910, 138] on icon "close" at bounding box center [909, 141] width 12 height 12
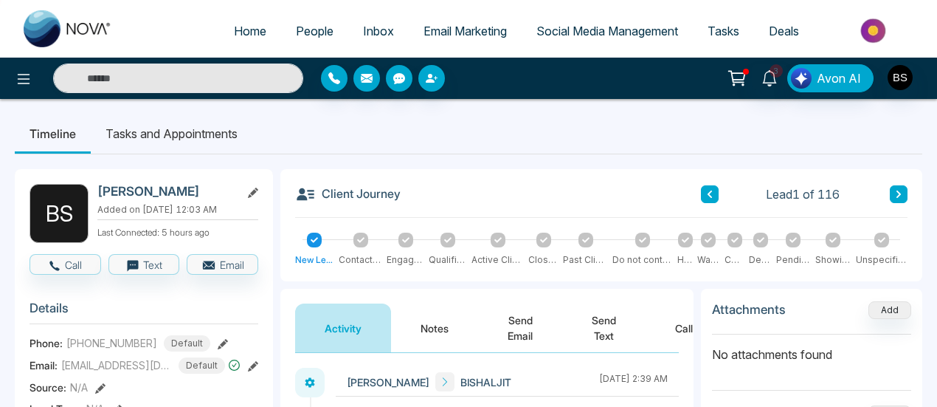
click at [439, 30] on span "Email Marketing" at bounding box center [464, 31] width 83 height 15
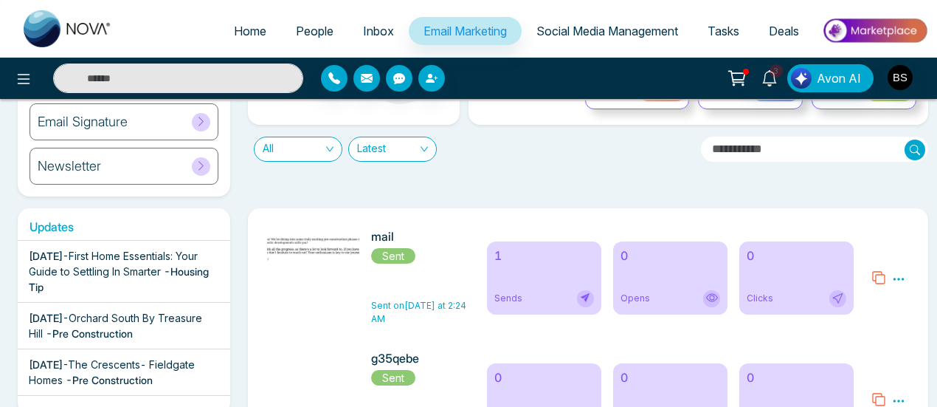
scroll to position [148, 0]
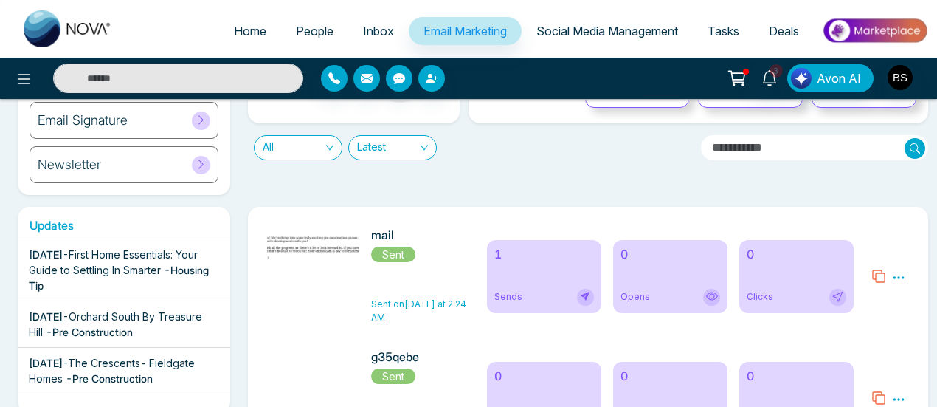
click at [383, 157] on span "Latest" at bounding box center [392, 148] width 71 height 24
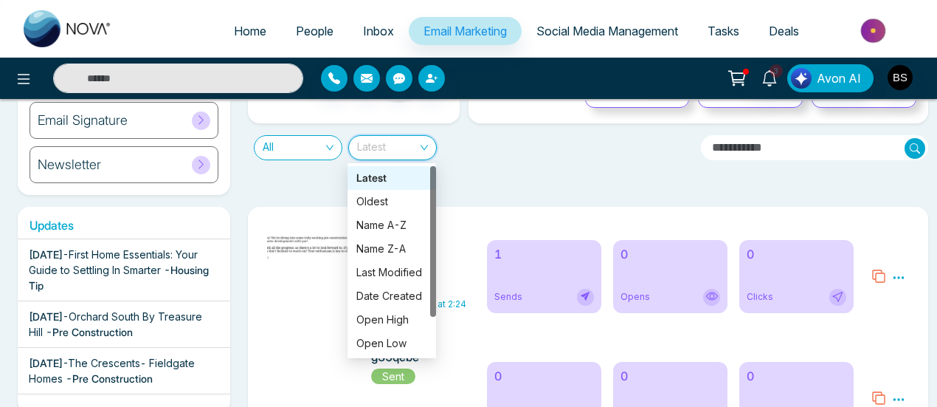
click at [487, 167] on div "Daily Email Limits Total - 15000 Used - 0 Balance - 15000 0 % Total Send Total …" at bounding box center [584, 97] width 690 height 193
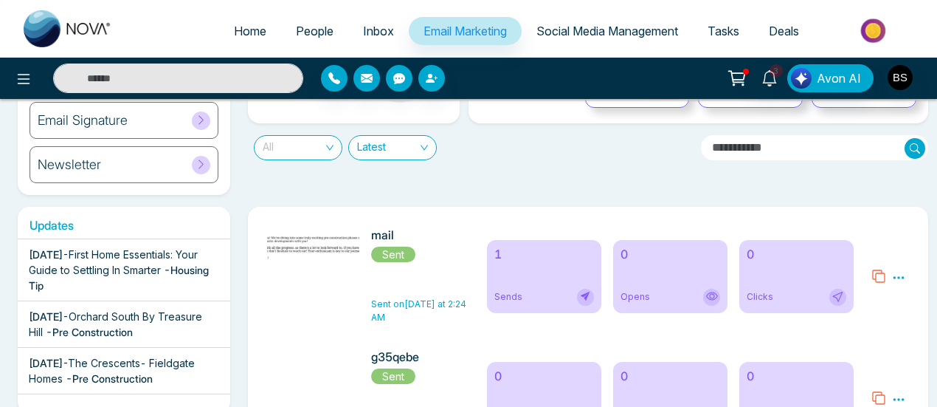
click at [264, 148] on span "All" at bounding box center [298, 148] width 71 height 24
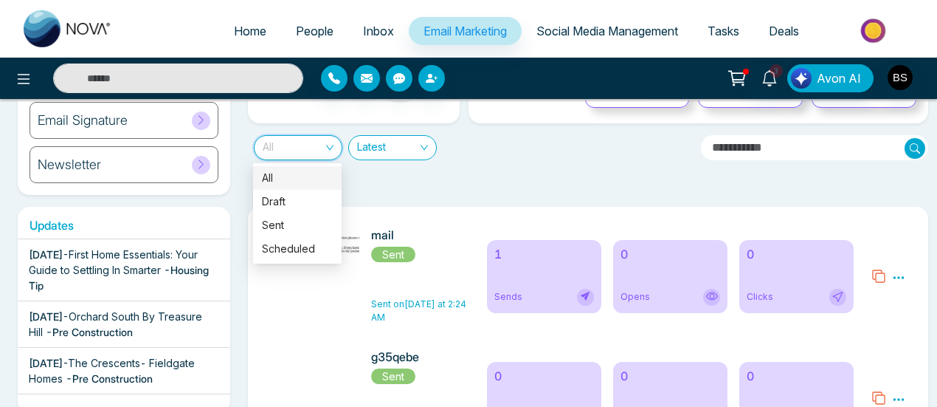
click at [426, 179] on div "Daily Email Limits Total - 15000 Used - 0 Balance - 15000 0 % Total Send Total …" at bounding box center [584, 97] width 690 height 193
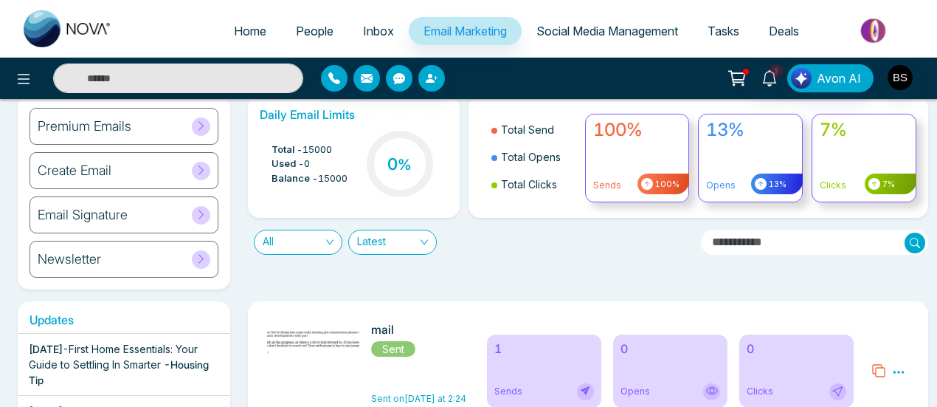
scroll to position [0, 0]
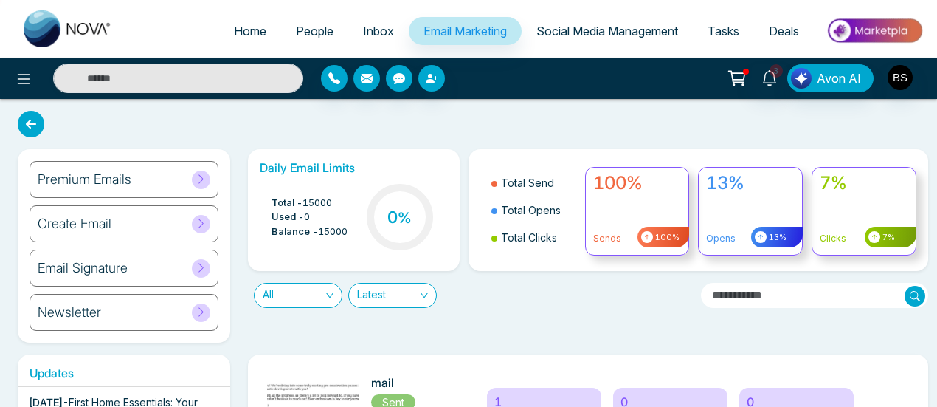
click at [313, 41] on link "People" at bounding box center [314, 31] width 67 height 28
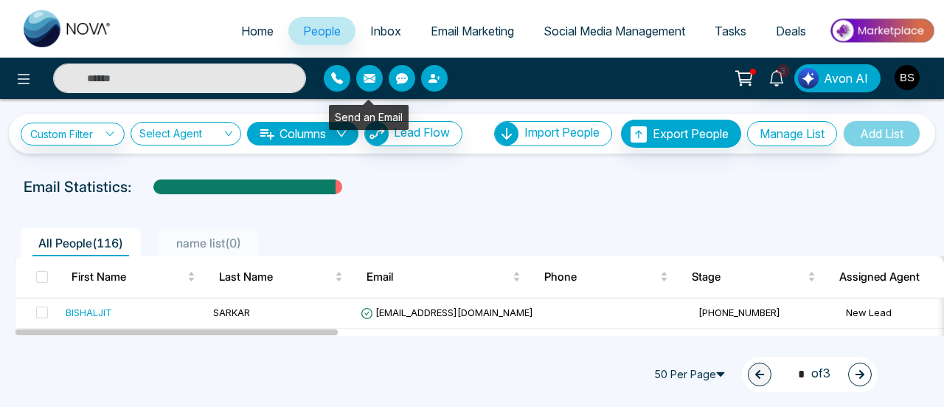
click at [370, 78] on icon "button" at bounding box center [370, 78] width 12 height 12
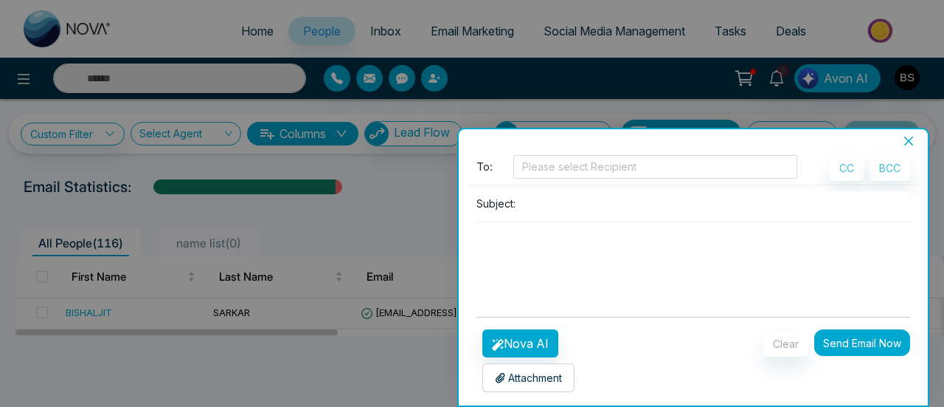
click at [637, 243] on textarea at bounding box center [694, 257] width 434 height 71
click at [907, 142] on icon "close" at bounding box center [909, 141] width 12 height 12
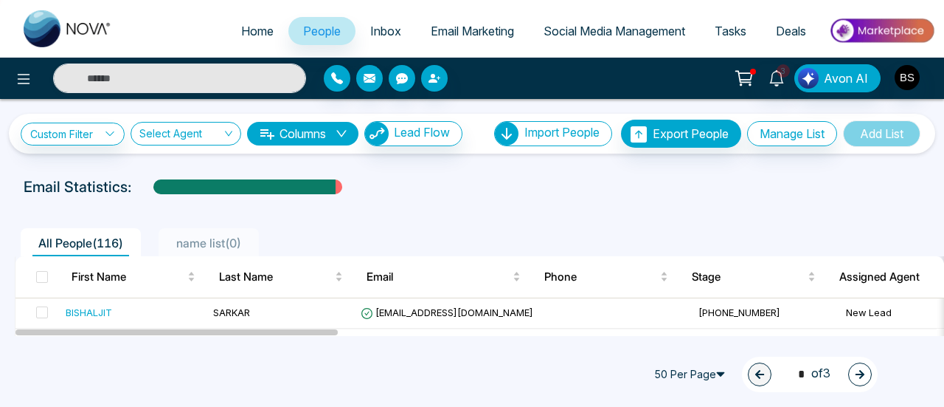
click at [520, 33] on link "Email Marketing" at bounding box center [472, 31] width 113 height 28
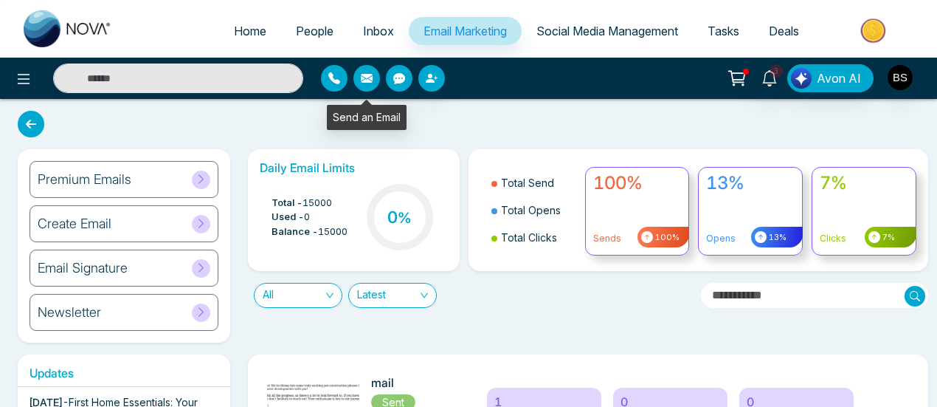
click at [364, 70] on button "button" at bounding box center [366, 78] width 27 height 27
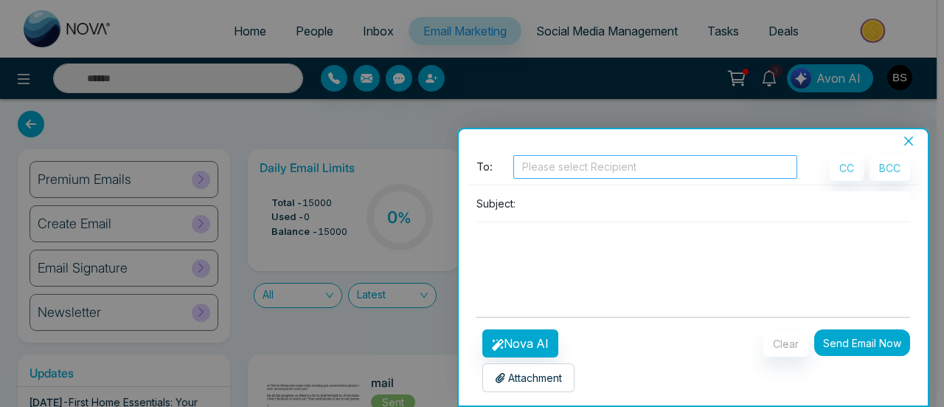
click at [571, 165] on div at bounding box center [655, 167] width 277 height 18
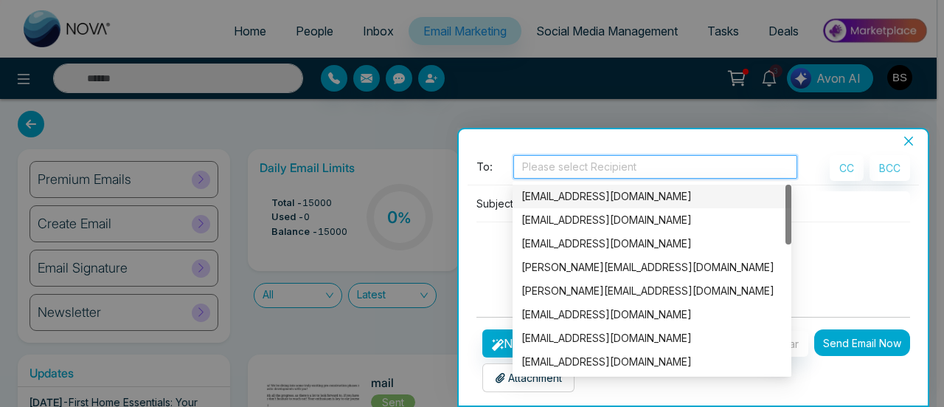
click at [577, 194] on div "[EMAIL_ADDRESS][DOMAIN_NAME]" at bounding box center [652, 196] width 261 height 16
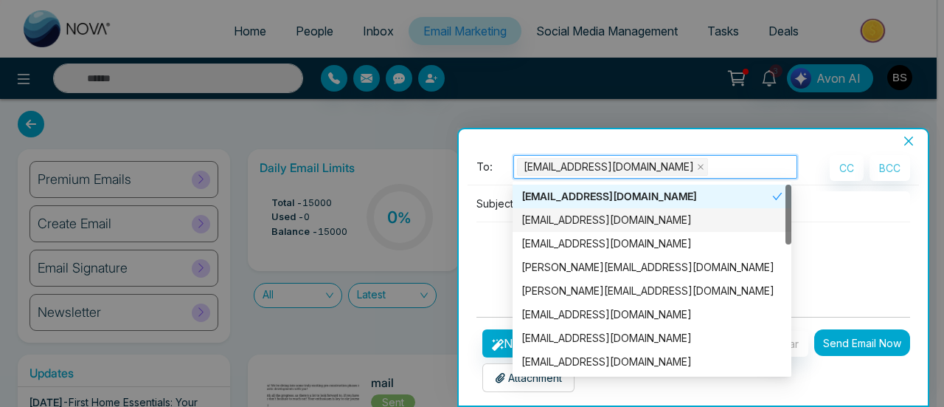
click at [550, 215] on div "[EMAIL_ADDRESS][DOMAIN_NAME]" at bounding box center [652, 220] width 261 height 16
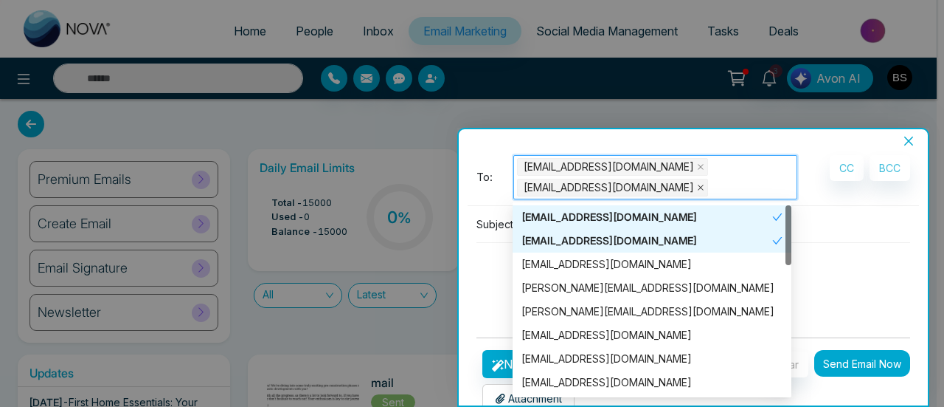
click at [697, 185] on icon "close" at bounding box center [700, 187] width 7 height 7
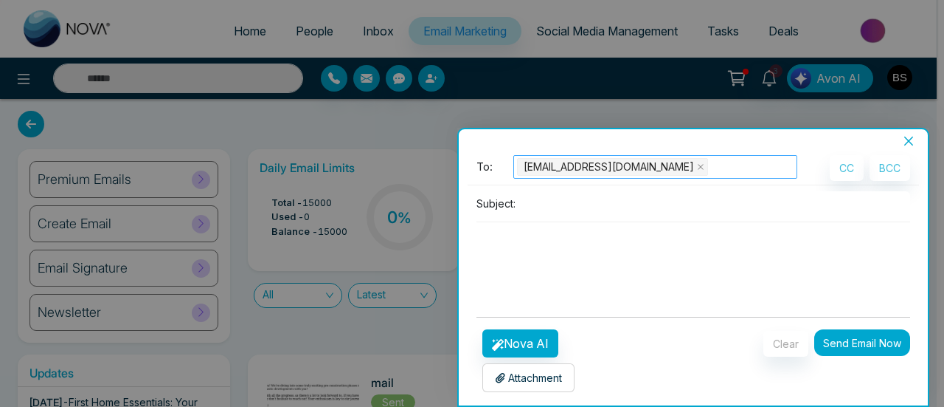
click at [905, 144] on icon "close" at bounding box center [909, 141] width 12 height 12
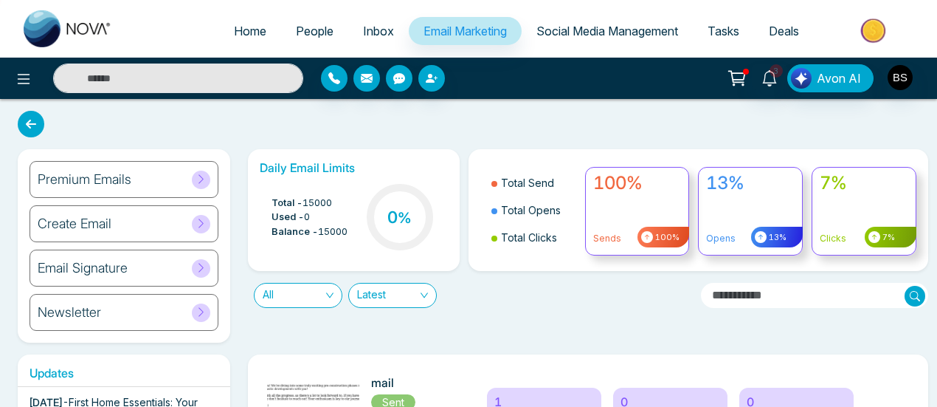
click at [308, 30] on span "People" at bounding box center [315, 31] width 38 height 15
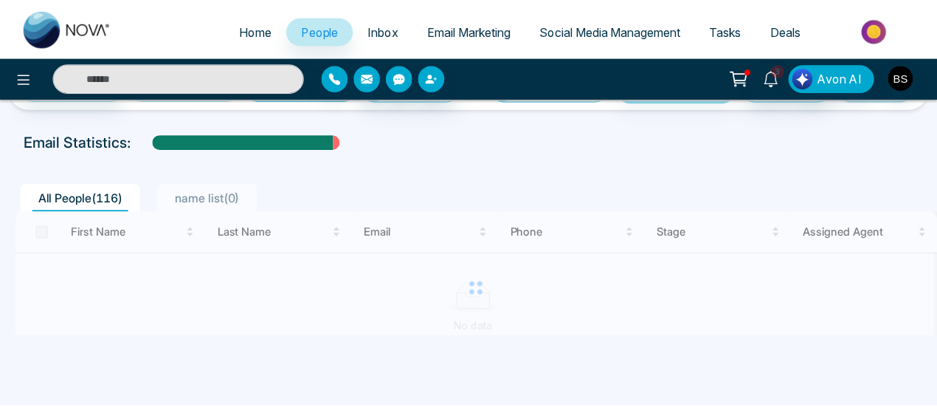
scroll to position [74, 0]
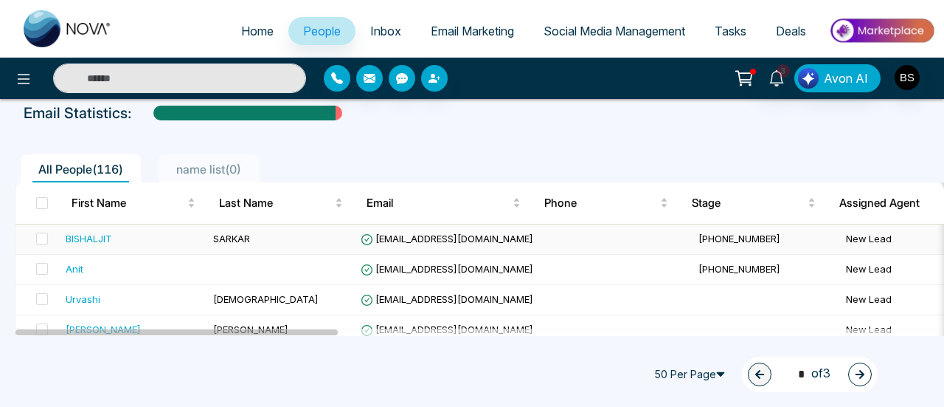
click at [85, 241] on div "BISHALJIT" at bounding box center [89, 238] width 46 height 15
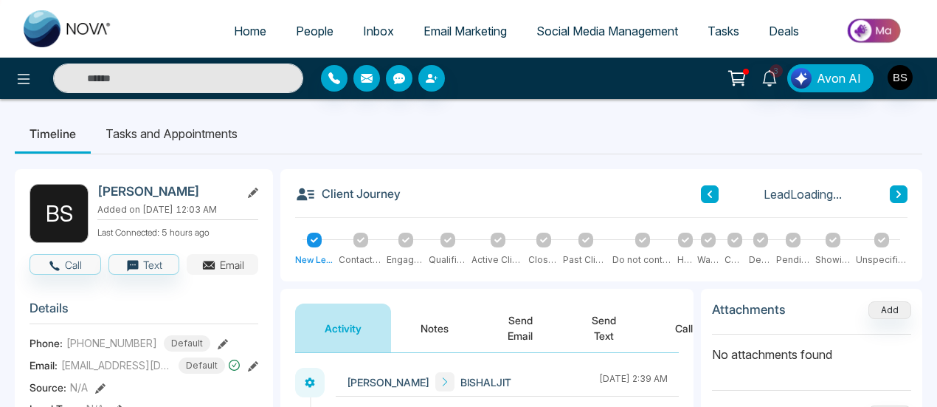
click at [215, 256] on span "button" at bounding box center [208, 264] width 15 height 16
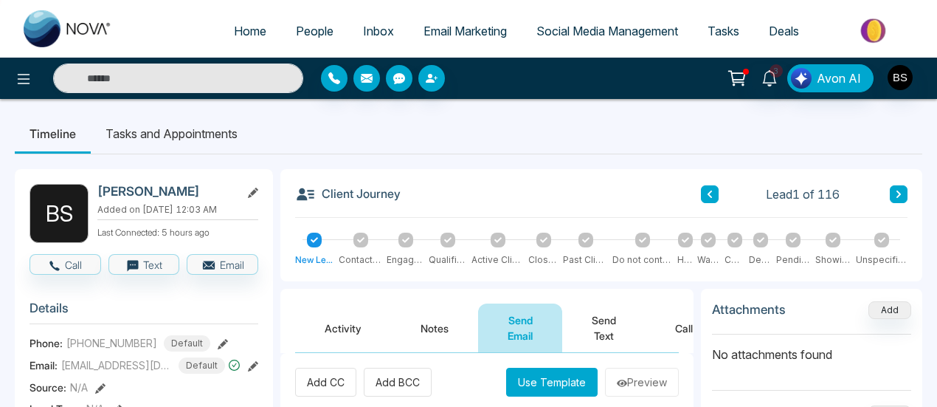
click at [470, 40] on link "Email Marketing" at bounding box center [465, 31] width 113 height 28
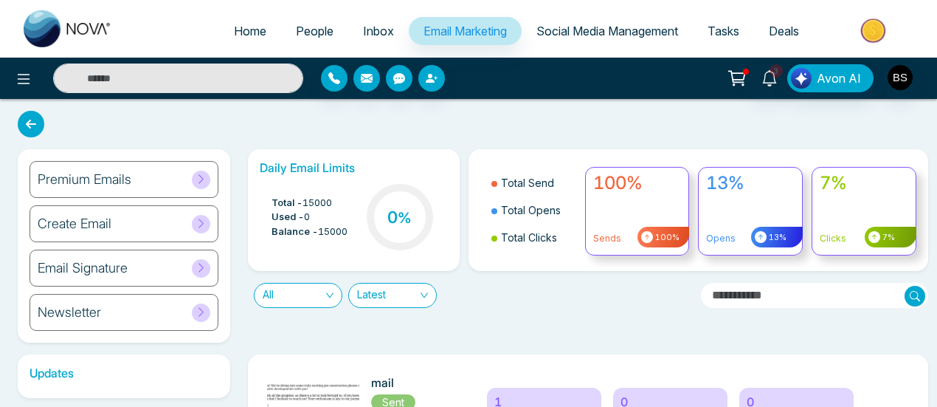
click at [163, 180] on div "Premium Emails" at bounding box center [124, 179] width 189 height 37
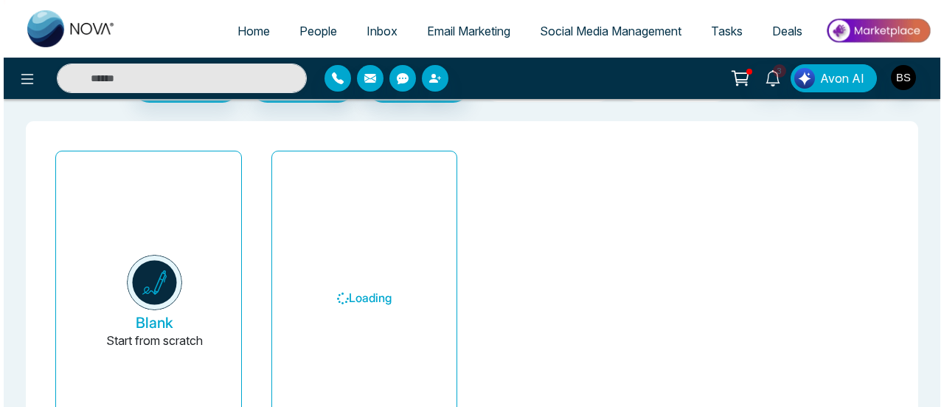
scroll to position [74, 0]
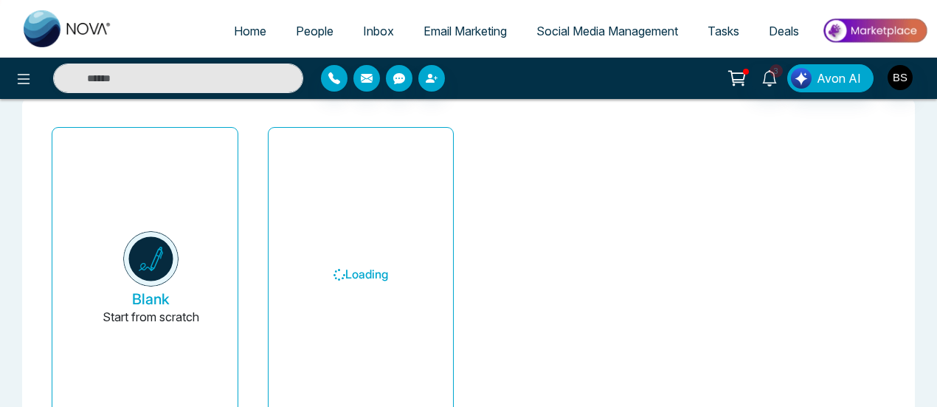
click at [202, 262] on button "Blank Start from scratch" at bounding box center [151, 279] width 150 height 280
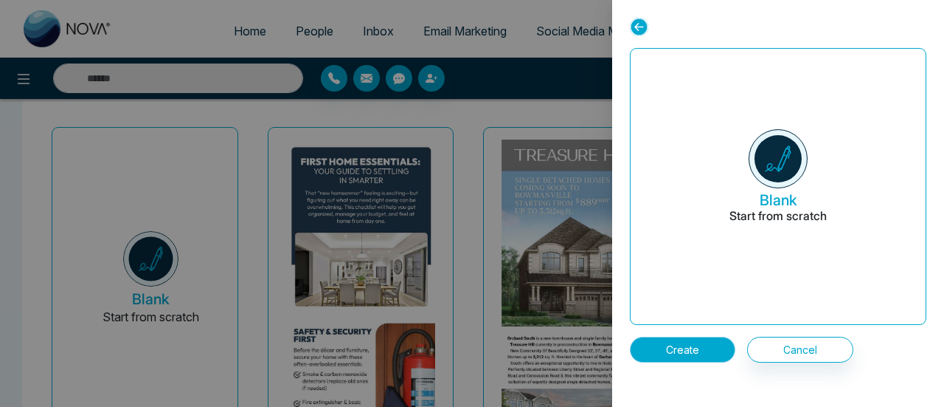
click at [697, 340] on button "Create" at bounding box center [683, 349] width 106 height 26
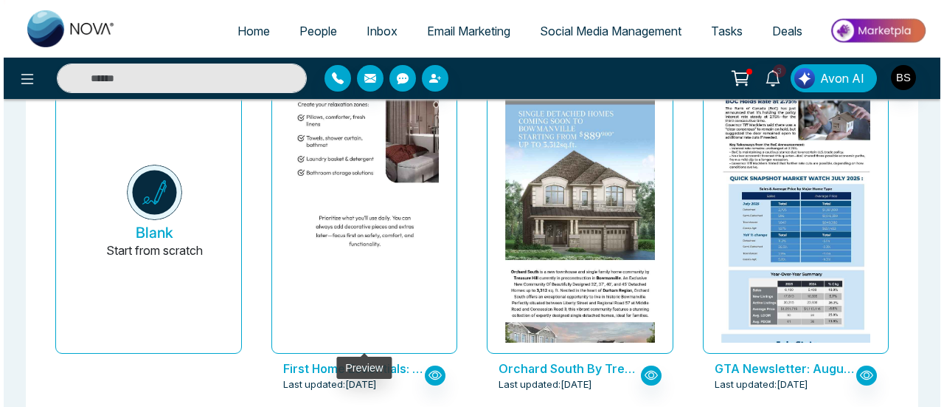
scroll to position [146, 0]
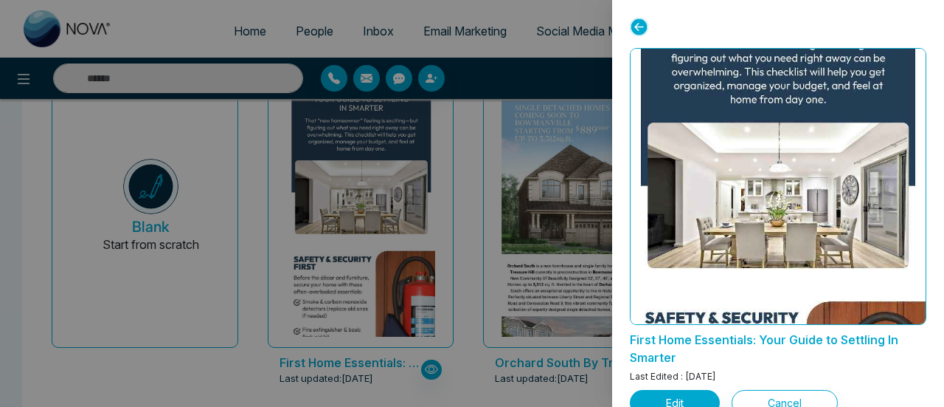
scroll to position [295, 0]
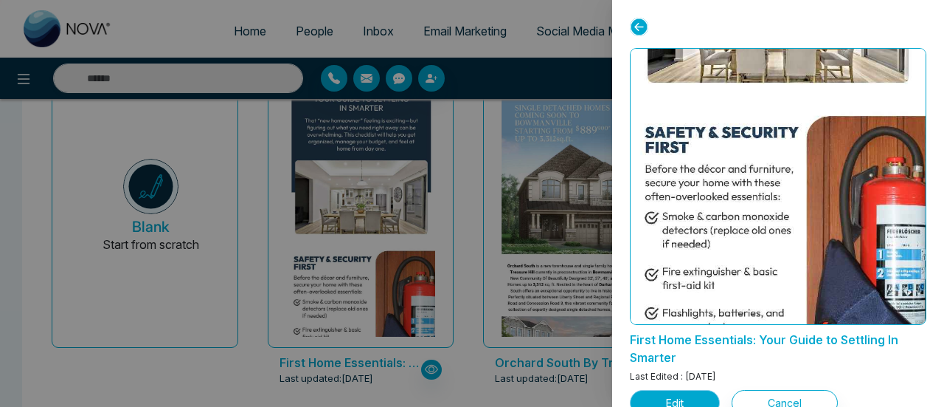
click at [708, 396] on button "Edit" at bounding box center [675, 403] width 90 height 26
click at [688, 395] on button "Edit" at bounding box center [675, 403] width 90 height 26
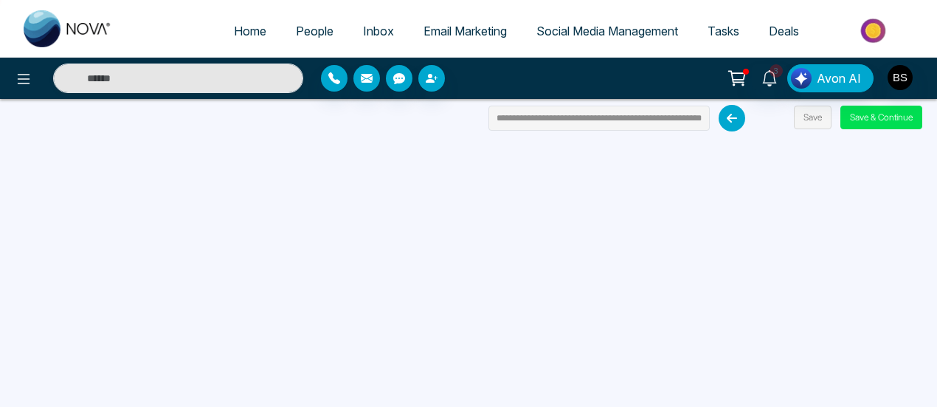
click at [899, 41] on img at bounding box center [874, 30] width 107 height 33
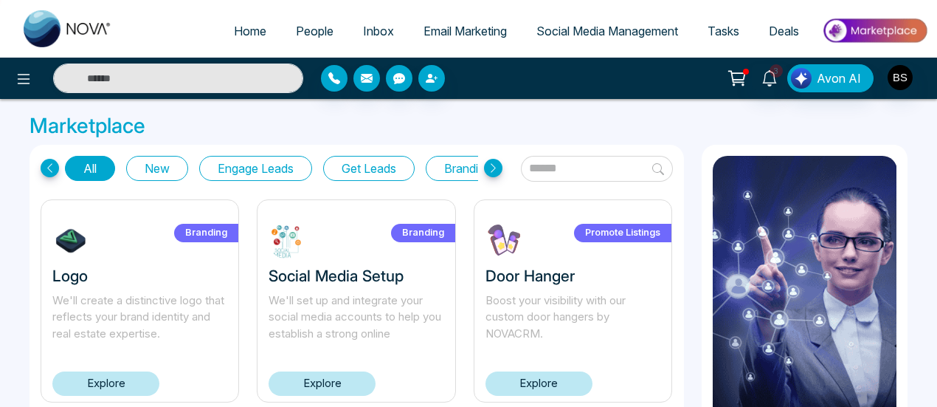
click at [300, 32] on span "People" at bounding box center [315, 31] width 38 height 15
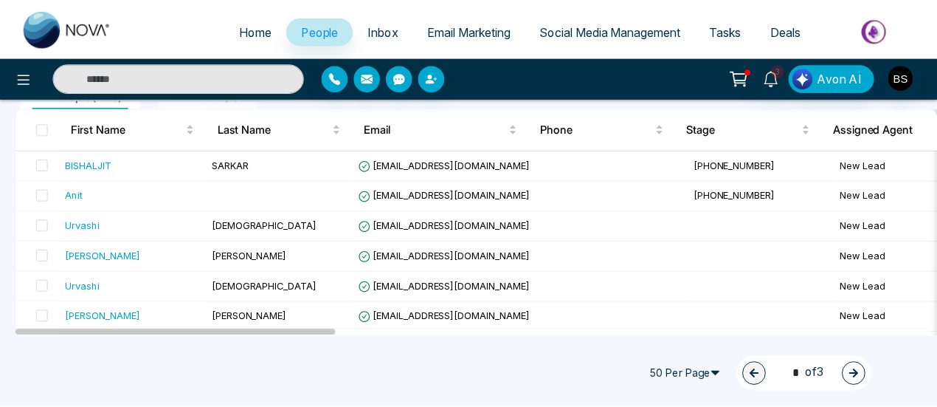
scroll to position [295, 0]
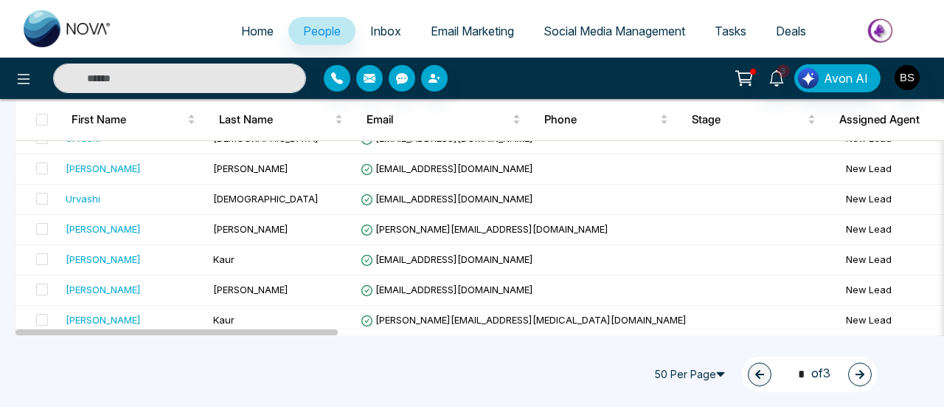
click at [462, 34] on span "Email Marketing" at bounding box center [472, 31] width 83 height 15
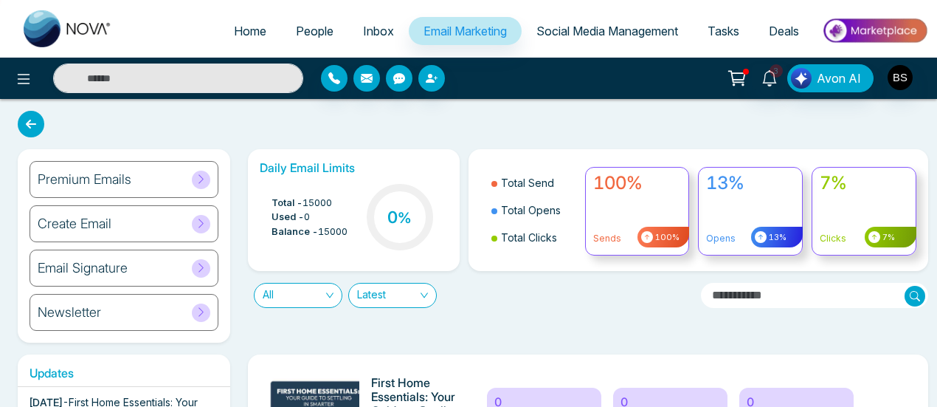
click at [176, 174] on div "Premium Emails" at bounding box center [124, 179] width 189 height 37
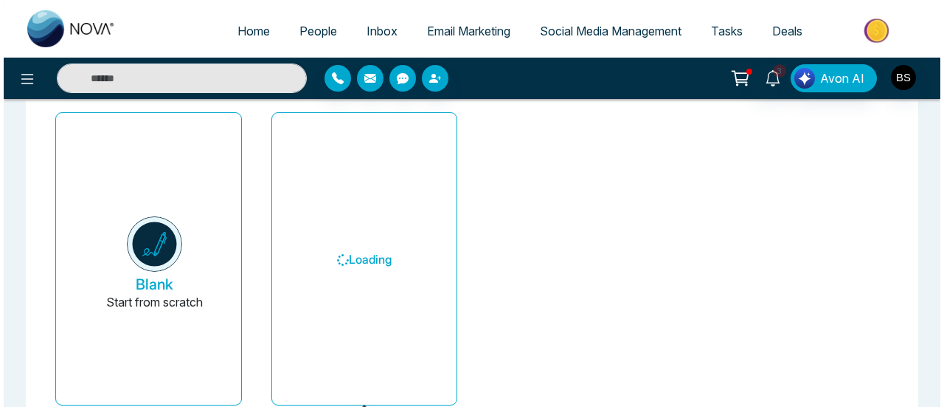
scroll to position [146, 0]
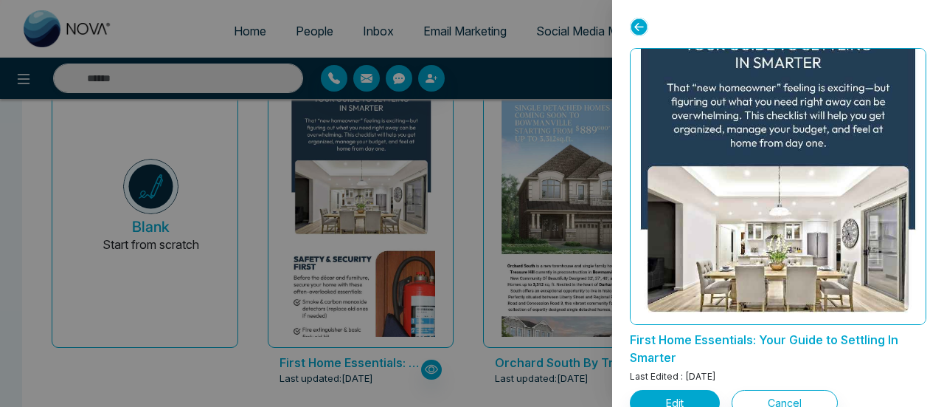
scroll to position [148, 0]
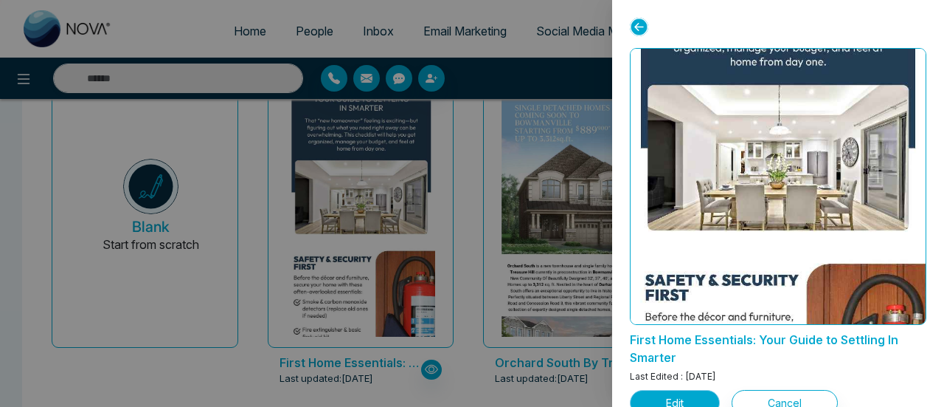
click at [708, 391] on button "Edit" at bounding box center [675, 403] width 90 height 26
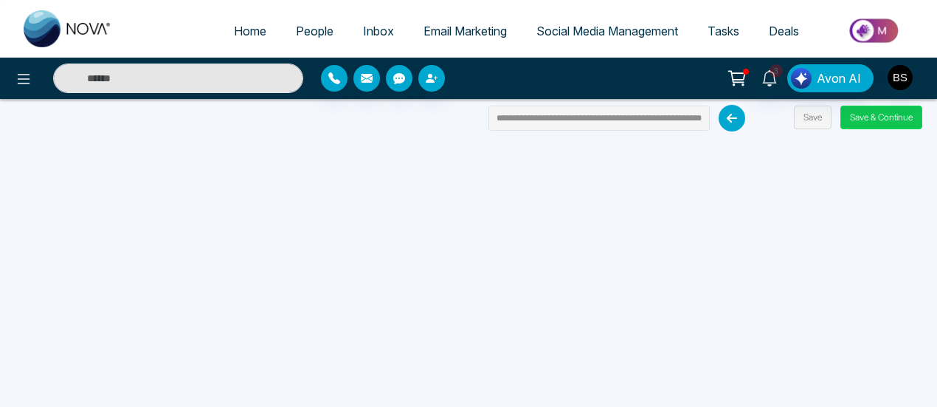
click at [886, 119] on button "Save & Continue" at bounding box center [881, 118] width 82 height 24
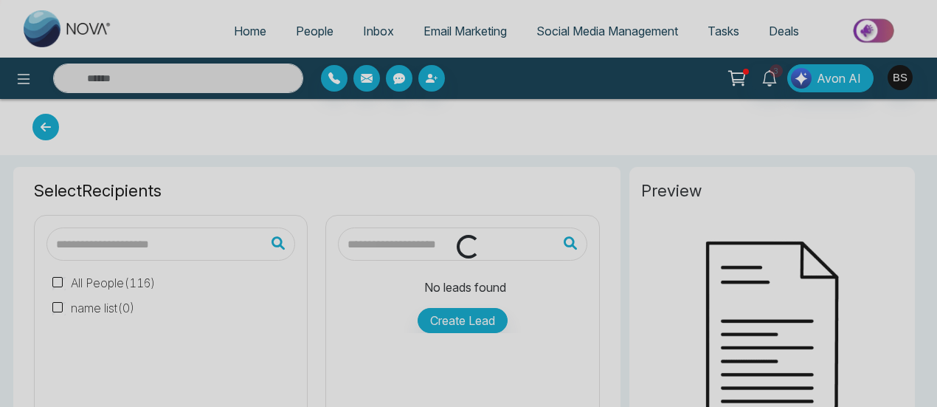
type input "**********"
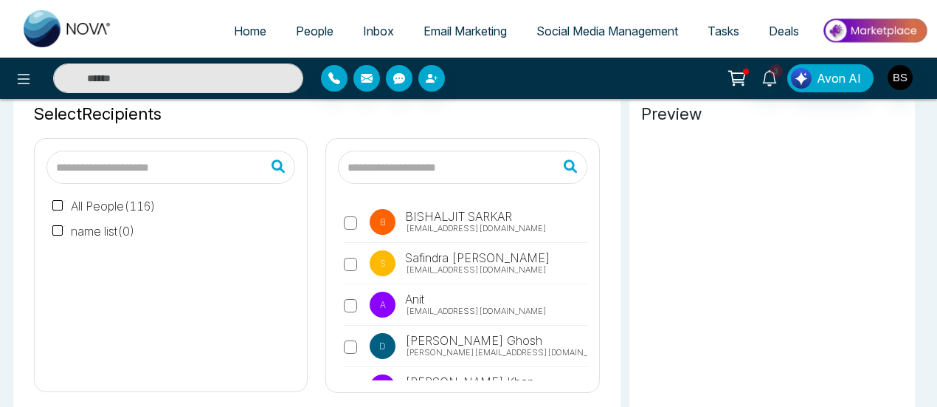
scroll to position [148, 0]
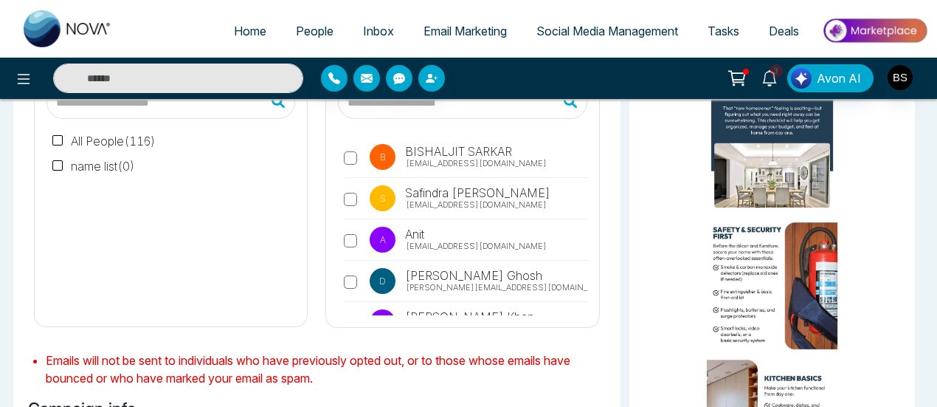
click at [349, 246] on label "A Anit [EMAIL_ADDRESS][DOMAIN_NAME]" at bounding box center [465, 243] width 243 height 34
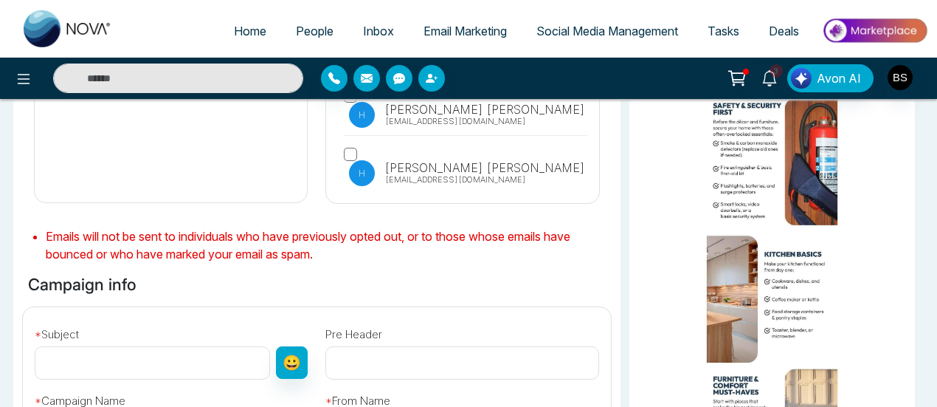
scroll to position [295, 0]
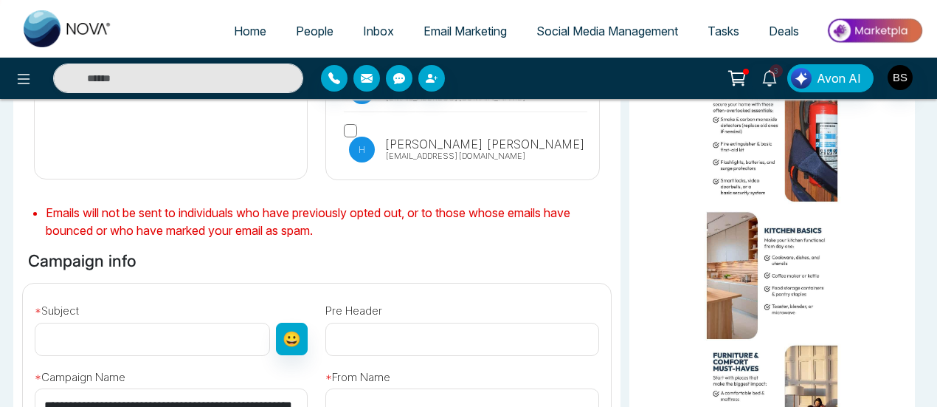
click at [153, 331] on input "text" at bounding box center [152, 338] width 235 height 33
type input "**********"
click at [366, 337] on input "text" at bounding box center [461, 338] width 273 height 33
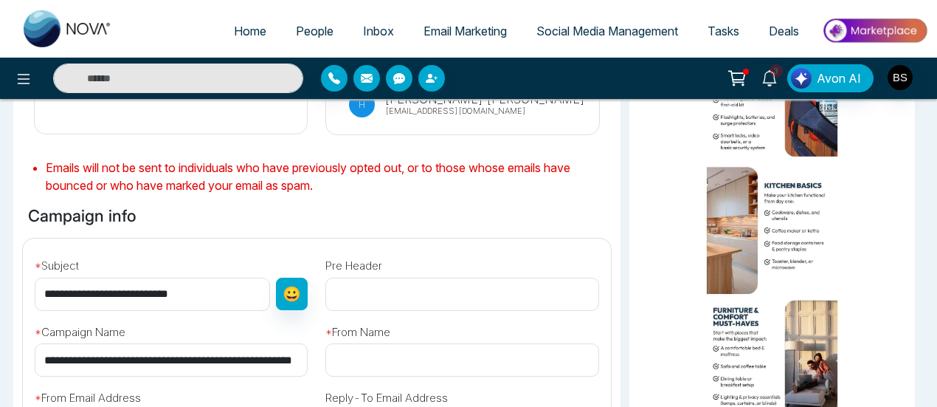
scroll to position [443, 0]
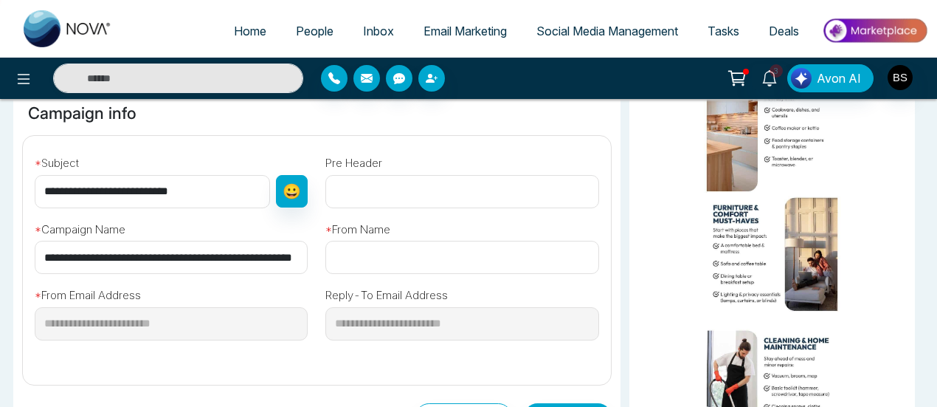
click at [384, 263] on input "text" at bounding box center [461, 257] width 273 height 33
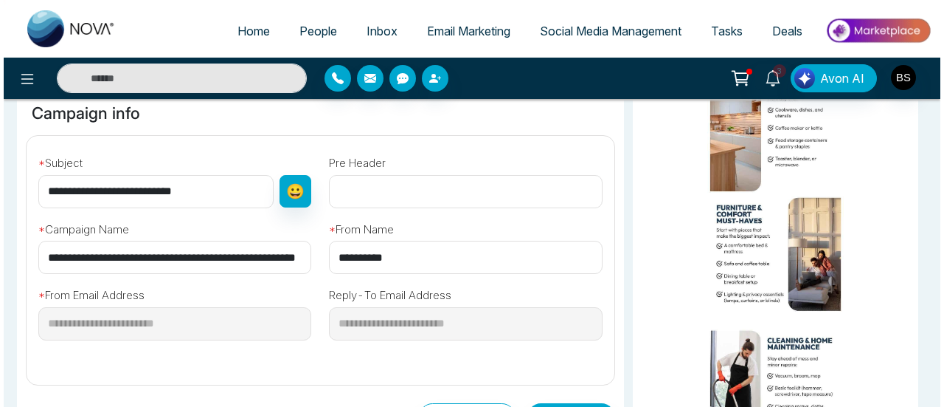
scroll to position [590, 0]
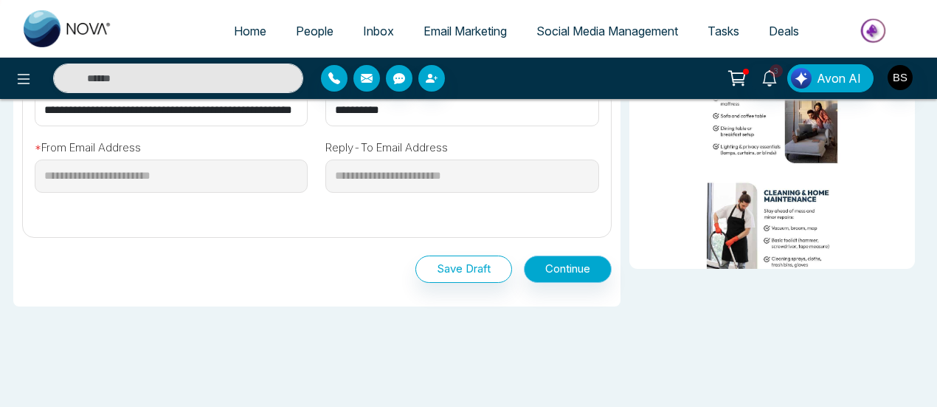
type input "**********"
click at [567, 265] on button "Continue" at bounding box center [568, 268] width 88 height 27
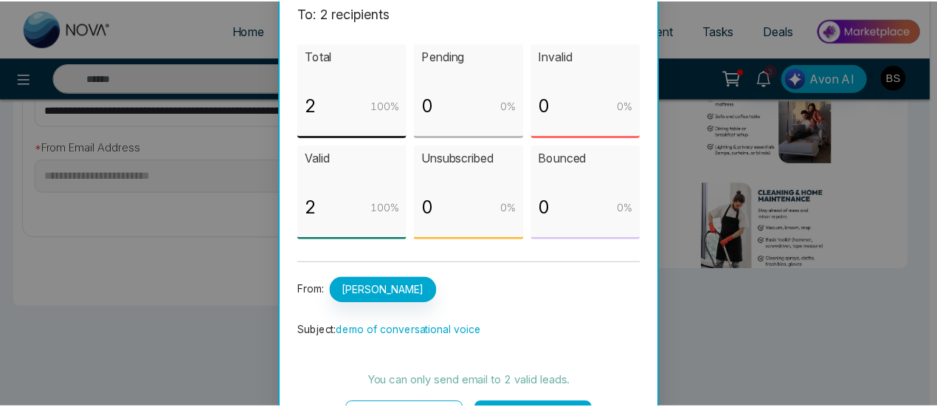
scroll to position [94, 0]
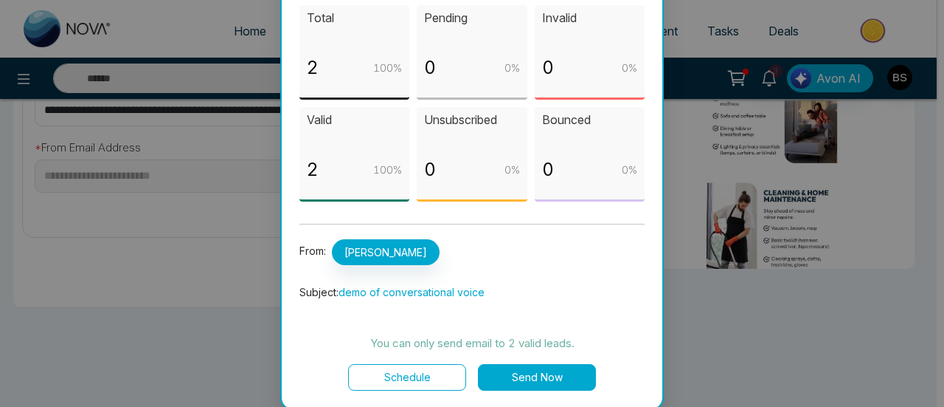
click at [440, 371] on button "Schedule" at bounding box center [407, 377] width 118 height 27
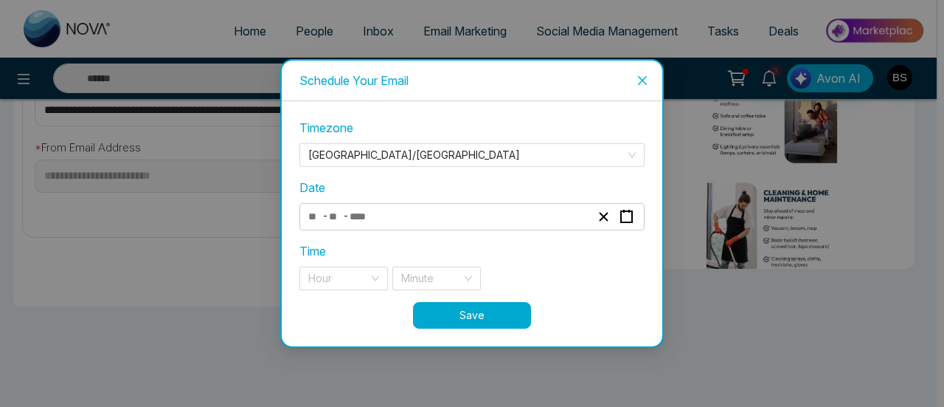
click at [648, 80] on icon "close" at bounding box center [643, 81] width 12 height 12
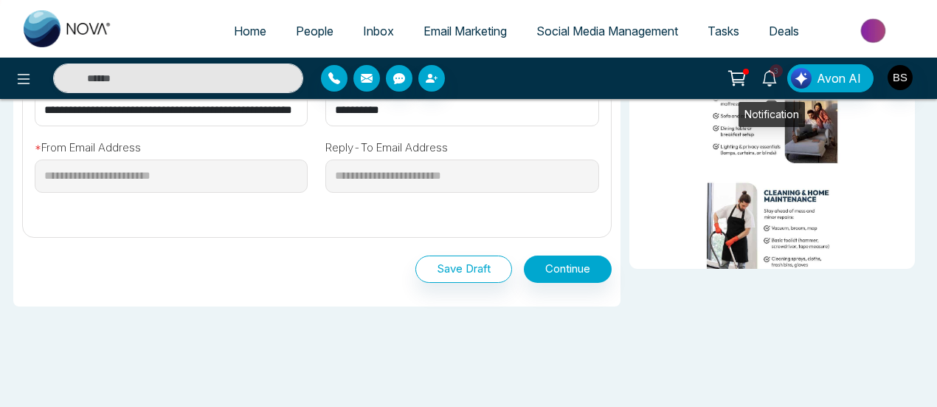
click at [775, 80] on icon at bounding box center [769, 78] width 16 height 16
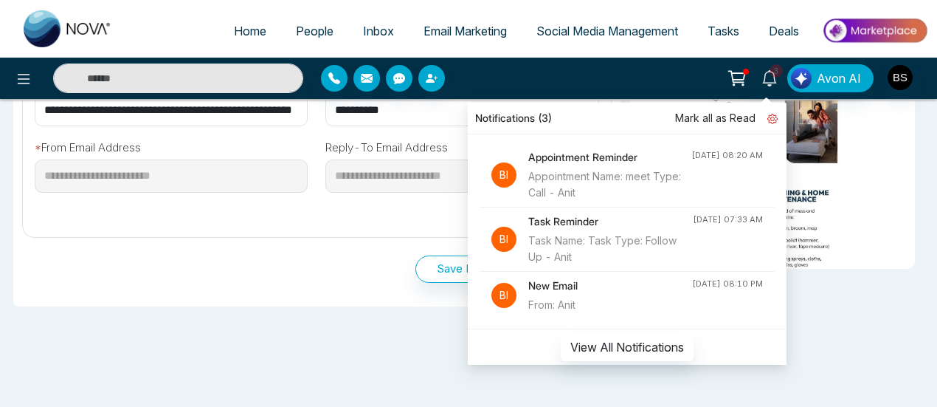
click at [778, 119] on icon at bounding box center [772, 119] width 10 height 10
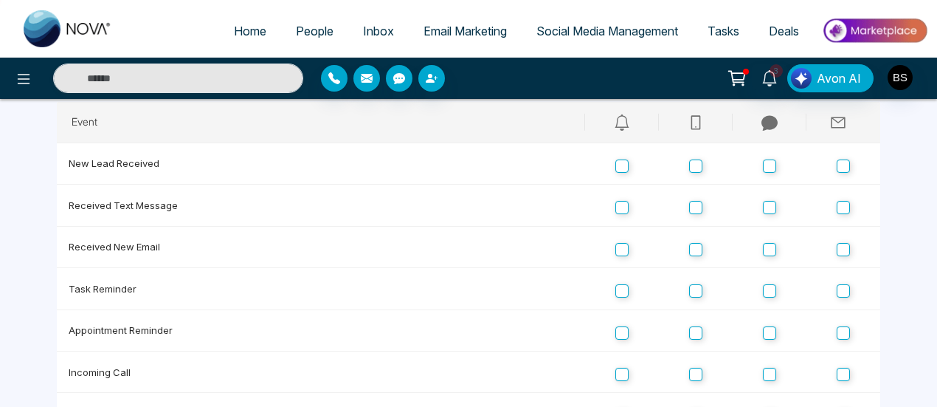
scroll to position [215, 0]
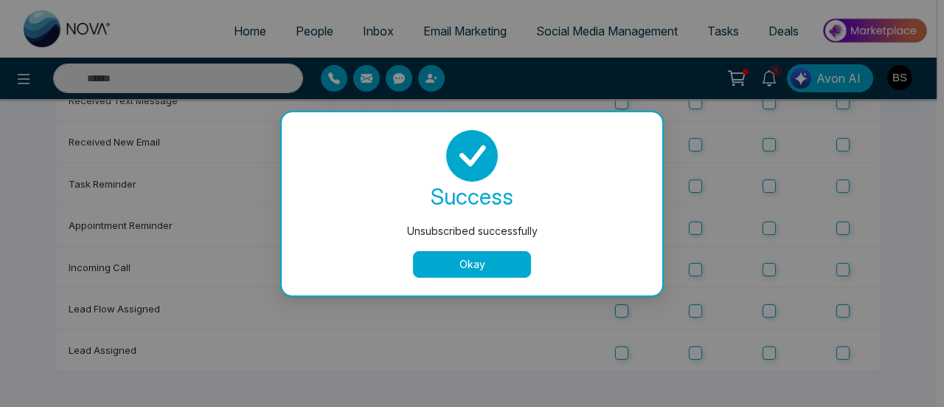
click at [519, 272] on button "Okay" at bounding box center [472, 264] width 118 height 27
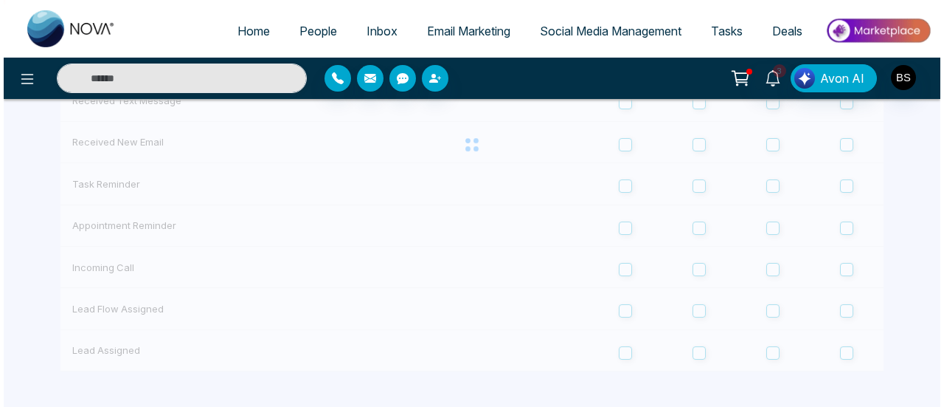
scroll to position [0, 0]
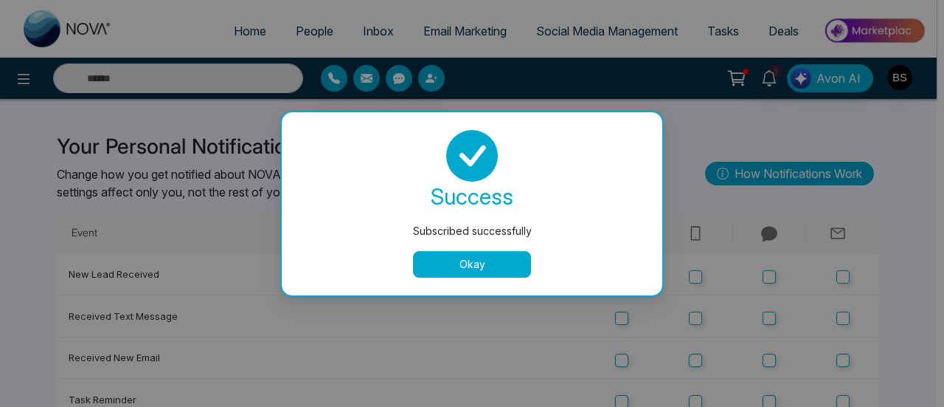
click at [502, 268] on button "Okay" at bounding box center [472, 264] width 118 height 27
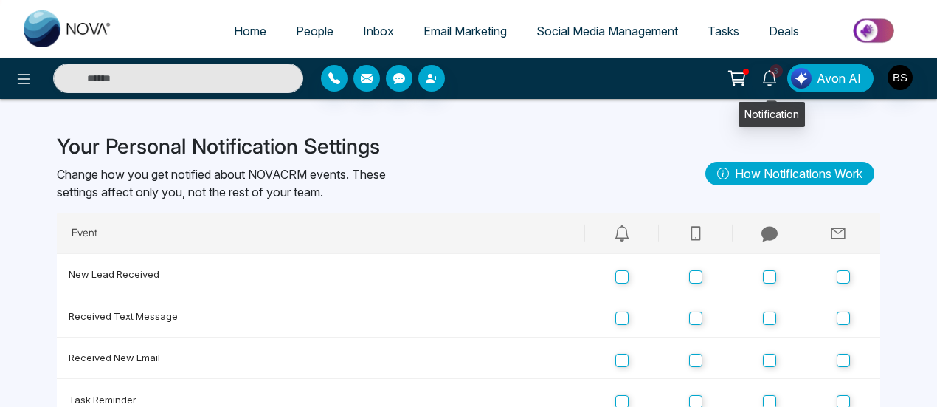
drag, startPoint x: 781, startPoint y: 76, endPoint x: 808, endPoint y: 106, distance: 40.2
click at [808, 106] on div "Your Personal Notification Settings Change how you get notified about NOVACRM e…" at bounding box center [468, 360] width 841 height 523
click at [773, 81] on icon at bounding box center [769, 78] width 16 height 16
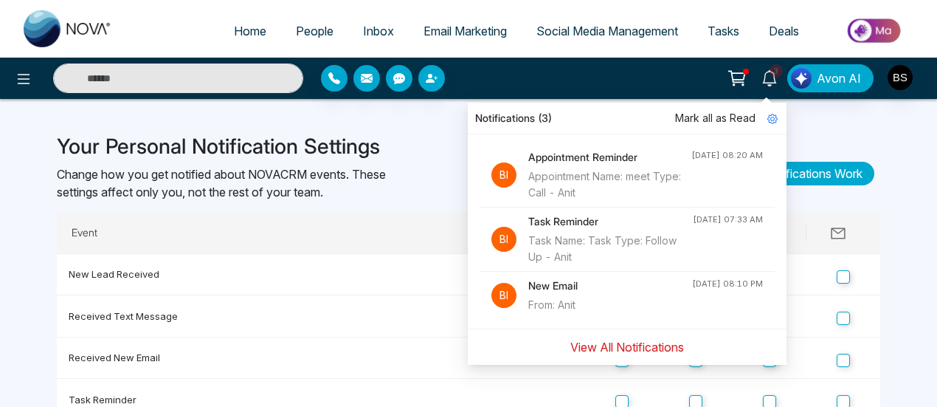
click at [629, 352] on button "View All Notifications" at bounding box center [627, 347] width 133 height 28
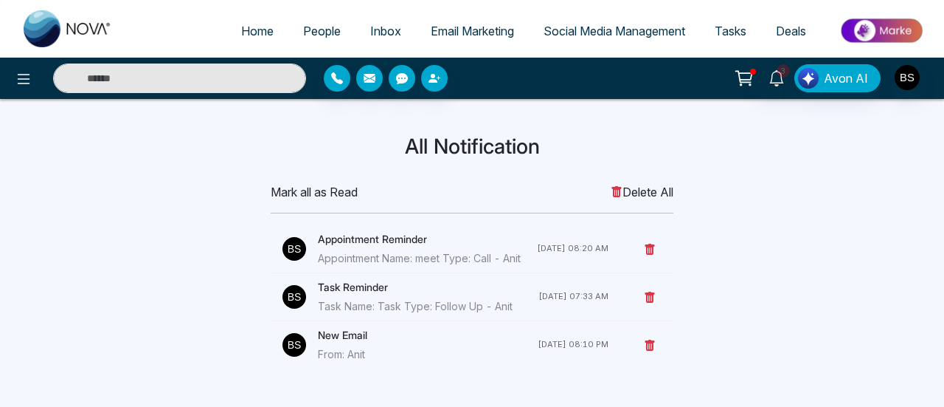
click at [642, 190] on span "Delete All" at bounding box center [642, 192] width 63 height 18
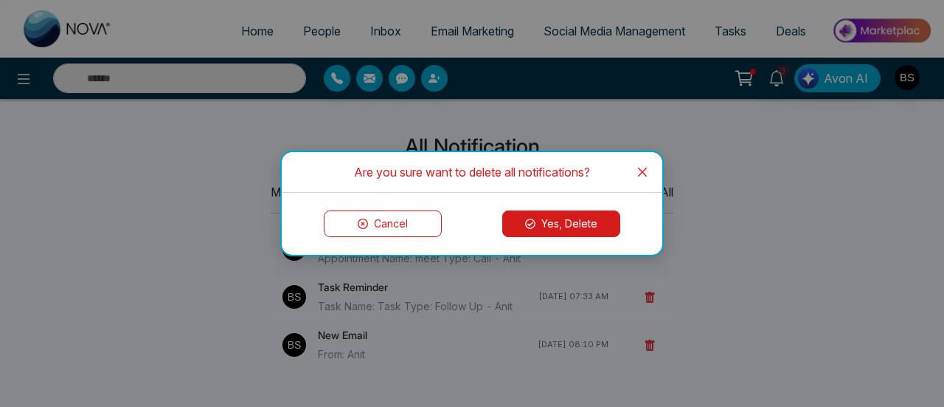
click at [601, 229] on button "Yes, Delete" at bounding box center [561, 223] width 118 height 27
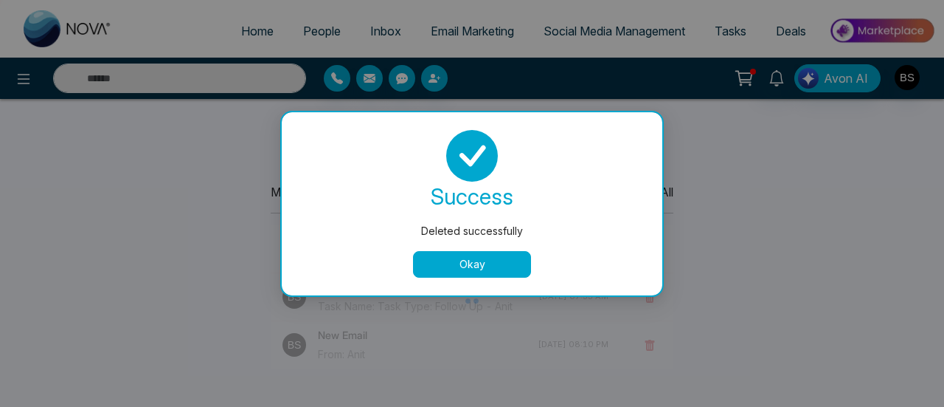
click at [499, 269] on button "Okay" at bounding box center [472, 264] width 118 height 27
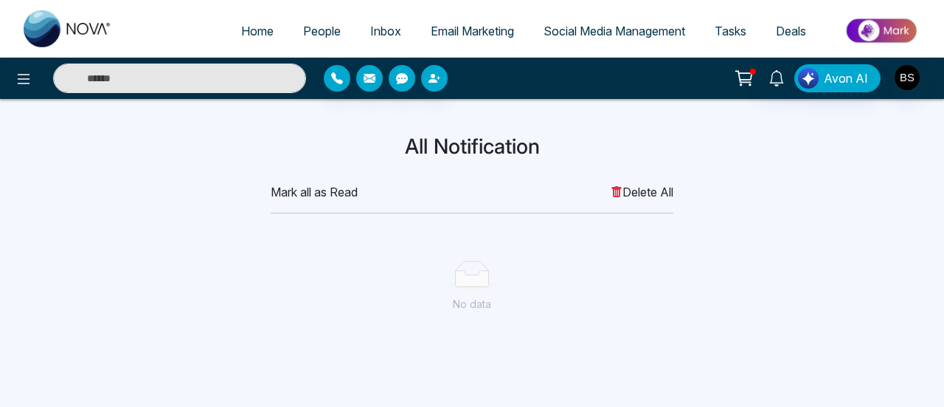
click at [336, 32] on link "People" at bounding box center [321, 31] width 67 height 28
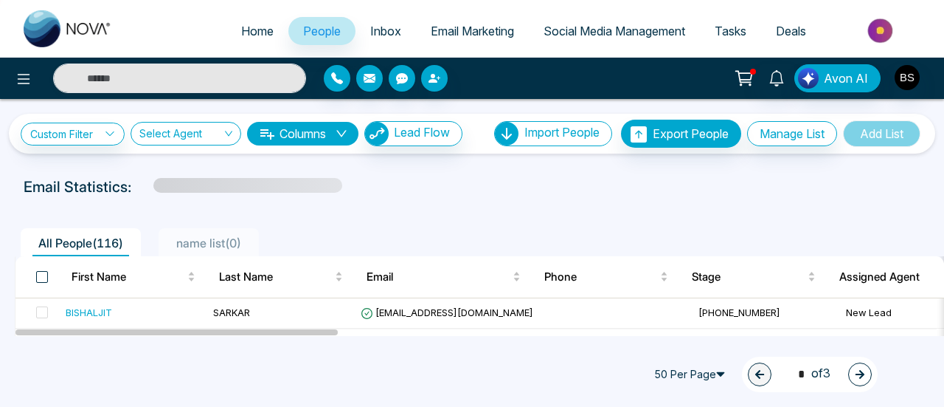
click at [43, 274] on span at bounding box center [42, 277] width 12 height 12
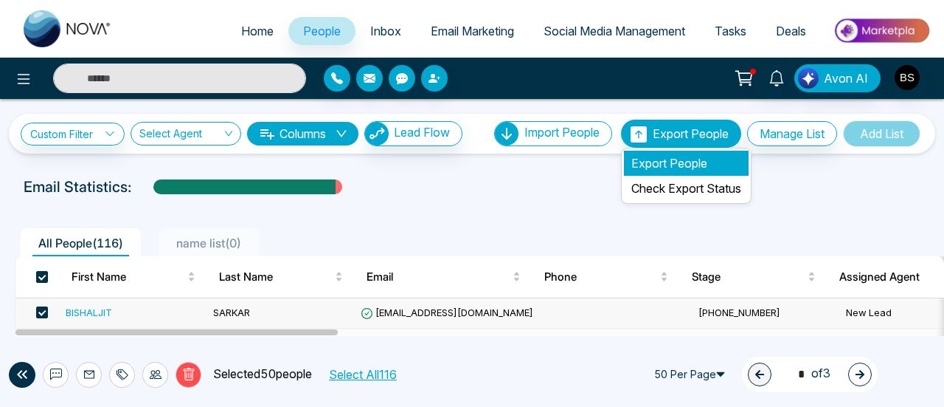
click at [661, 159] on li "Export People" at bounding box center [686, 163] width 125 height 25
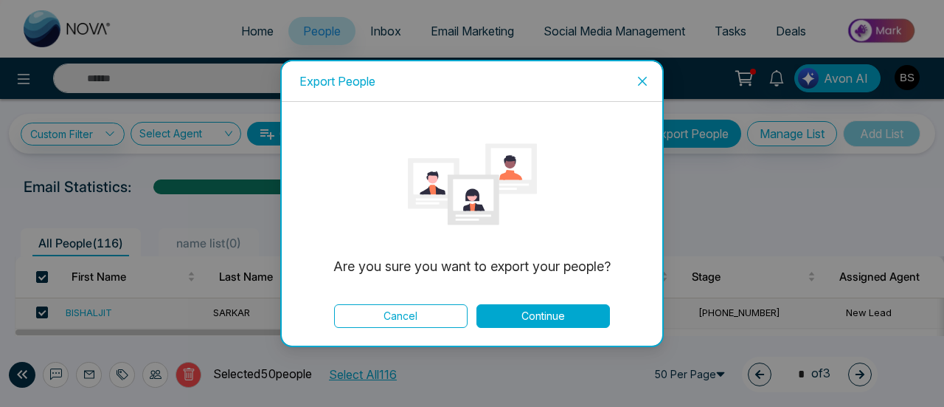
click at [547, 318] on button "Continue" at bounding box center [544, 316] width 134 height 24
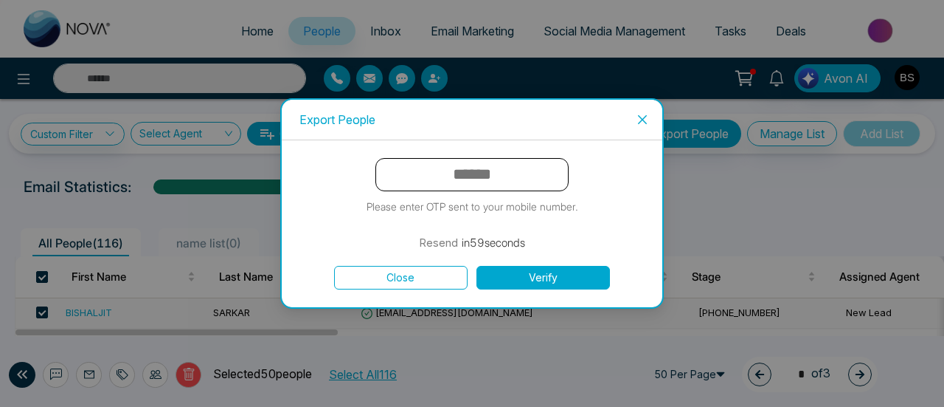
click at [643, 110] on span "Close" at bounding box center [643, 120] width 40 height 40
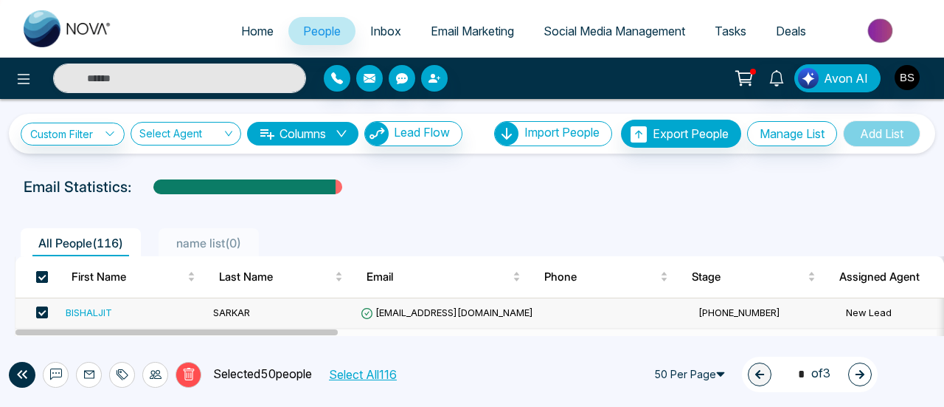
click at [43, 279] on span at bounding box center [42, 277] width 12 height 12
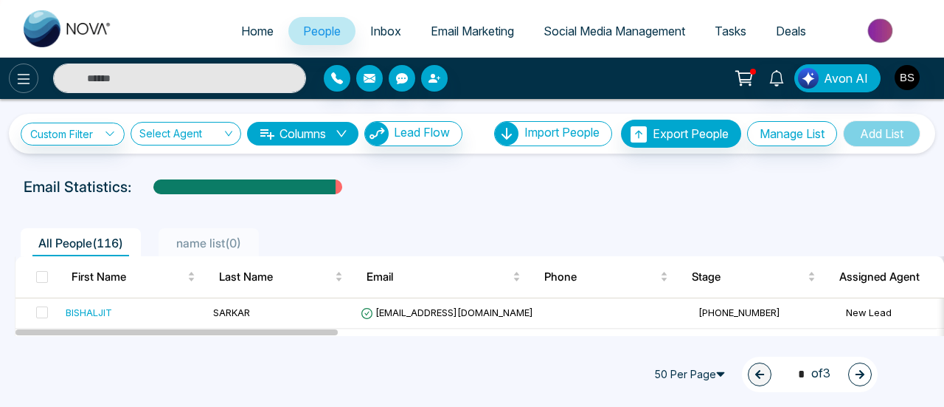
click at [13, 83] on button at bounding box center [24, 78] width 30 height 30
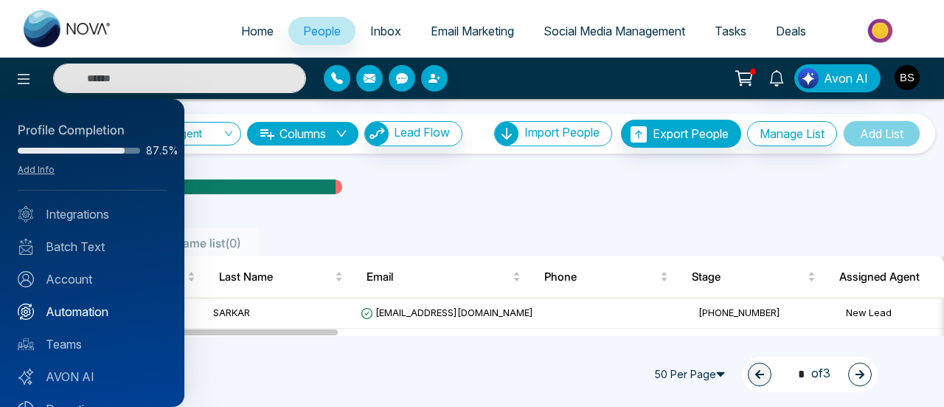
click at [93, 317] on link "Automation" at bounding box center [92, 311] width 149 height 18
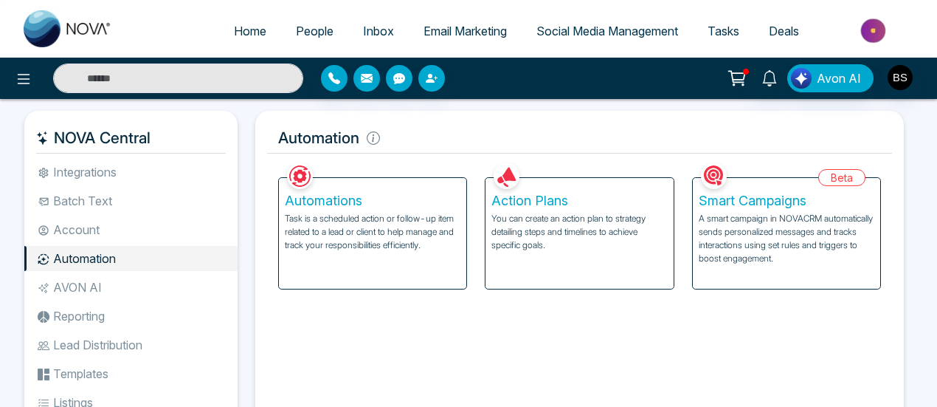
click at [539, 215] on p "You can create an action plan to strategy detailing steps and timelines to achi…" at bounding box center [579, 232] width 176 height 40
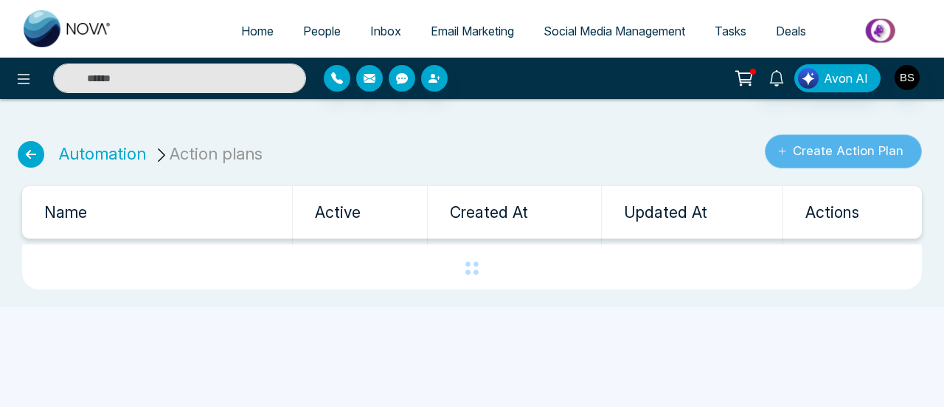
click at [829, 142] on button "Create Action Plan" at bounding box center [843, 151] width 157 height 34
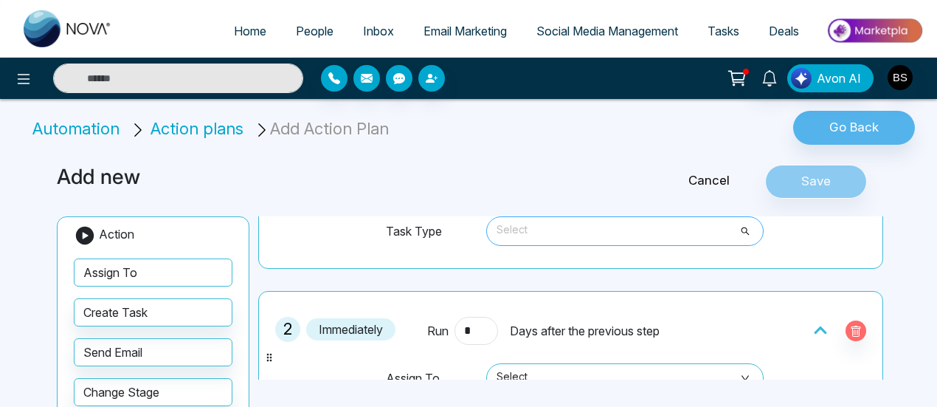
click at [564, 241] on span at bounding box center [620, 231] width 250 height 28
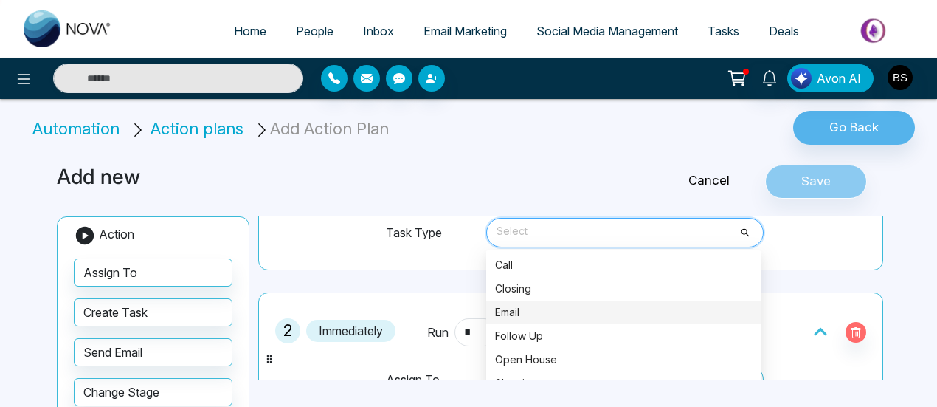
click at [548, 304] on div "Email" at bounding box center [623, 312] width 257 height 16
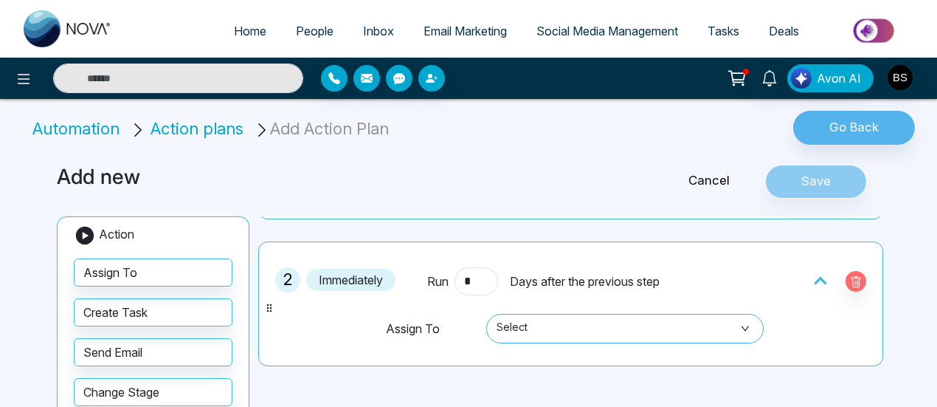
scroll to position [228, 0]
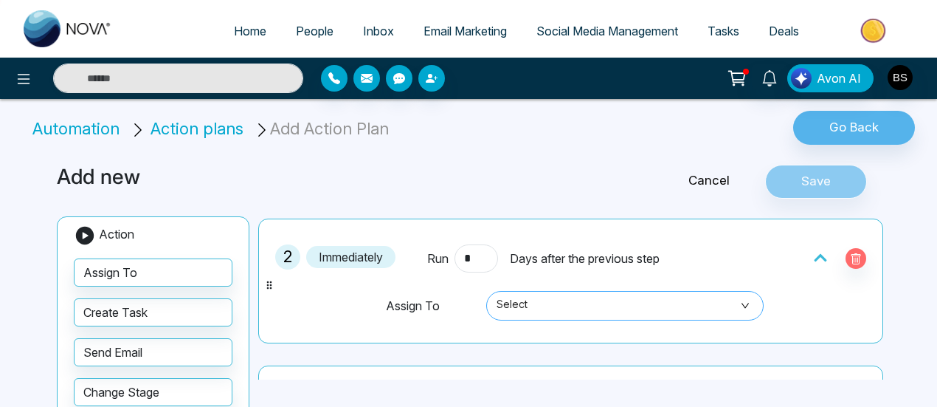
click at [552, 293] on span "Select" at bounding box center [625, 305] width 257 height 25
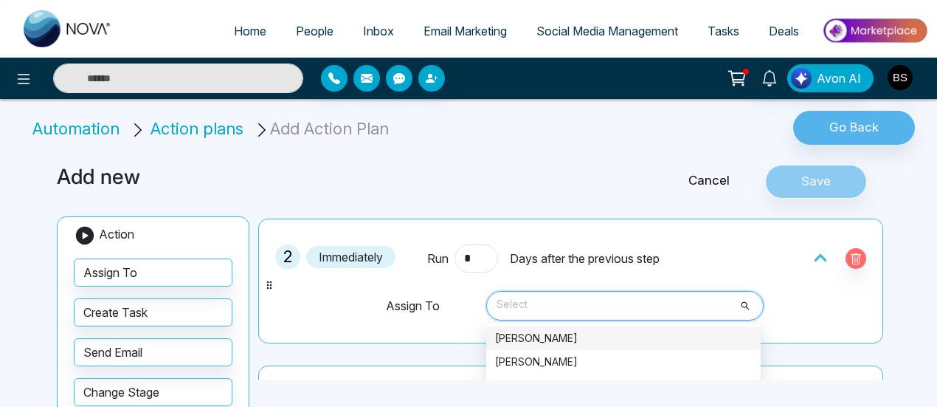
click at [556, 342] on div "[PERSON_NAME]" at bounding box center [623, 338] width 257 height 16
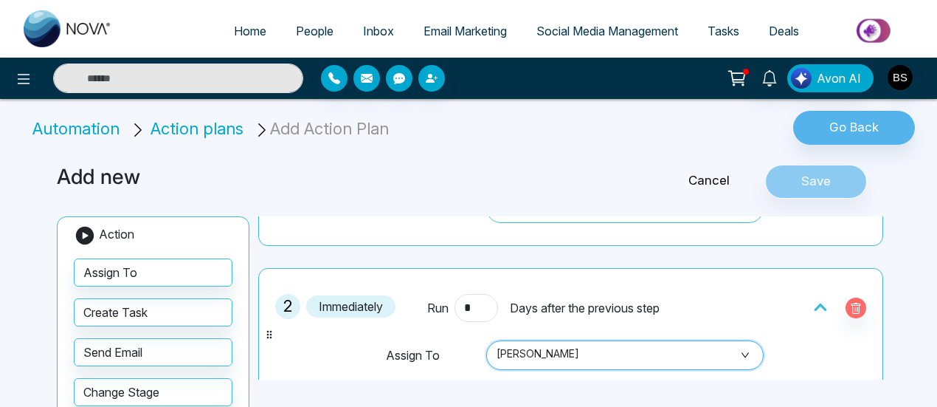
scroll to position [156, 0]
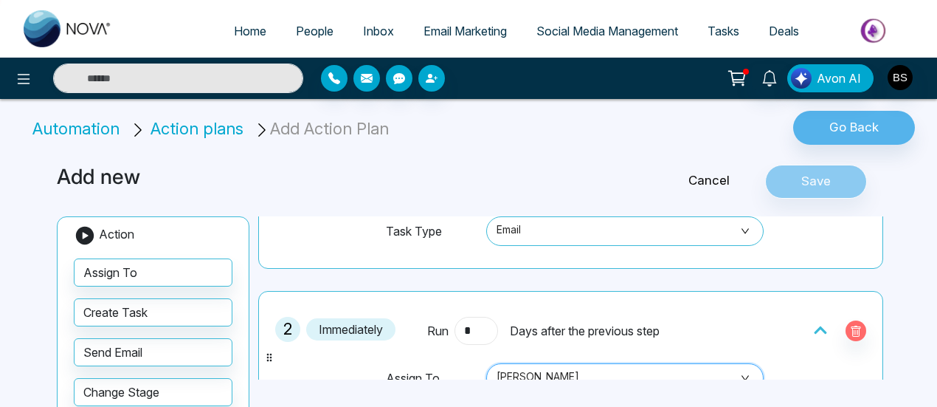
click at [475, 318] on input "*" at bounding box center [475, 331] width 43 height 28
click at [606, 324] on span "Days after the previous step" at bounding box center [585, 331] width 150 height 18
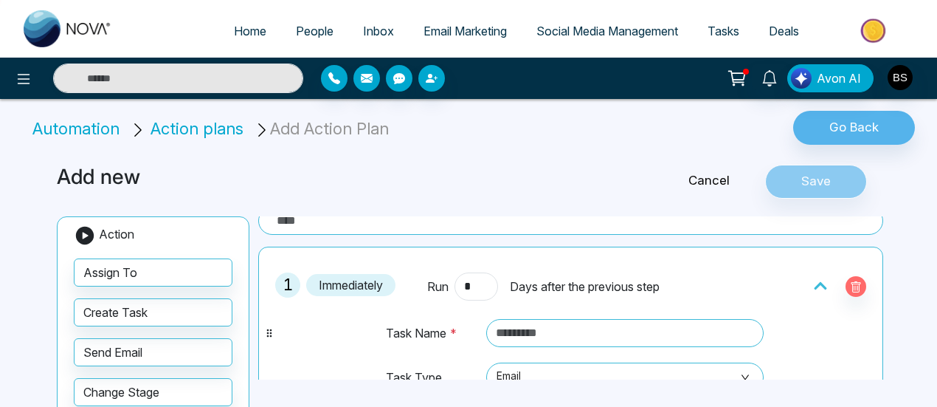
scroll to position [8, 0]
click at [807, 182] on div "Cancel Save" at bounding box center [749, 182] width 280 height 34
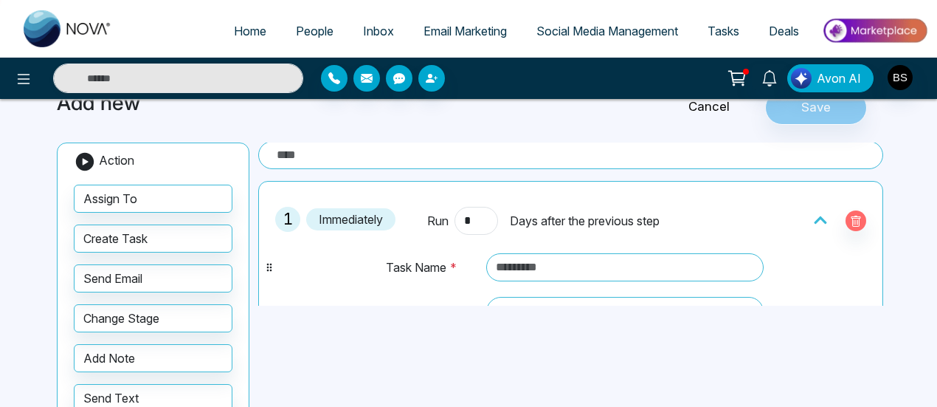
scroll to position [0, 0]
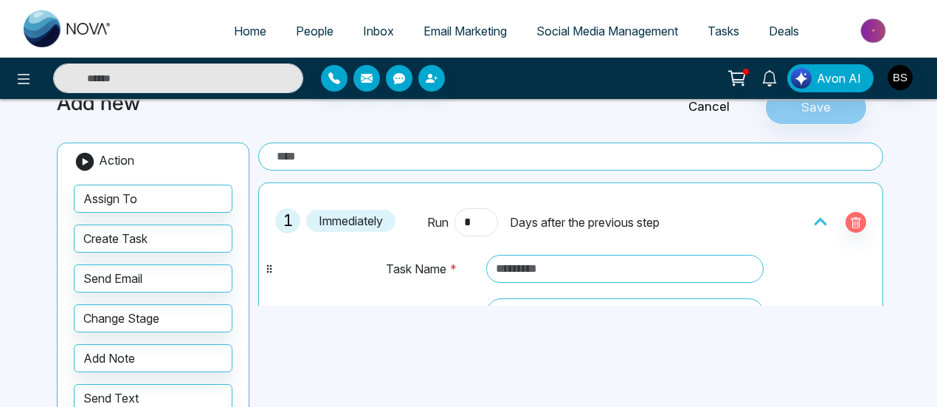
click at [407, 156] on input "text" at bounding box center [570, 156] width 625 height 28
type input "*"
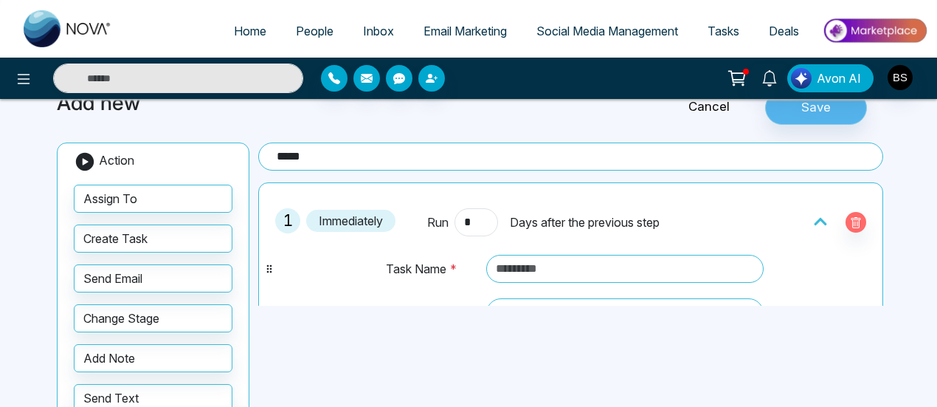
type input "*****"
click at [828, 120] on button "Save" at bounding box center [816, 108] width 102 height 34
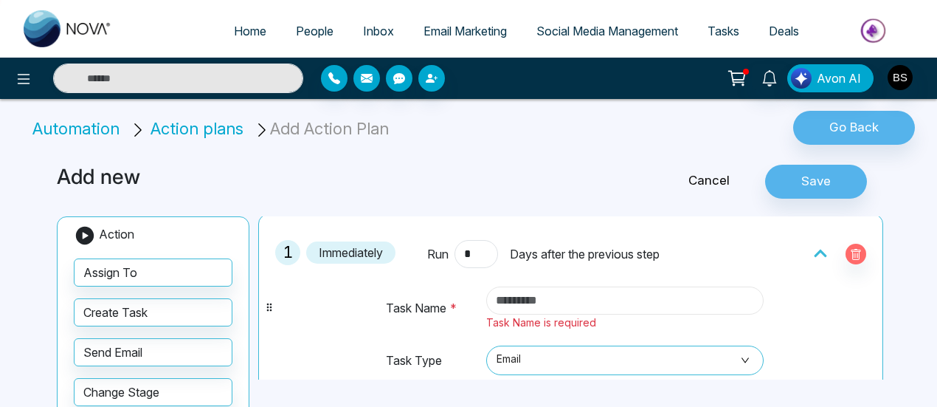
scroll to position [74, 0]
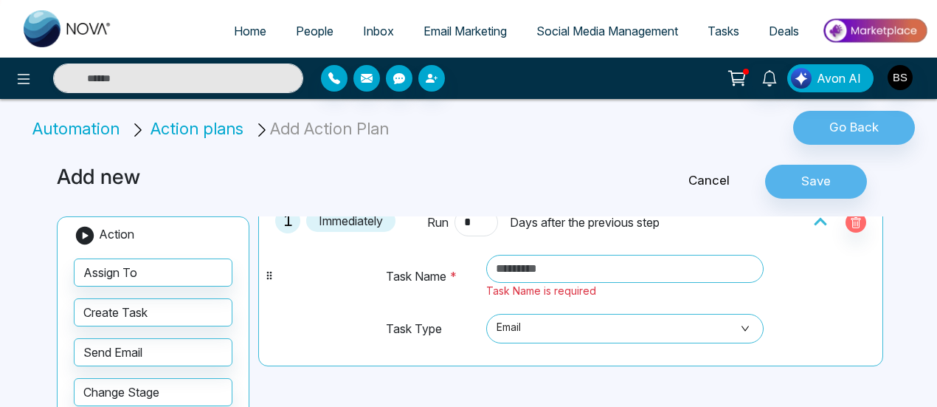
click at [269, 277] on icon at bounding box center [269, 275] width 12 height 12
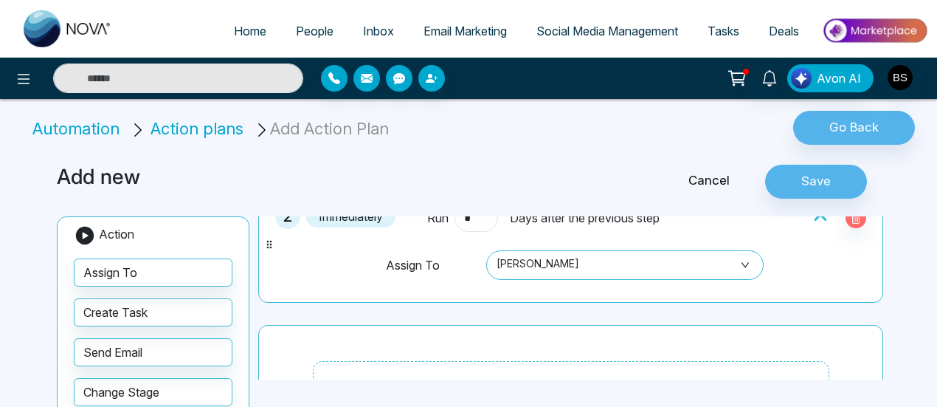
scroll to position [221, 0]
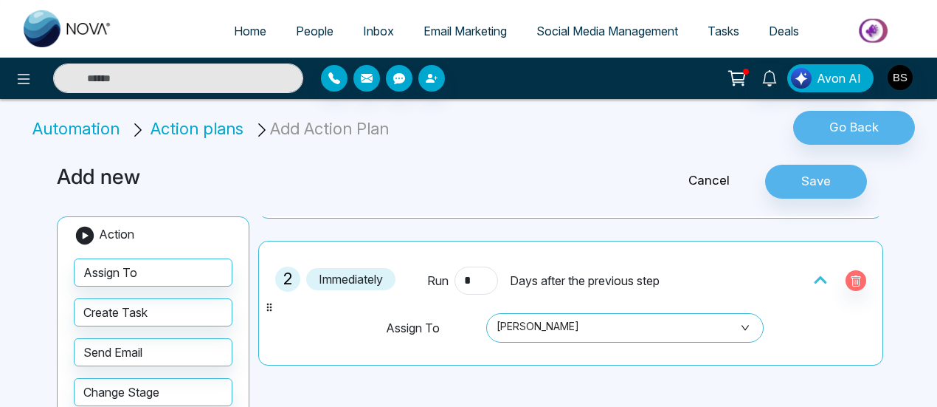
click at [819, 276] on icon at bounding box center [820, 279] width 15 height 15
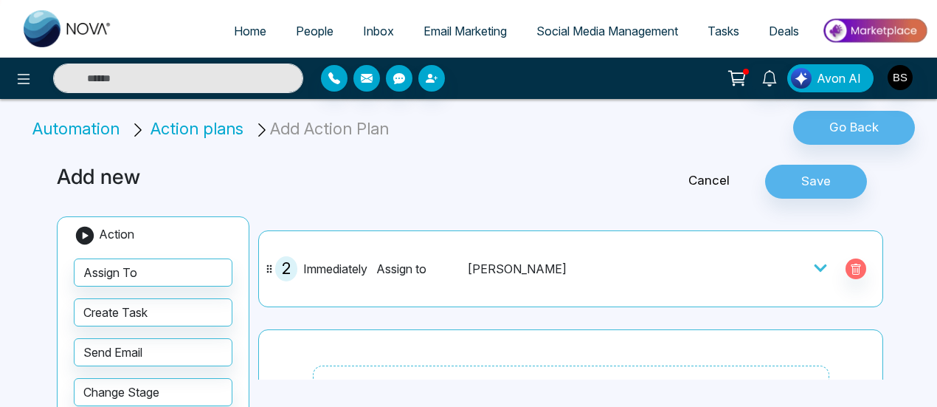
scroll to position [148, 0]
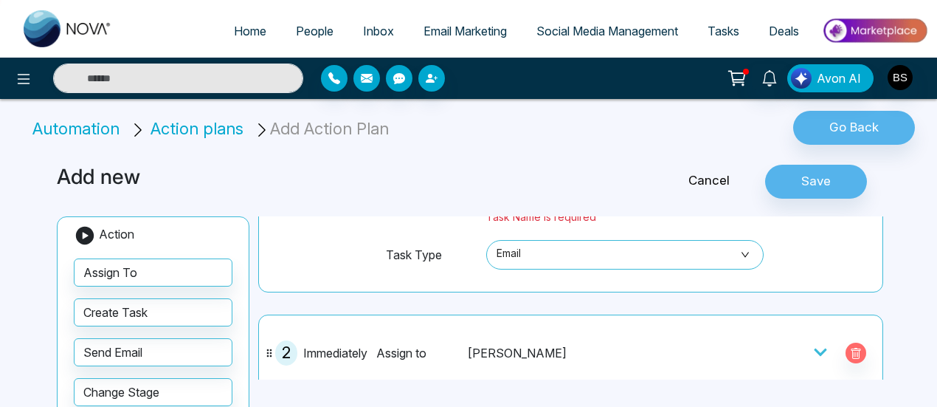
click at [270, 353] on icon at bounding box center [269, 353] width 12 height 12
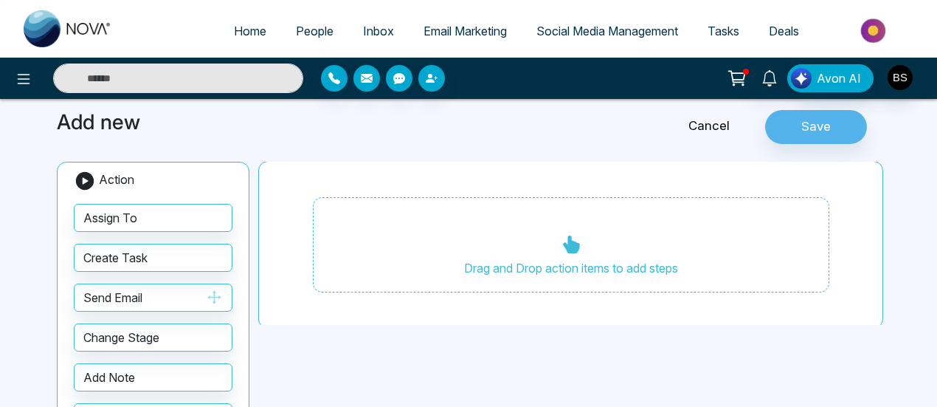
scroll to position [0, 0]
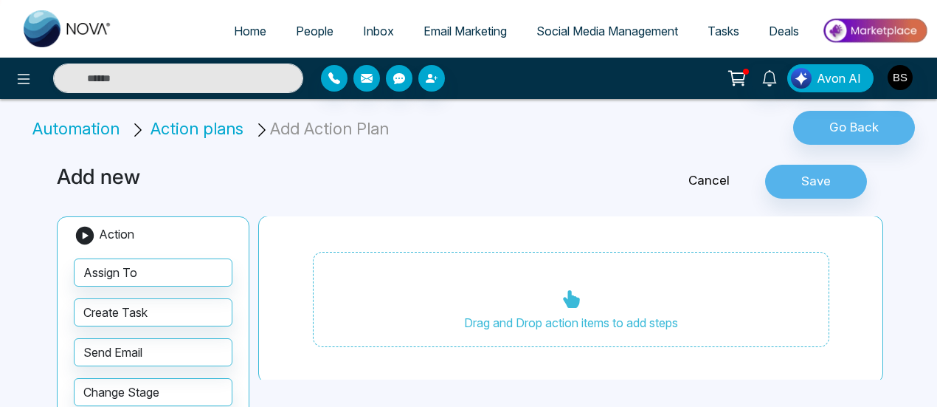
click at [314, 135] on li "Add Action Plan" at bounding box center [324, 129] width 140 height 24
click at [322, 125] on li "Add Action Plan" at bounding box center [324, 129] width 140 height 24
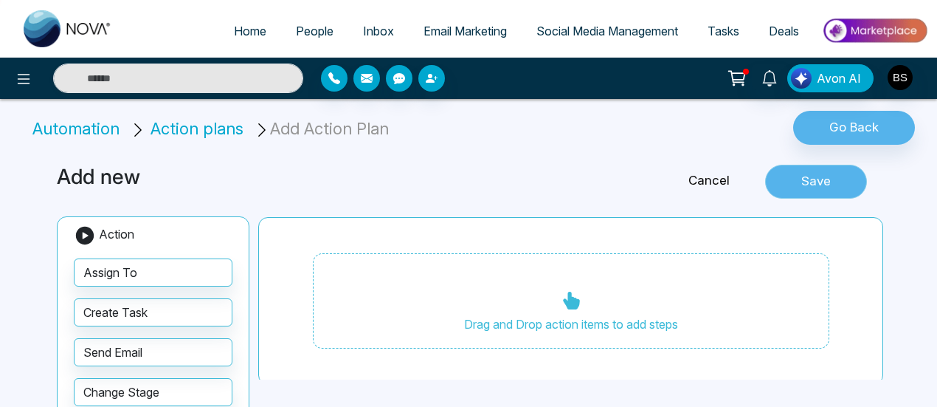
click at [822, 182] on button "Save" at bounding box center [816, 182] width 102 height 34
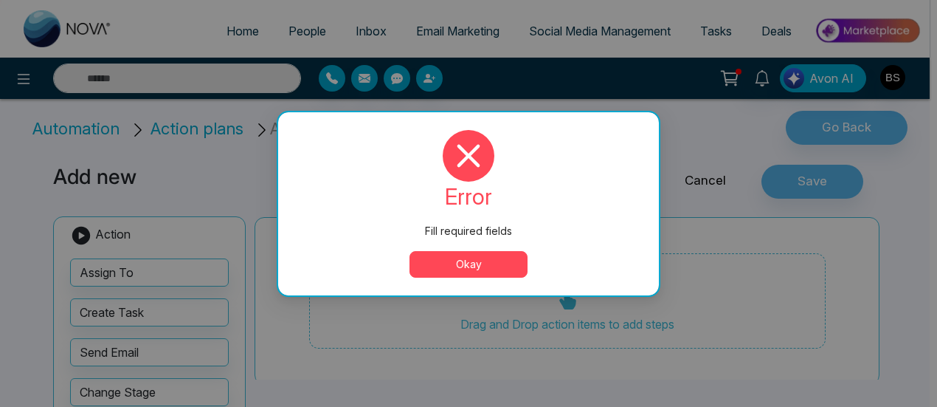
scroll to position [43, 0]
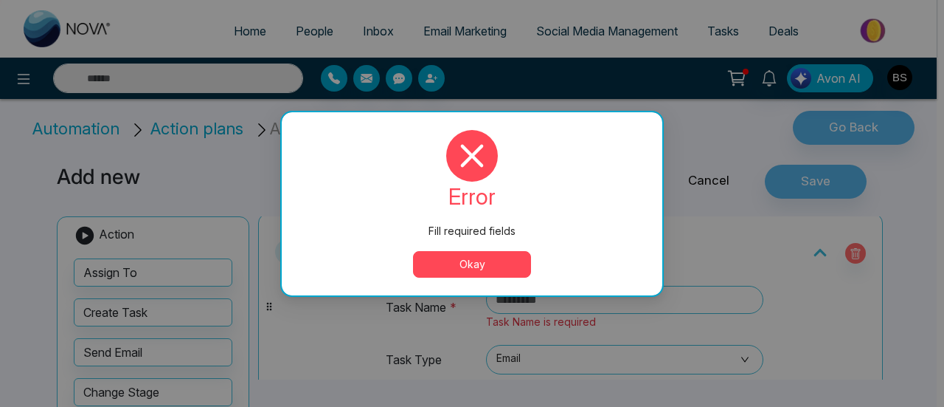
click at [469, 267] on button "Okay" at bounding box center [472, 264] width 118 height 27
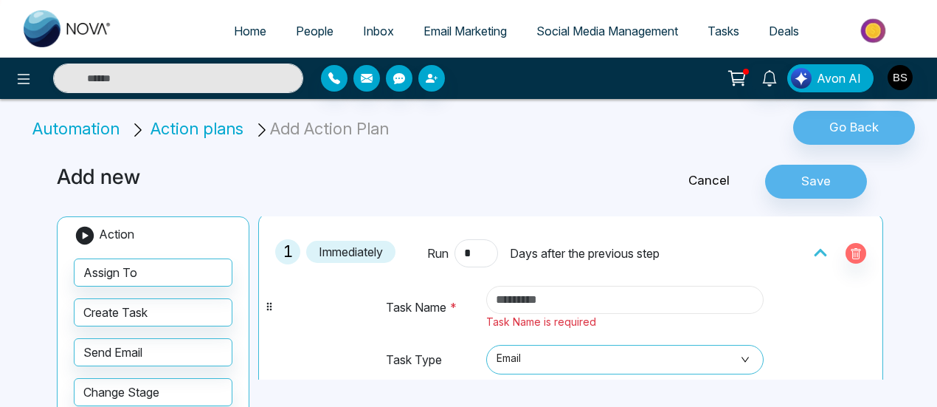
click at [573, 299] on input "text" at bounding box center [625, 300] width 278 height 28
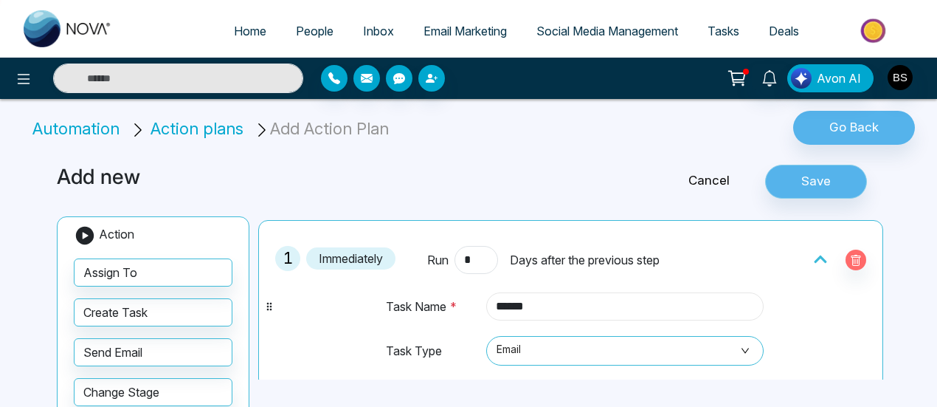
type input "******"
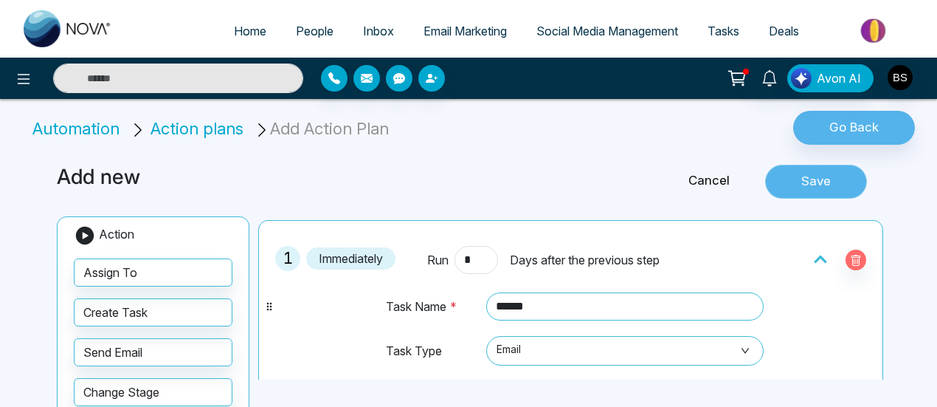
click at [833, 187] on button "Save" at bounding box center [816, 182] width 102 height 34
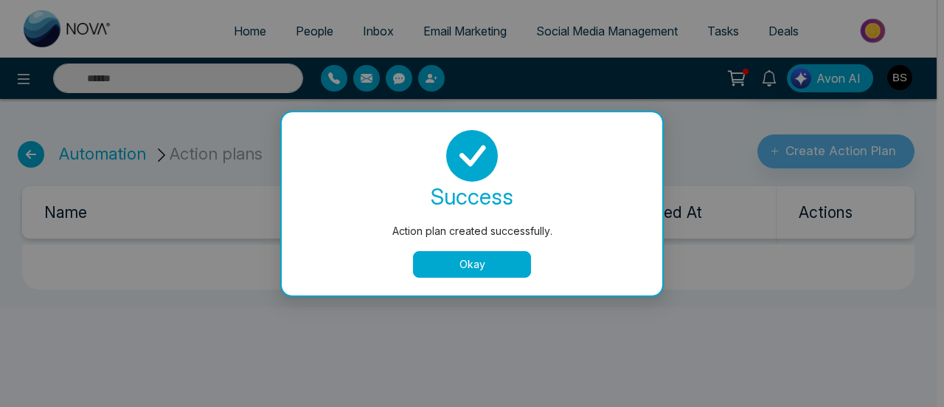
click at [456, 260] on button "Okay" at bounding box center [472, 264] width 118 height 27
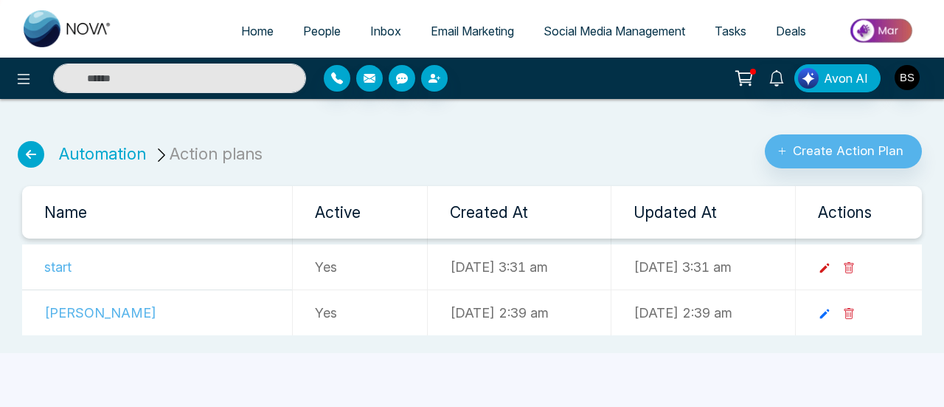
click at [843, 266] on link at bounding box center [830, 266] width 25 height 15
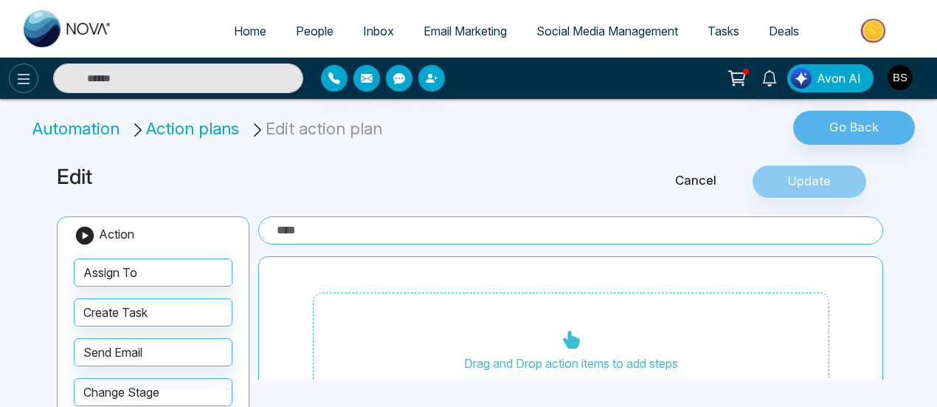
type input "*****"
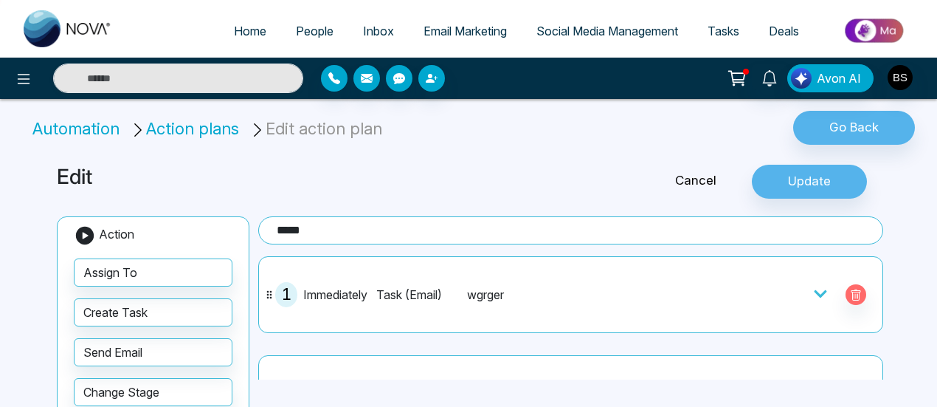
click at [90, 128] on li "Automation" at bounding box center [78, 129] width 92 height 24
click at [86, 187] on h3 "Edit" at bounding box center [328, 177] width 543 height 25
click at [840, 129] on button "Go Back" at bounding box center [854, 128] width 122 height 34
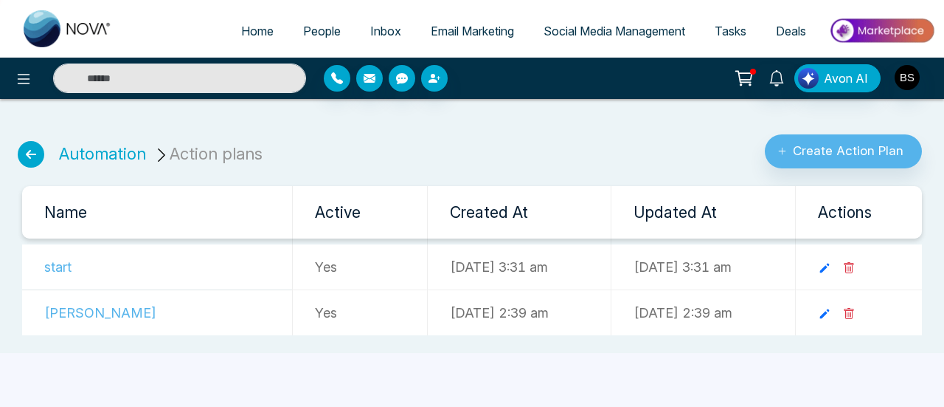
click at [100, 163] on li "Automation" at bounding box center [102, 154] width 87 height 24
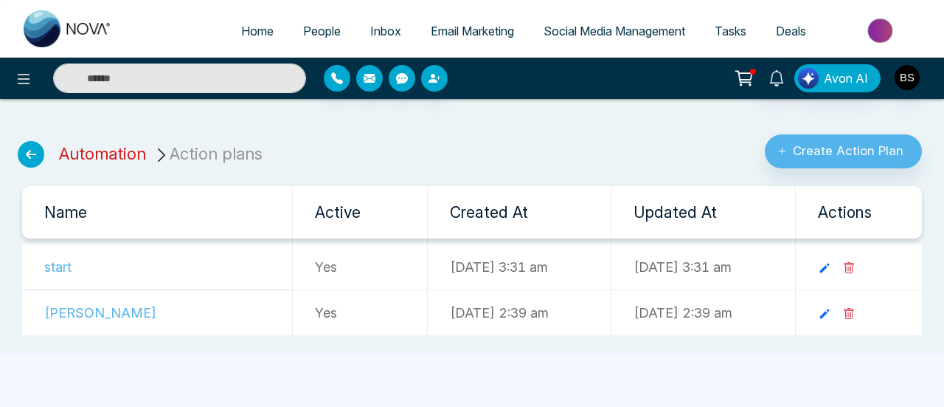
click at [105, 155] on link "Automation" at bounding box center [102, 153] width 87 height 19
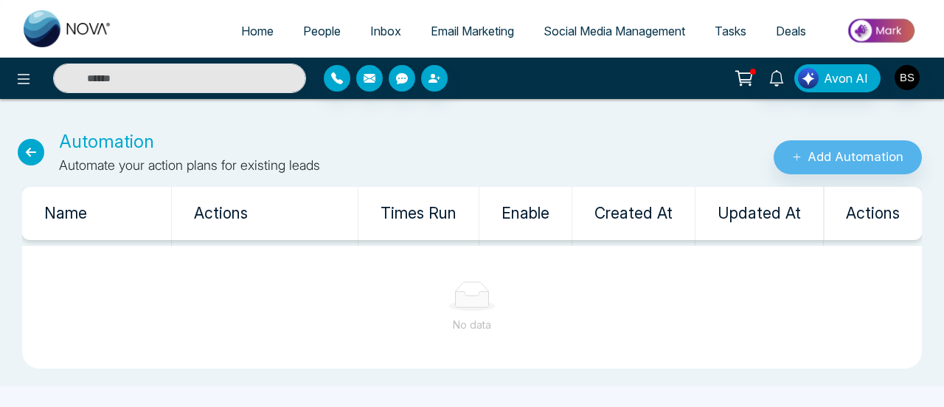
click at [31, 151] on icon at bounding box center [31, 152] width 27 height 27
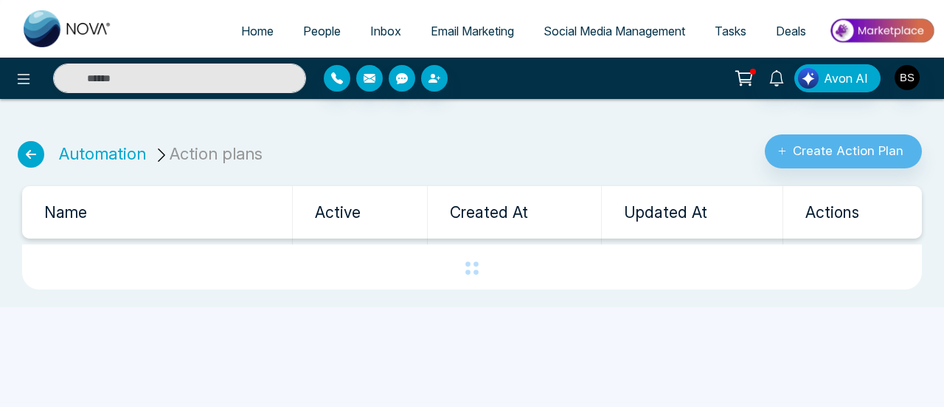
click at [47, 156] on ul "Automation Action plans" at bounding box center [141, 145] width 264 height 46
click at [84, 156] on link "Automation" at bounding box center [102, 153] width 87 height 19
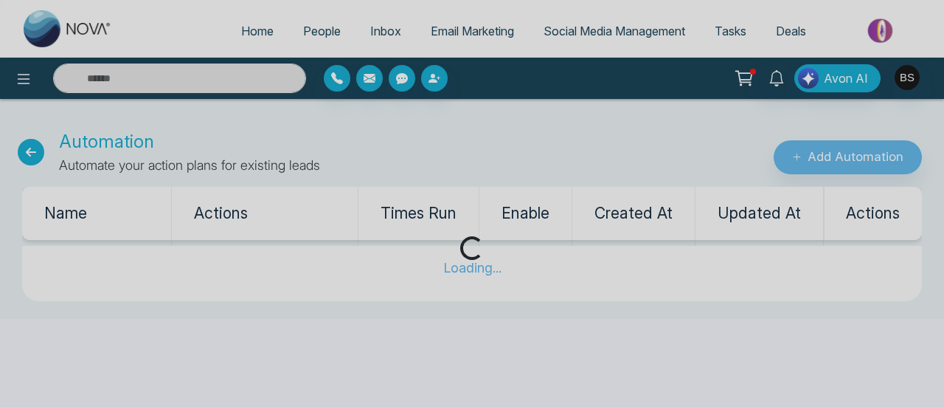
click at [843, 137] on div "Loading..." at bounding box center [472, 203] width 944 height 407
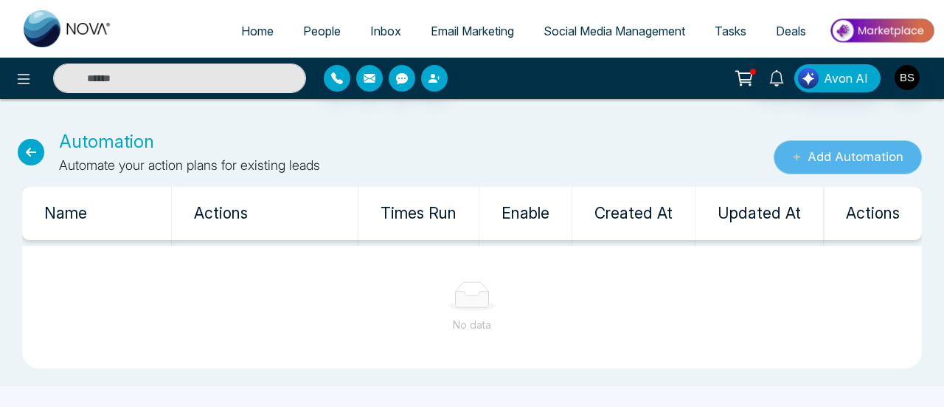
click at [837, 151] on button "Add Automation" at bounding box center [848, 157] width 148 height 34
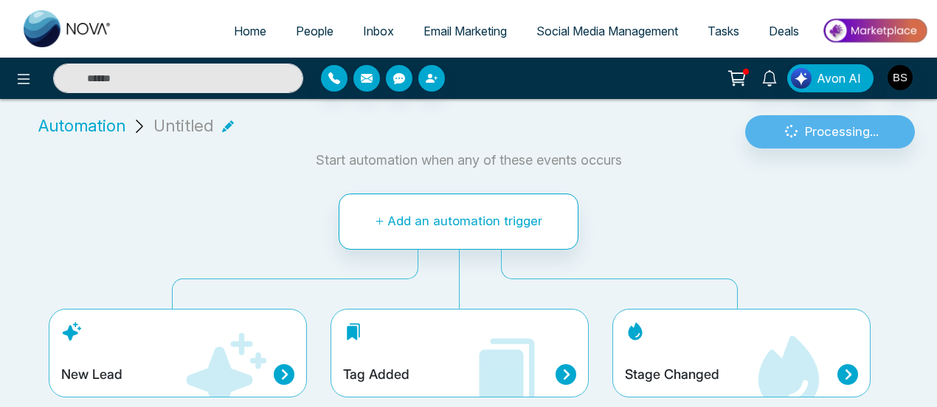
scroll to position [11, 0]
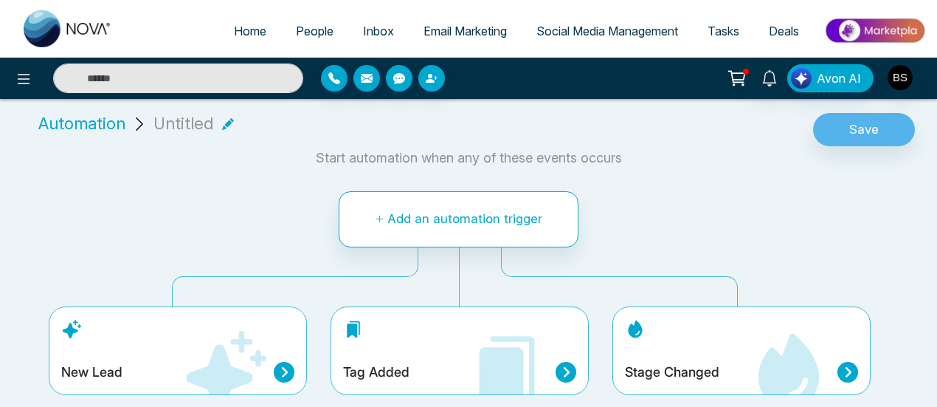
click at [207, 367] on icon at bounding box center [226, 370] width 80 height 80
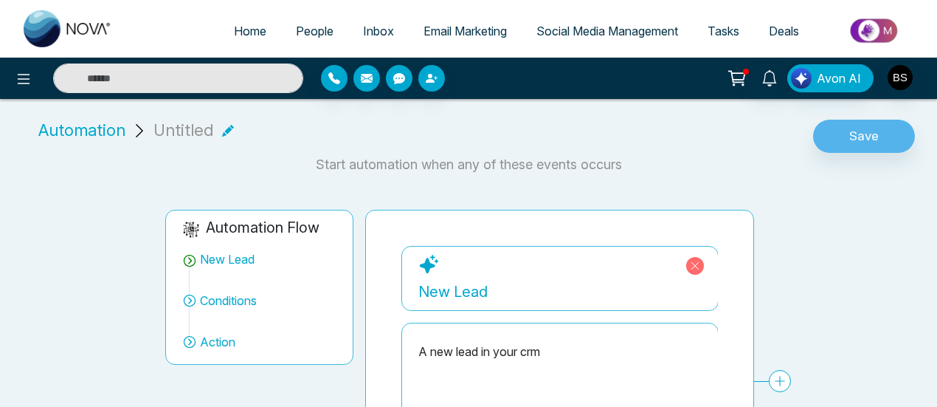
scroll to position [148, 0]
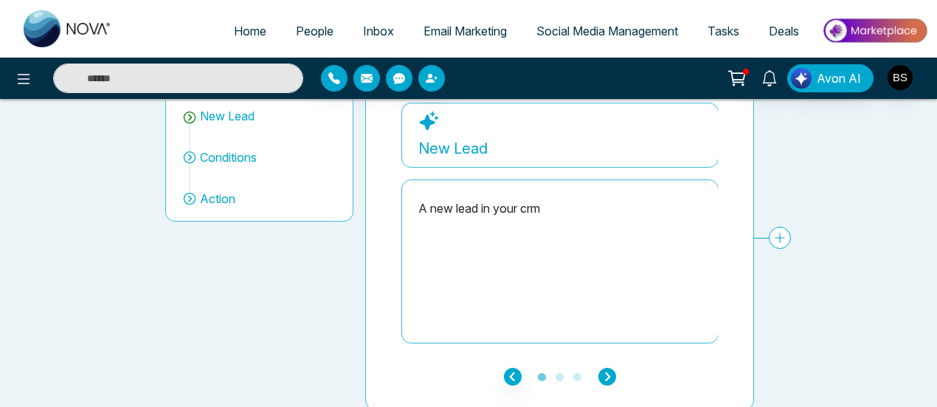
click at [601, 368] on icon "button" at bounding box center [607, 376] width 18 height 18
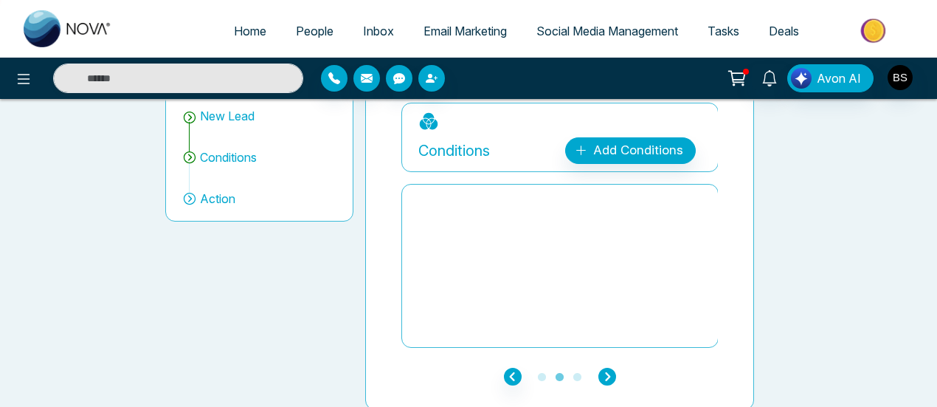
click at [601, 368] on icon "button" at bounding box center [607, 376] width 18 height 18
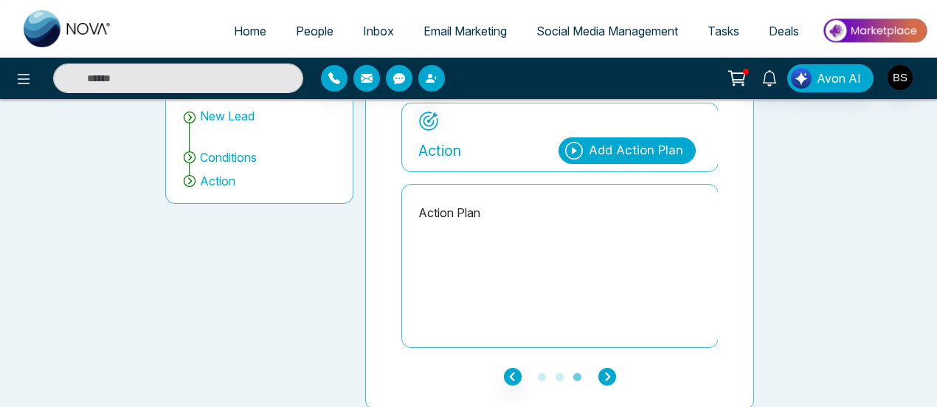
click at [601, 368] on icon "button" at bounding box center [607, 376] width 18 height 18
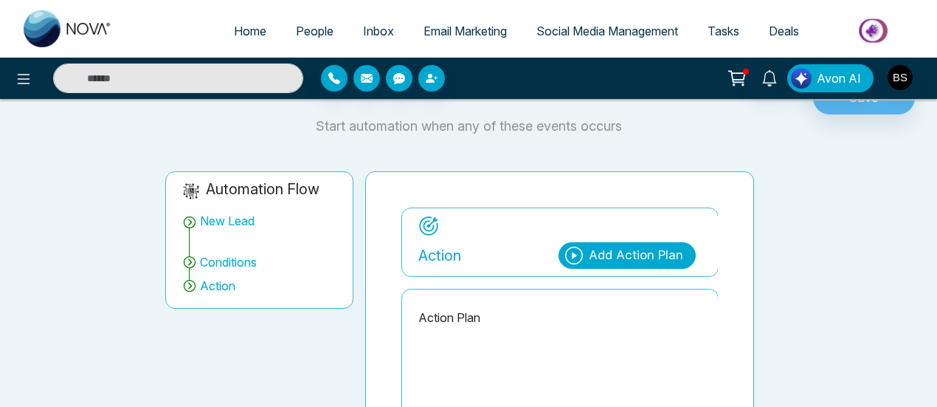
scroll to position [0, 0]
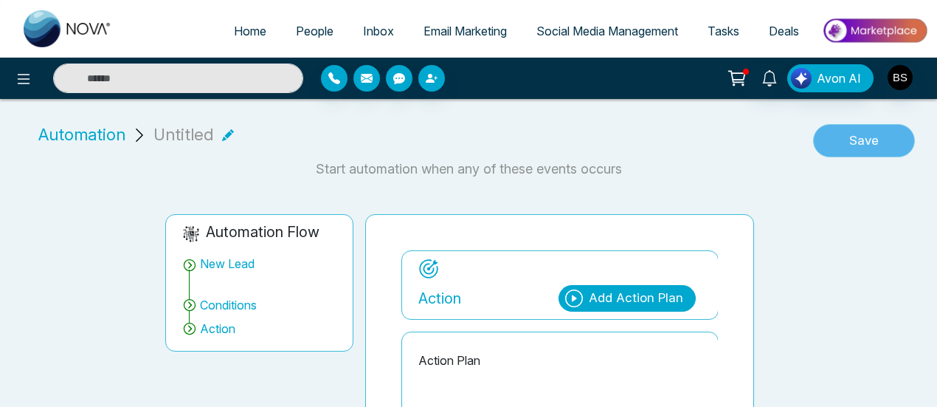
click at [884, 143] on button "Save" at bounding box center [864, 141] width 102 height 34
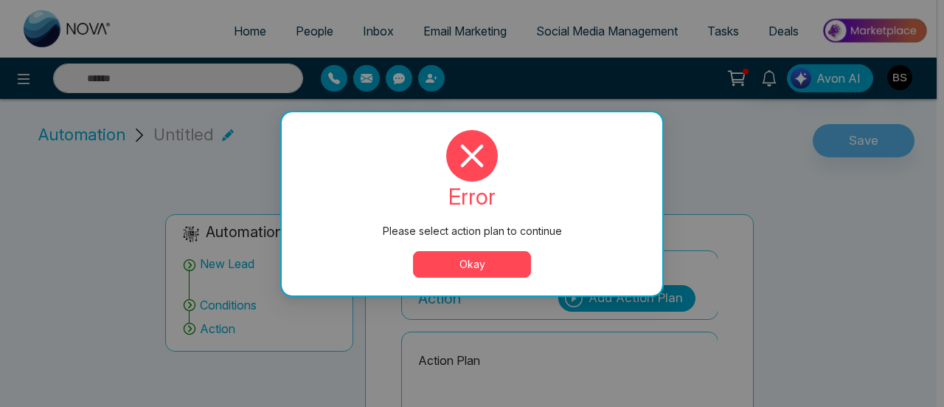
click at [507, 268] on button "Okay" at bounding box center [472, 264] width 118 height 27
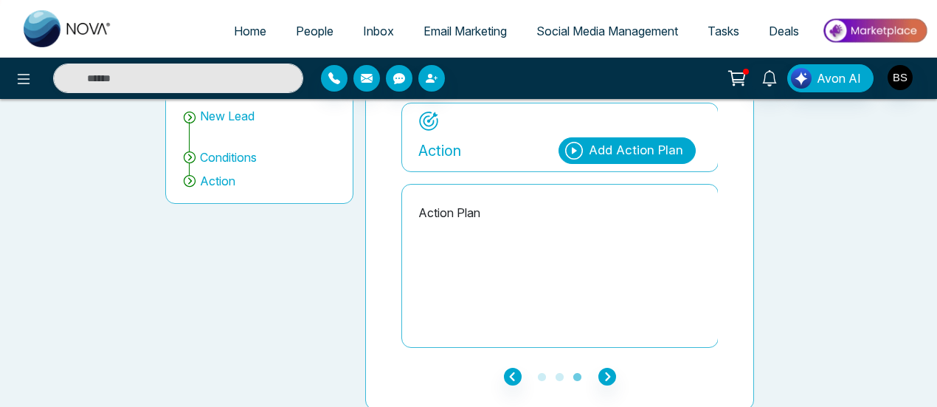
scroll to position [148, 0]
click at [511, 246] on div "Action Plan" at bounding box center [559, 266] width 283 height 148
click at [580, 142] on icon at bounding box center [574, 151] width 18 height 18
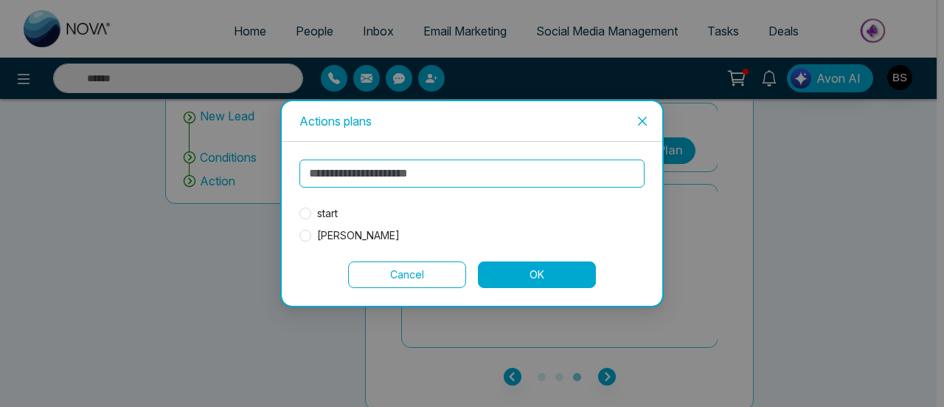
click at [328, 219] on span "start" at bounding box center [327, 213] width 32 height 16
click at [540, 274] on button "OK" at bounding box center [537, 274] width 118 height 27
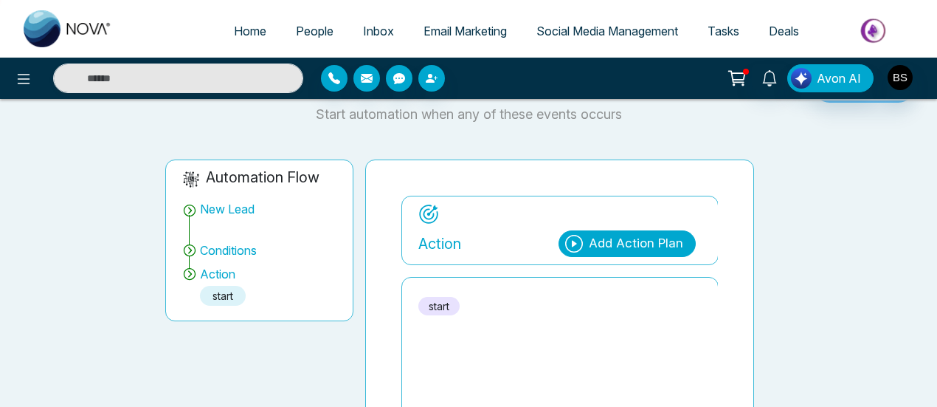
scroll to position [0, 0]
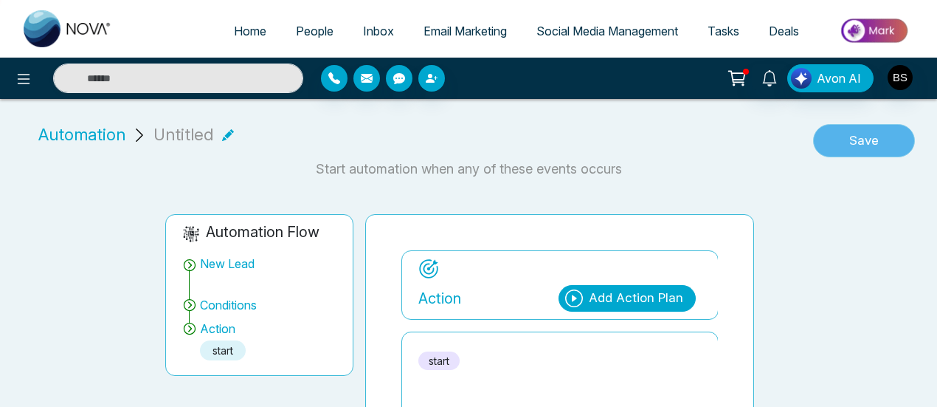
click at [842, 148] on button "Save" at bounding box center [864, 141] width 102 height 34
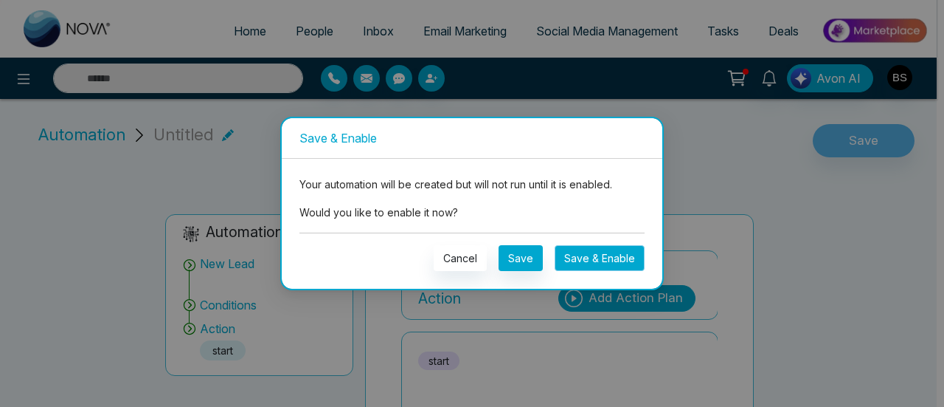
click at [606, 263] on button "Save & Enable" at bounding box center [600, 258] width 90 height 26
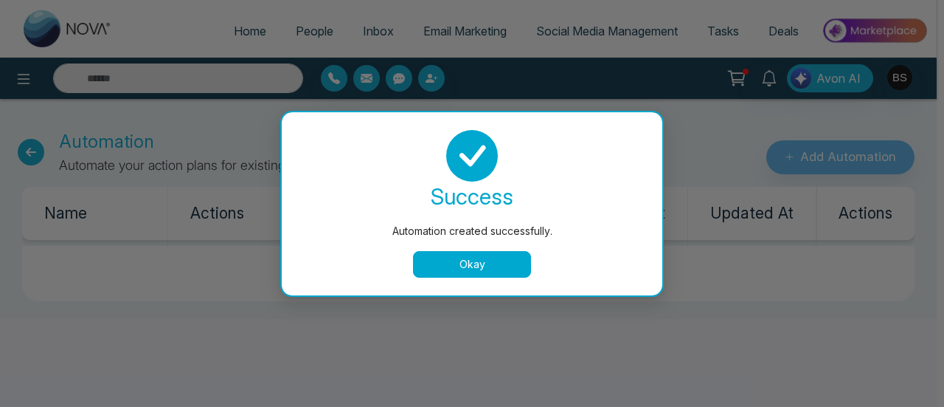
click at [469, 263] on button "Okay" at bounding box center [472, 264] width 118 height 27
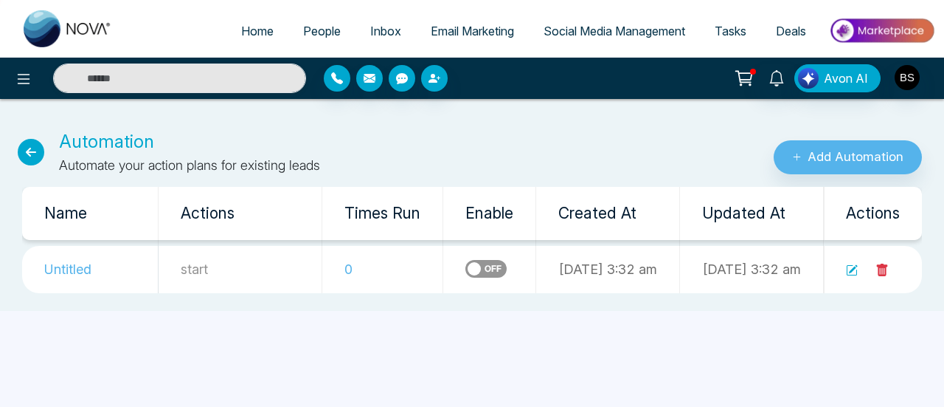
click at [25, 159] on icon at bounding box center [31, 152] width 27 height 27
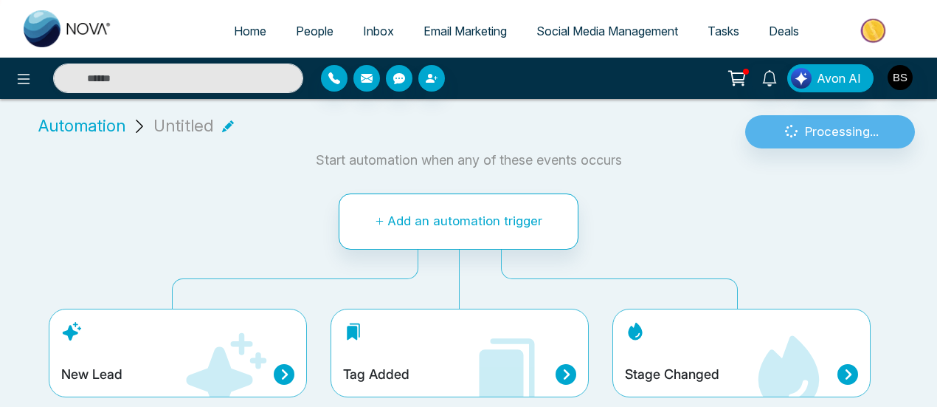
scroll to position [11, 0]
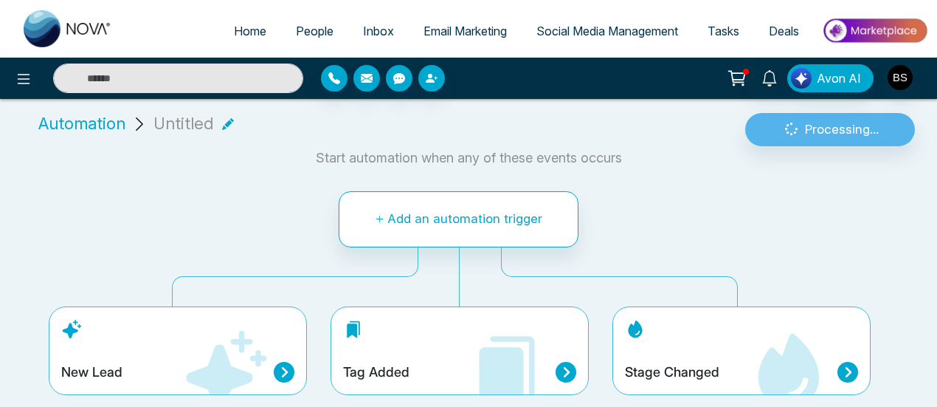
click at [488, 340] on icon at bounding box center [507, 372] width 89 height 89
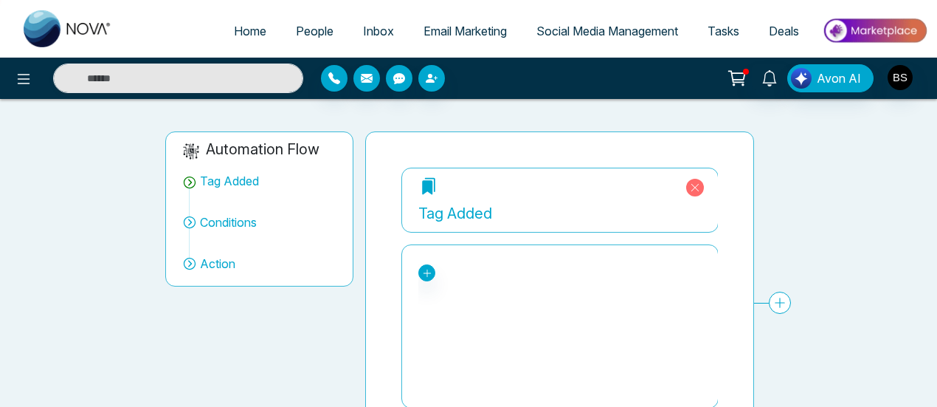
scroll to position [148, 0]
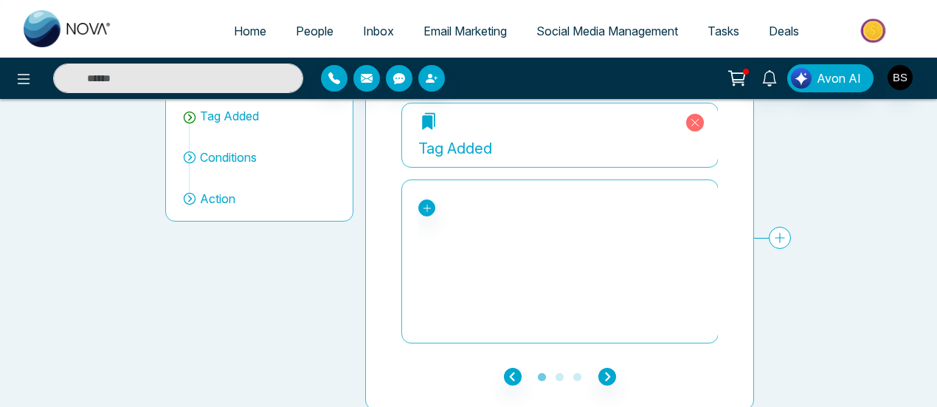
click at [656, 137] on div "Tag Added" at bounding box center [559, 148] width 283 height 22
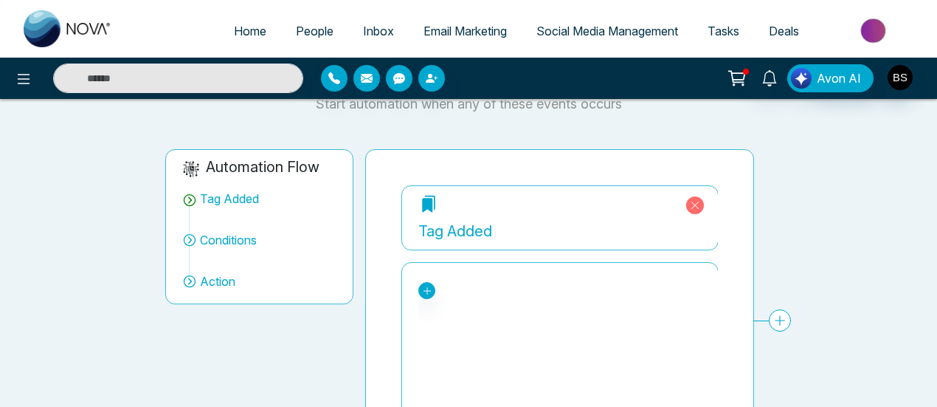
scroll to position [0, 0]
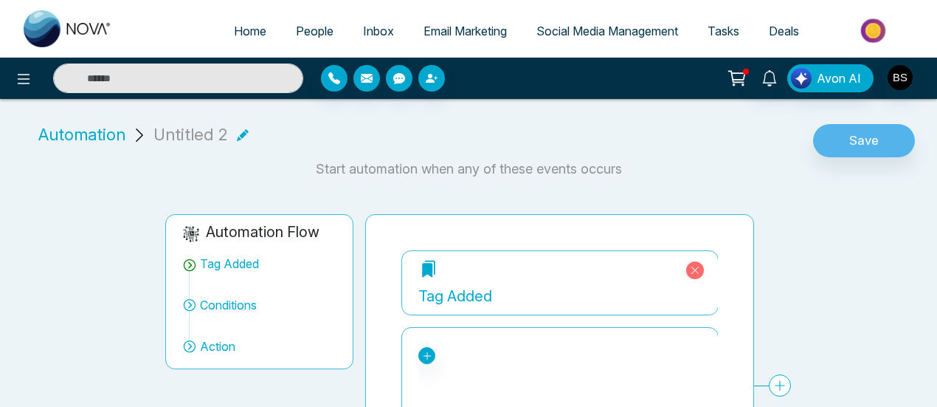
click at [696, 267] on icon at bounding box center [695, 270] width 8 height 8
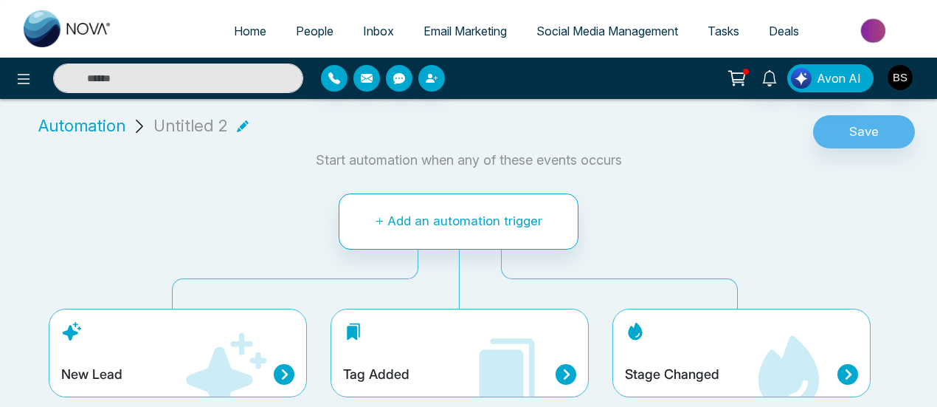
scroll to position [11, 0]
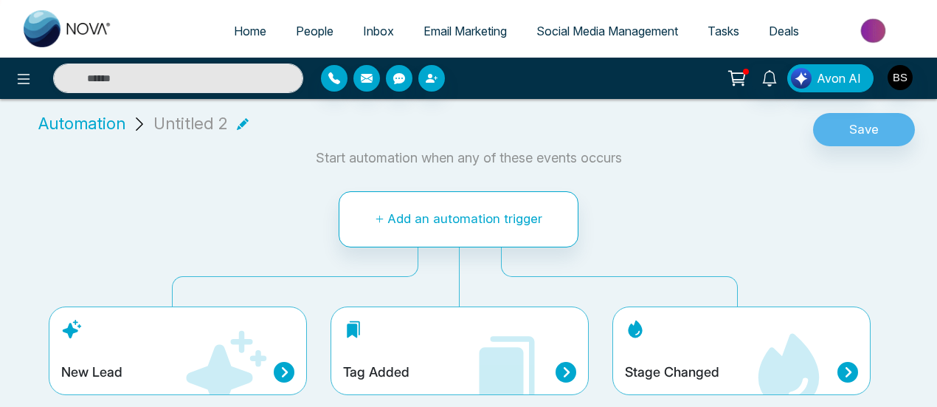
click at [442, 342] on div "Tag Added" at bounding box center [460, 350] width 258 height 89
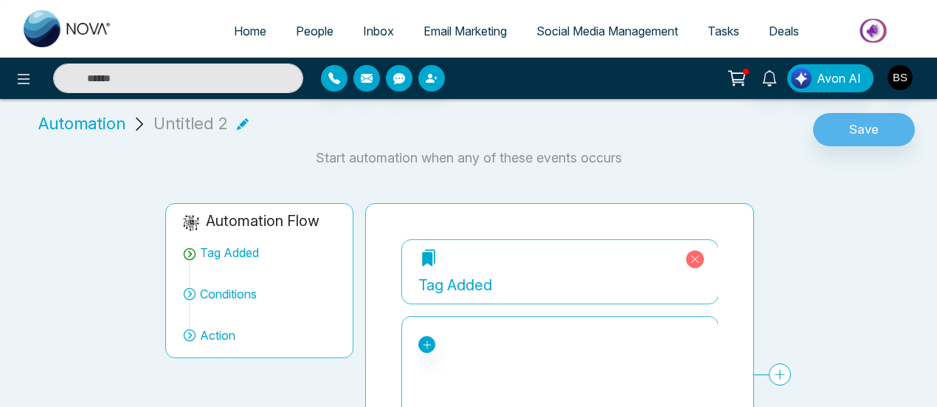
click at [701, 254] on icon at bounding box center [695, 259] width 18 height 18
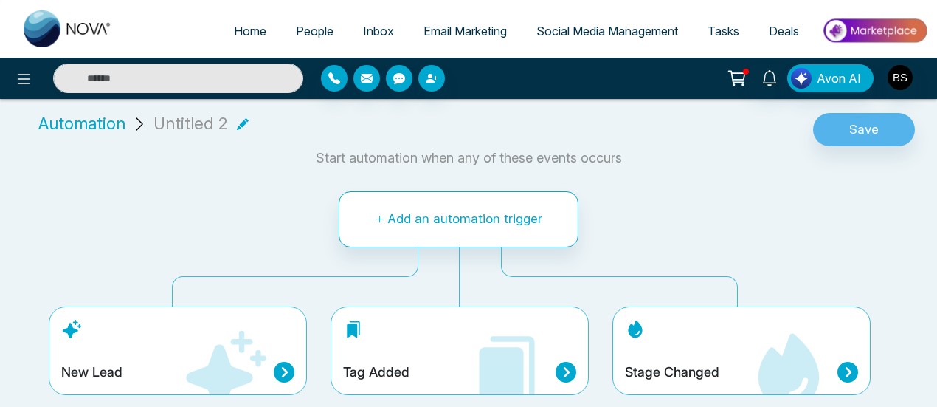
click at [403, 383] on div "Tag Added" at bounding box center [460, 350] width 258 height 89
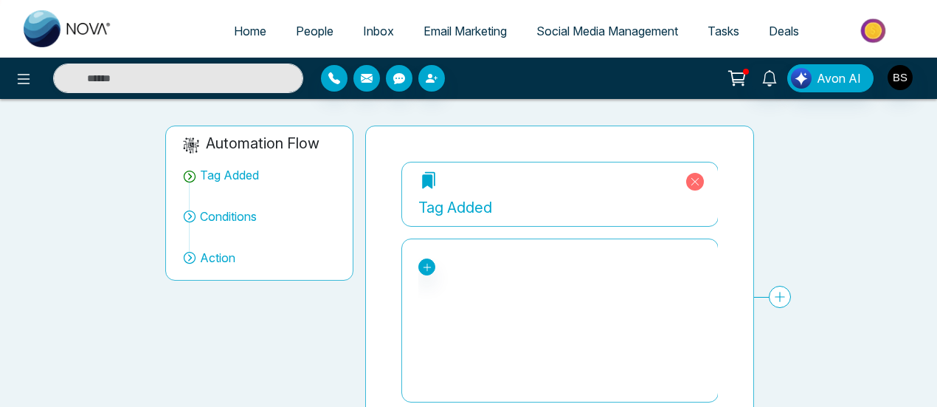
scroll to position [148, 0]
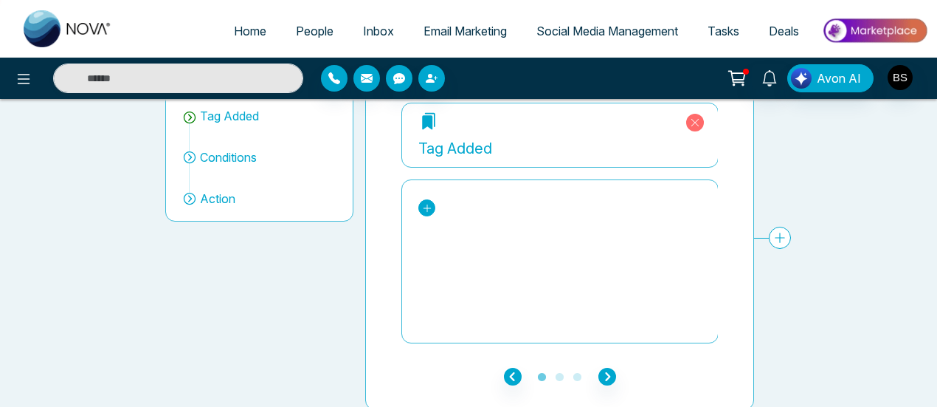
click at [422, 207] on icon at bounding box center [427, 208] width 10 height 10
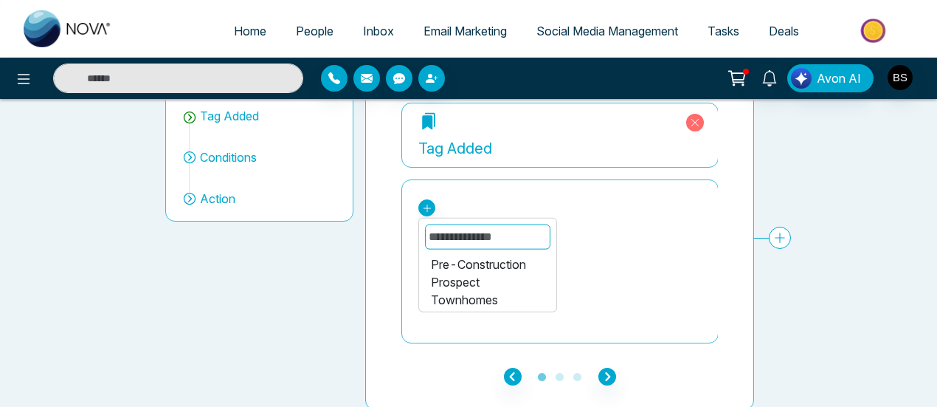
click at [629, 209] on div "Pre-Construction Prospect Townhomes" at bounding box center [559, 207] width 283 height 17
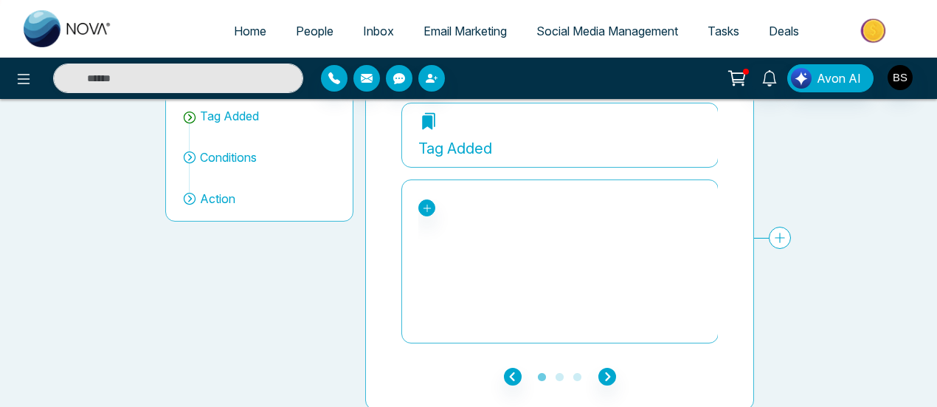
click at [243, 160] on span "Conditions" at bounding box center [228, 157] width 57 height 18
click at [182, 197] on icon at bounding box center [189, 198] width 15 height 15
click at [602, 373] on icon "button" at bounding box center [607, 376] width 18 height 18
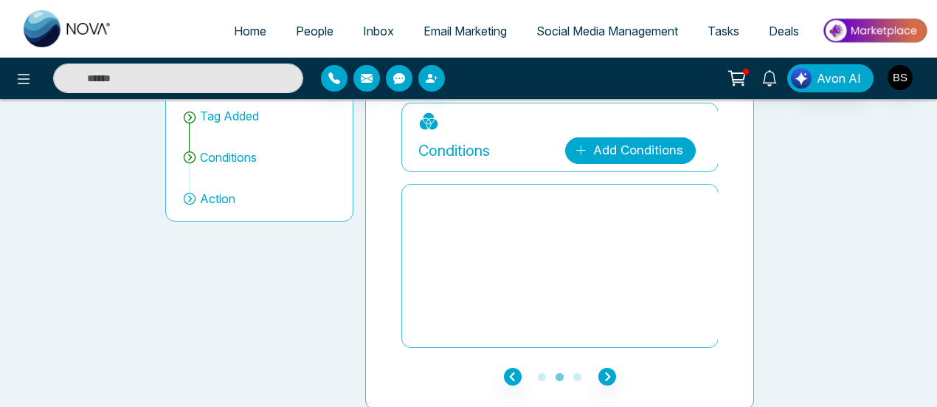
click at [636, 142] on link "Add Conditions" at bounding box center [630, 150] width 131 height 27
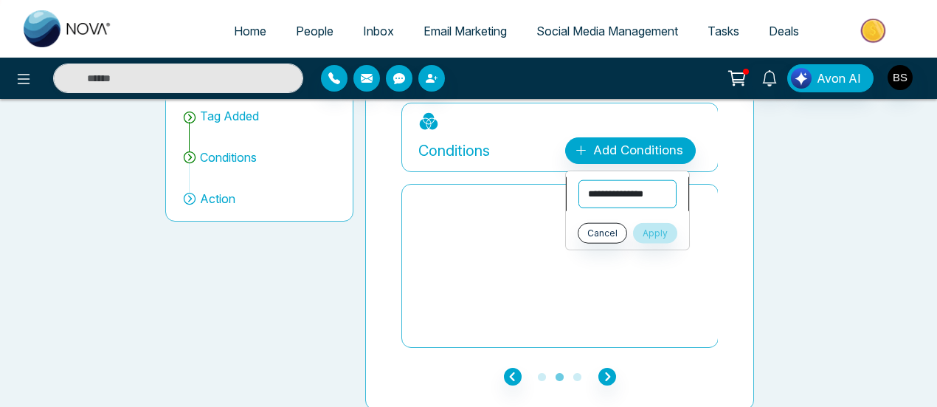
click at [634, 199] on select "**********" at bounding box center [627, 194] width 98 height 28
click at [751, 207] on div "**********" at bounding box center [559, 237] width 389 height 343
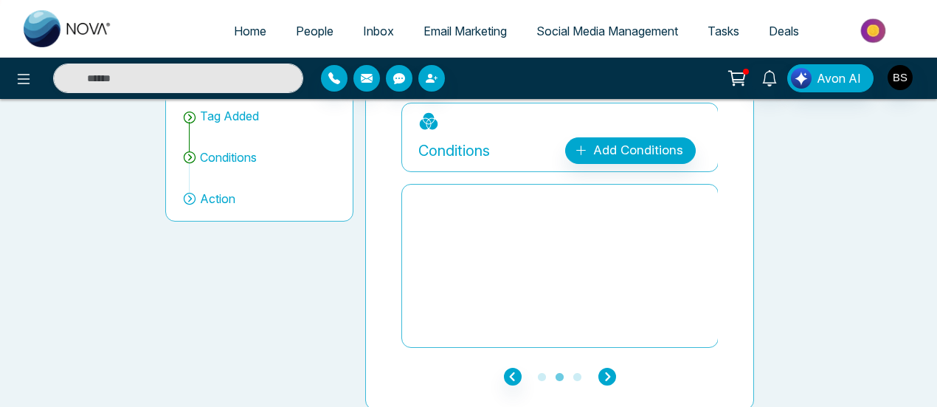
click at [602, 369] on icon "button" at bounding box center [607, 376] width 18 height 18
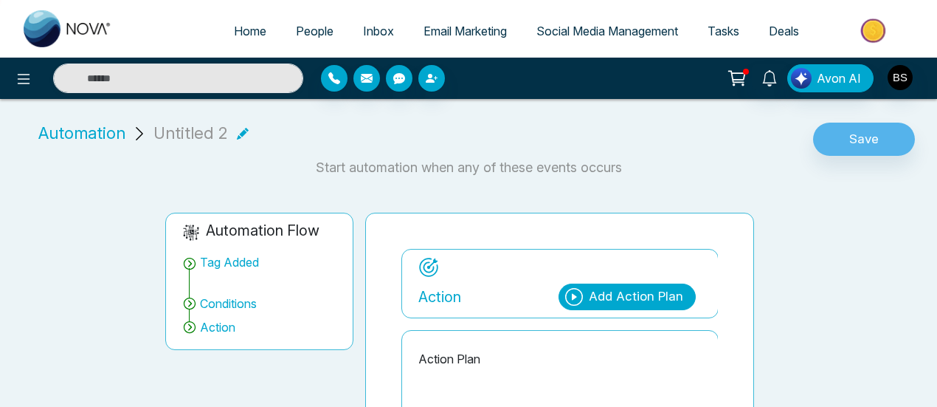
scroll to position [0, 0]
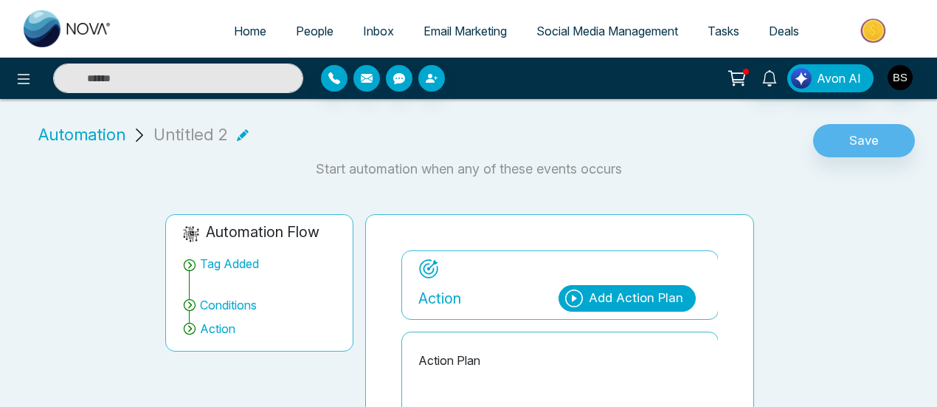
click at [623, 297] on div "Add Action Plan" at bounding box center [636, 297] width 94 height 19
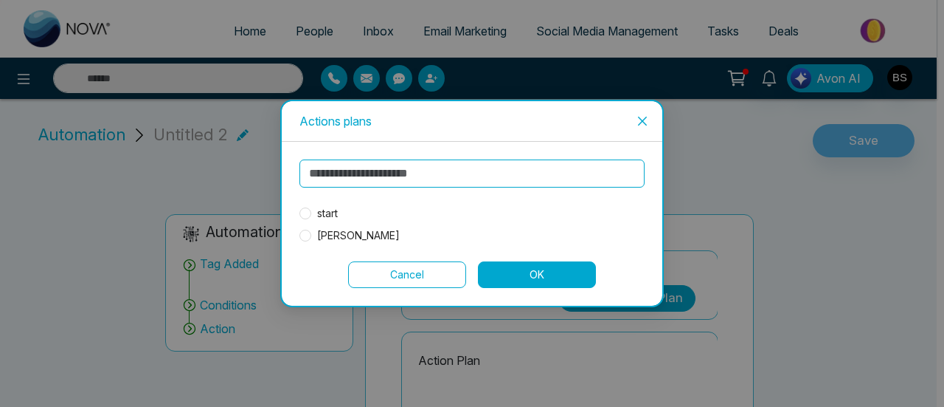
click at [637, 128] on span "Close" at bounding box center [643, 121] width 40 height 40
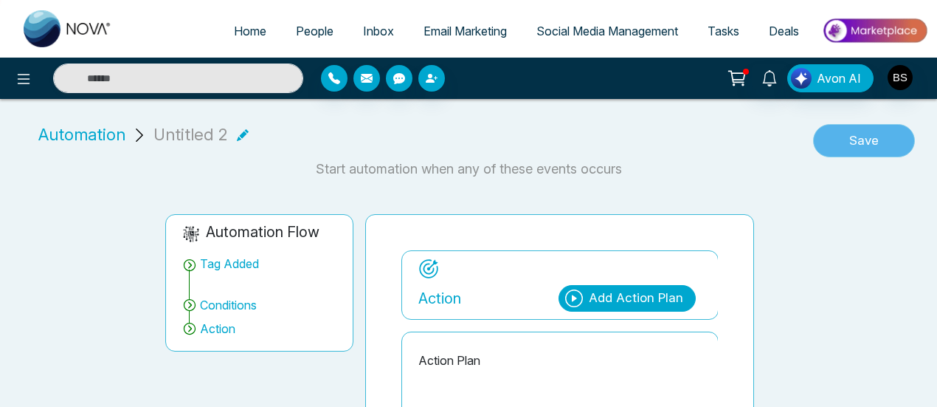
click at [863, 133] on button "Save" at bounding box center [864, 141] width 102 height 34
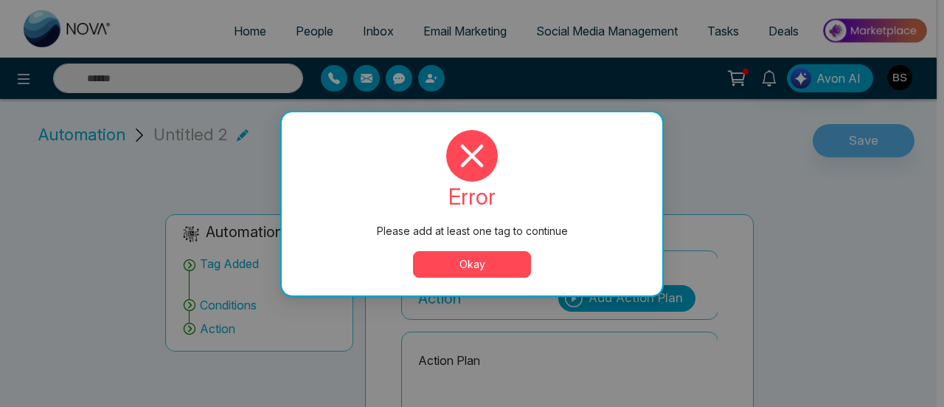
click at [493, 259] on button "Okay" at bounding box center [472, 264] width 118 height 27
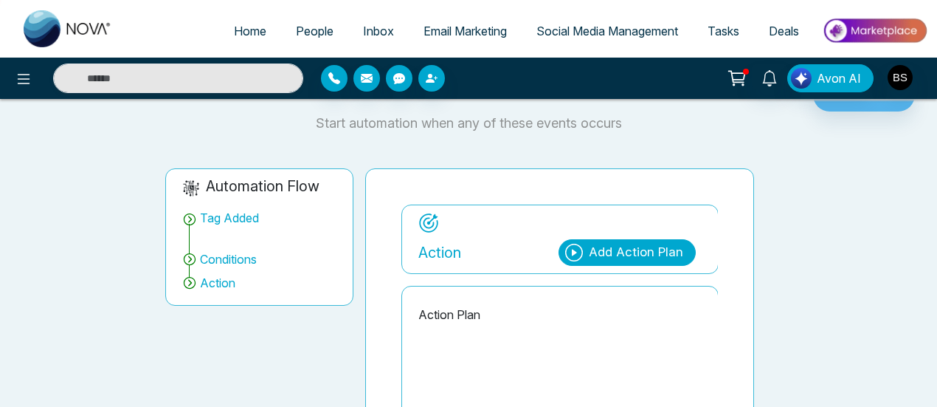
scroll to position [148, 0]
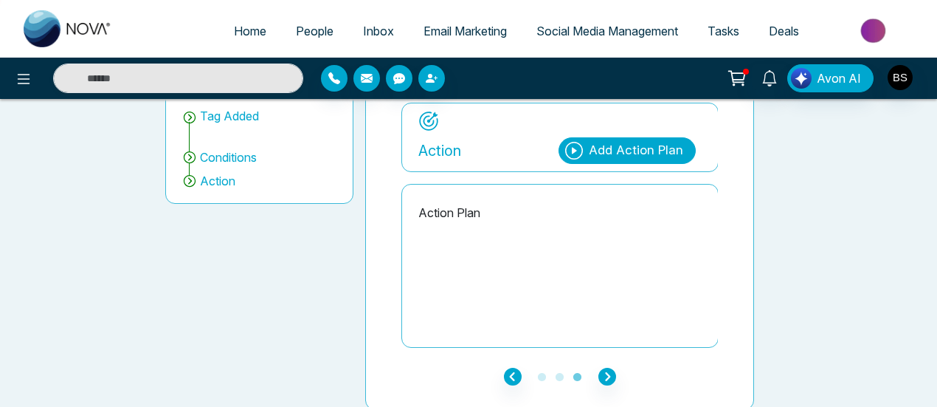
click at [612, 150] on div "Add Action Plan" at bounding box center [636, 150] width 94 height 19
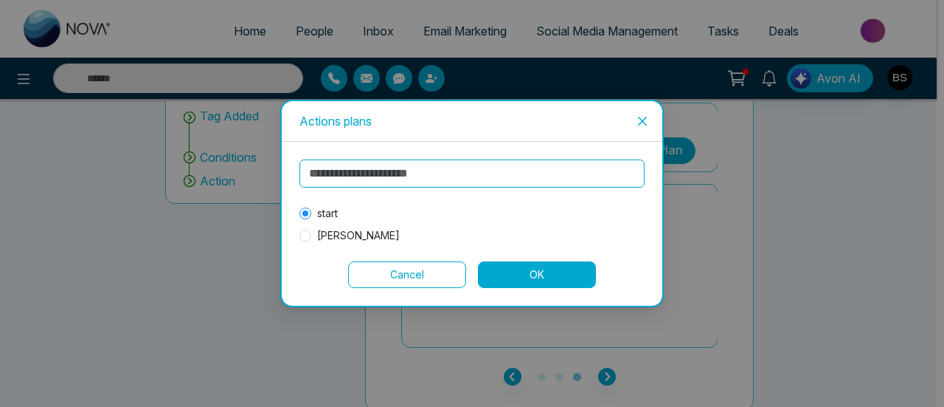
click at [542, 282] on button "OK" at bounding box center [537, 274] width 118 height 27
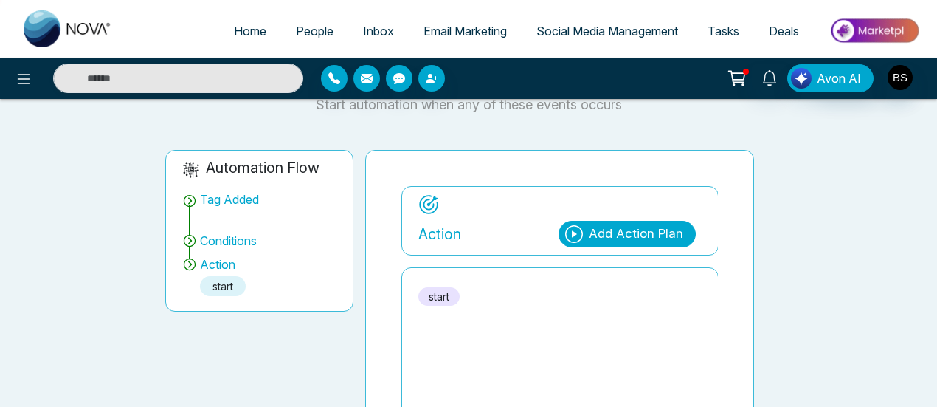
scroll to position [0, 0]
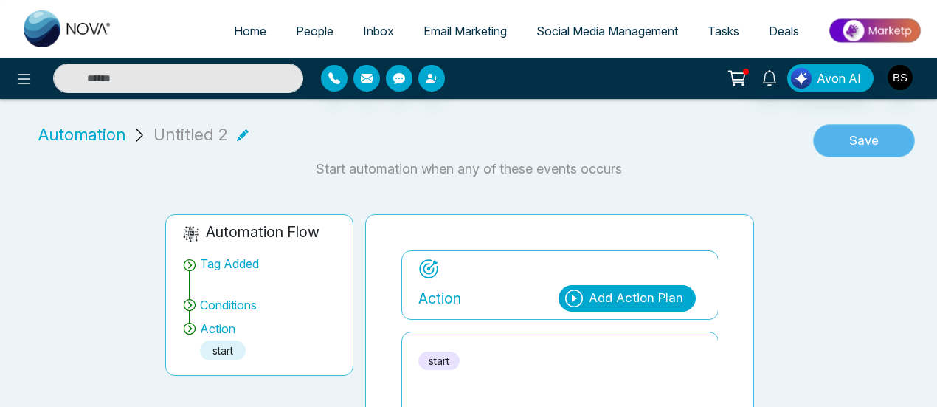
click at [852, 139] on button "Save" at bounding box center [864, 141] width 102 height 34
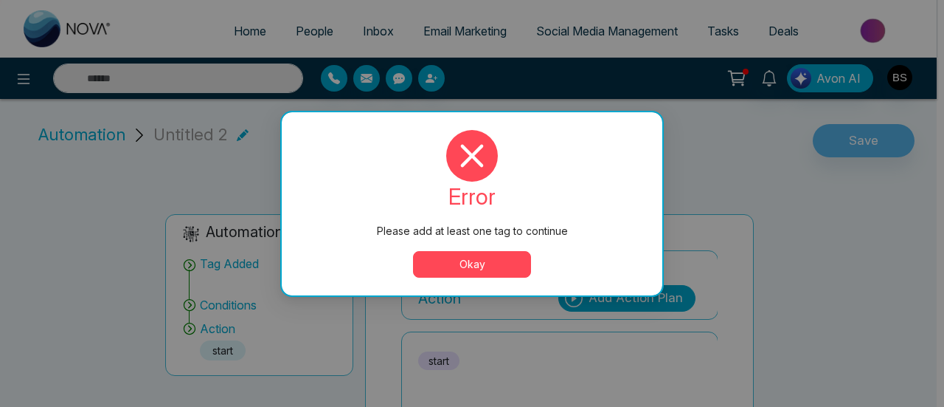
click at [446, 260] on button "Okay" at bounding box center [472, 264] width 118 height 27
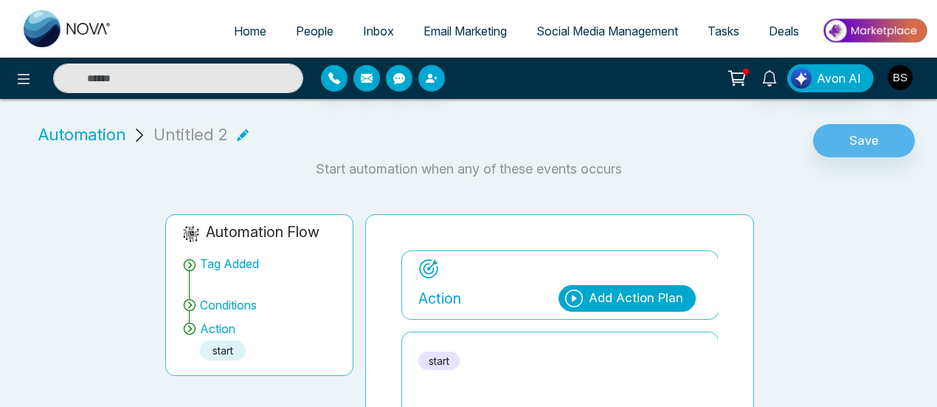
click at [190, 257] on icon at bounding box center [189, 264] width 15 height 15
click at [190, 270] on icon at bounding box center [189, 264] width 15 height 15
click at [190, 266] on icon at bounding box center [189, 264] width 15 height 15
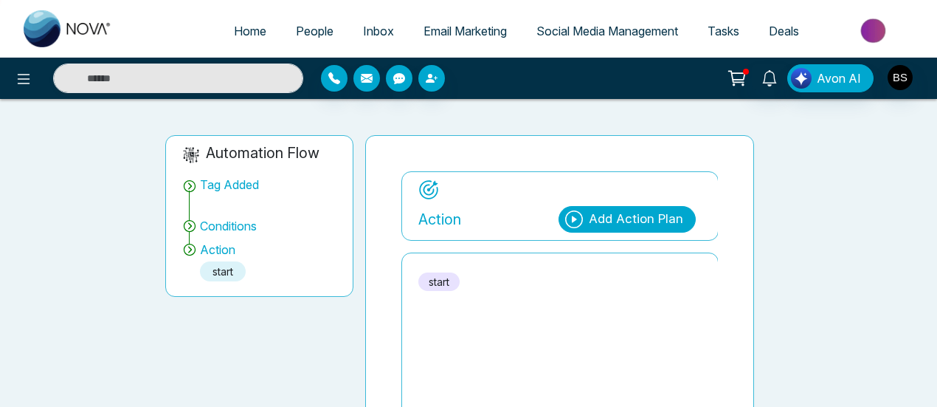
scroll to position [148, 0]
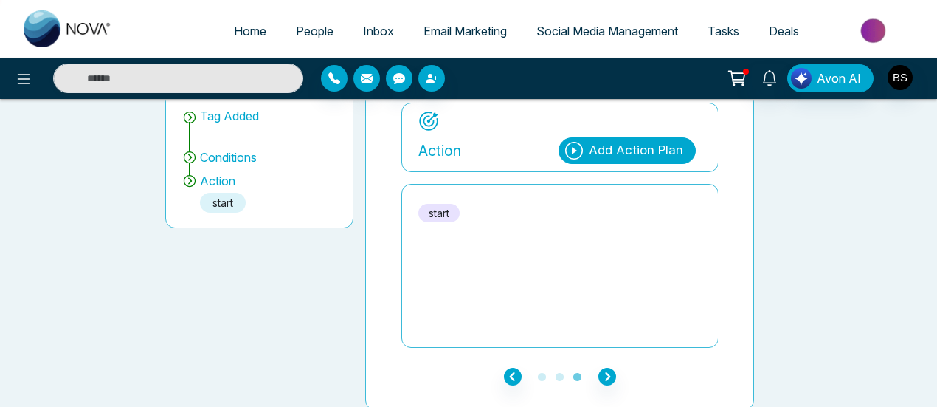
click at [508, 362] on div "**********" at bounding box center [559, 237] width 389 height 343
click at [506, 367] on icon "button" at bounding box center [513, 376] width 18 height 18
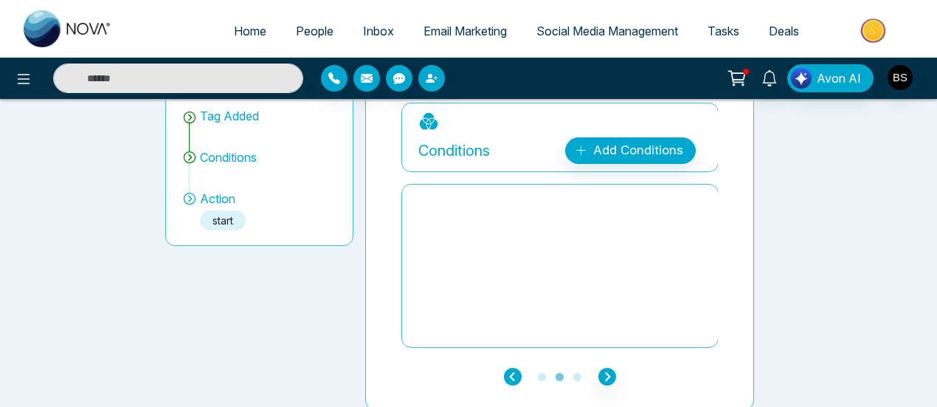
click at [506, 367] on icon "button" at bounding box center [513, 376] width 18 height 18
click at [516, 374] on icon "button" at bounding box center [513, 376] width 18 height 18
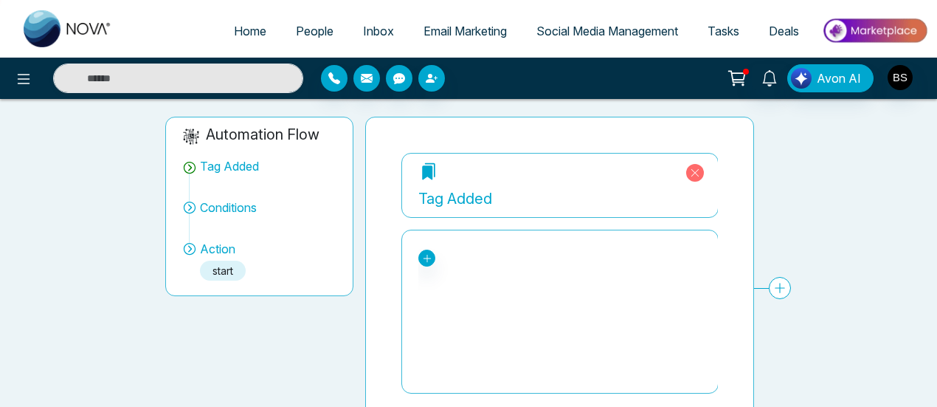
scroll to position [74, 0]
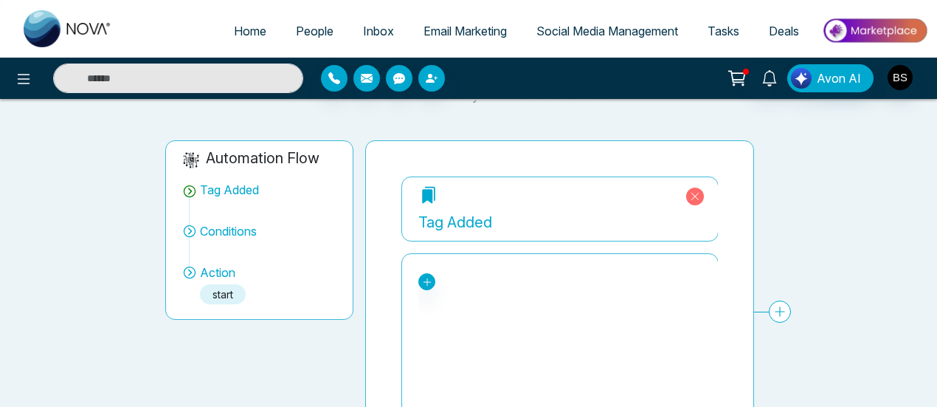
click at [665, 198] on div "Tag Added" at bounding box center [559, 208] width 317 height 65
click at [426, 205] on p "Tag Added" at bounding box center [559, 219] width 283 height 28
click at [429, 190] on icon at bounding box center [427, 196] width 10 height 14
click at [426, 281] on icon at bounding box center [427, 282] width 10 height 10
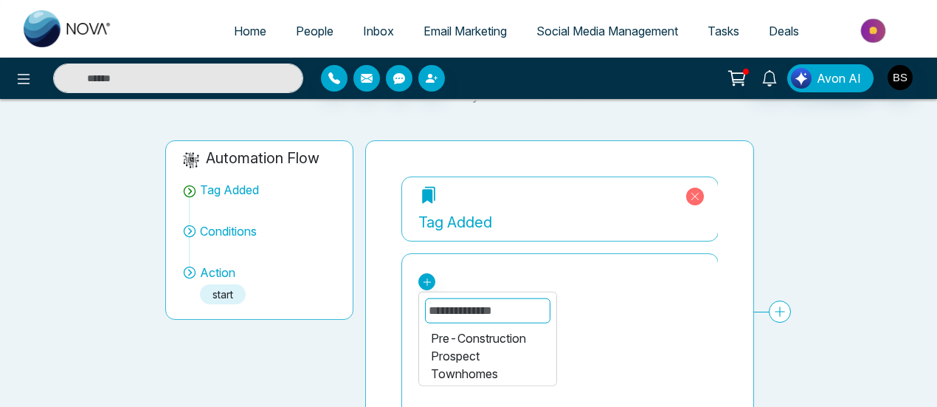
click at [471, 339] on div "Pre-Construction" at bounding box center [488, 338] width 114 height 18
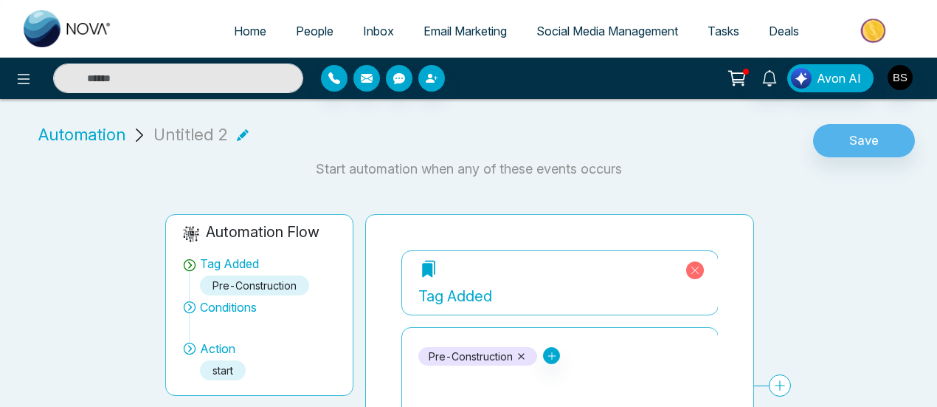
scroll to position [0, 0]
click at [844, 113] on div "Automation Untitled 2 Save" at bounding box center [468, 135] width 937 height 48
click at [842, 158] on div "Automation Untitled 2 Save" at bounding box center [468, 140] width 919 height 36
click at [845, 151] on button "Save" at bounding box center [864, 141] width 102 height 34
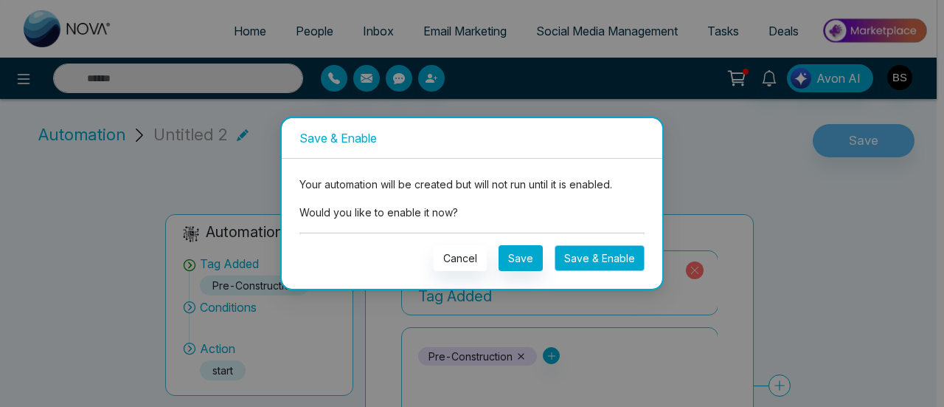
click at [634, 250] on button "Save & Enable" at bounding box center [600, 258] width 90 height 26
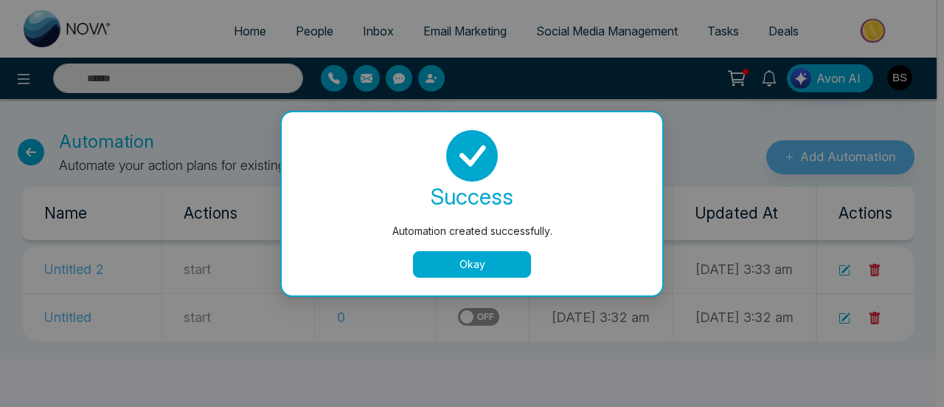
click at [422, 281] on div "success Automation created successfully. Okay" at bounding box center [472, 203] width 381 height 183
click at [529, 260] on td "[DATE] 3:33 am" at bounding box center [601, 270] width 144 height 48
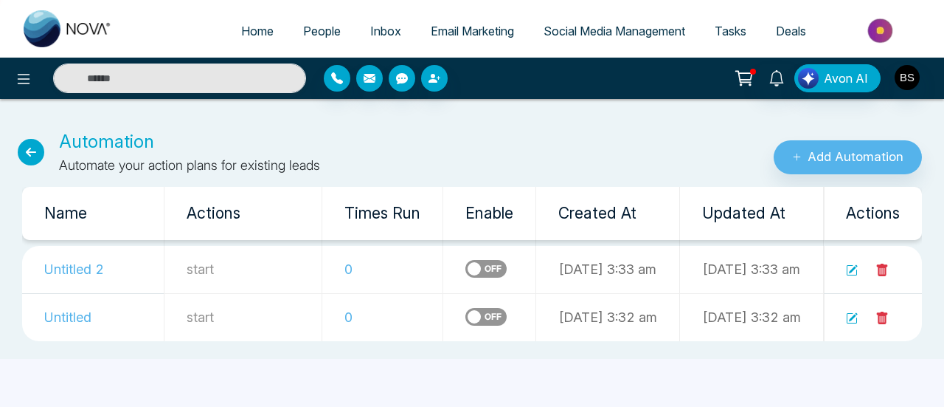
click at [35, 150] on icon at bounding box center [31, 152] width 27 height 27
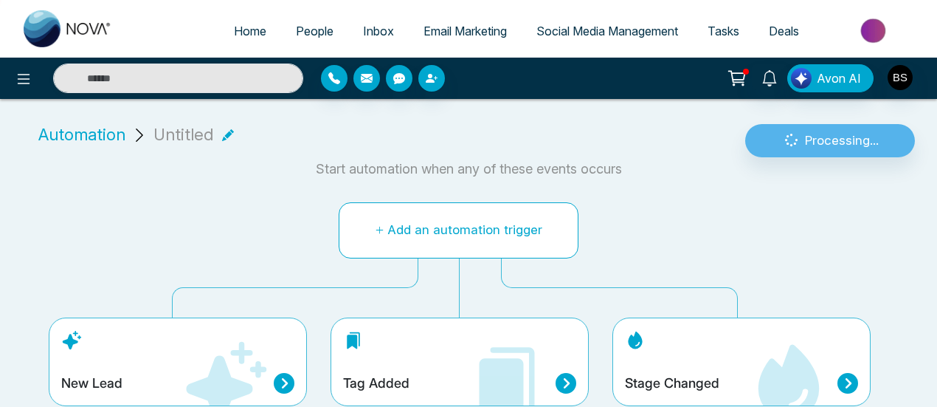
click at [494, 241] on button "Add an automation trigger" at bounding box center [459, 230] width 240 height 56
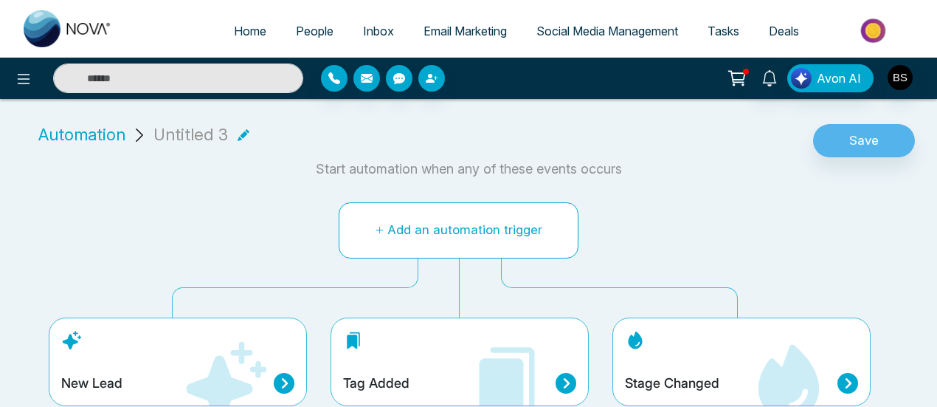
click at [460, 235] on button "Add an automation trigger" at bounding box center [459, 230] width 240 height 56
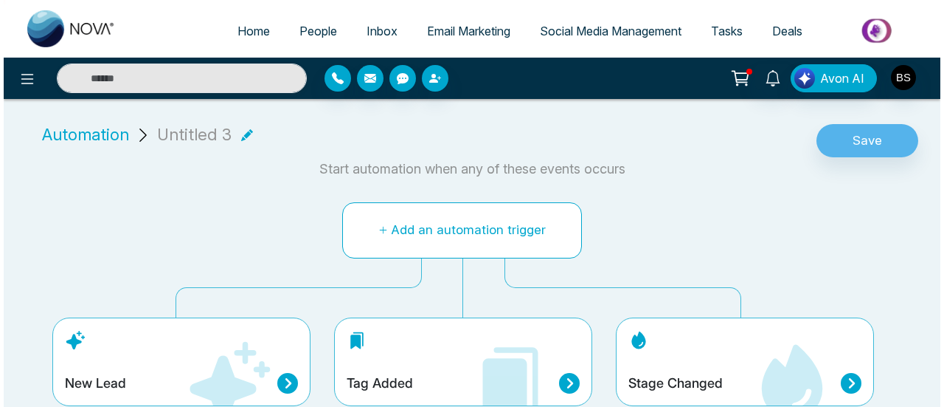
scroll to position [11, 0]
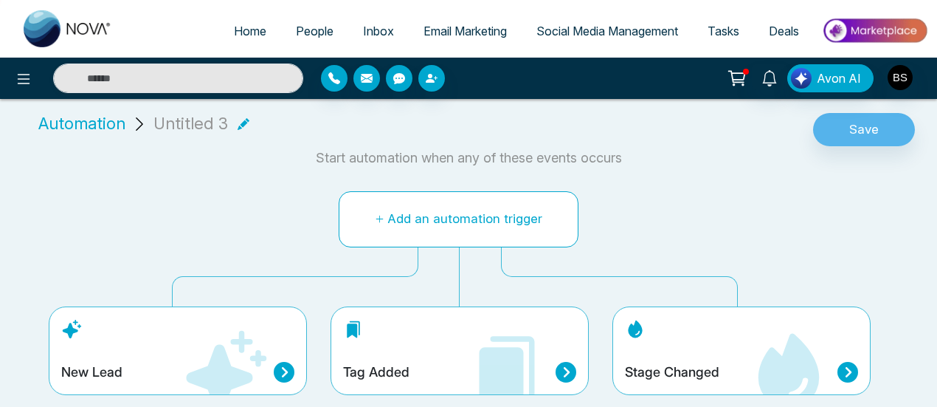
click at [468, 213] on button "Add an automation trigger" at bounding box center [459, 219] width 240 height 56
click at [461, 198] on button "Add an automation trigger" at bounding box center [459, 219] width 240 height 56
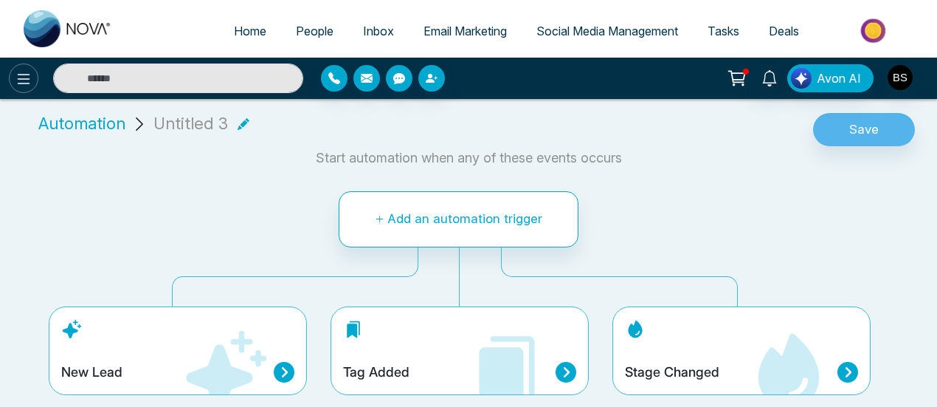
click at [15, 75] on icon at bounding box center [24, 79] width 18 height 18
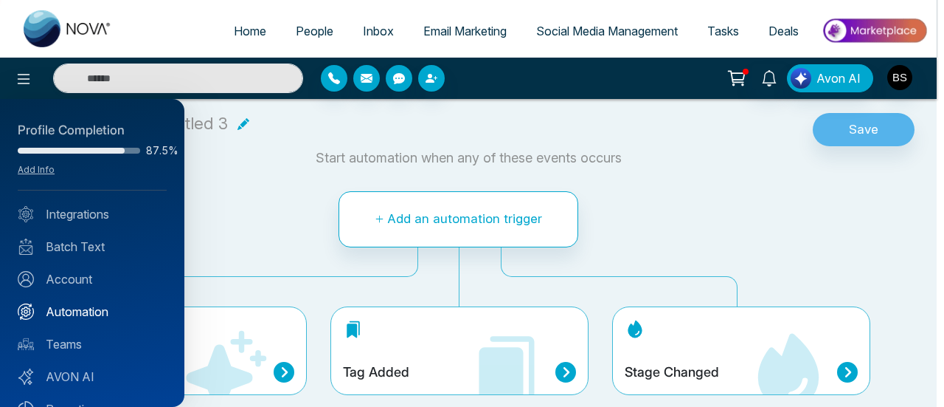
click at [93, 315] on link "Automation" at bounding box center [92, 311] width 149 height 18
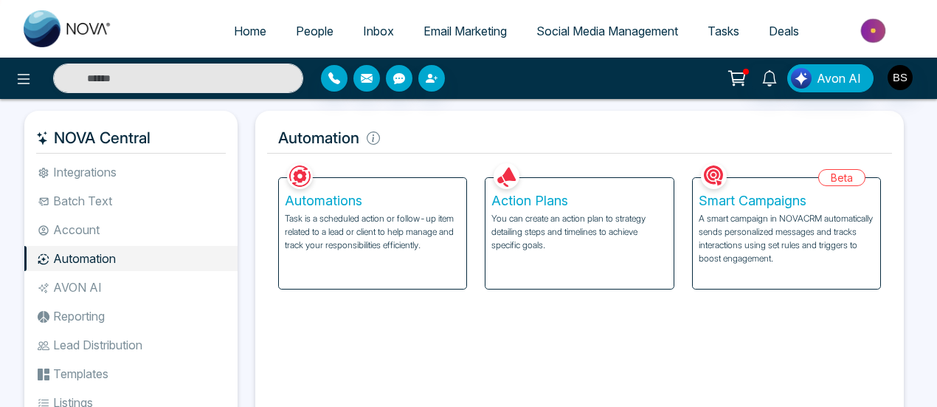
click at [369, 201] on h5 "Automations" at bounding box center [373, 201] width 176 height 16
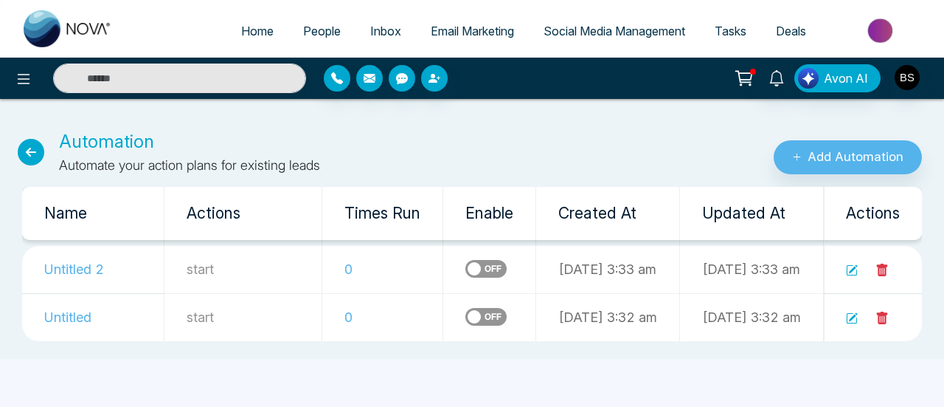
click at [843, 271] on td at bounding box center [873, 270] width 99 height 48
click at [853, 317] on icon at bounding box center [853, 317] width 9 height 9
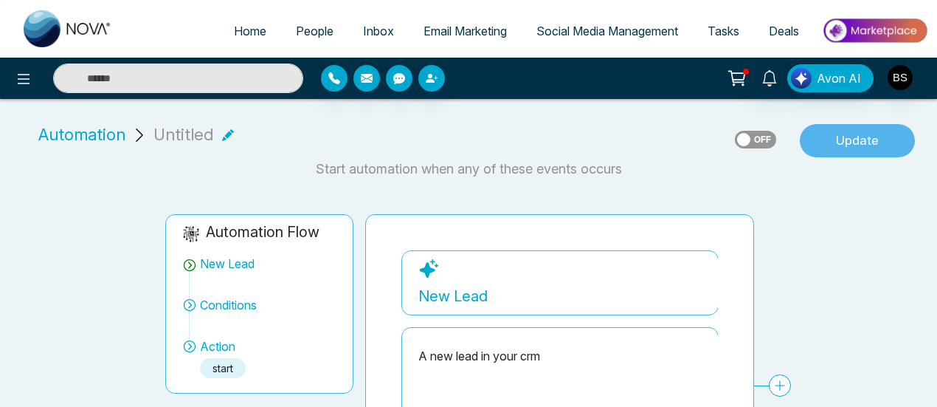
click at [841, 151] on button "Update" at bounding box center [857, 141] width 115 height 34
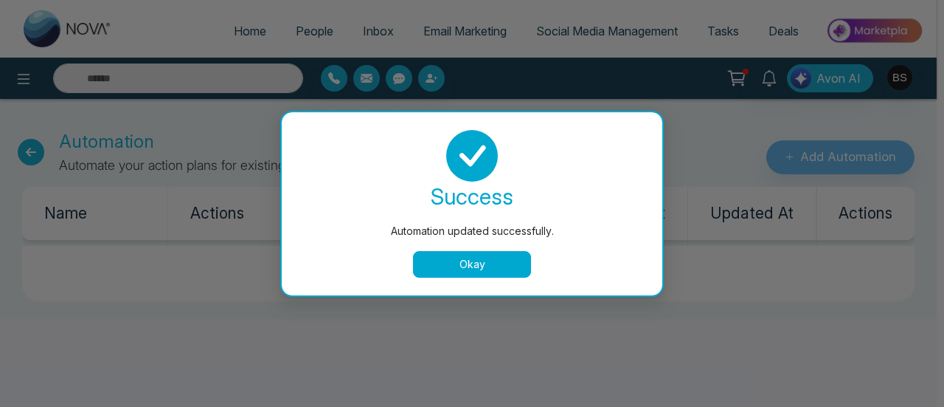
click at [452, 257] on button "Okay" at bounding box center [472, 264] width 118 height 27
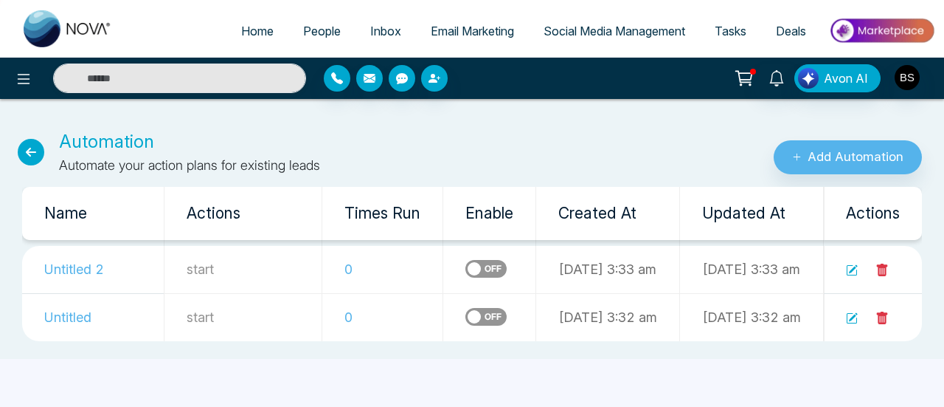
click at [28, 151] on icon at bounding box center [31, 152] width 27 height 27
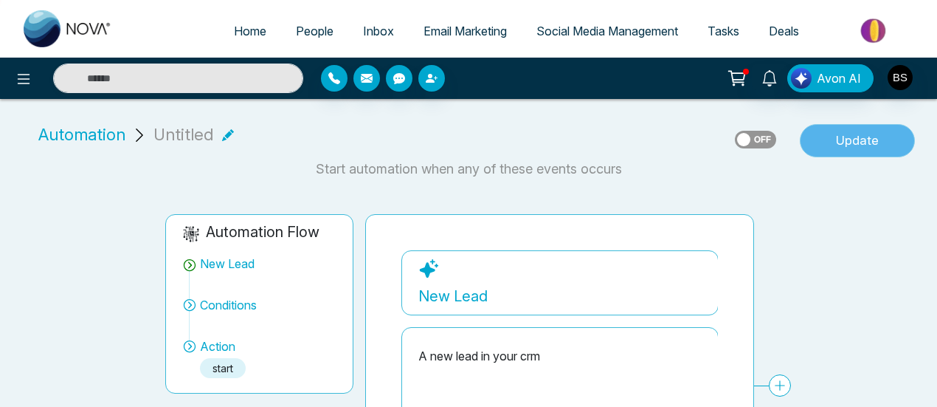
click at [830, 139] on button "Update" at bounding box center [857, 141] width 115 height 34
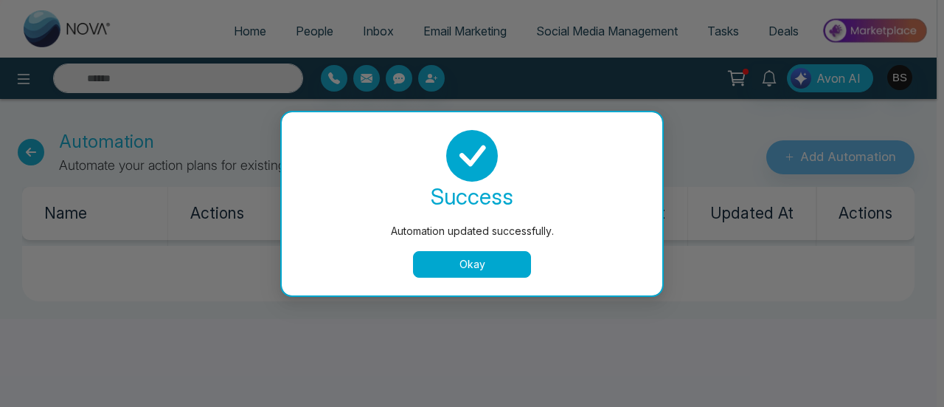
click at [460, 272] on button "Okay" at bounding box center [472, 264] width 118 height 27
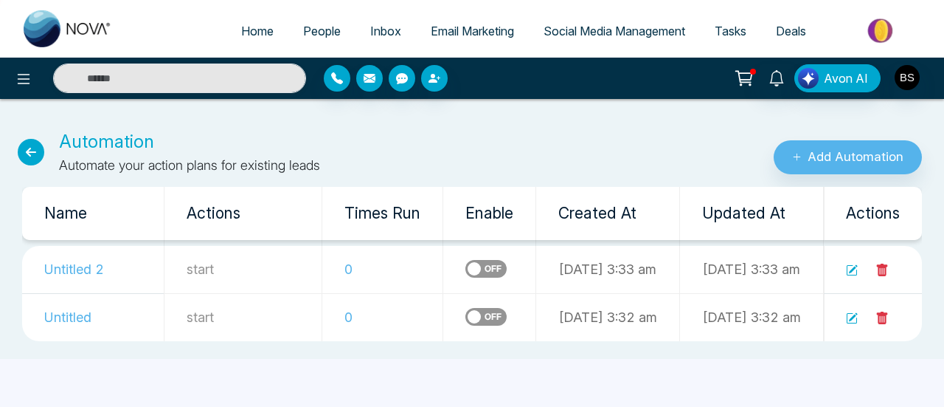
click at [37, 147] on icon at bounding box center [31, 152] width 27 height 27
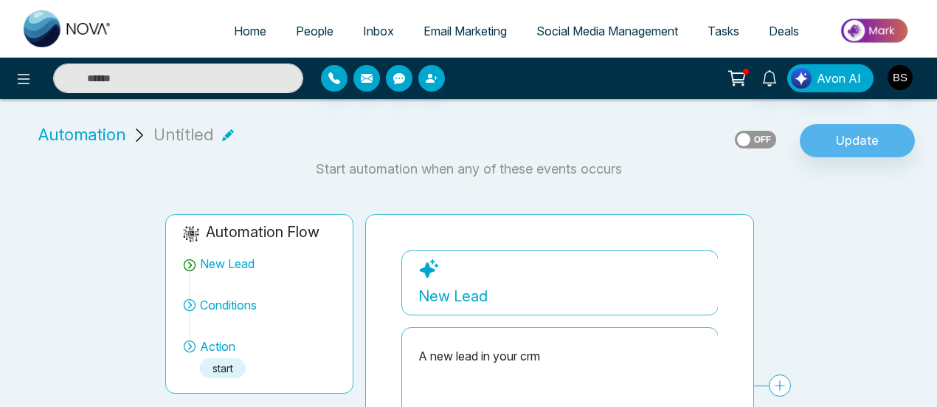
click at [102, 139] on span "Automation" at bounding box center [81, 134] width 87 height 24
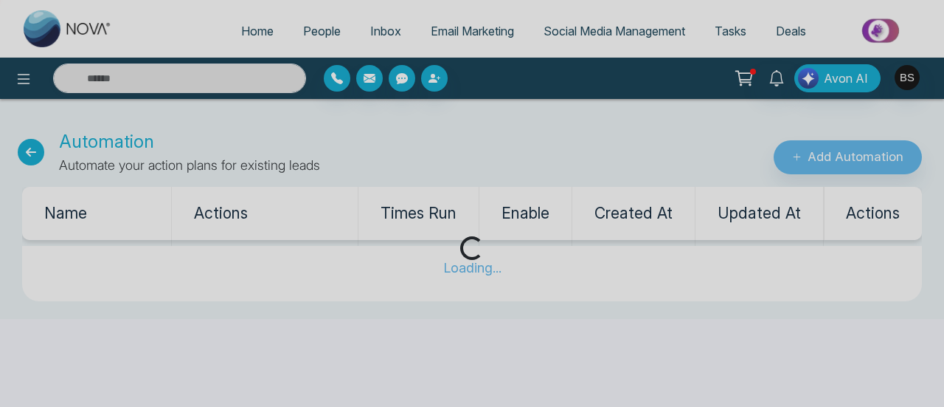
click at [29, 152] on div "Loading..." at bounding box center [472, 203] width 944 height 407
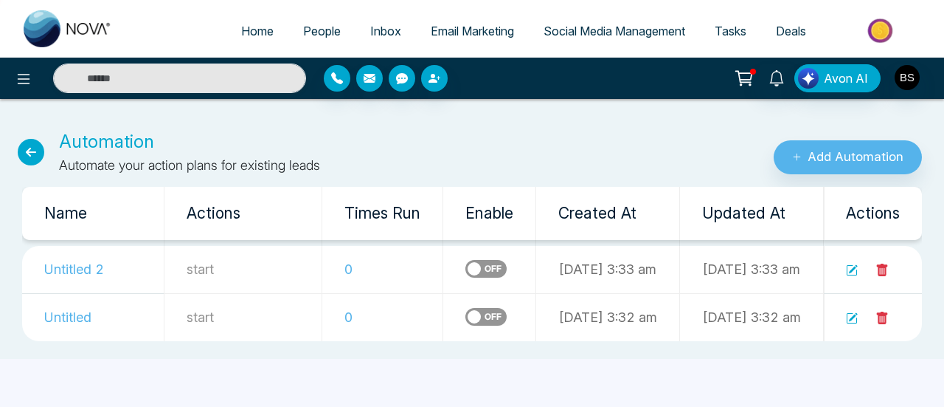
click at [46, 123] on div "Automation Automate your action plans for existing leads Add Automation" at bounding box center [472, 143] width 944 height 64
click at [21, 151] on icon at bounding box center [31, 152] width 27 height 27
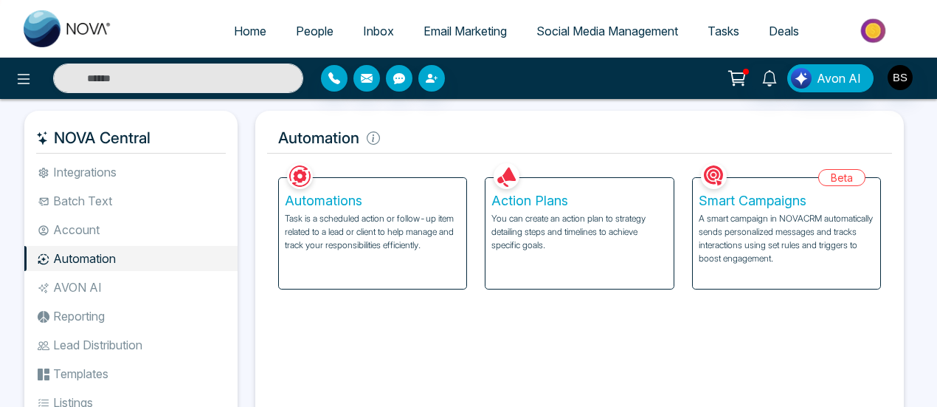
click at [571, 216] on p "You can create an action plan to strategy detailing steps and timelines to achi…" at bounding box center [579, 232] width 176 height 40
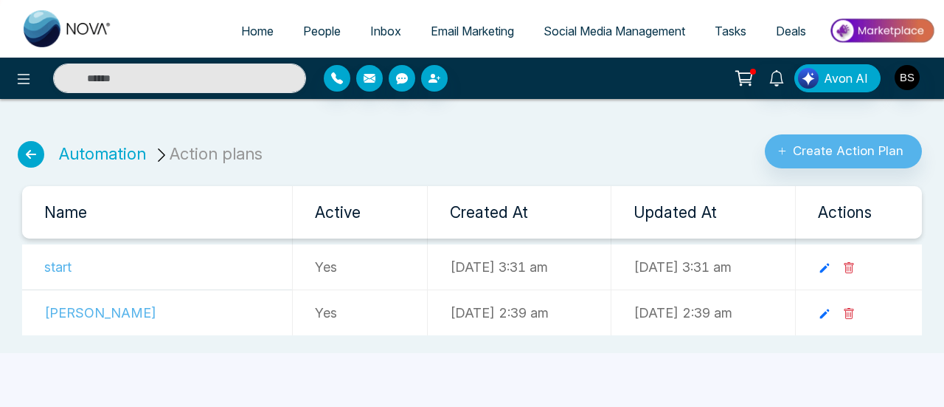
click at [854, 263] on icon at bounding box center [850, 267] width 10 height 11
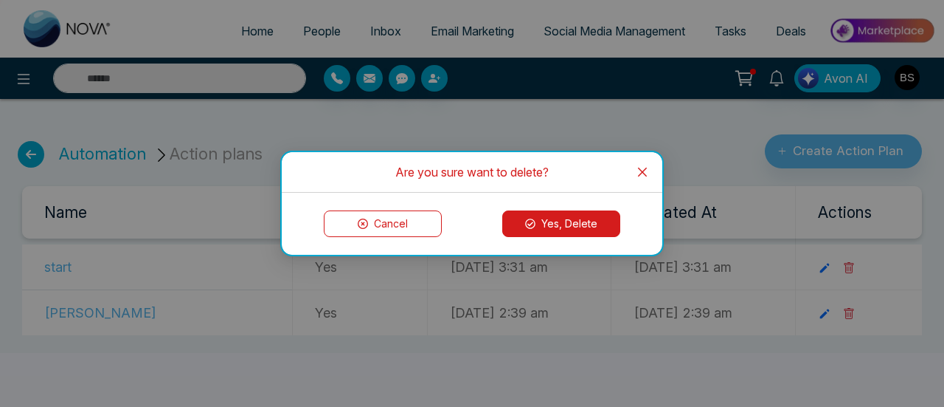
click at [589, 228] on button "Yes, Delete" at bounding box center [561, 223] width 118 height 27
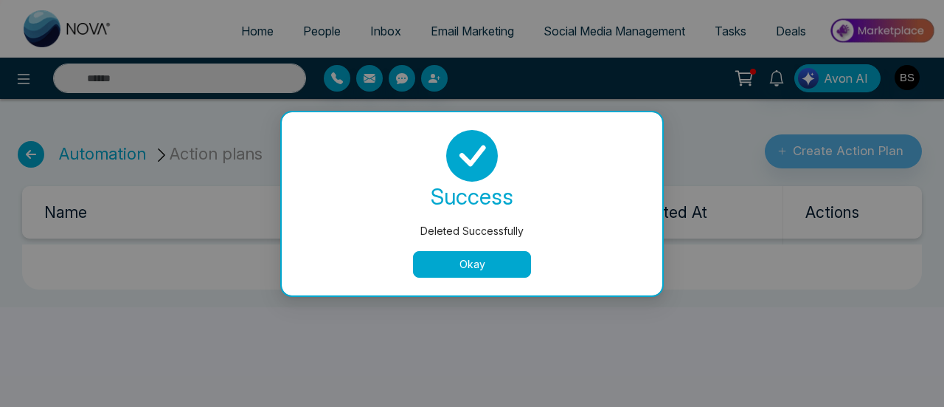
click at [444, 268] on button "Okay" at bounding box center [472, 264] width 118 height 27
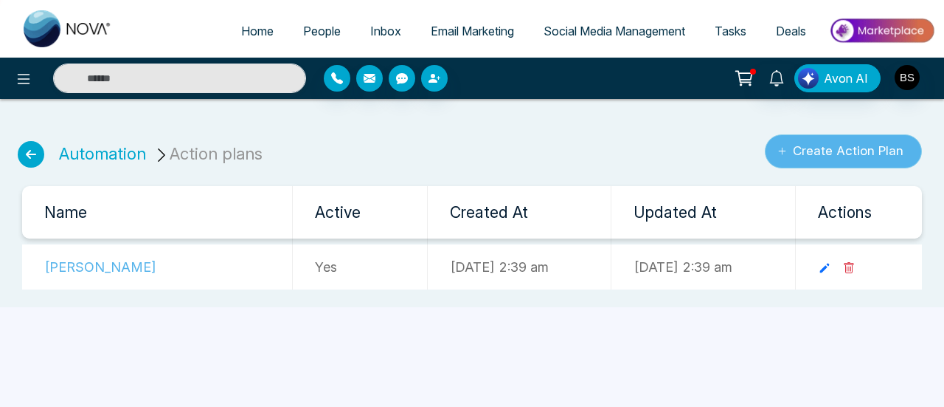
click at [802, 151] on button "Create Action Plan" at bounding box center [843, 151] width 157 height 34
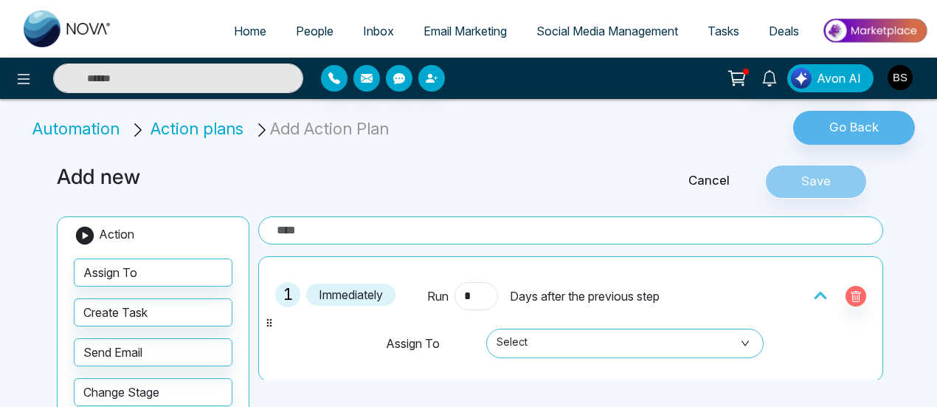
click at [481, 229] on input "text" at bounding box center [570, 230] width 625 height 28
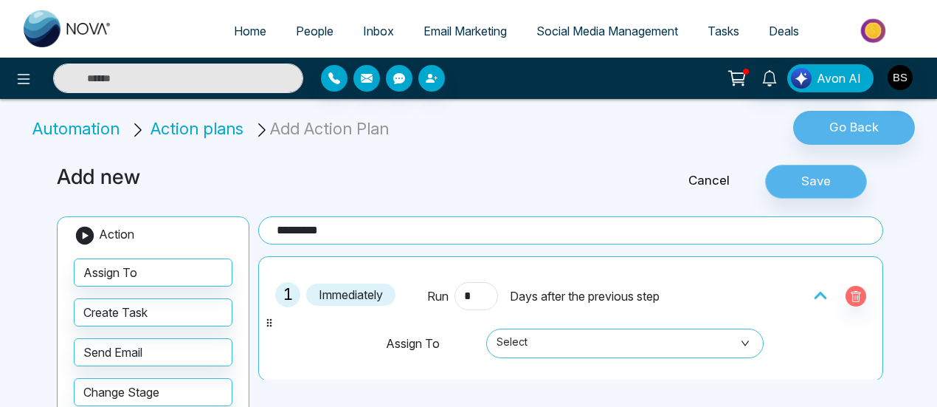
type input "*********"
click at [826, 185] on button "Save" at bounding box center [816, 182] width 102 height 34
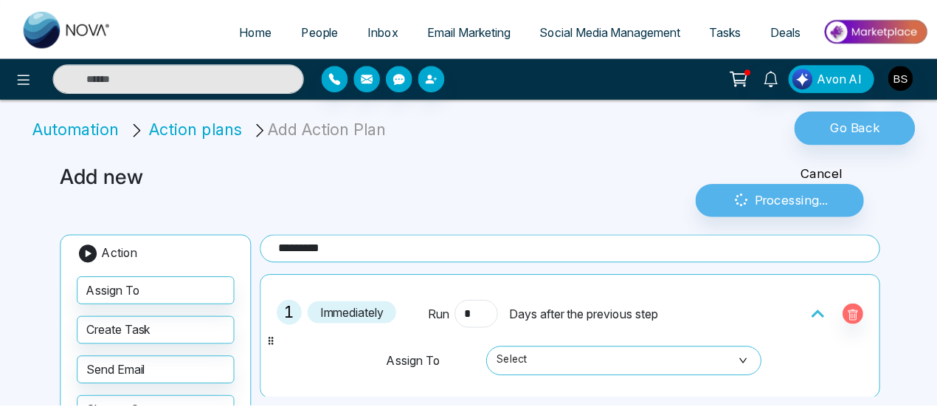
scroll to position [187, 0]
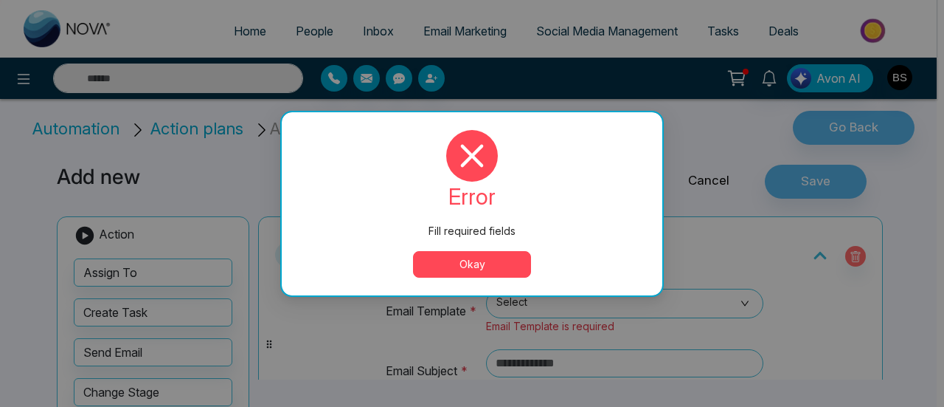
click at [504, 252] on button "Okay" at bounding box center [472, 264] width 118 height 27
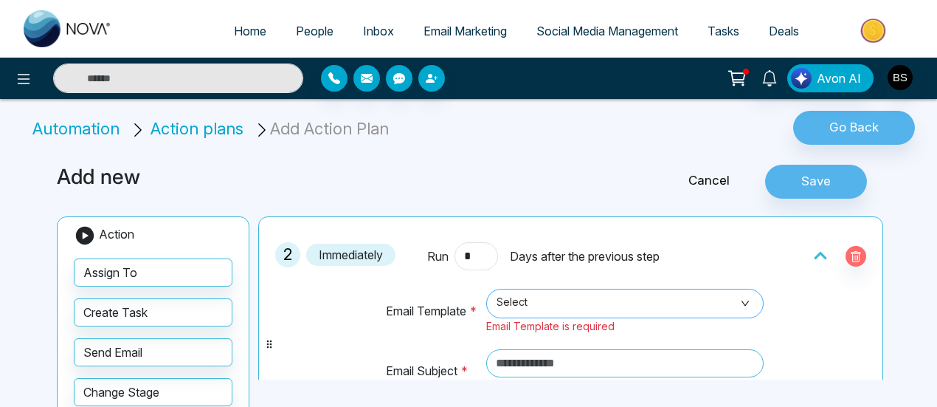
click at [543, 296] on span "Select" at bounding box center [625, 303] width 257 height 25
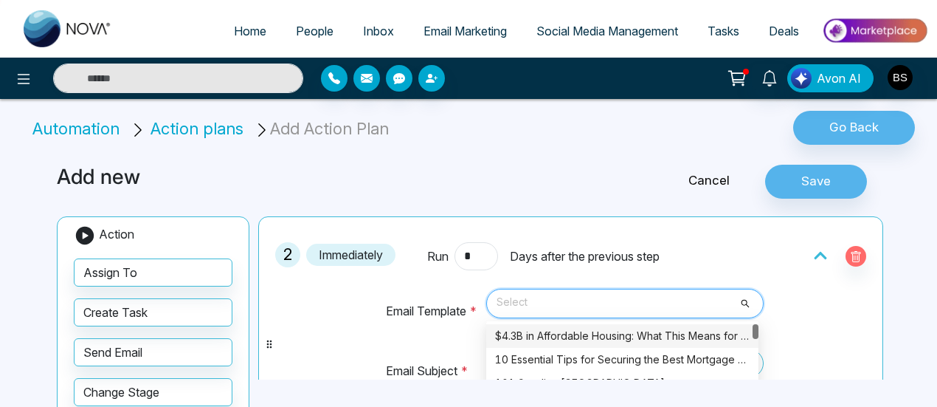
click at [553, 334] on div "$4.3B in Affordable Housing: What This Means for You" at bounding box center [622, 336] width 255 height 16
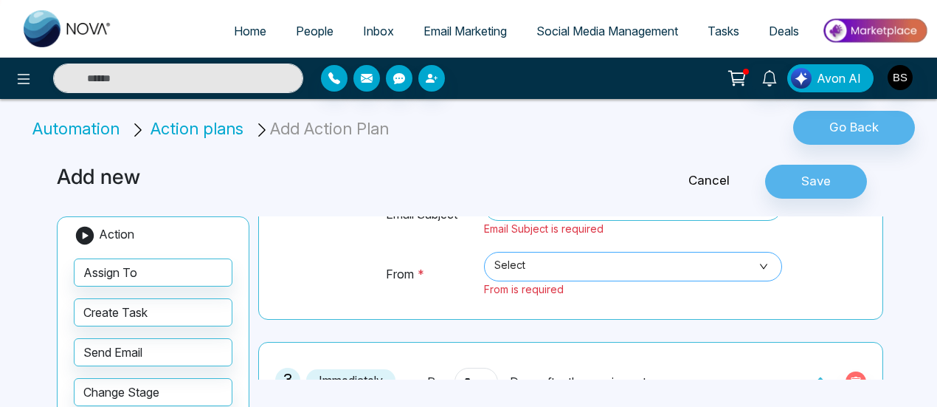
scroll to position [254, 0]
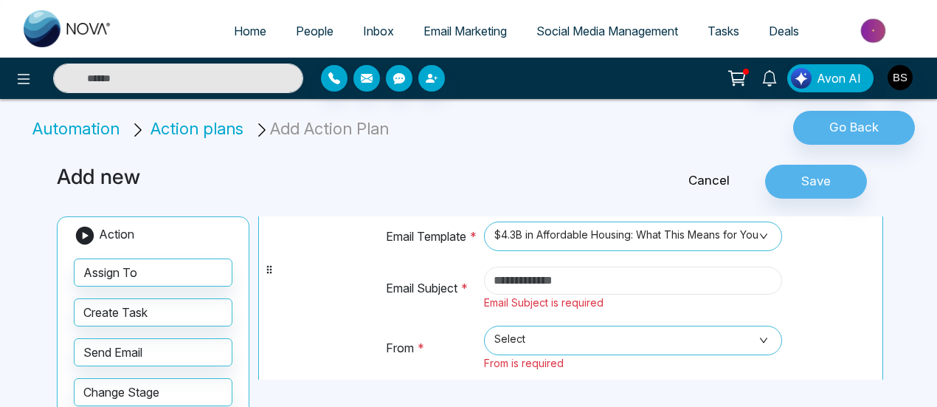
click at [561, 280] on input "text" at bounding box center [633, 280] width 298 height 28
click at [577, 271] on input "text" at bounding box center [633, 280] width 298 height 28
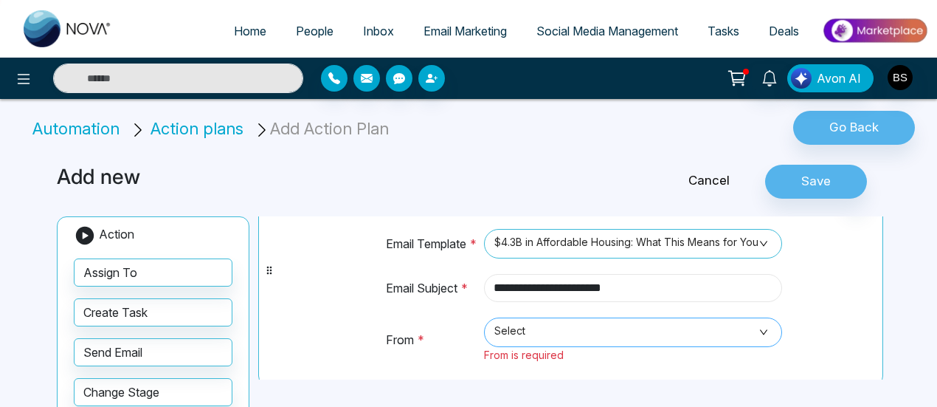
click at [558, 327] on span "Select" at bounding box center [632, 331] width 277 height 25
type input "**********"
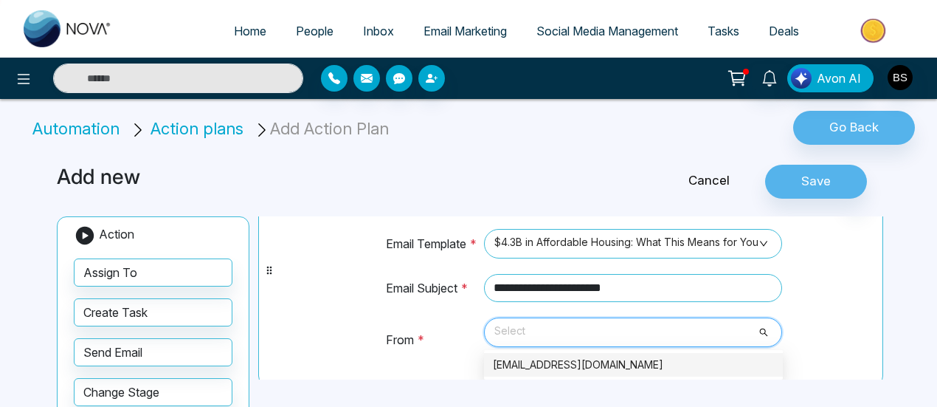
click at [578, 362] on div "[EMAIL_ADDRESS][DOMAIN_NAME]" at bounding box center [633, 364] width 281 height 16
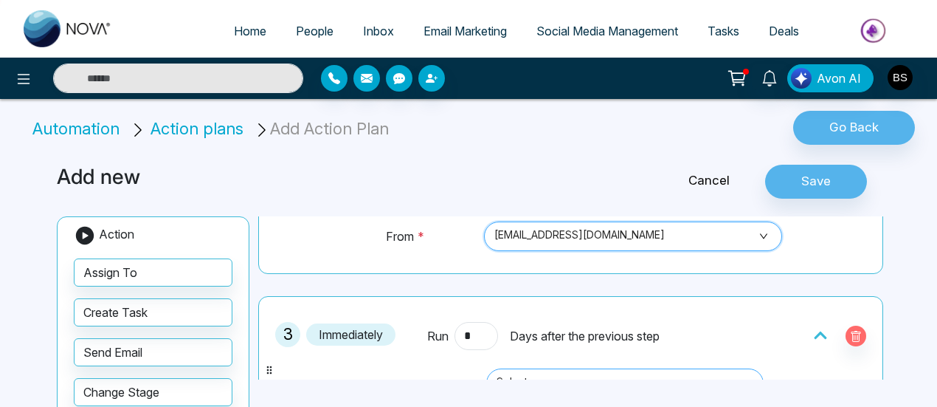
scroll to position [387, 0]
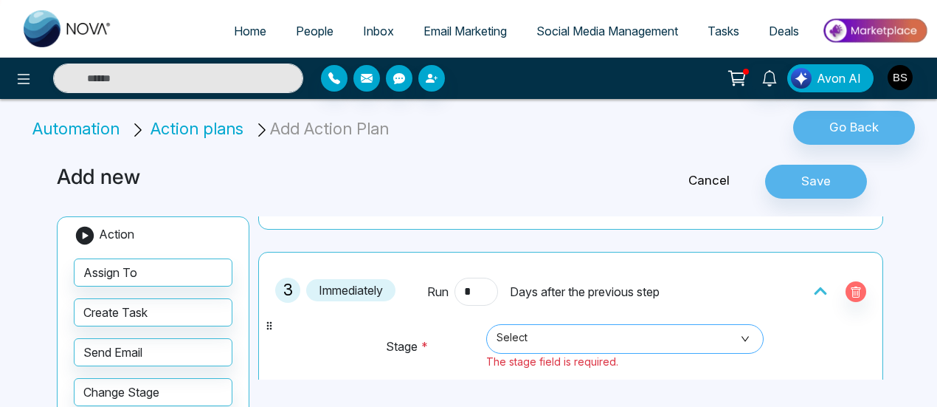
click at [580, 326] on span "Select" at bounding box center [625, 338] width 257 height 25
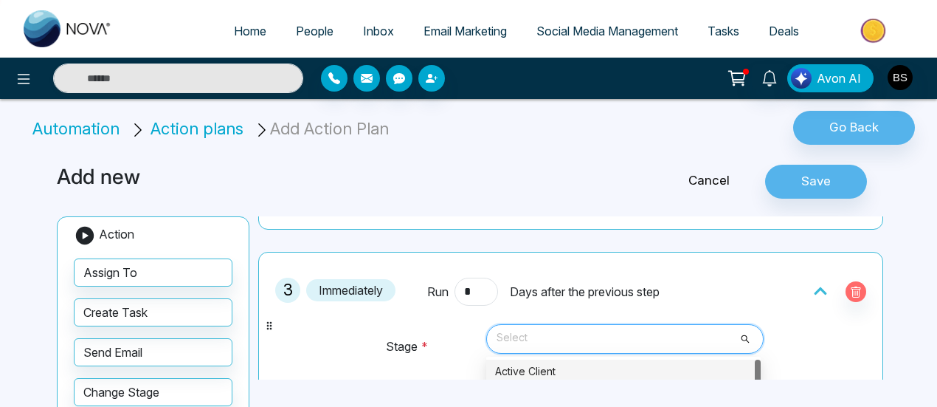
click at [536, 364] on div "Active Client" at bounding box center [623, 371] width 257 height 16
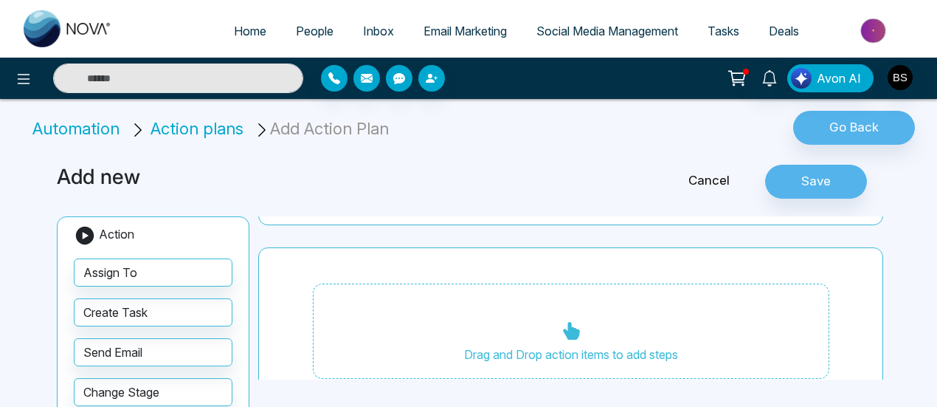
scroll to position [568, 0]
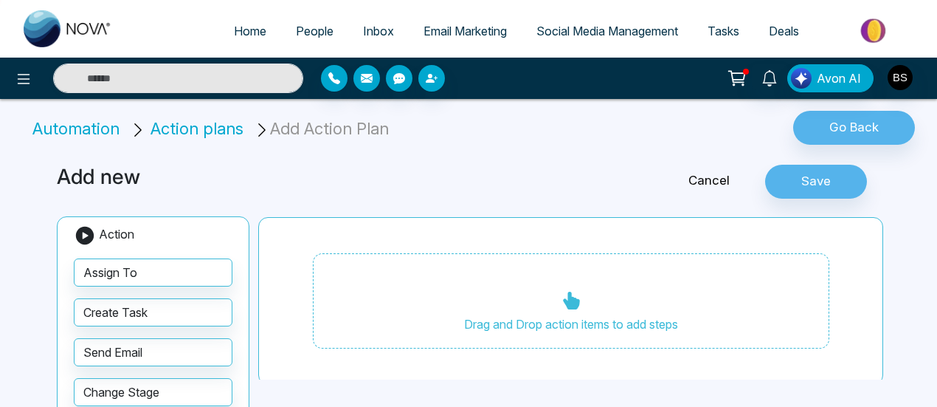
click at [563, 294] on icon at bounding box center [571, 300] width 16 height 18
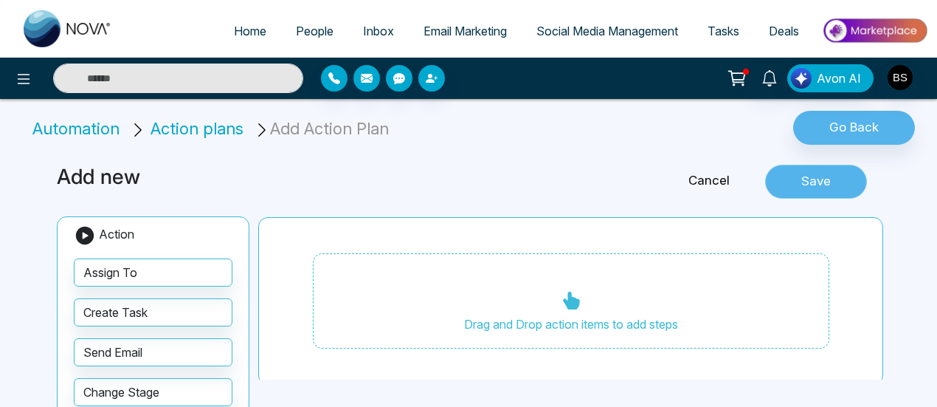
click at [815, 185] on button "Save" at bounding box center [816, 182] width 102 height 34
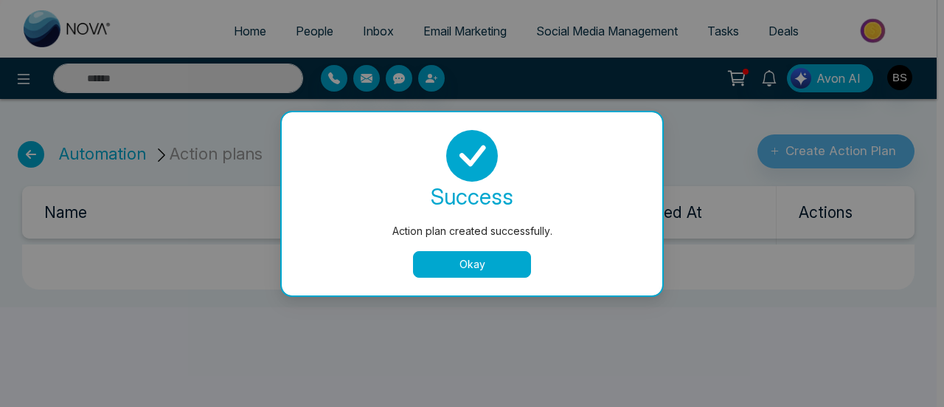
click at [497, 268] on button "Okay" at bounding box center [472, 264] width 118 height 27
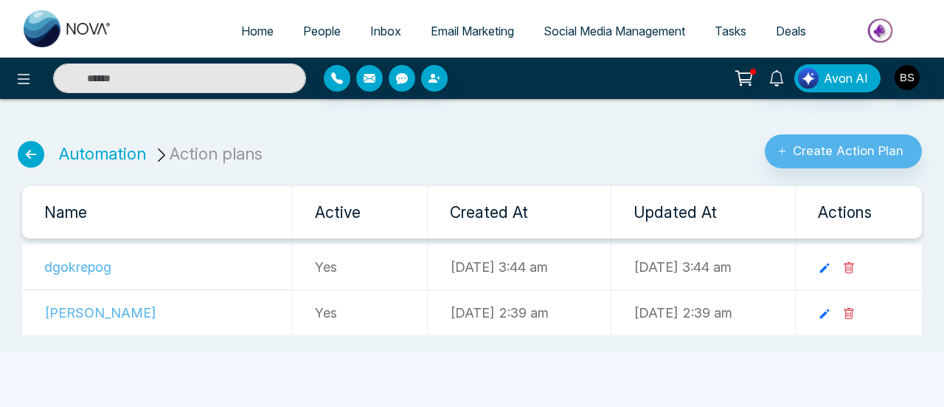
click at [25, 156] on icon at bounding box center [31, 154] width 27 height 27
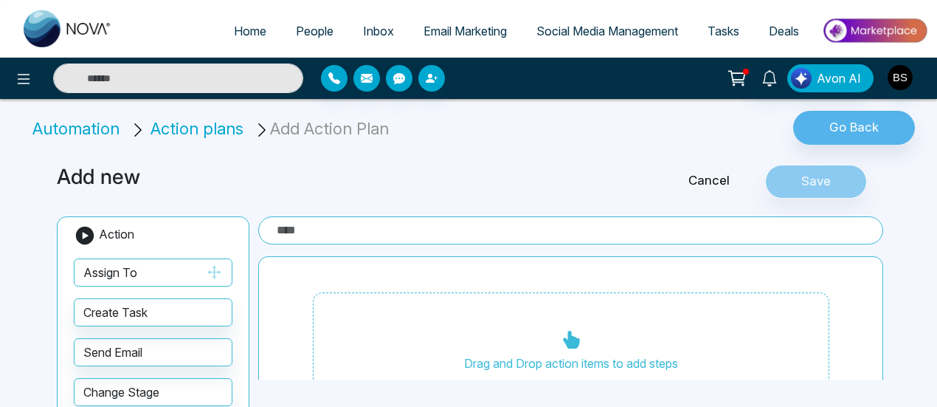
click at [184, 266] on button "Assign To" at bounding box center [153, 272] width 159 height 28
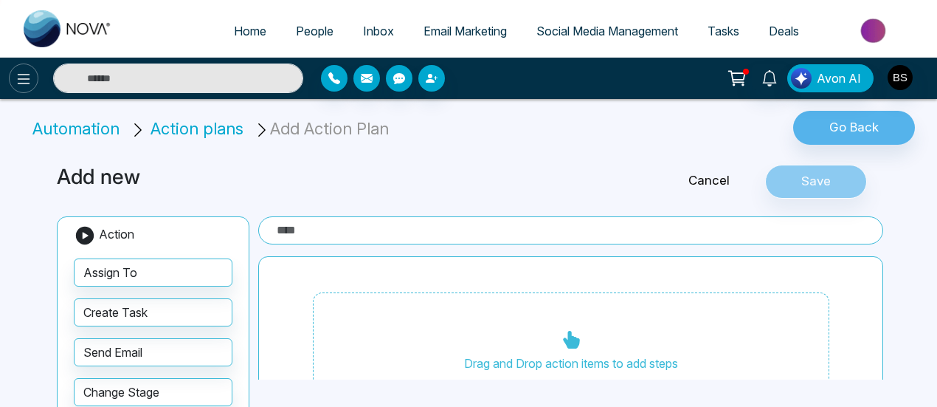
click at [30, 86] on icon at bounding box center [24, 79] width 18 height 18
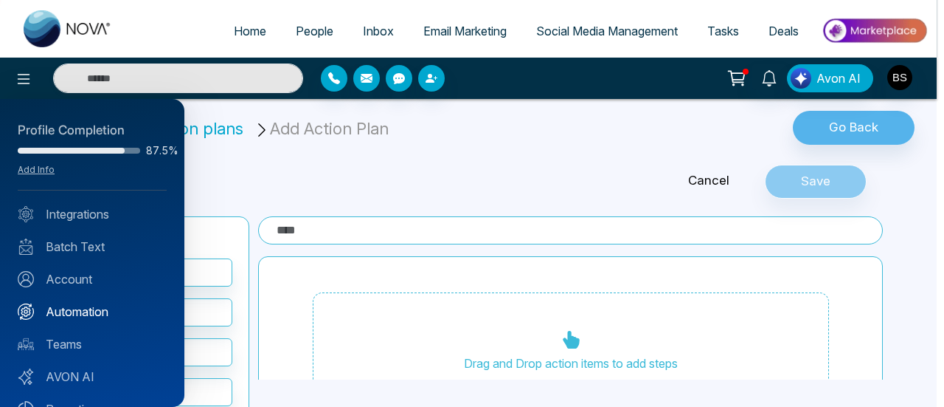
click at [86, 309] on link "Automation" at bounding box center [92, 311] width 149 height 18
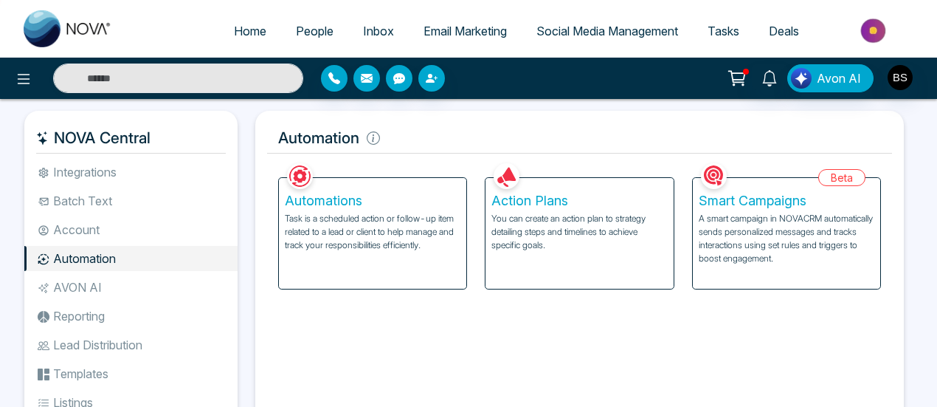
click at [434, 230] on p "Task is a scheduled action or follow-up item related to a lead or client to hel…" at bounding box center [373, 232] width 176 height 40
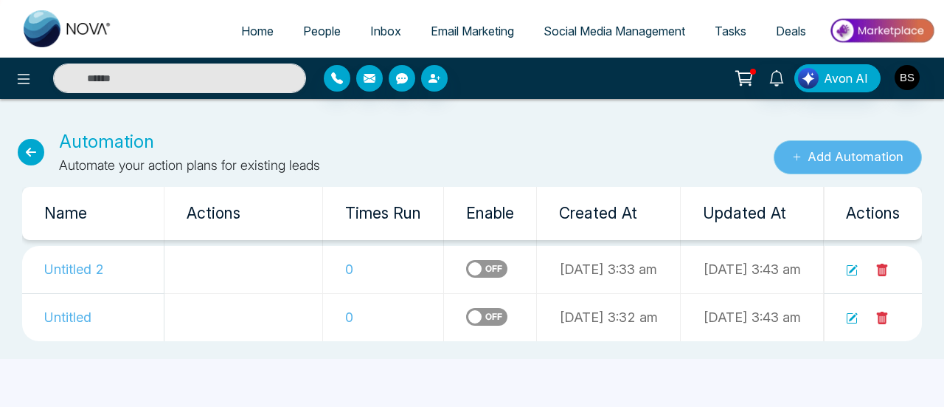
click at [807, 151] on button "Add Automation" at bounding box center [848, 157] width 148 height 34
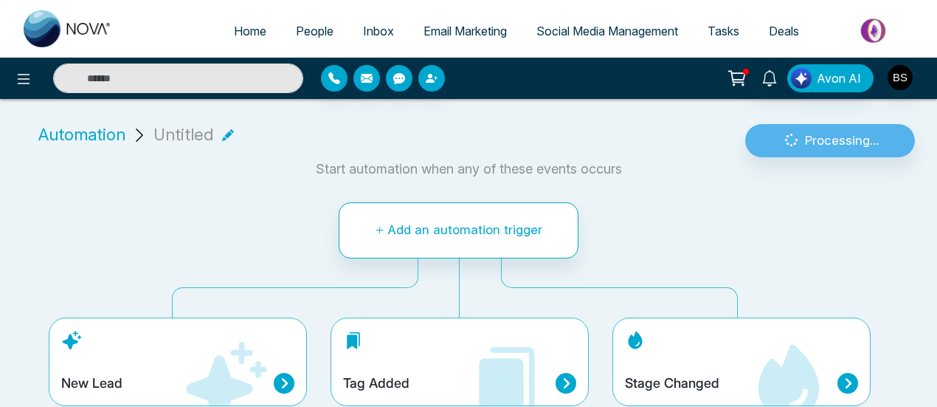
scroll to position [11, 0]
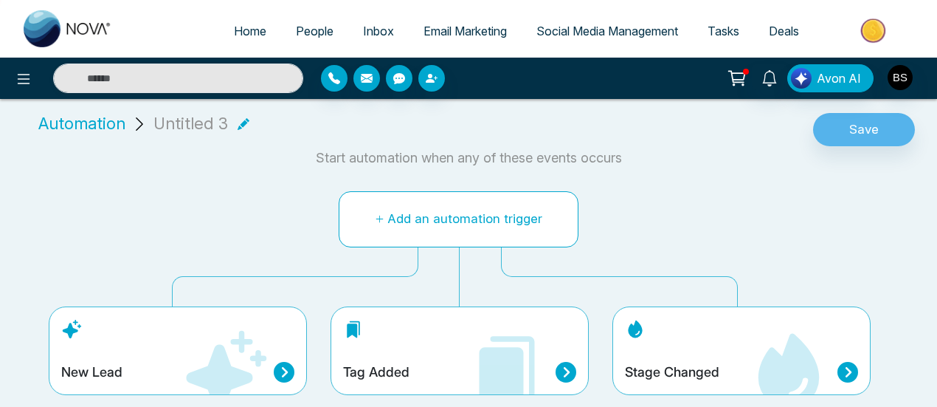
click at [440, 224] on button "Add an automation trigger" at bounding box center [459, 219] width 240 height 56
click at [447, 220] on button "Add an automation trigger" at bounding box center [459, 219] width 240 height 56
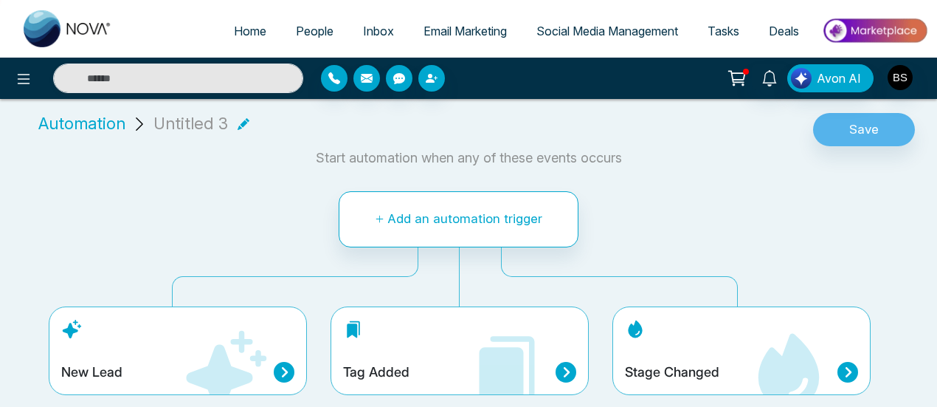
click at [562, 365] on icon at bounding box center [566, 372] width 21 height 21
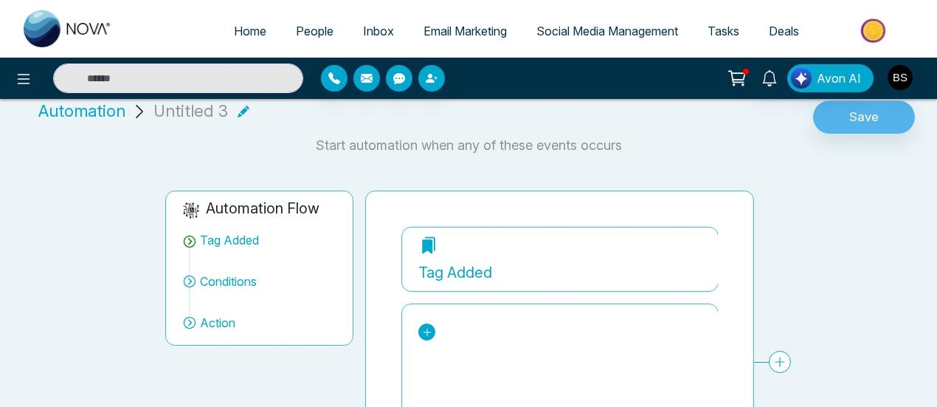
scroll to position [0, 0]
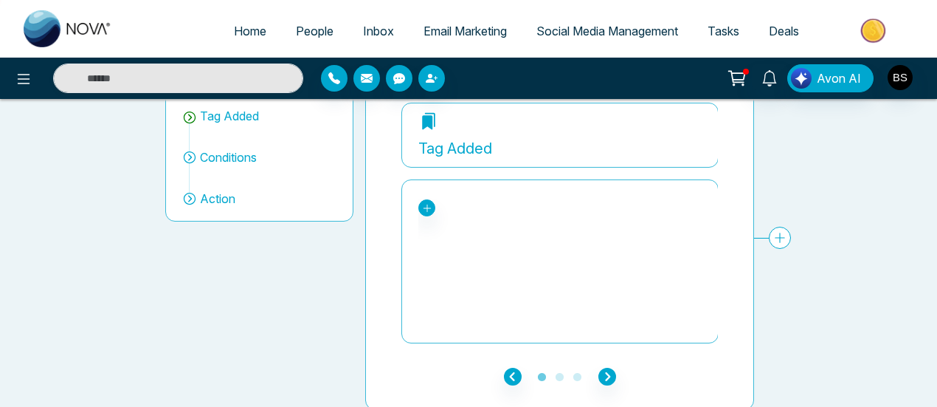
click at [786, 234] on icon at bounding box center [780, 237] width 22 height 22
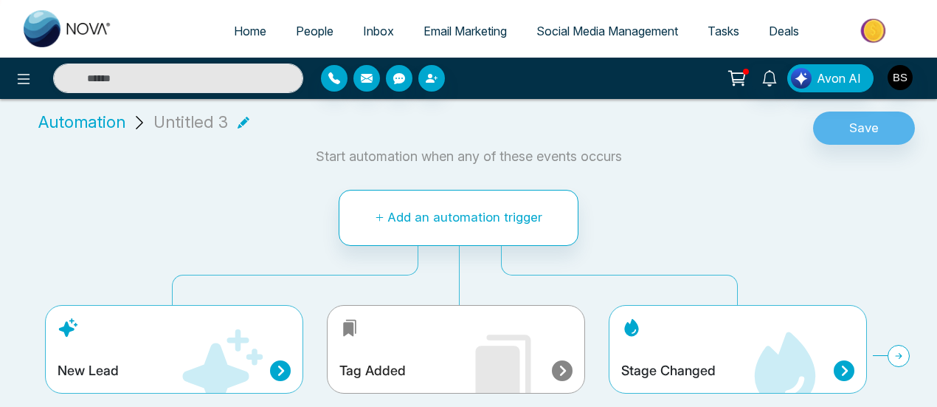
scroll to position [11, 0]
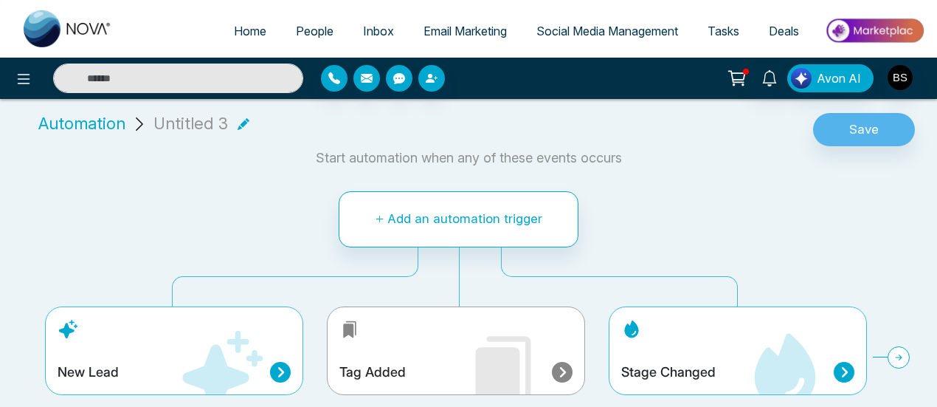
click at [83, 117] on span "Automation" at bounding box center [81, 123] width 87 height 24
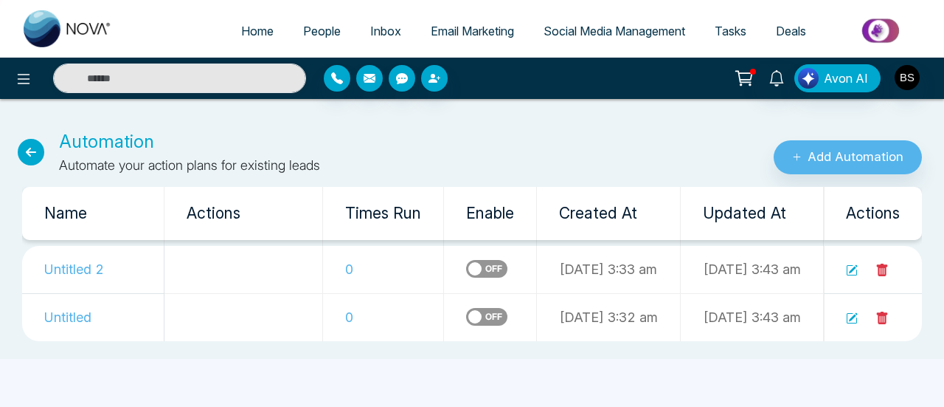
click at [466, 268] on label at bounding box center [486, 269] width 41 height 18
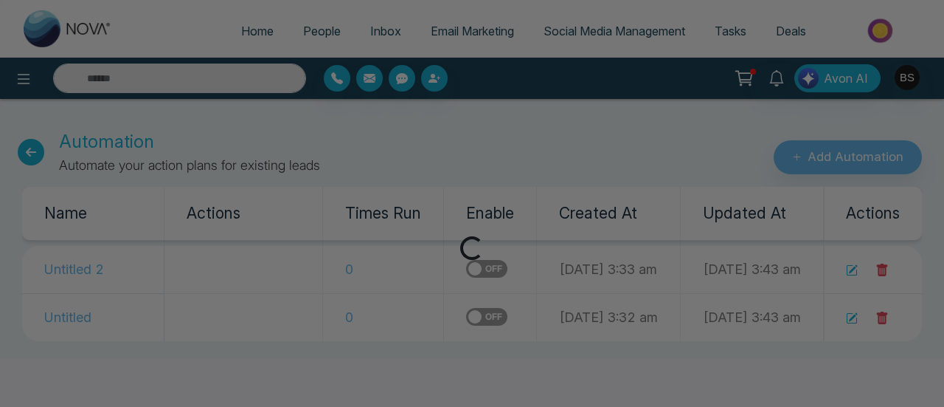
click at [410, 312] on div "Automation updated successfully. success Automation updated successfully. Okay" at bounding box center [472, 203] width 944 height 407
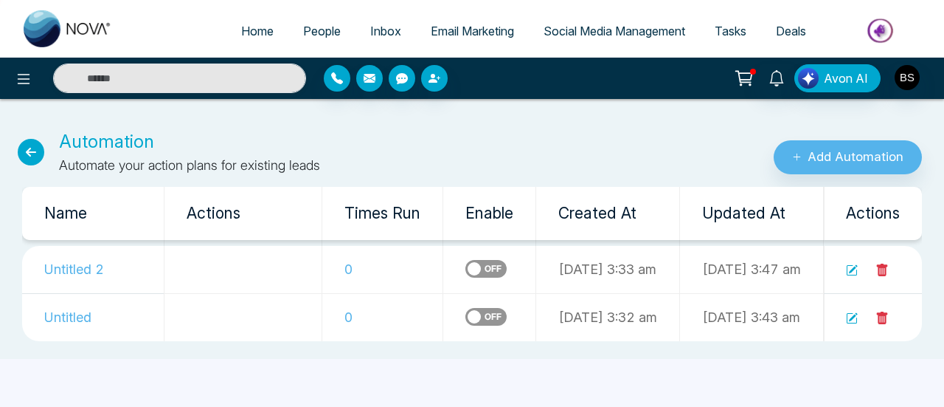
click at [39, 160] on icon at bounding box center [31, 152] width 27 height 27
click at [32, 156] on icon at bounding box center [31, 152] width 27 height 27
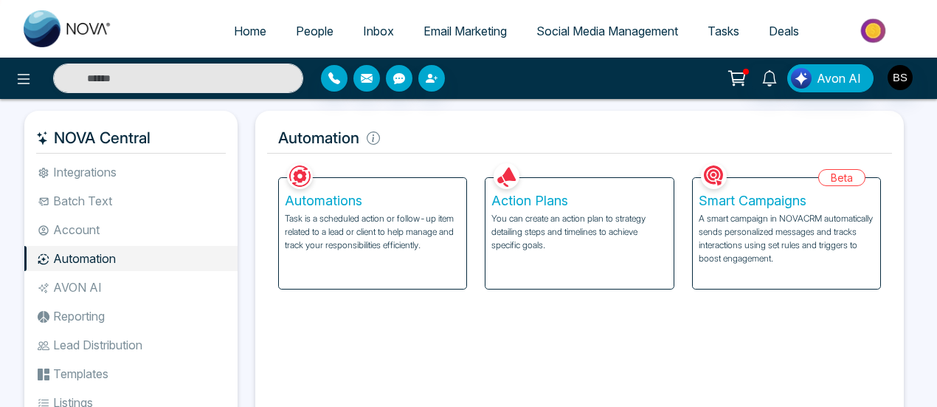
click at [598, 198] on h5 "Action Plans" at bounding box center [579, 201] width 176 height 16
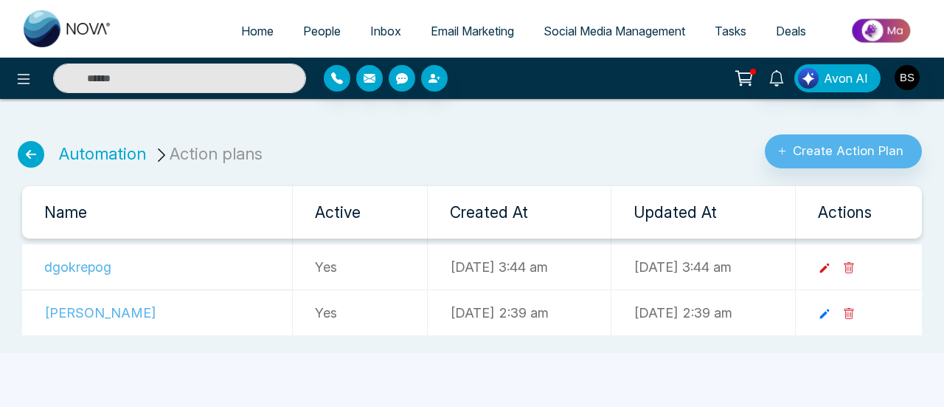
click at [831, 261] on icon at bounding box center [824, 267] width 13 height 13
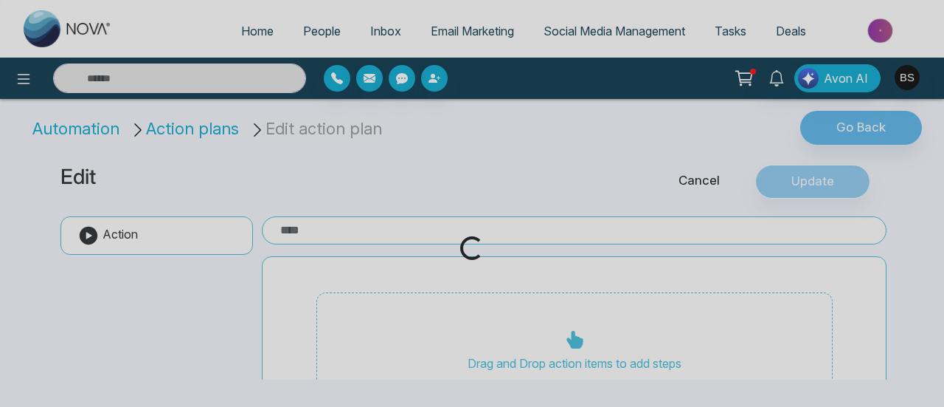
type input "*********"
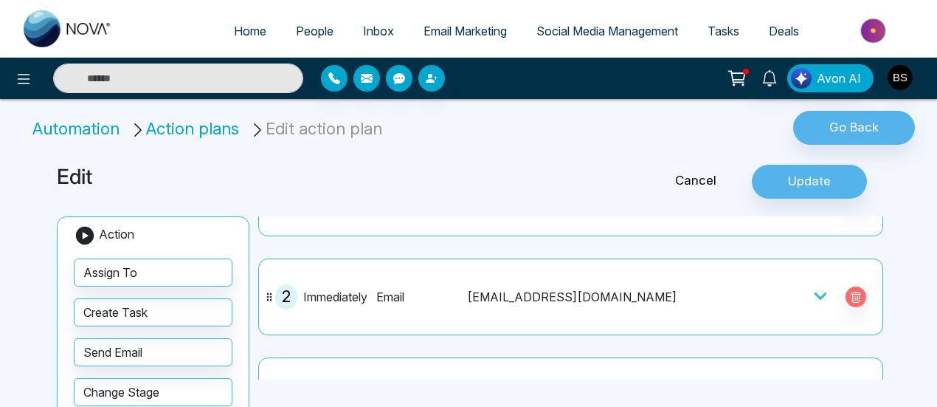
scroll to position [74, 0]
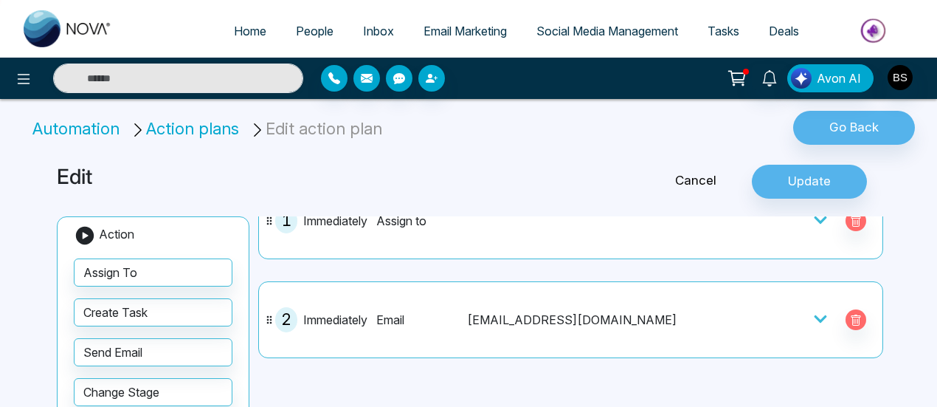
click at [818, 315] on icon at bounding box center [820, 318] width 13 height 7
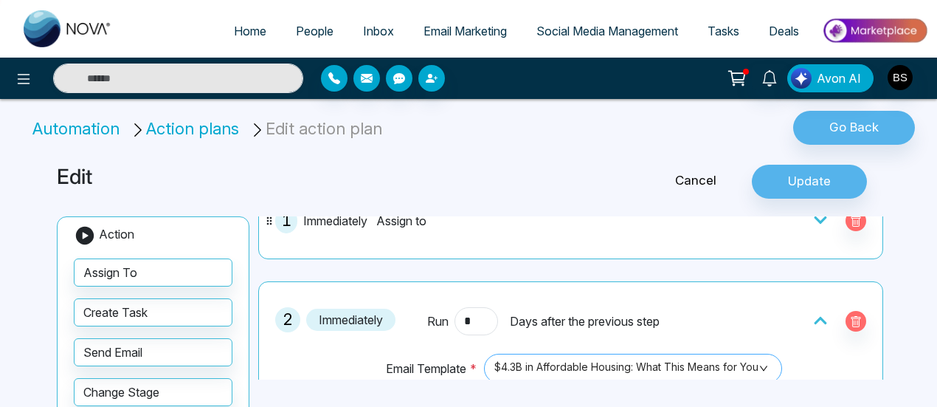
click at [628, 368] on span "$4.3B in Affordable Housing: What This Means for You" at bounding box center [632, 368] width 277 height 25
click at [635, 171] on div "Cancel Update" at bounding box center [749, 182] width 280 height 34
click at [76, 21] on img at bounding box center [68, 28] width 89 height 37
select select "*"
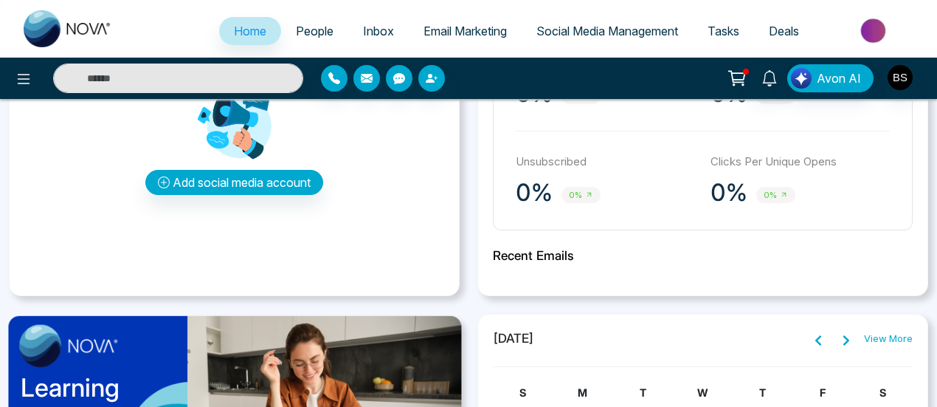
scroll to position [370, 0]
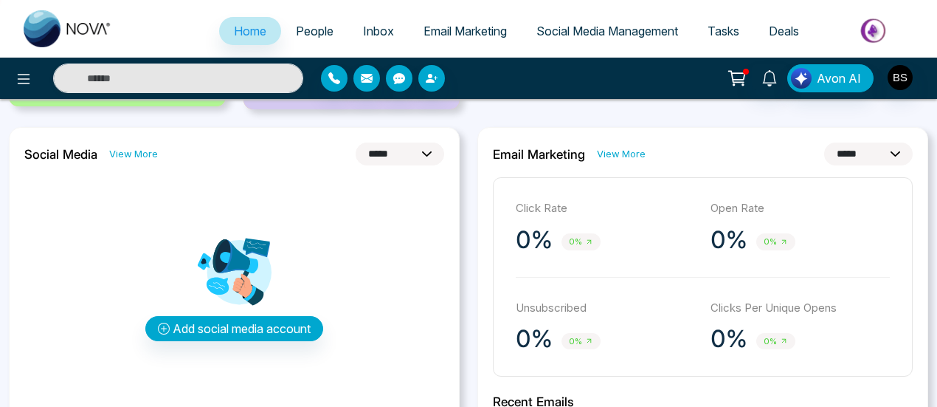
click at [438, 35] on span "Email Marketing" at bounding box center [464, 31] width 83 height 15
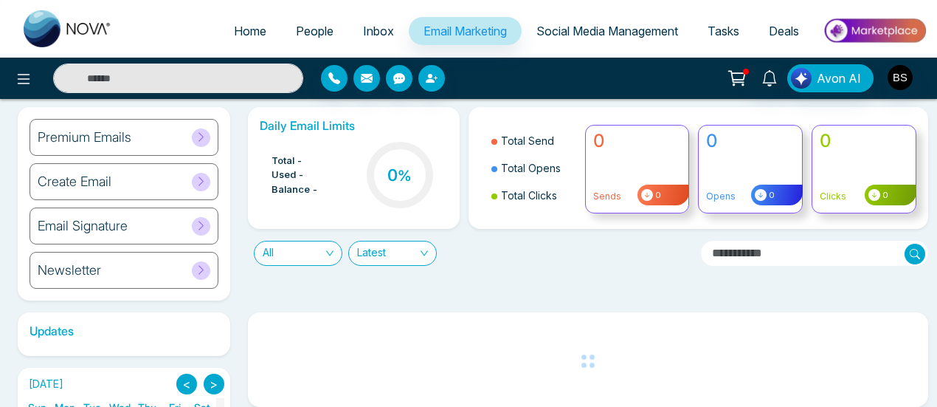
scroll to position [148, 0]
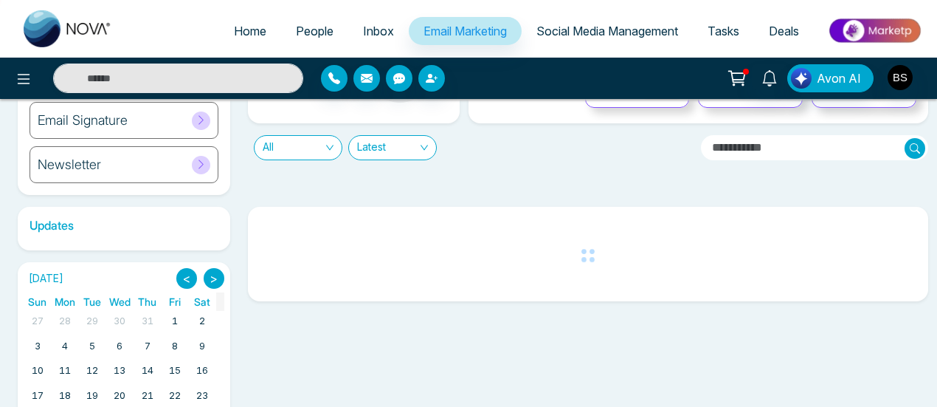
click at [308, 147] on span "All" at bounding box center [298, 148] width 71 height 24
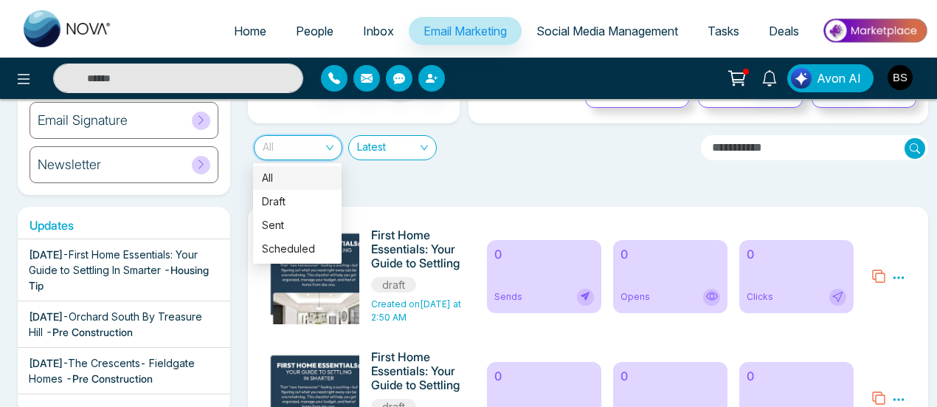
click at [367, 148] on span "Latest" at bounding box center [392, 148] width 71 height 24
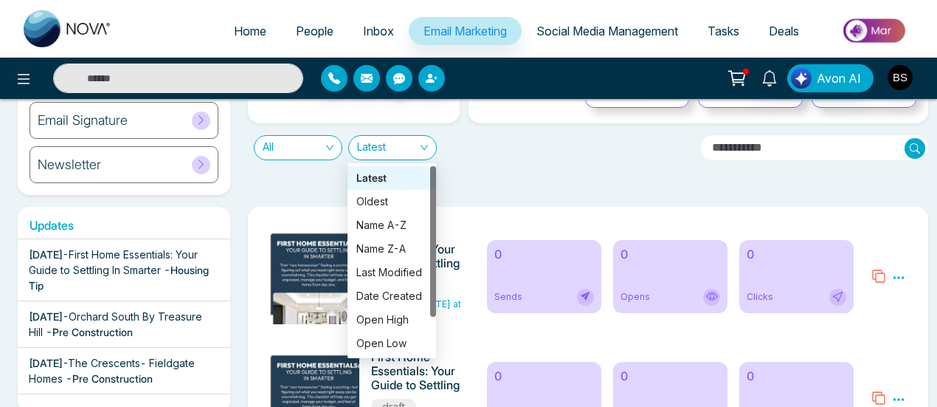
click at [458, 154] on div "All Latest" at bounding box center [469, 141] width 460 height 37
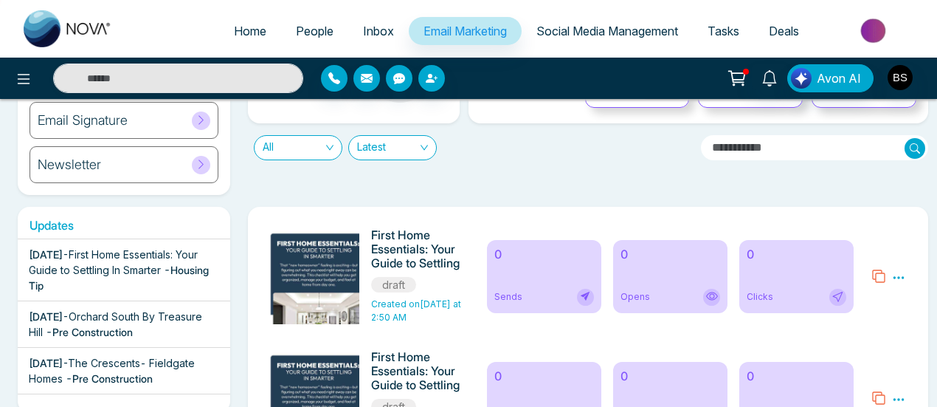
click at [308, 153] on span "All" at bounding box center [298, 148] width 71 height 24
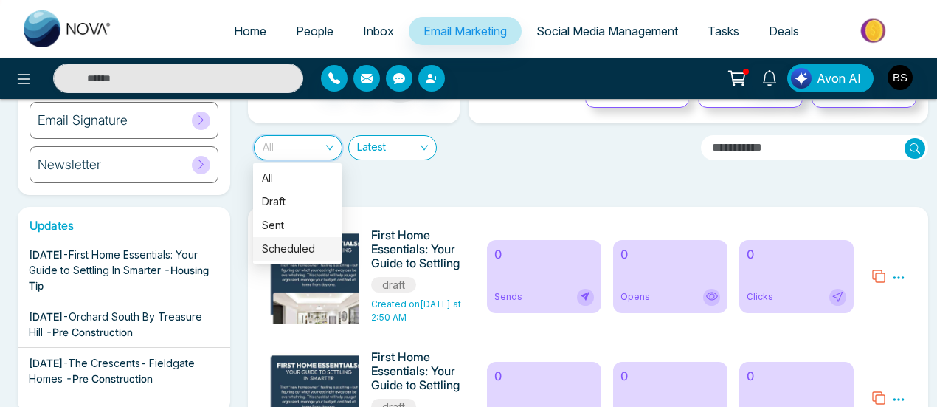
click at [293, 243] on div "Scheduled" at bounding box center [297, 249] width 71 height 16
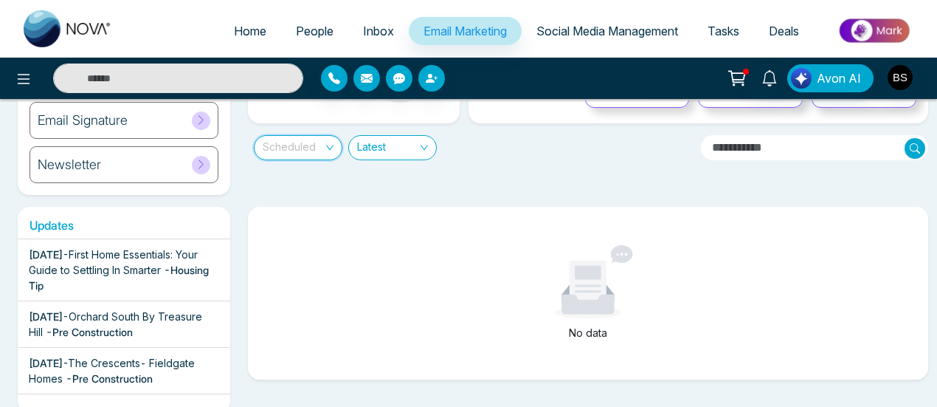
click at [299, 151] on span "Scheduled" at bounding box center [298, 148] width 71 height 24
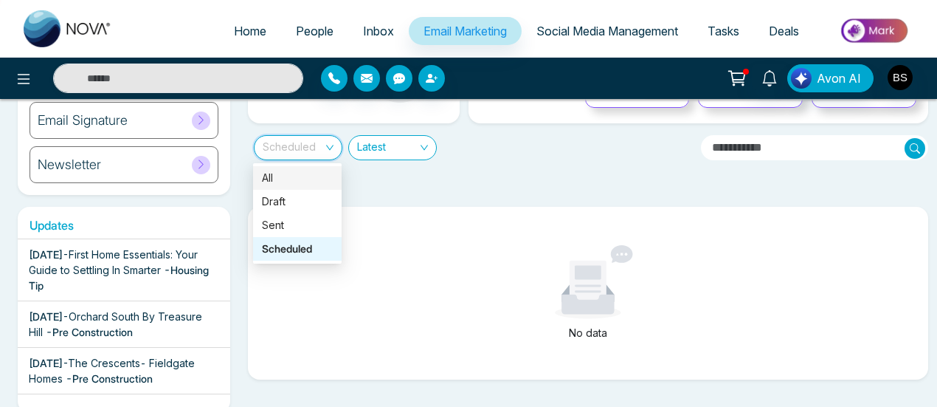
click at [305, 170] on div "All" at bounding box center [297, 178] width 71 height 16
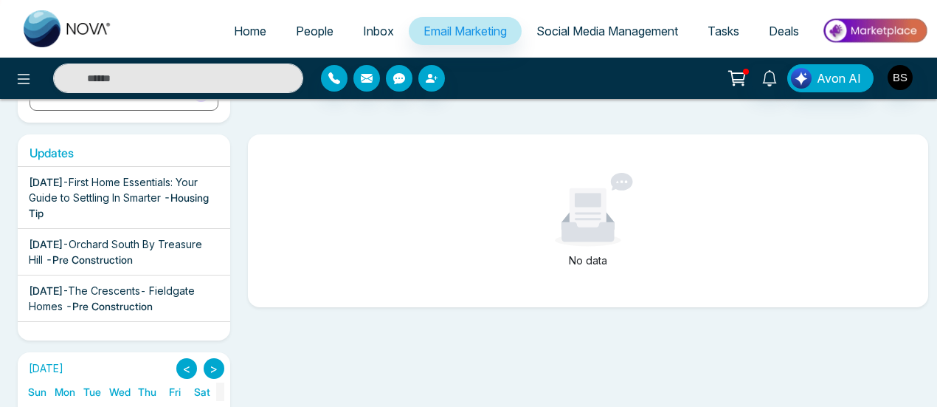
scroll to position [221, 0]
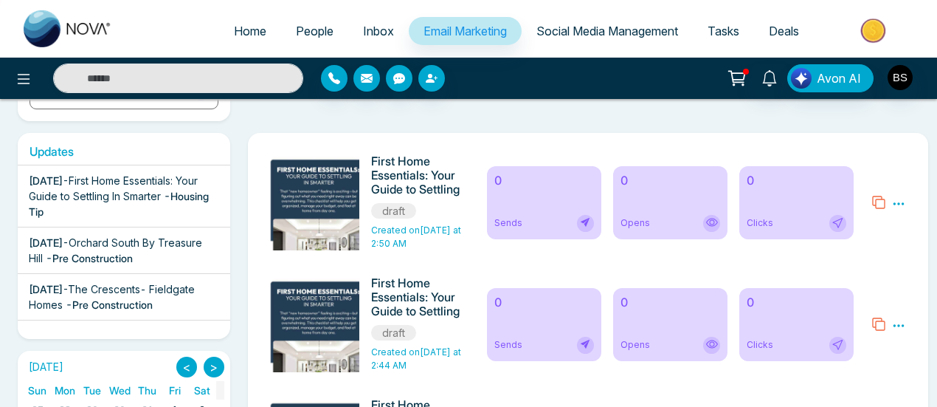
click at [896, 207] on icon at bounding box center [898, 203] width 13 height 13
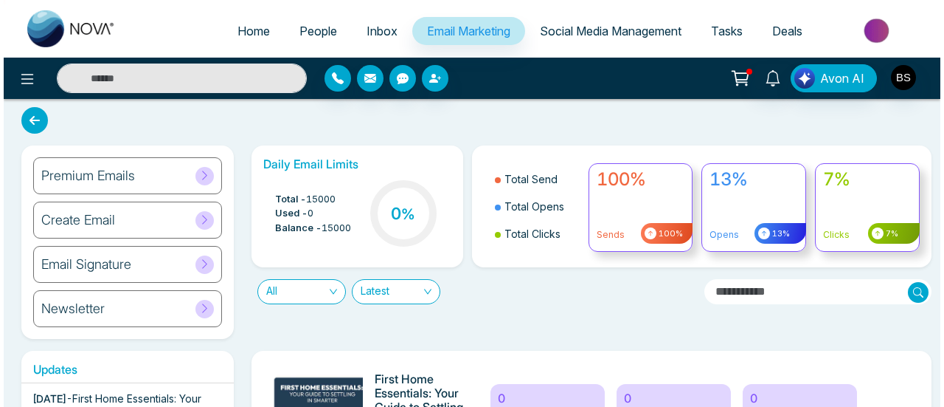
scroll to position [0, 0]
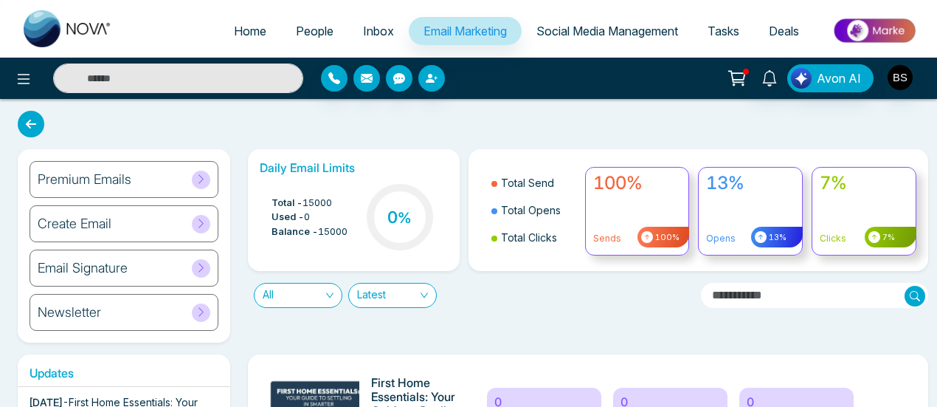
click at [773, 35] on span "Deals" at bounding box center [784, 31] width 30 height 15
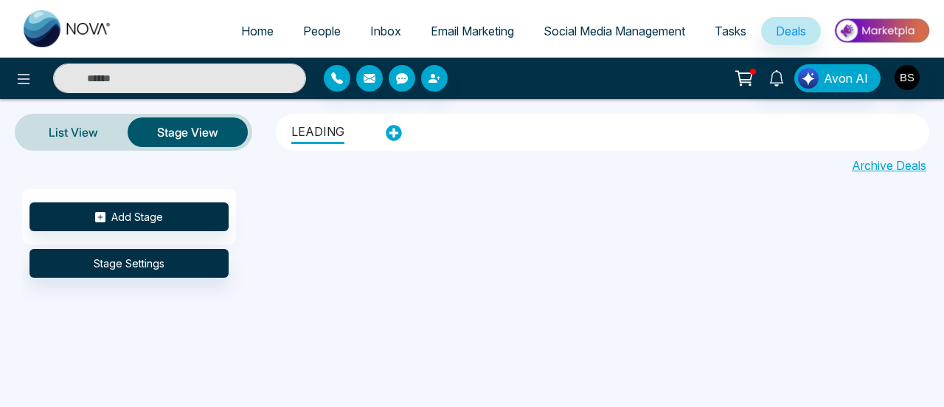
click at [651, 27] on span "Social Media Management" at bounding box center [615, 31] width 142 height 15
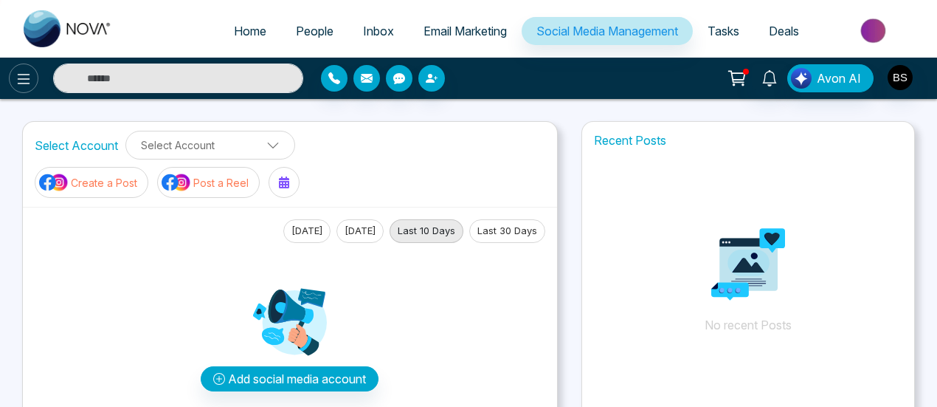
click at [17, 83] on icon at bounding box center [24, 79] width 18 height 18
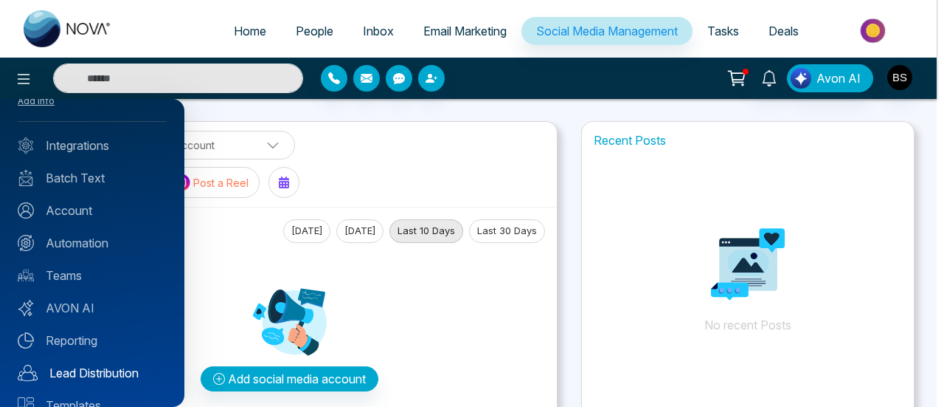
scroll to position [190, 0]
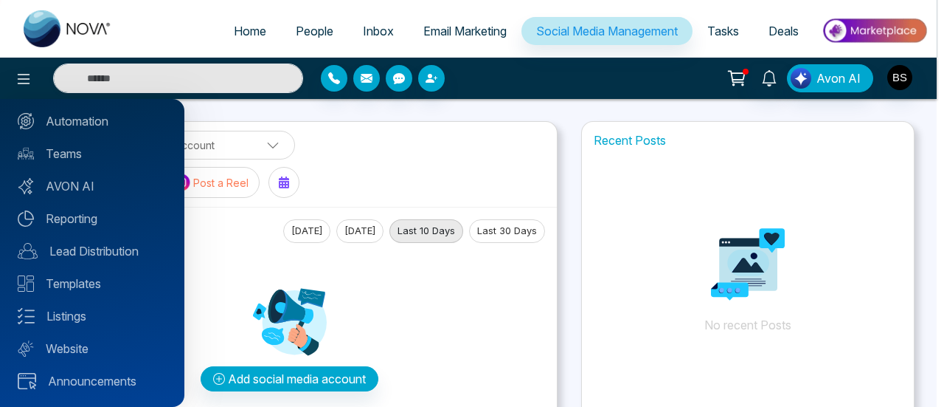
click at [900, 86] on div at bounding box center [472, 203] width 944 height 407
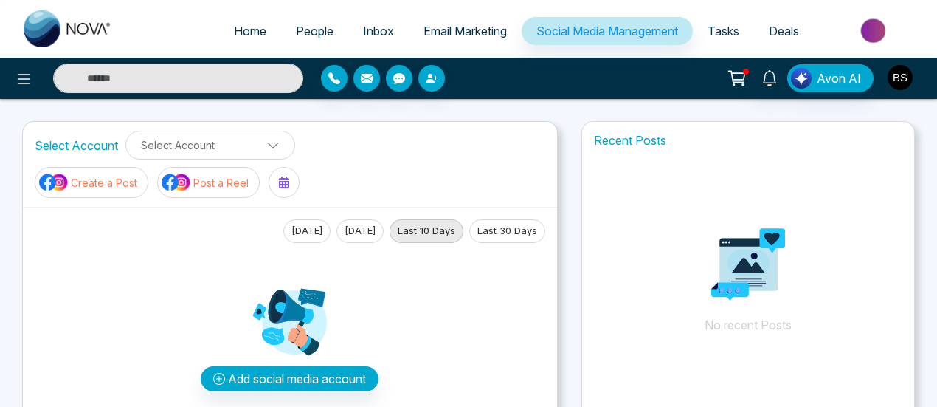
click at [900, 85] on img "button" at bounding box center [900, 77] width 25 height 25
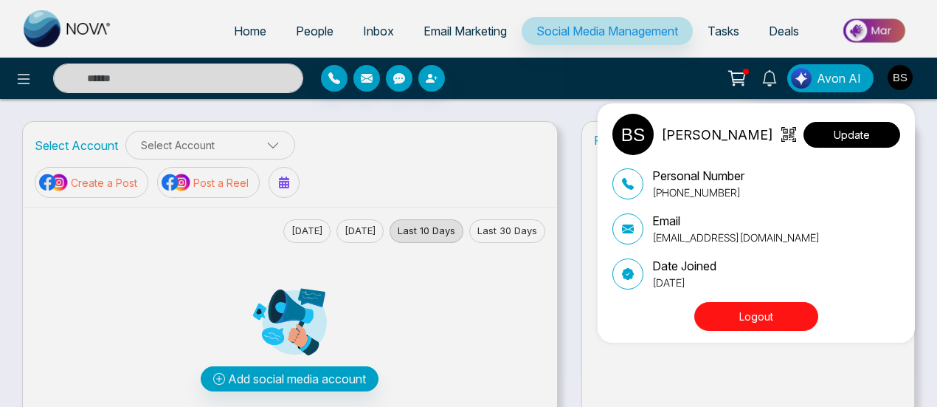
click at [845, 139] on button "Update" at bounding box center [851, 135] width 97 height 26
select select
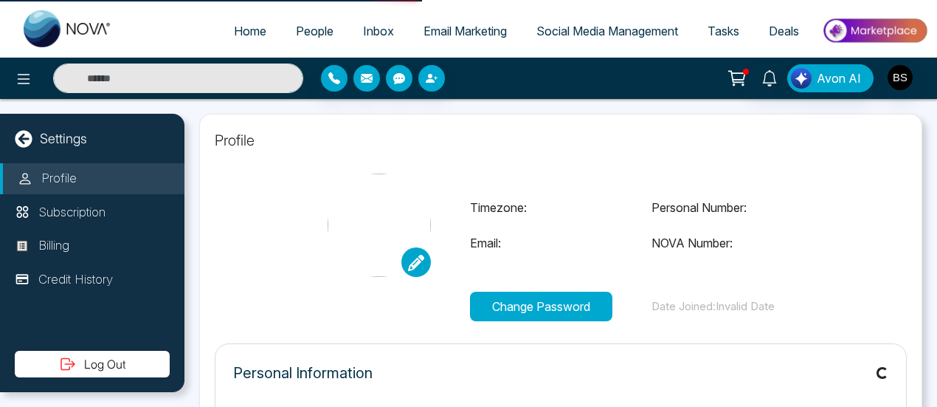
type input "**********"
select select "***"
type input "**********"
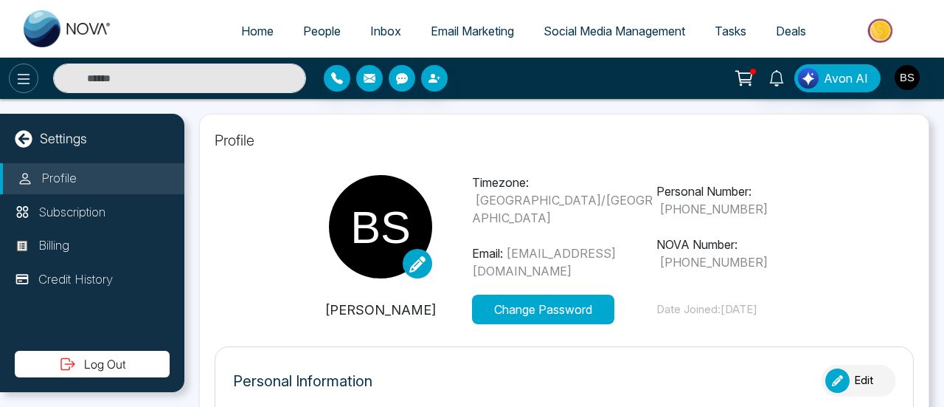
type input "***"
click at [22, 83] on icon at bounding box center [24, 79] width 13 height 10
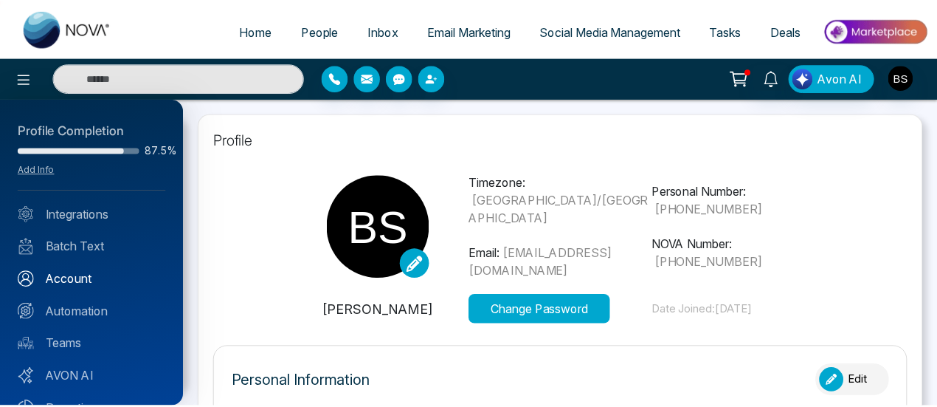
scroll to position [74, 0]
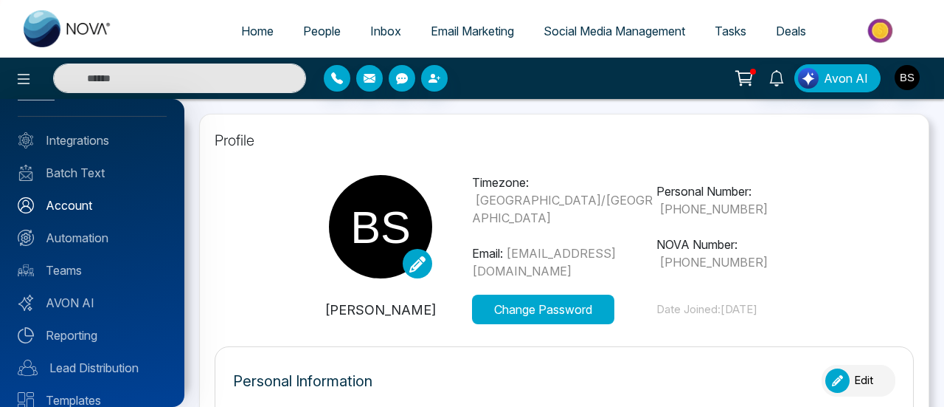
click at [86, 205] on link "Account" at bounding box center [92, 205] width 149 height 18
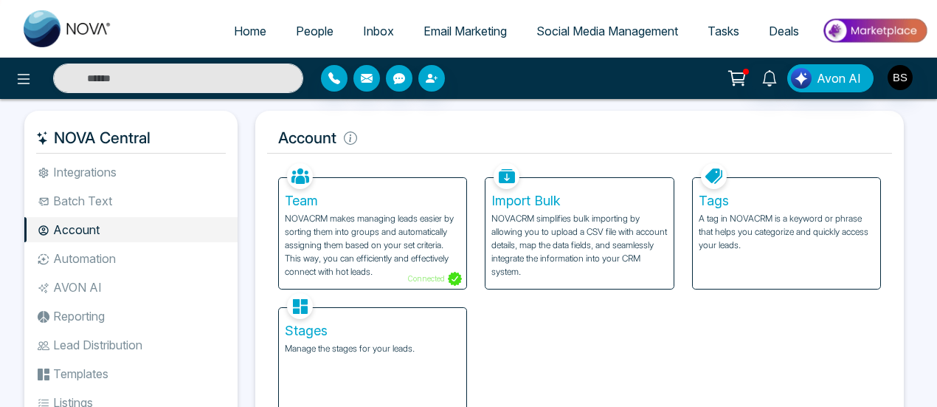
click at [391, 235] on p "NOVACRM makes managing leads easier by sorting them into groups and automatical…" at bounding box center [373, 245] width 176 height 66
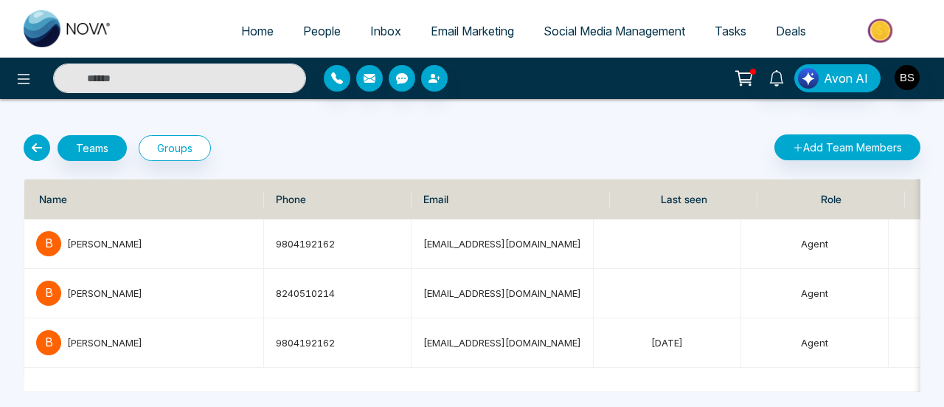
click at [32, 155] on icon at bounding box center [37, 147] width 27 height 27
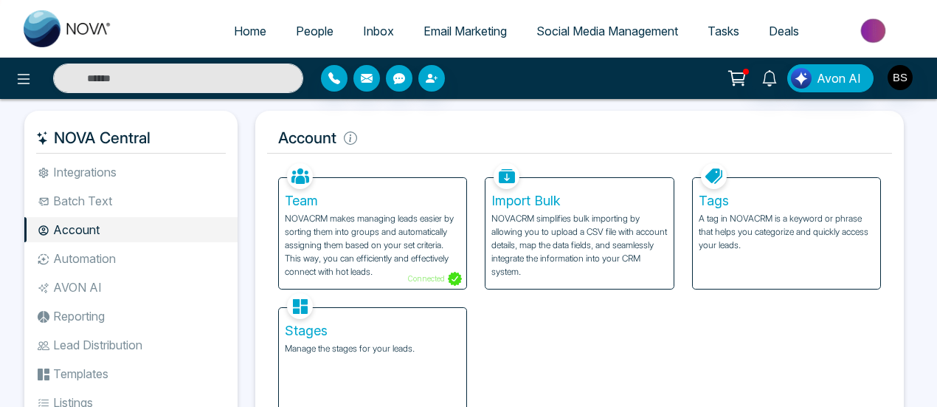
click at [111, 174] on li "Integrations" at bounding box center [130, 171] width 213 height 25
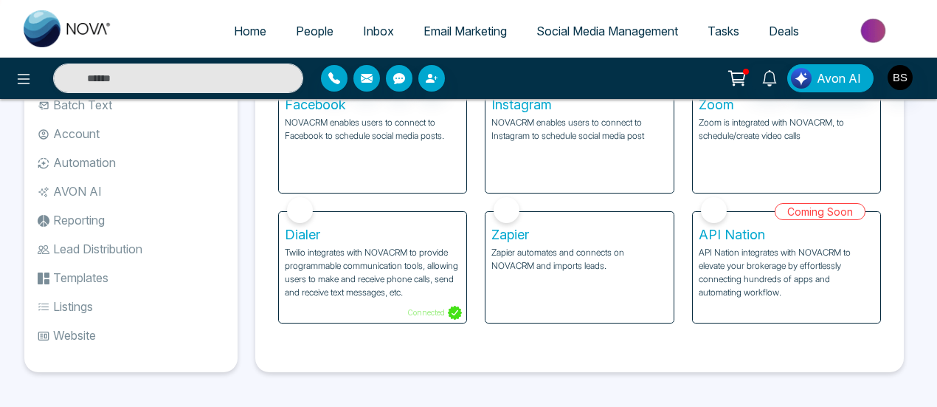
scroll to position [97, 0]
click at [111, 126] on li "Account" at bounding box center [130, 132] width 213 height 25
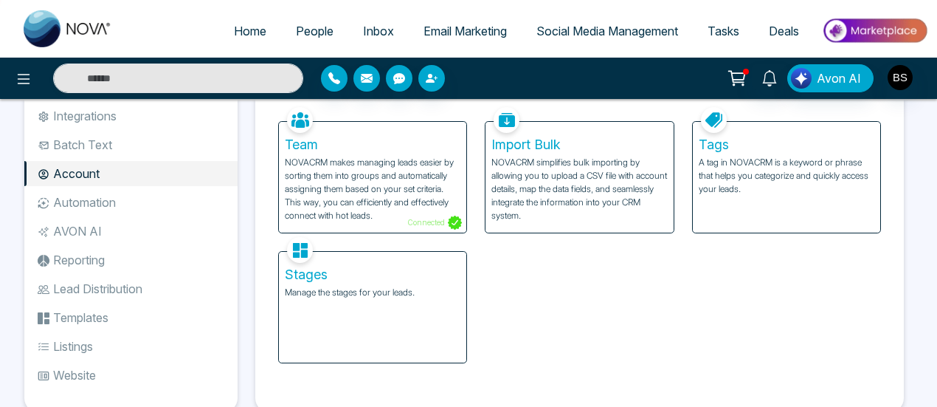
scroll to position [23, 0]
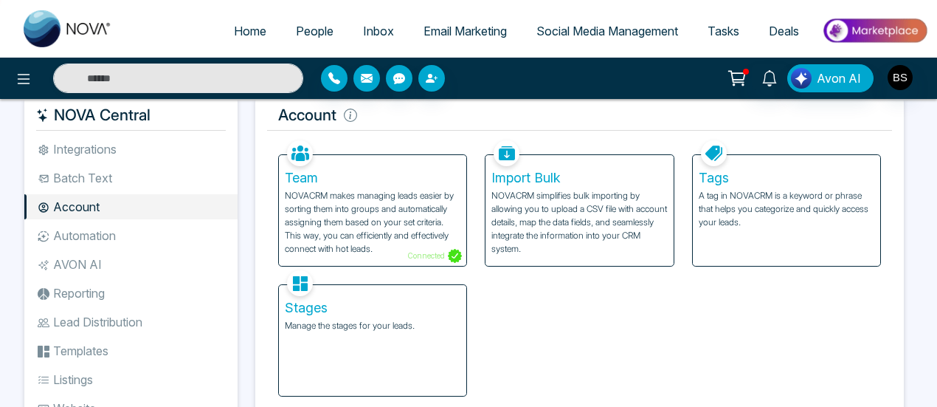
click at [103, 149] on li "Integrations" at bounding box center [130, 148] width 213 height 25
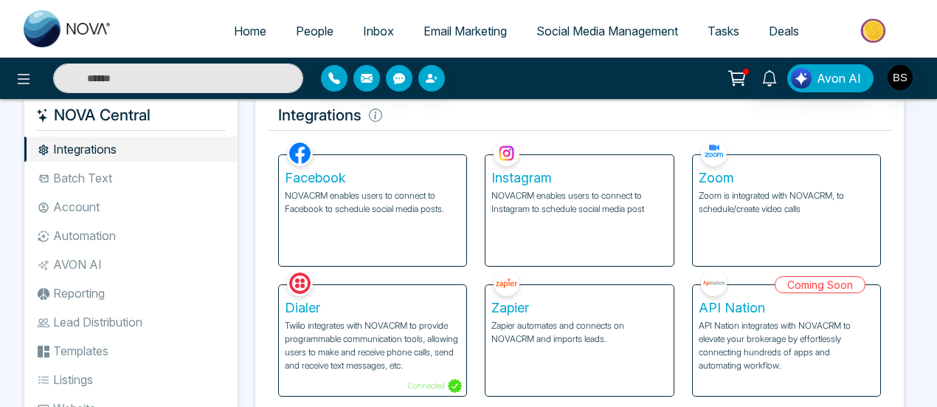
click at [108, 186] on li "Batch Text" at bounding box center [130, 177] width 213 height 25
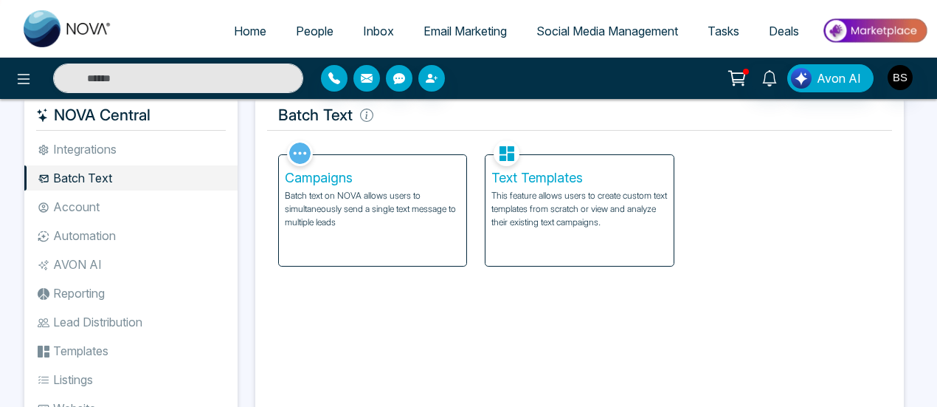
click at [89, 208] on li "Account" at bounding box center [130, 206] width 213 height 25
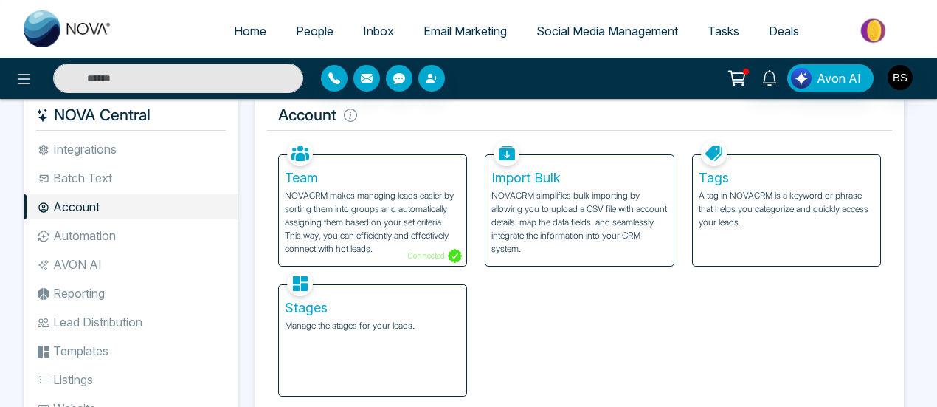
click at [94, 235] on li "Automation" at bounding box center [130, 235] width 213 height 25
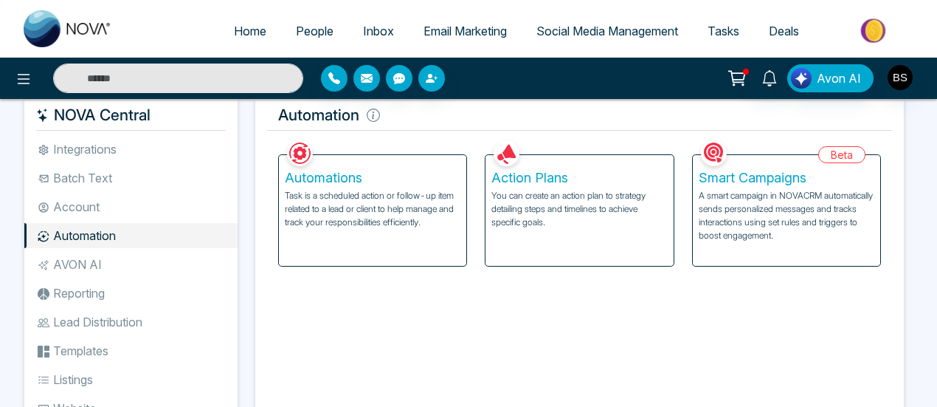
click at [95, 266] on li "AVON AI" at bounding box center [130, 264] width 213 height 25
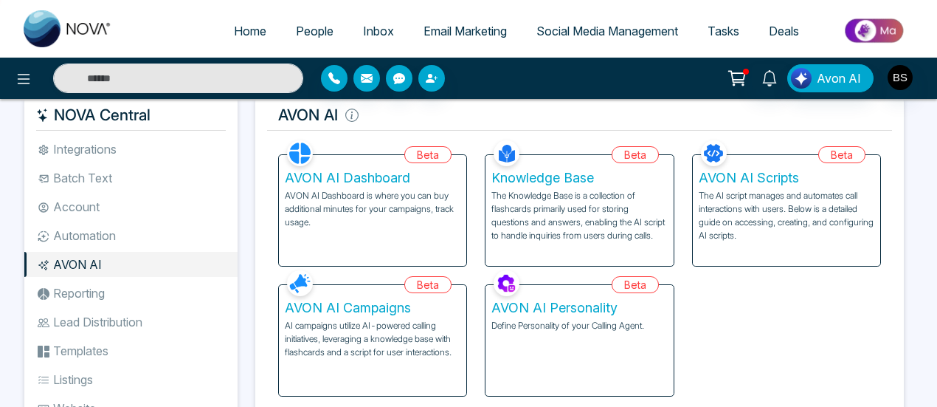
click at [101, 289] on li "Reporting" at bounding box center [130, 292] width 213 height 25
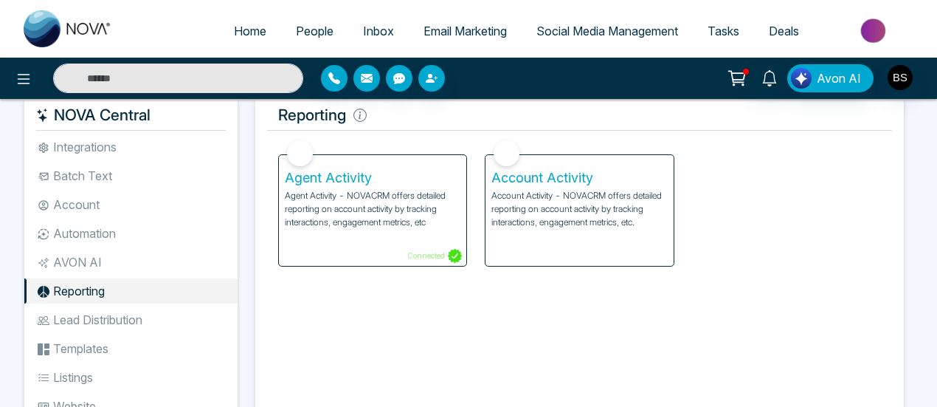
scroll to position [3, 0]
click at [567, 194] on p "Account Activity - NOVACRM offers detailed reporting on account activity by tra…" at bounding box center [579, 209] width 176 height 40
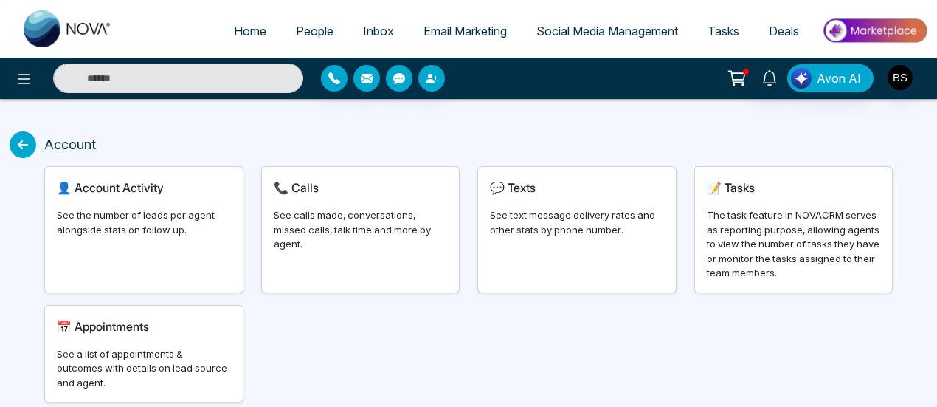
click at [122, 228] on div "See the number of leads per agent alongside stats on follow up." at bounding box center [144, 222] width 174 height 29
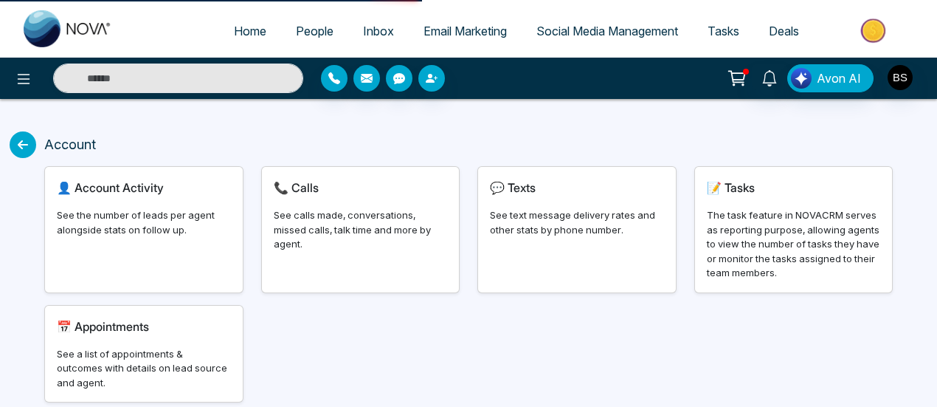
select select "***"
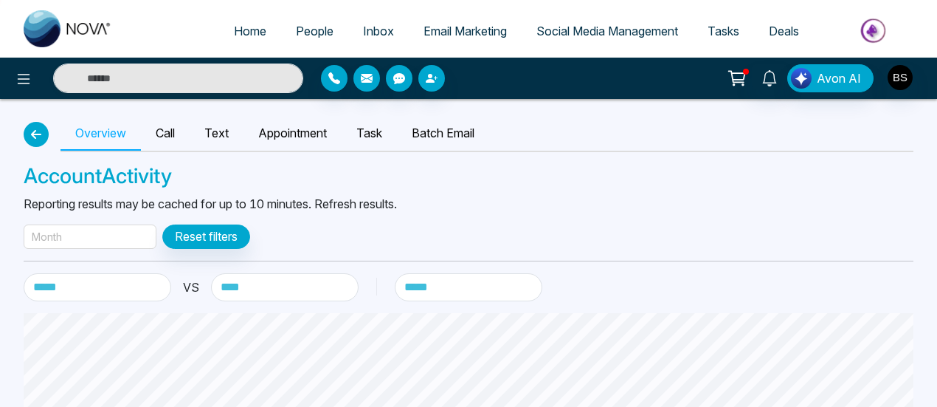
click at [38, 142] on button "button" at bounding box center [36, 134] width 25 height 25
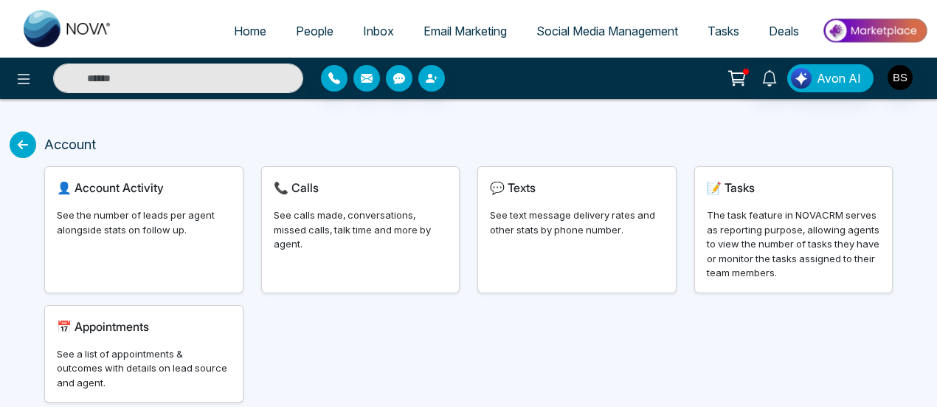
click at [33, 139] on icon at bounding box center [23, 144] width 27 height 27
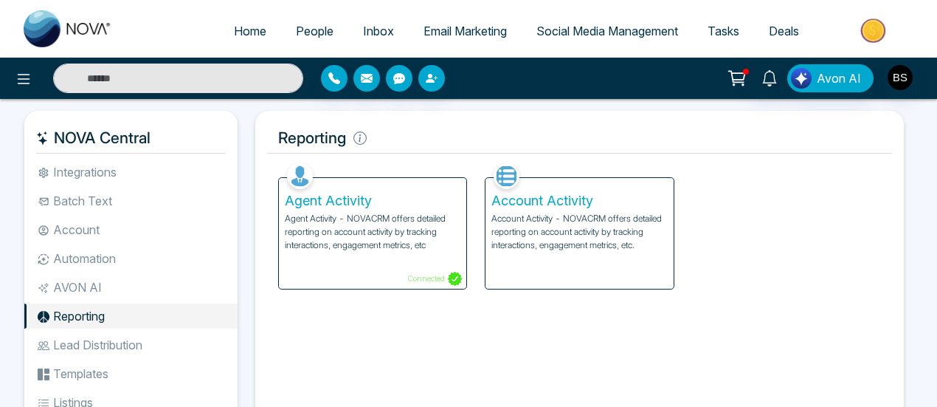
click at [525, 207] on h5 "Account Activity" at bounding box center [579, 201] width 176 height 16
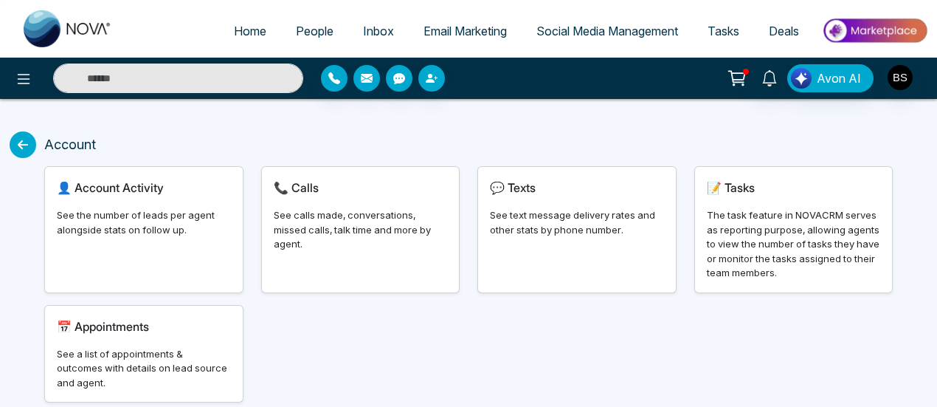
click at [159, 204] on div "👤 Account Activity See the number of leads per agent alongside stats on follow …" at bounding box center [144, 229] width 198 height 125
select select "***"
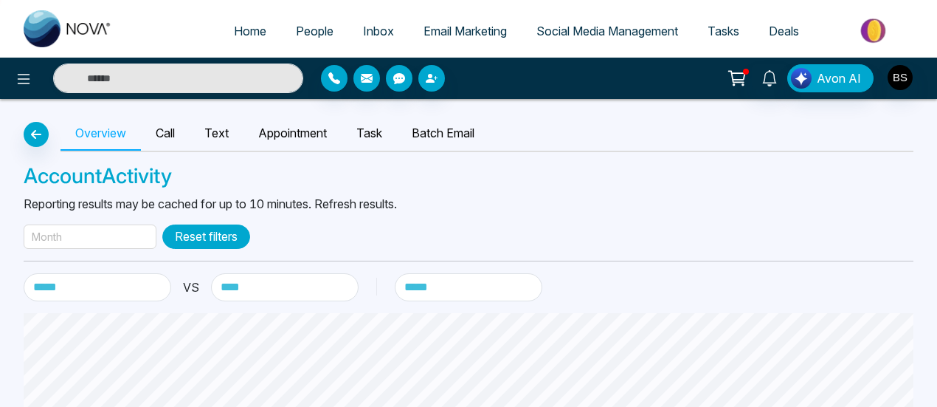
click at [212, 237] on button "Reset filters" at bounding box center [206, 236] width 88 height 24
click at [200, 235] on button "Reset filters" at bounding box center [206, 236] width 88 height 24
click at [93, 245] on div "Month" at bounding box center [90, 236] width 133 height 24
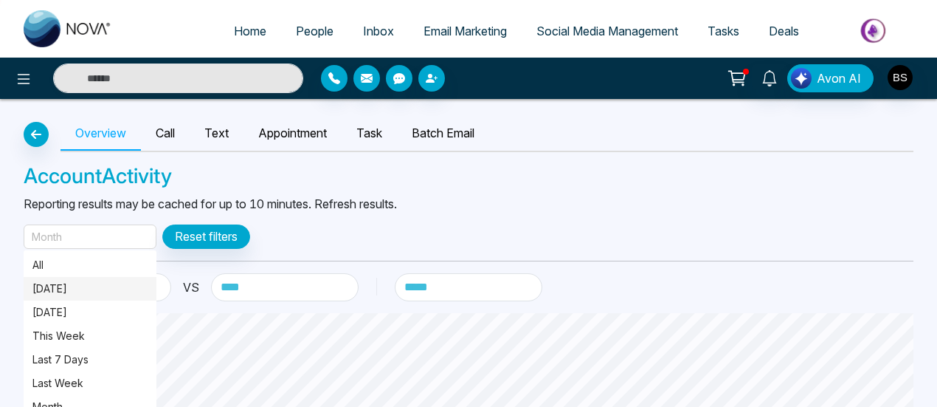
click at [70, 296] on p "[DATE]" at bounding box center [89, 288] width 115 height 16
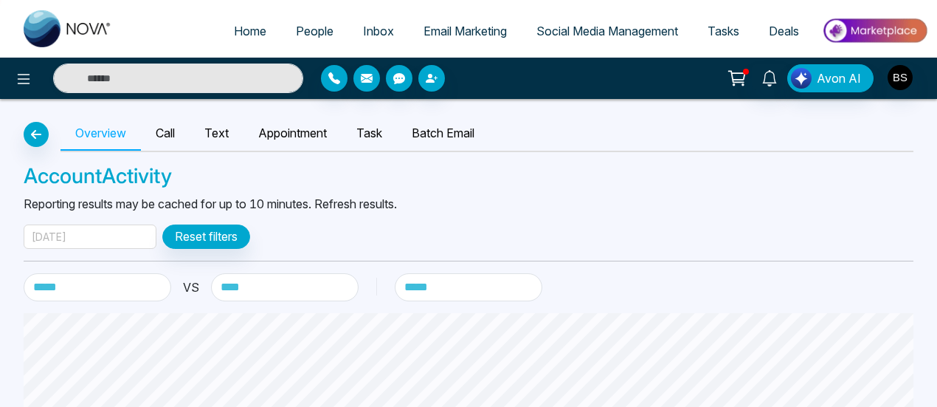
click at [310, 27] on span "People" at bounding box center [315, 31] width 38 height 15
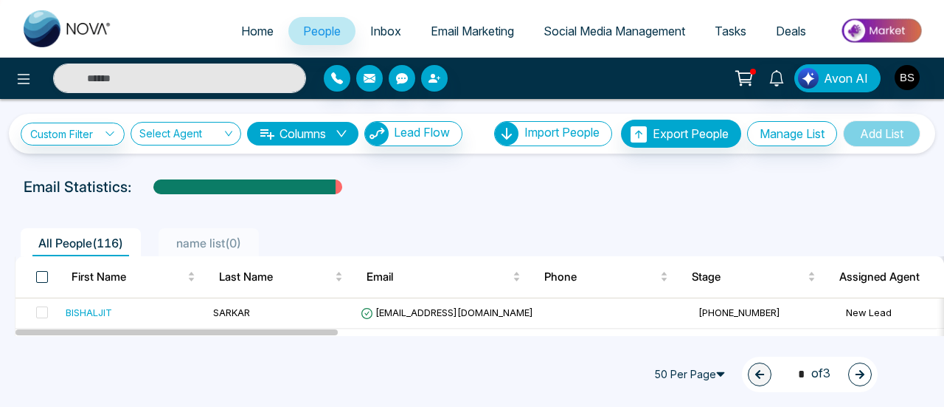
click at [46, 274] on span at bounding box center [42, 277] width 12 height 12
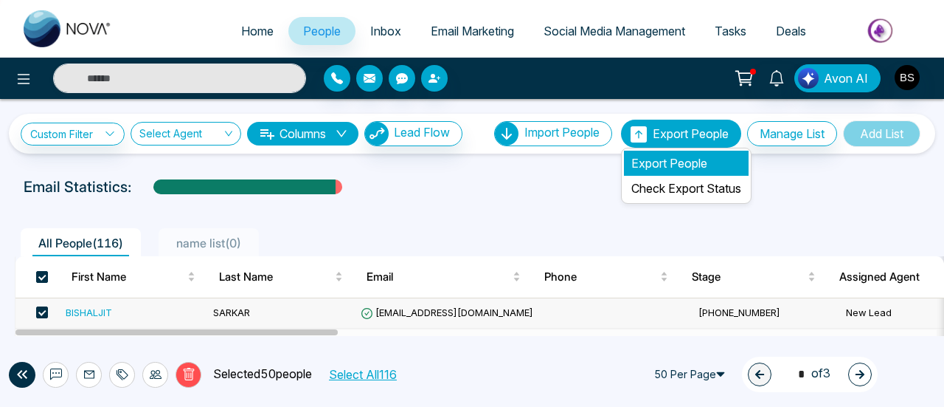
drag, startPoint x: 646, startPoint y: 130, endPoint x: 668, endPoint y: 167, distance: 43.3
click at [668, 148] on li "Export People Export People Check Export Status" at bounding box center [684, 134] width 126 height 28
click at [668, 167] on li "Export People" at bounding box center [686, 163] width 125 height 25
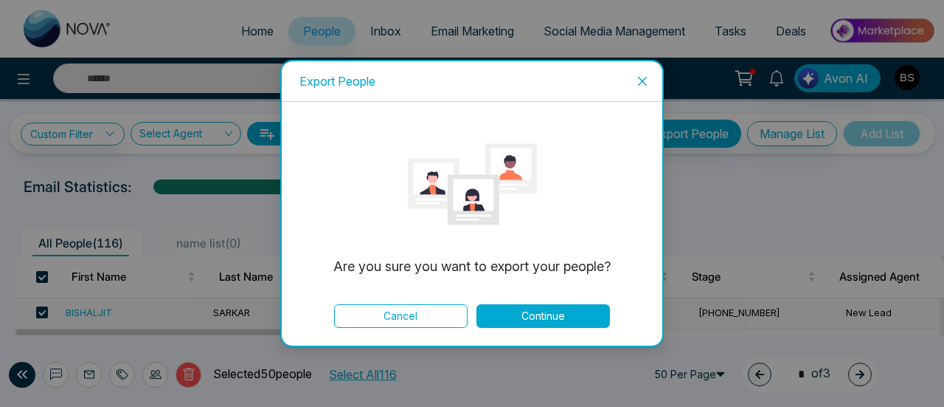
click at [647, 82] on icon "close" at bounding box center [643, 81] width 12 height 12
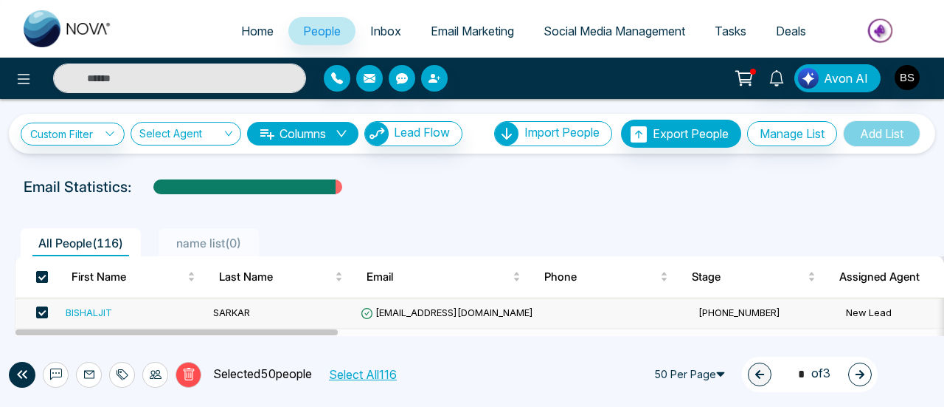
click at [41, 280] on span at bounding box center [42, 277] width 12 height 12
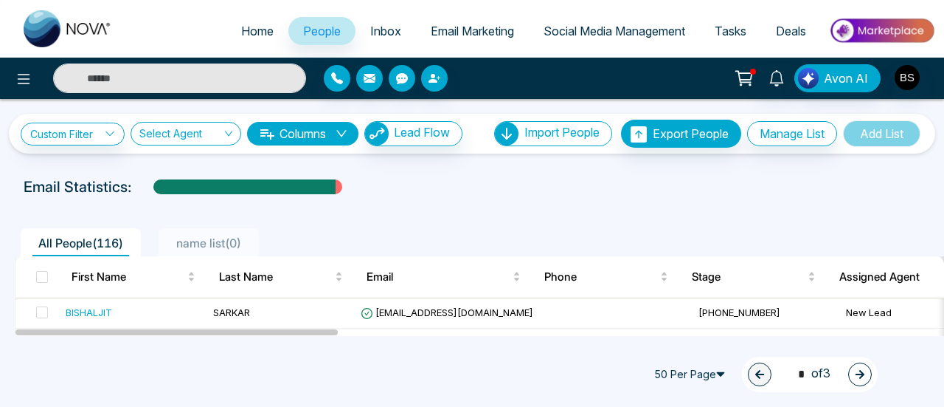
click at [367, 21] on link "Inbox" at bounding box center [386, 31] width 60 height 28
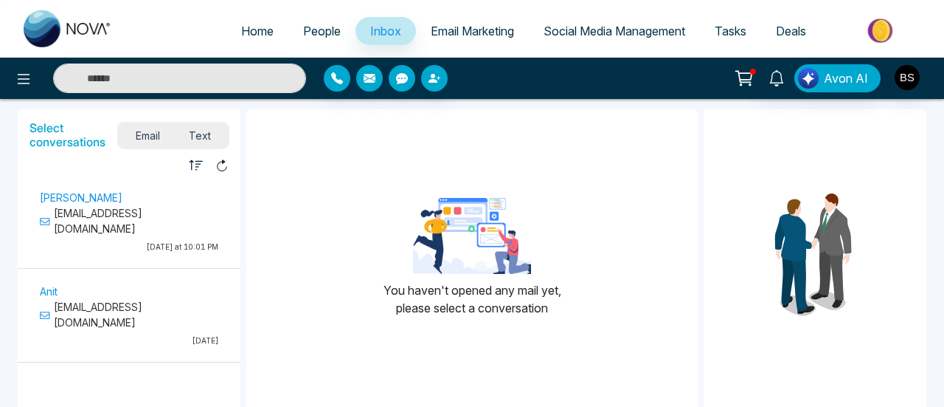
click at [447, 40] on link "Email Marketing" at bounding box center [472, 31] width 113 height 28
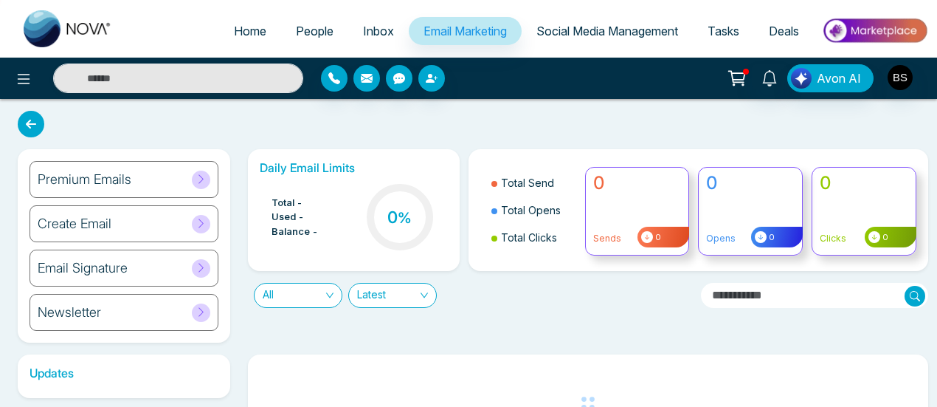
click at [582, 41] on link "Social Media Management" at bounding box center [607, 31] width 171 height 28
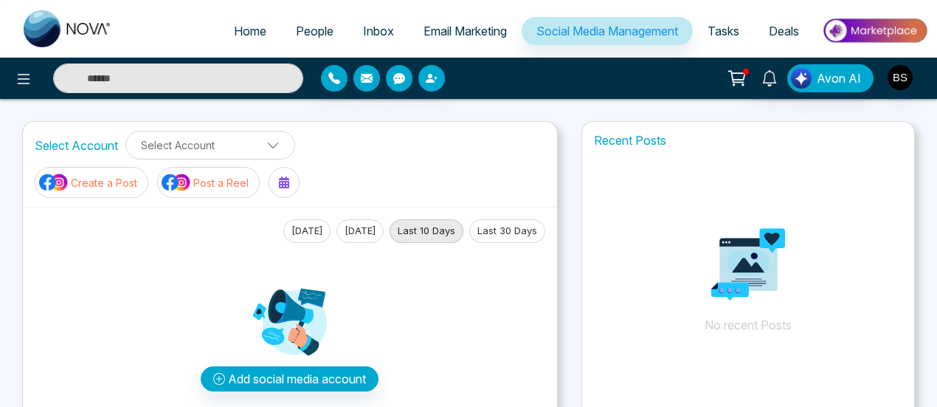
click at [718, 34] on span "Tasks" at bounding box center [724, 31] width 32 height 15
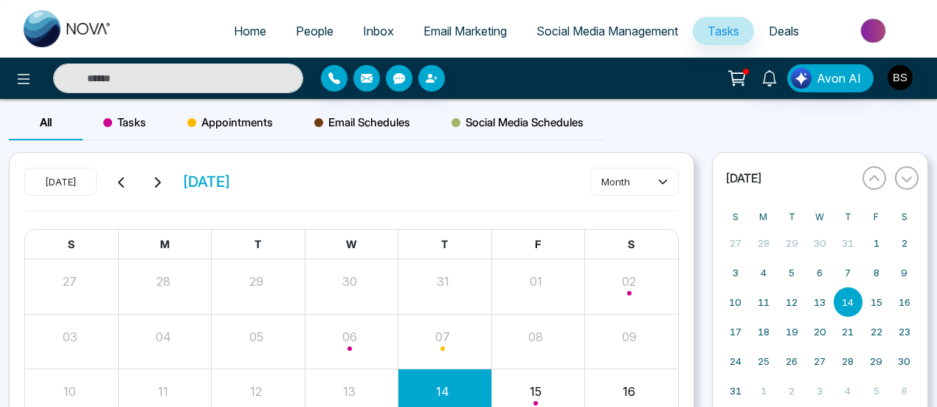
click at [245, 32] on span "Home" at bounding box center [250, 31] width 32 height 15
select select "*"
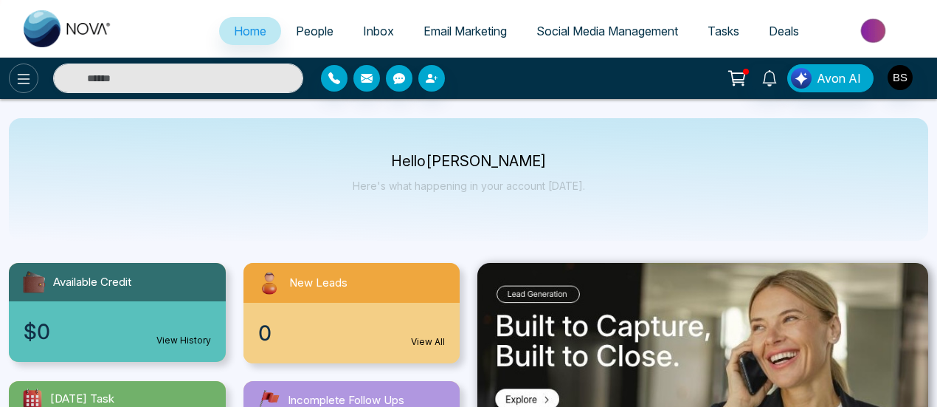
click at [31, 80] on icon at bounding box center [24, 79] width 18 height 18
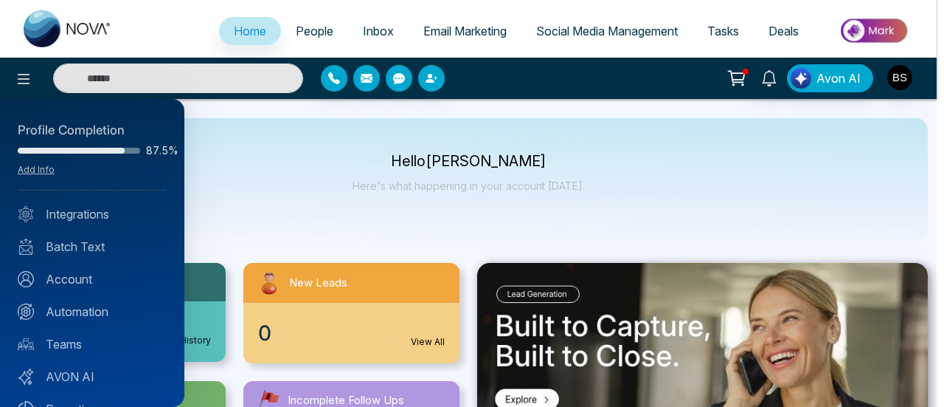
click at [246, 187] on div at bounding box center [472, 203] width 944 height 407
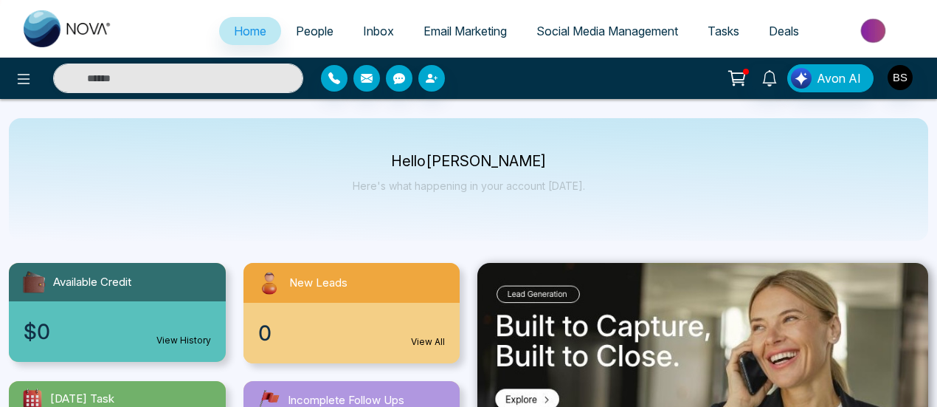
click at [324, 29] on link "People" at bounding box center [314, 31] width 67 height 28
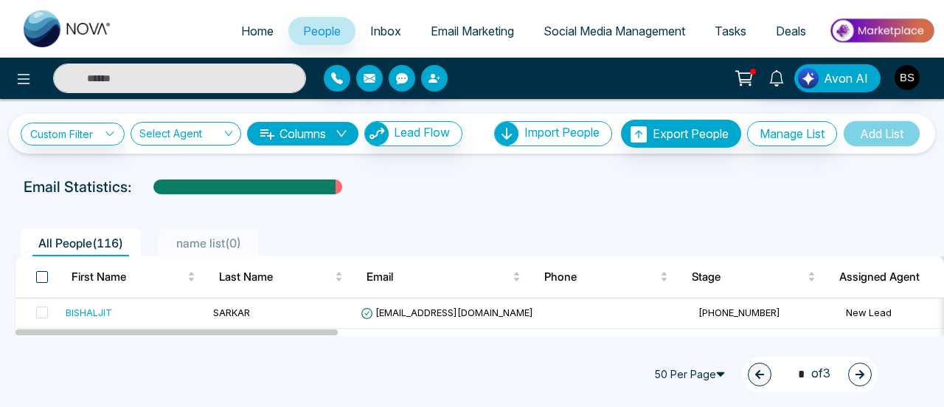
click at [41, 278] on span at bounding box center [42, 277] width 12 height 12
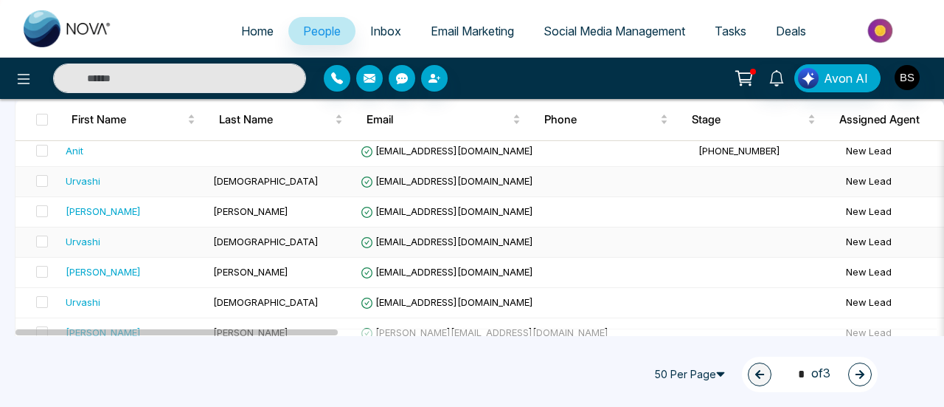
scroll to position [148, 0]
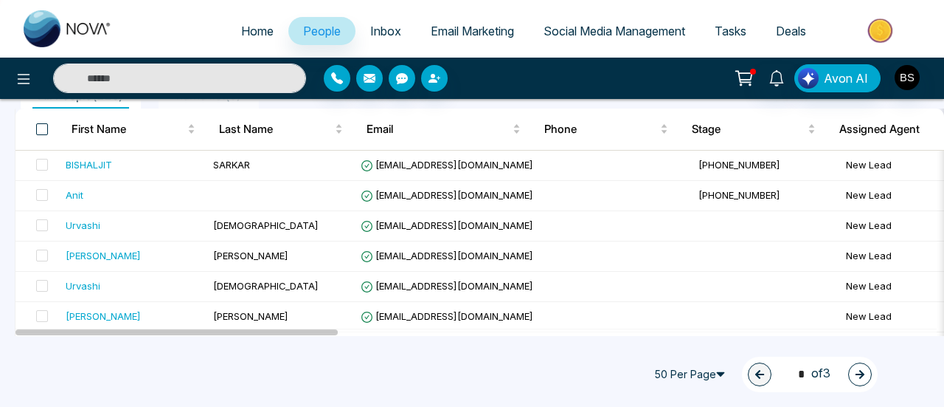
click at [43, 124] on span at bounding box center [42, 129] width 12 height 12
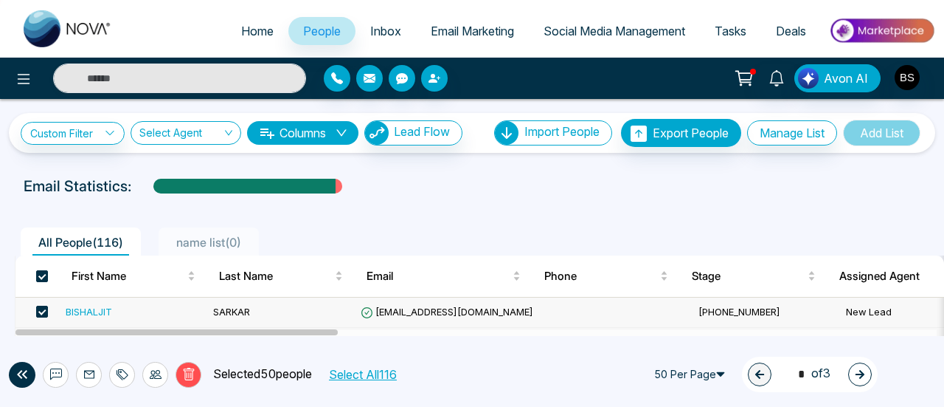
scroll to position [0, 0]
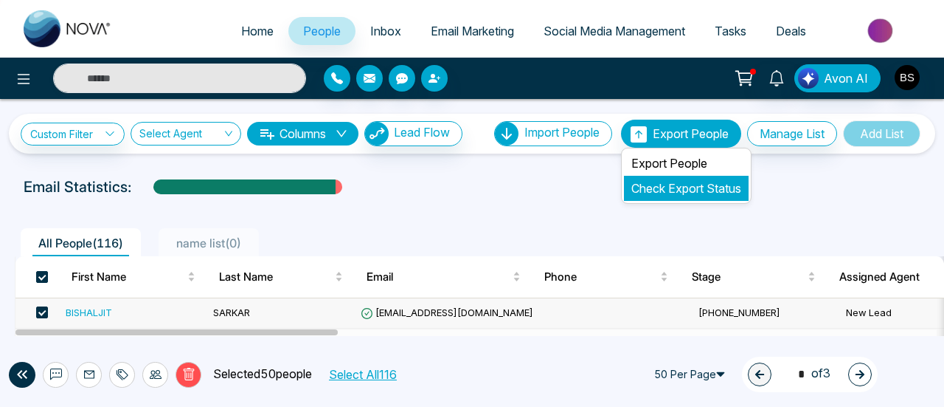
click at [645, 183] on link "Check Export Status" at bounding box center [687, 188] width 110 height 15
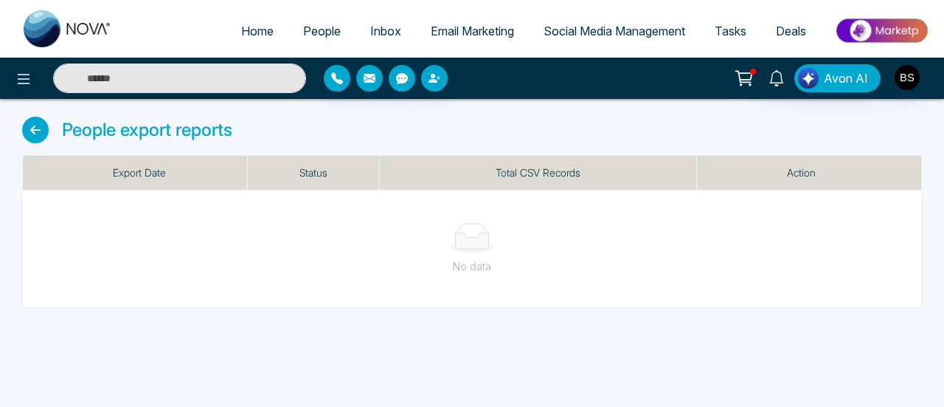
click at [748, 84] on icon at bounding box center [744, 78] width 21 height 21
